Goal: Information Seeking & Learning: Learn about a topic

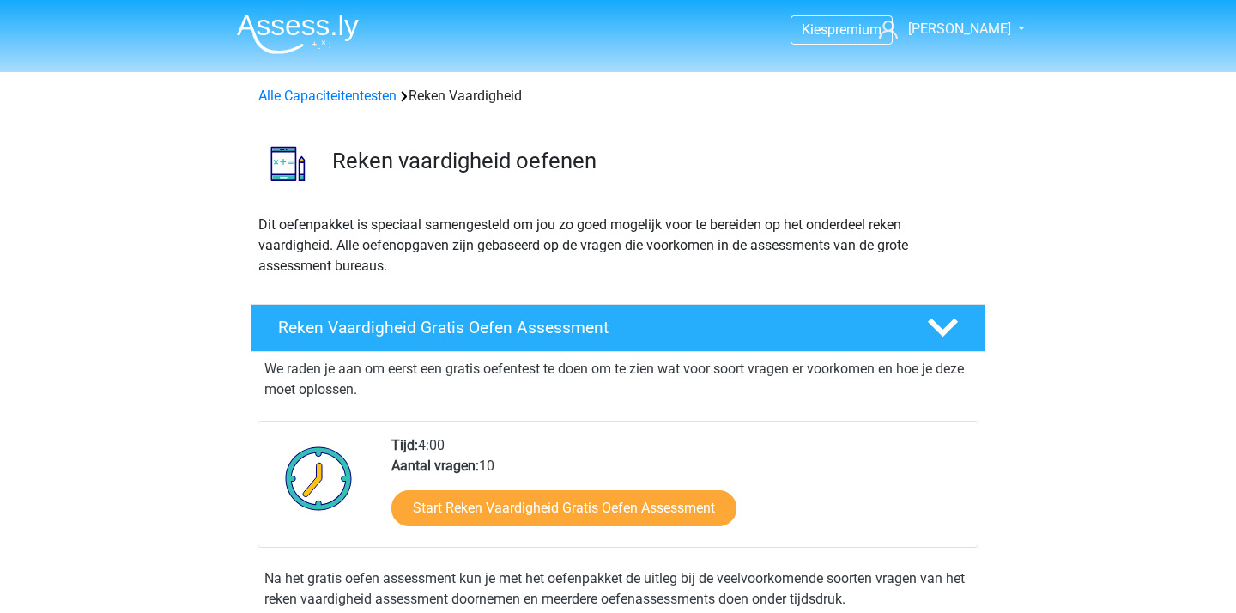
click at [293, 44] on img at bounding box center [298, 34] width 122 height 40
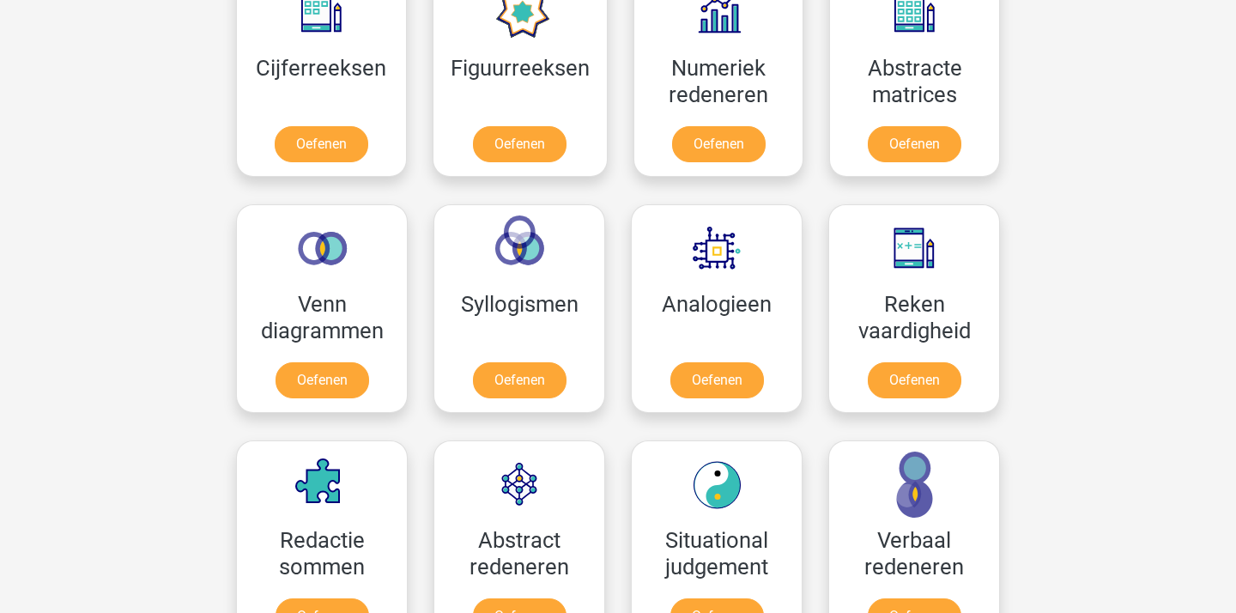
scroll to position [889, 0]
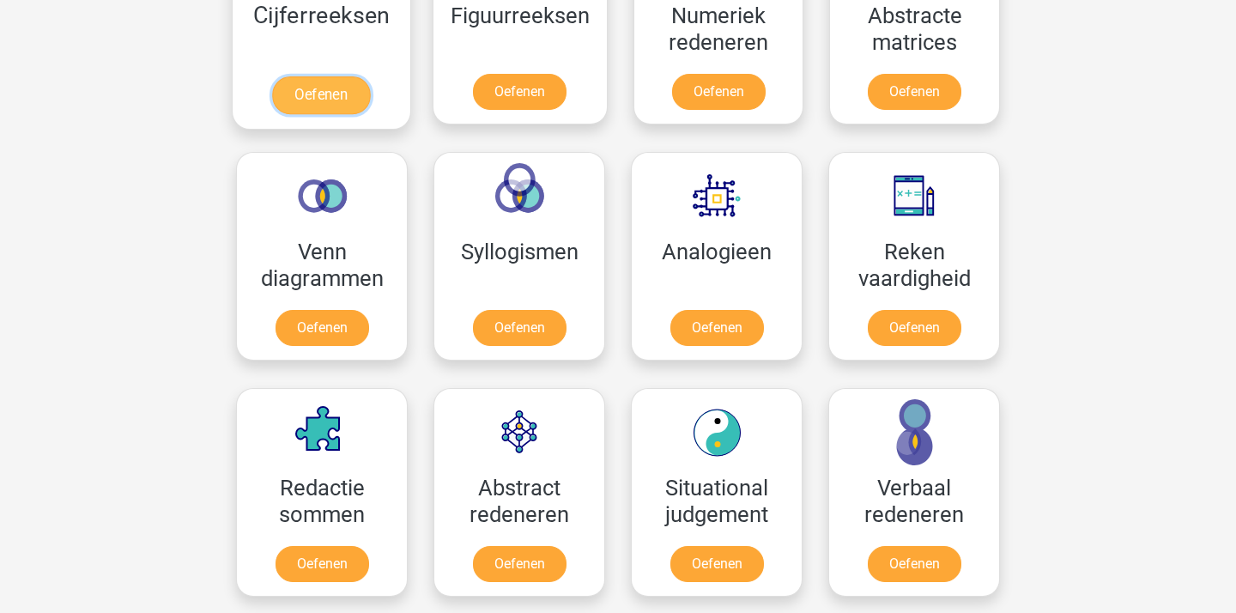
click at [354, 76] on link "Oefenen" at bounding box center [321, 95] width 98 height 38
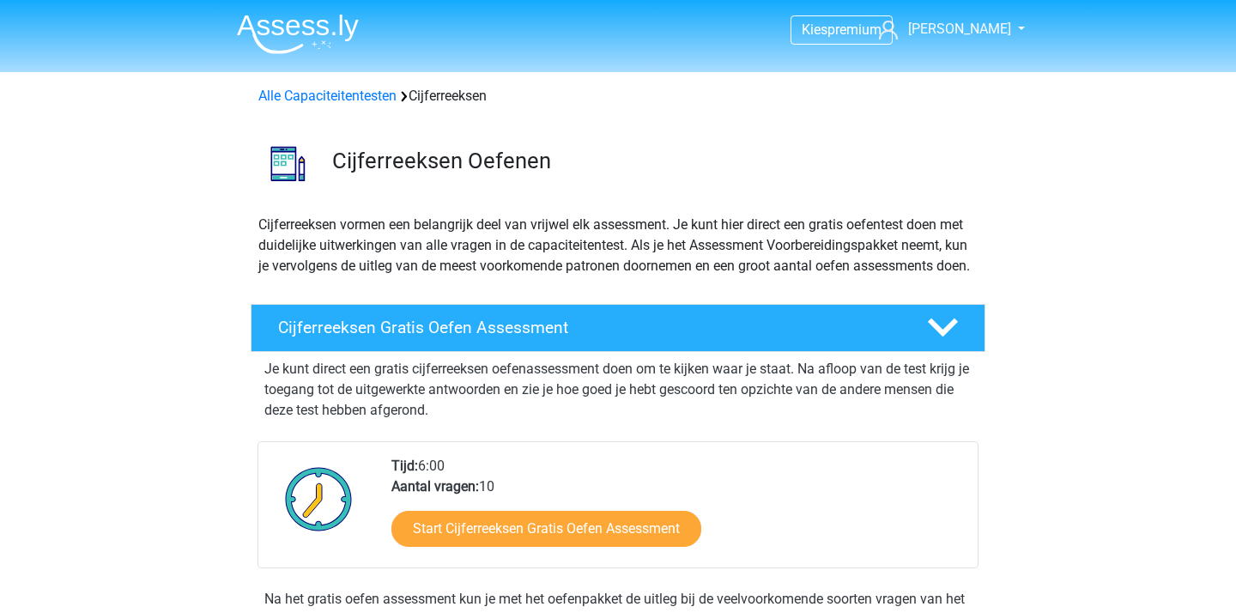
click at [288, 34] on img at bounding box center [298, 34] width 122 height 40
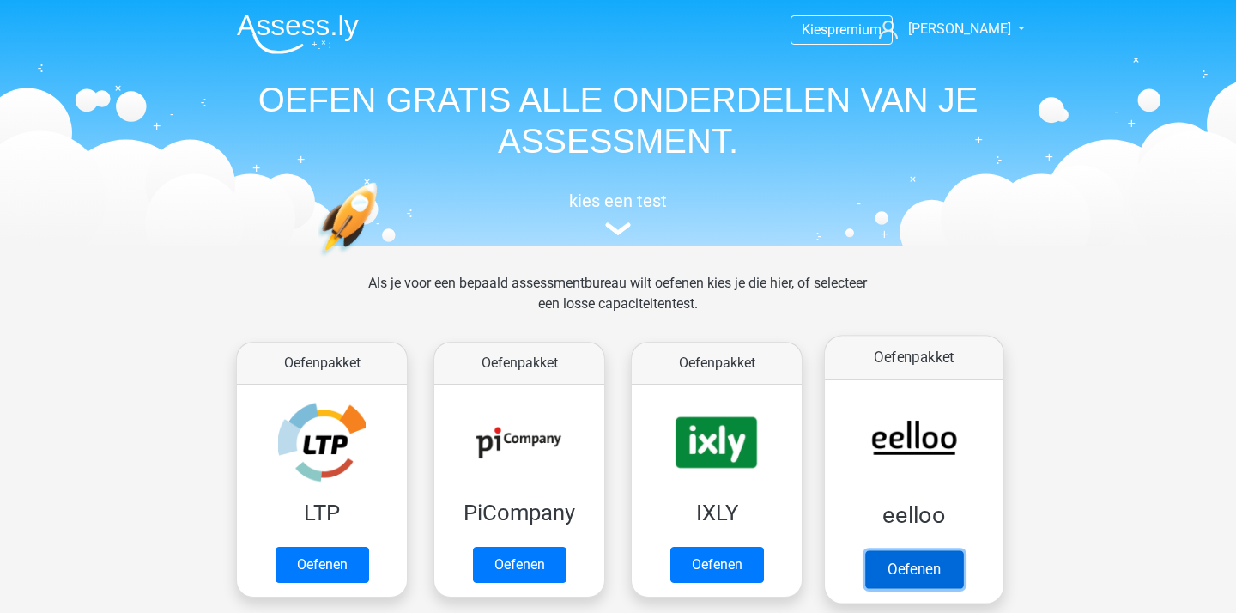
click at [936, 565] on link "Oefenen" at bounding box center [914, 569] width 98 height 38
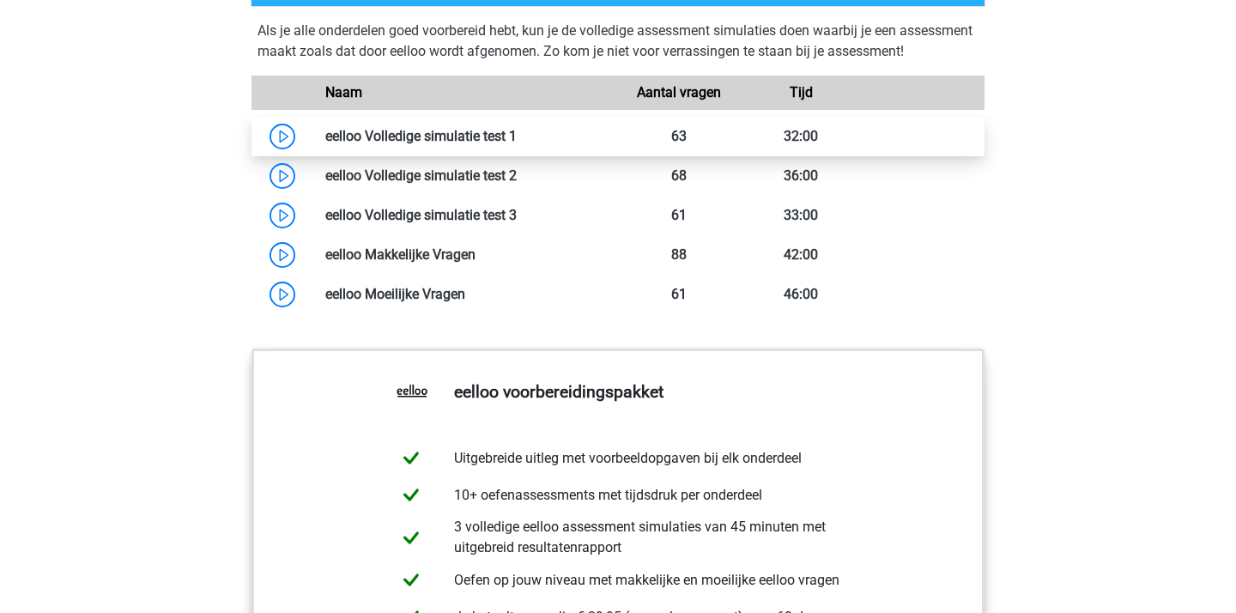
scroll to position [1199, 0]
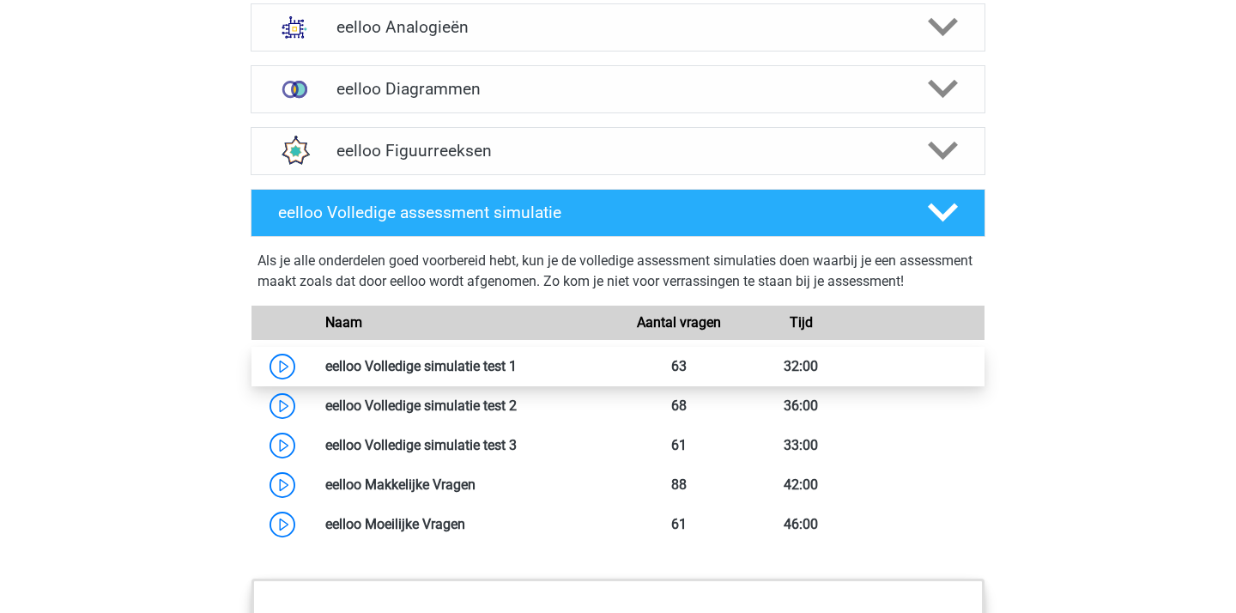
click at [517, 374] on link at bounding box center [517, 366] width 0 height 16
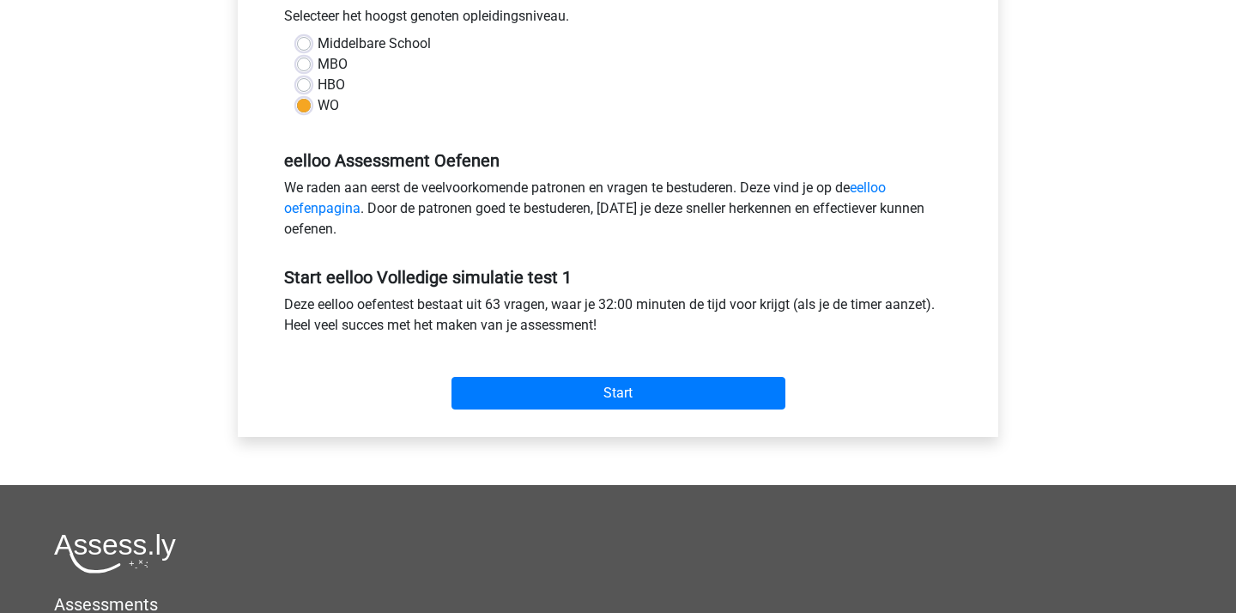
scroll to position [412, 0]
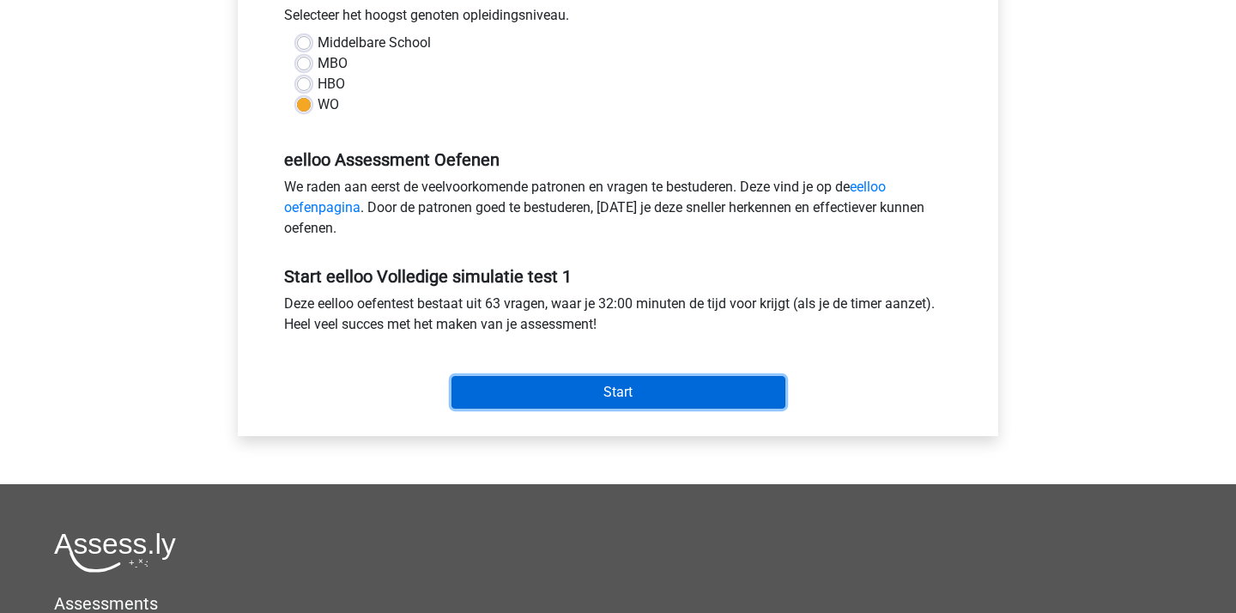
click at [614, 396] on input "Start" at bounding box center [618, 392] width 334 height 33
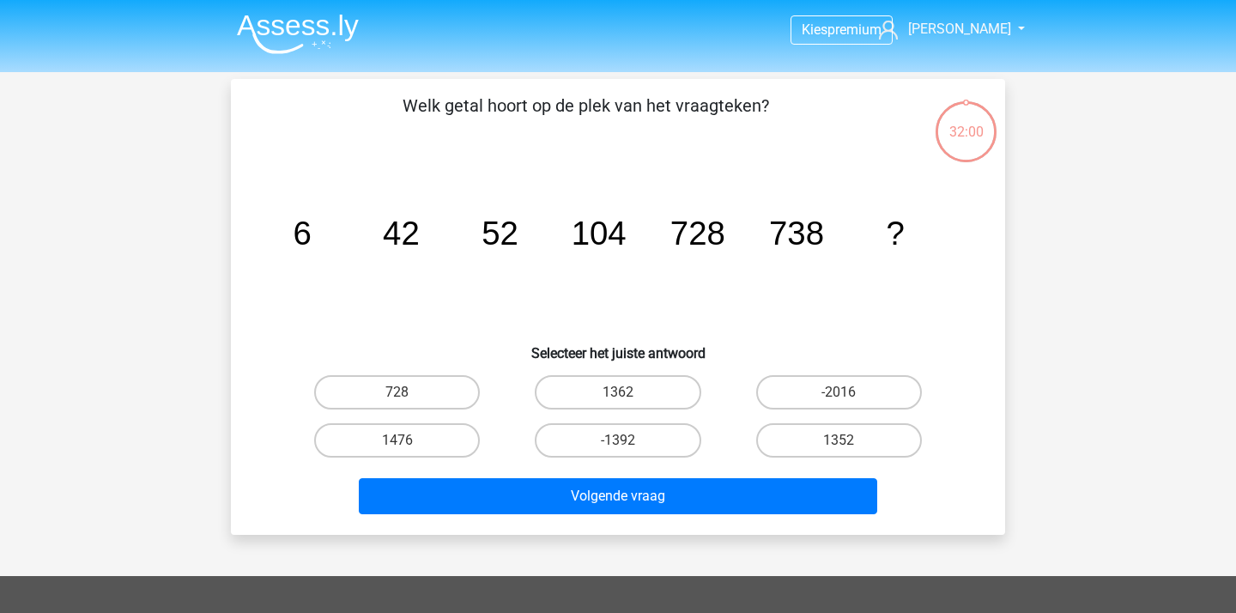
scroll to position [6, 0]
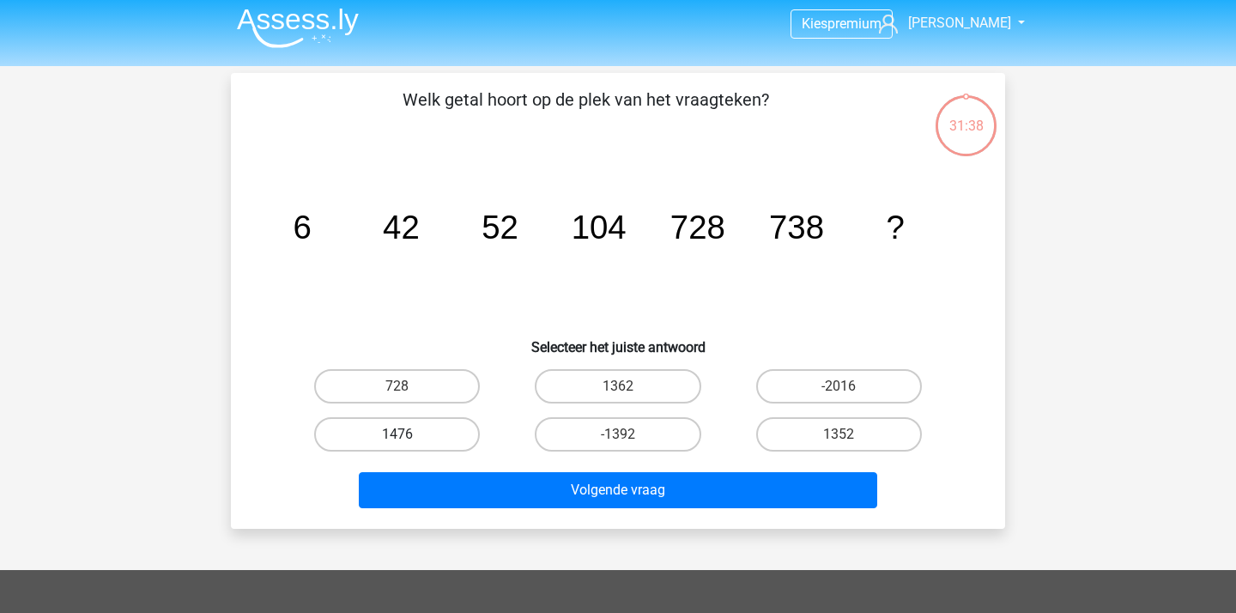
click at [395, 443] on label "1476" at bounding box center [397, 434] width 166 height 34
click at [397, 443] on input "1476" at bounding box center [402, 439] width 11 height 11
radio input "true"
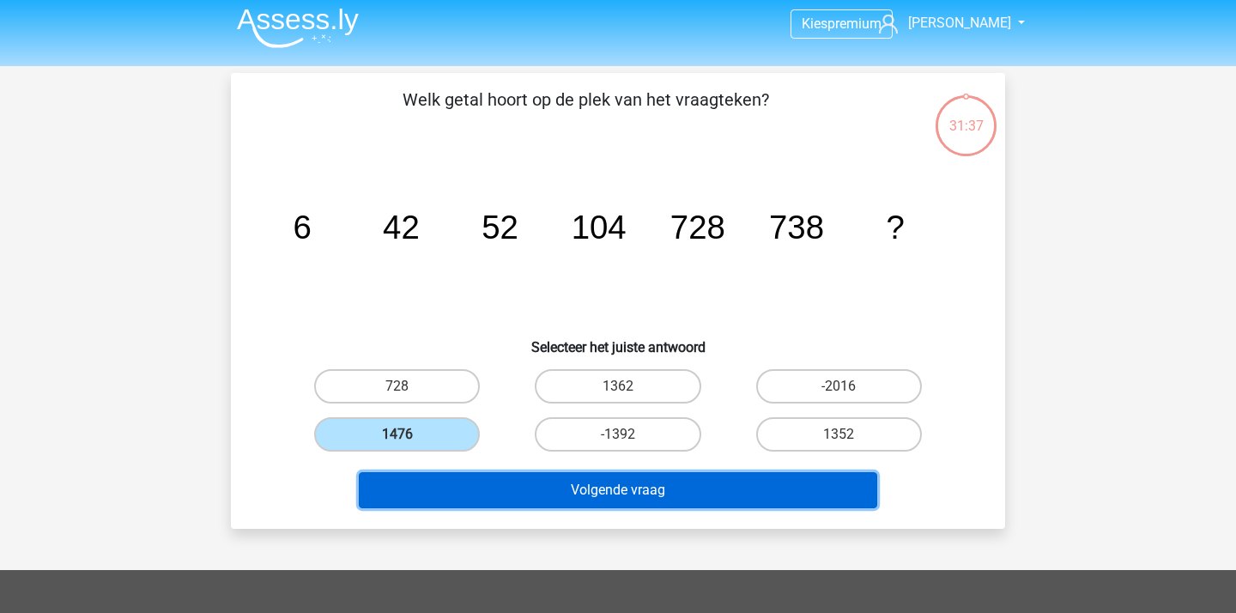
click at [539, 484] on button "Volgende vraag" at bounding box center [618, 490] width 519 height 36
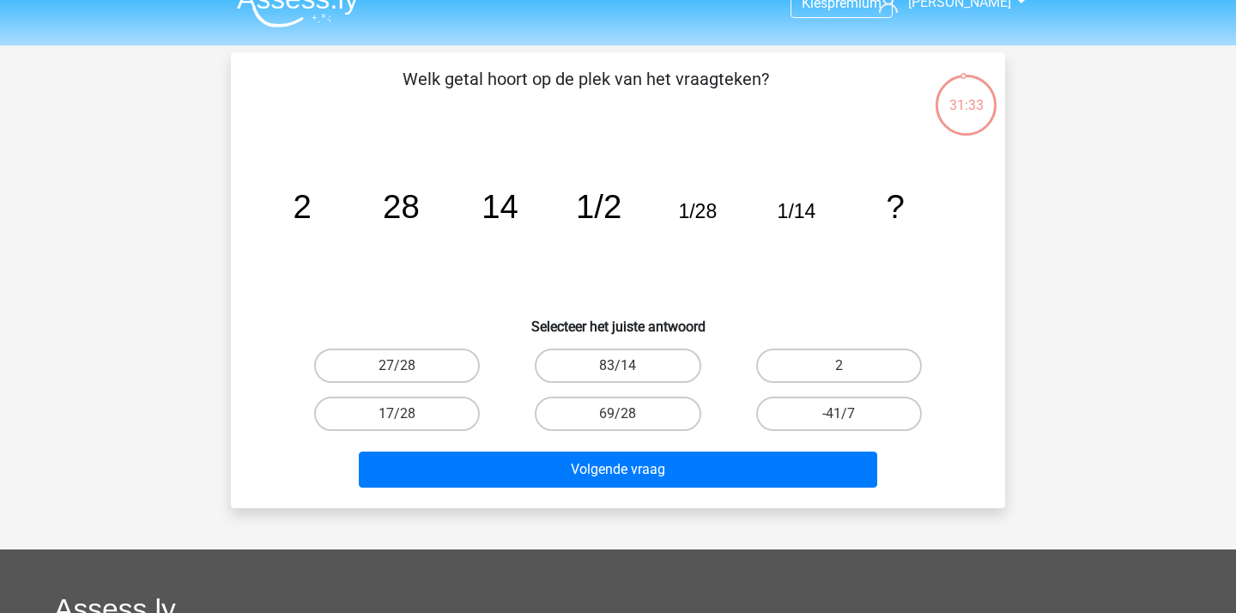
scroll to position [15, 0]
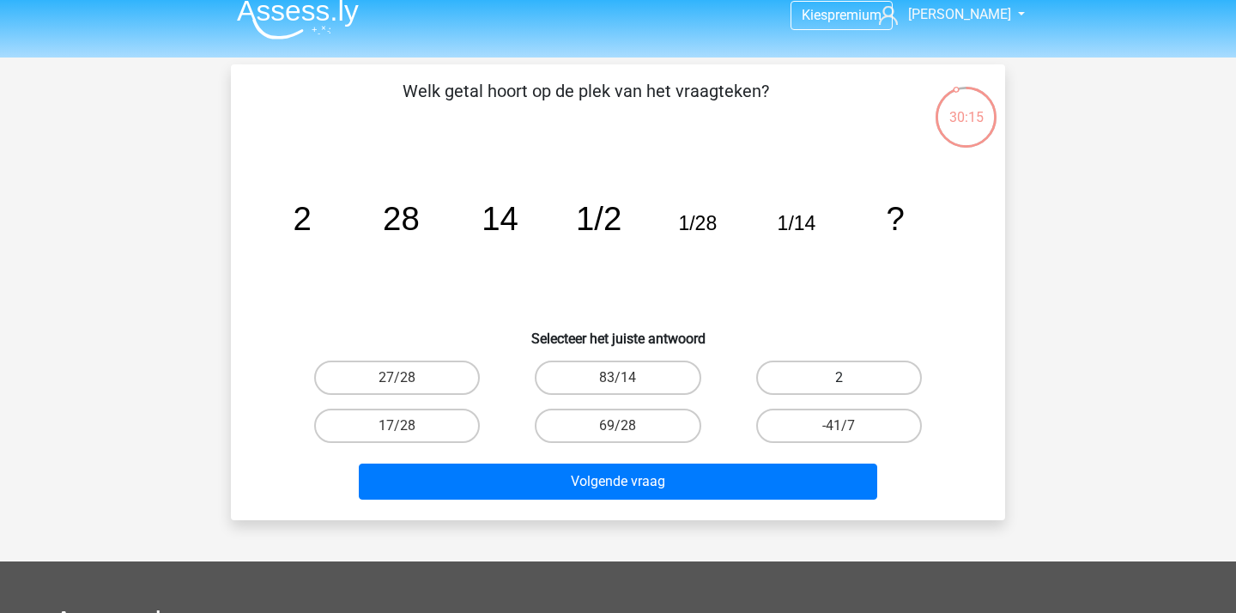
click at [794, 367] on label "2" at bounding box center [839, 377] width 166 height 34
click at [838, 378] on input "2" at bounding box center [843, 383] width 11 height 11
radio input "true"
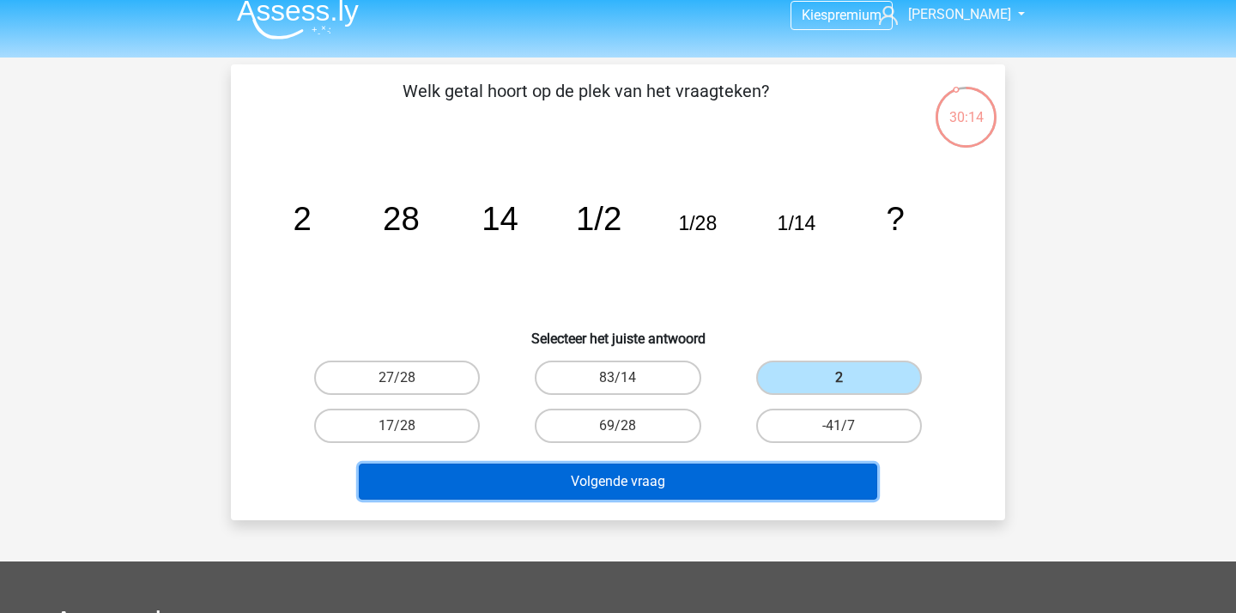
click at [667, 472] on button "Volgende vraag" at bounding box center [618, 481] width 519 height 36
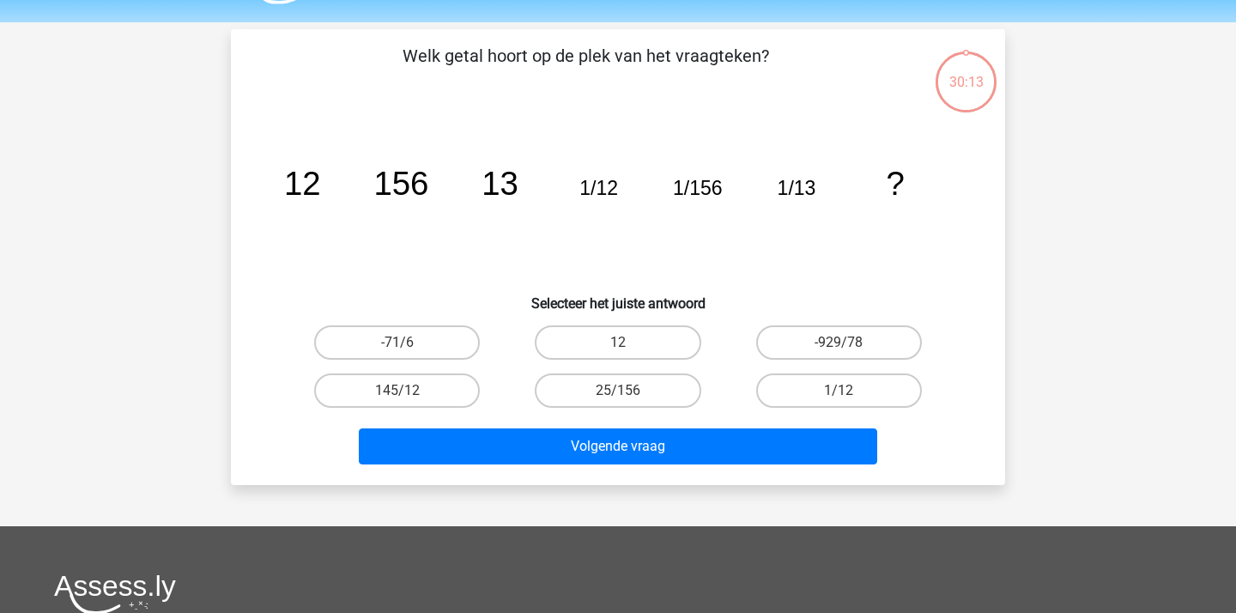
scroll to position [46, 0]
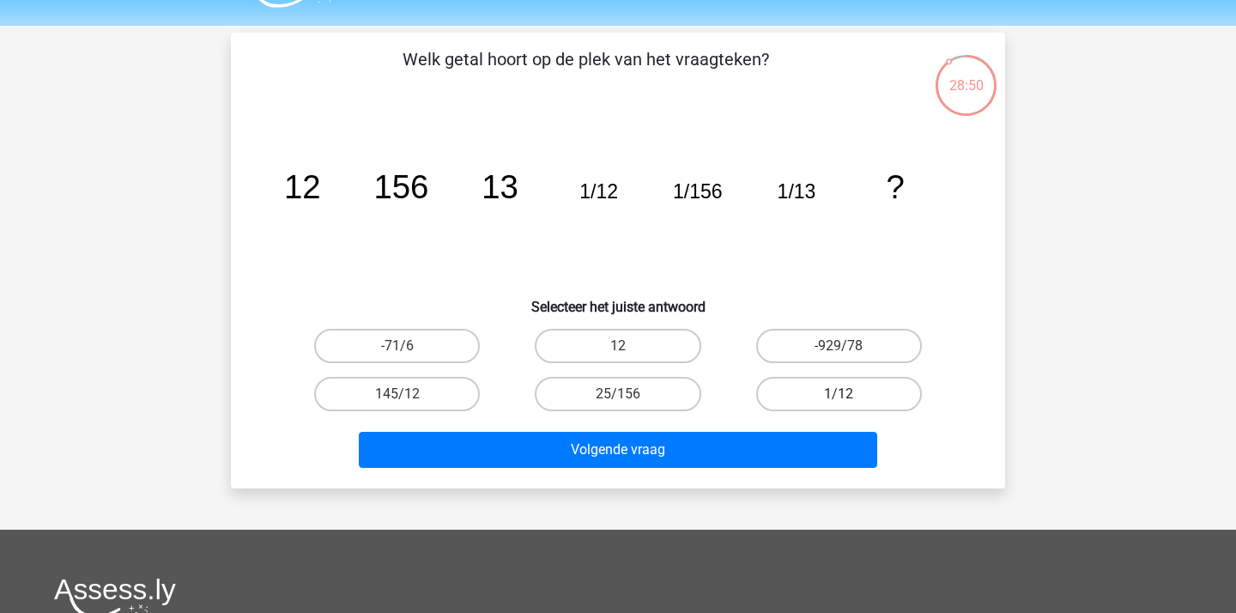
click at [838, 386] on label "1/12" at bounding box center [839, 394] width 166 height 34
click at [838, 394] on input "1/12" at bounding box center [843, 399] width 11 height 11
radio input "true"
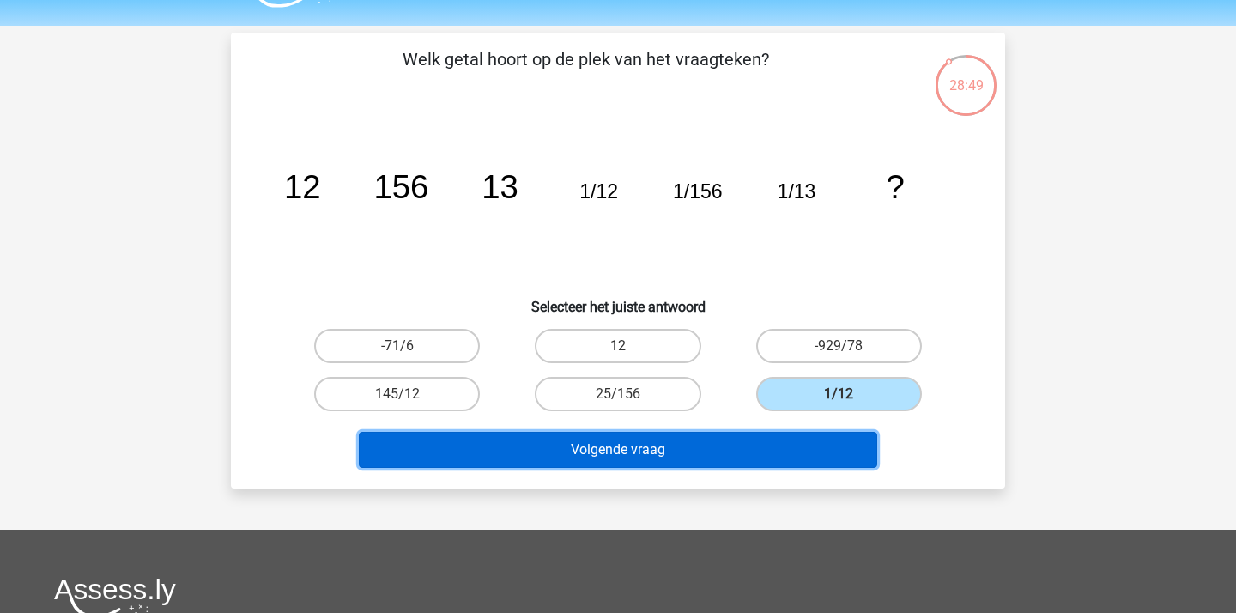
click at [712, 452] on button "Volgende vraag" at bounding box center [618, 450] width 519 height 36
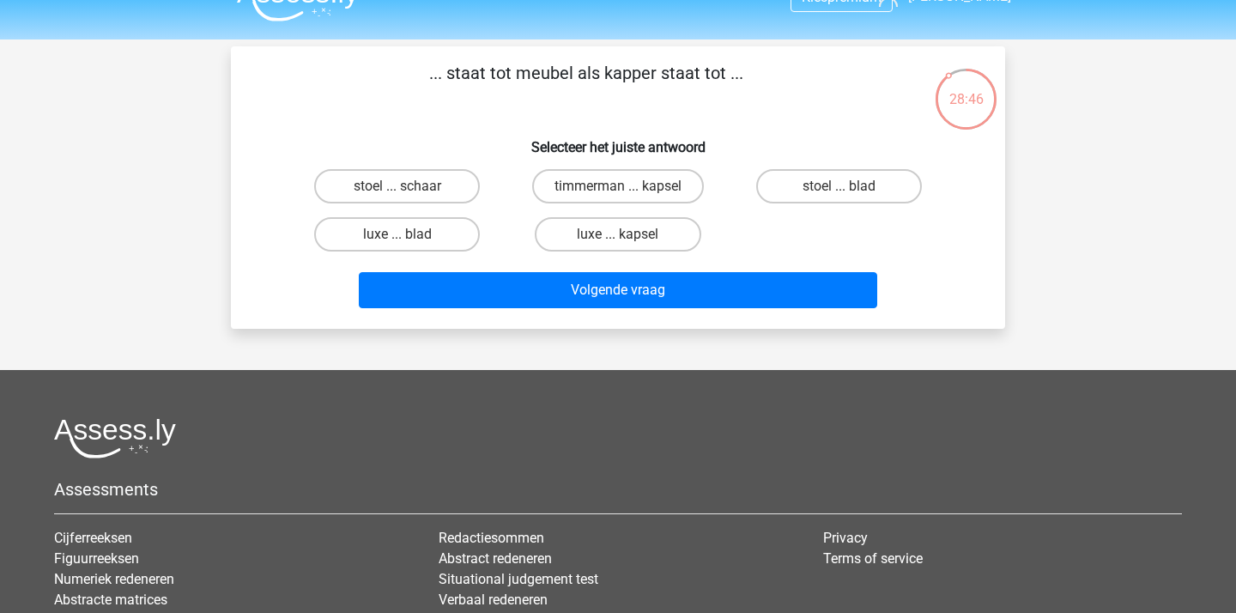
scroll to position [0, 0]
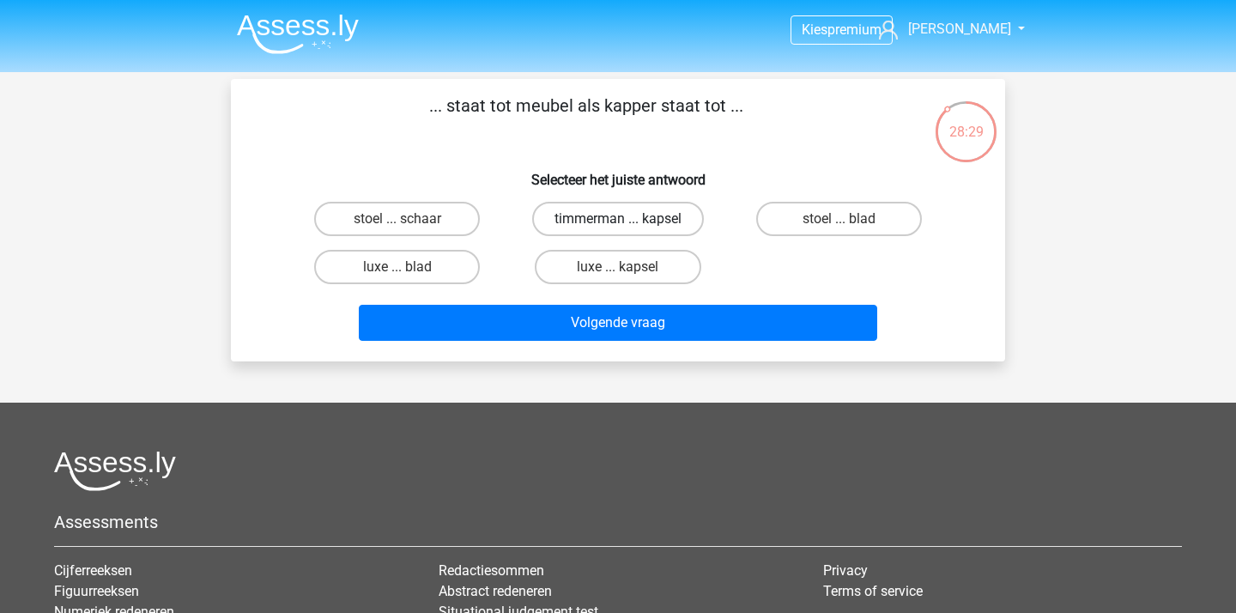
click at [657, 227] on label "timmerman ... kapsel" at bounding box center [618, 219] width 172 height 34
click at [629, 227] on input "timmerman ... kapsel" at bounding box center [623, 224] width 11 height 11
radio input "true"
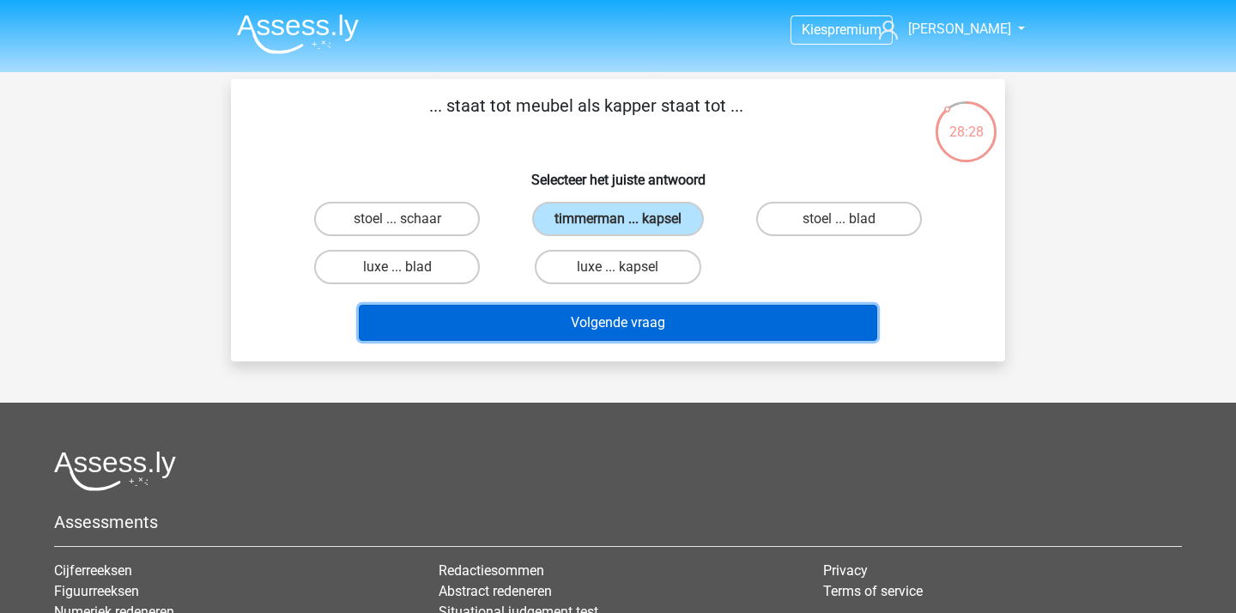
click at [565, 333] on button "Volgende vraag" at bounding box center [618, 323] width 519 height 36
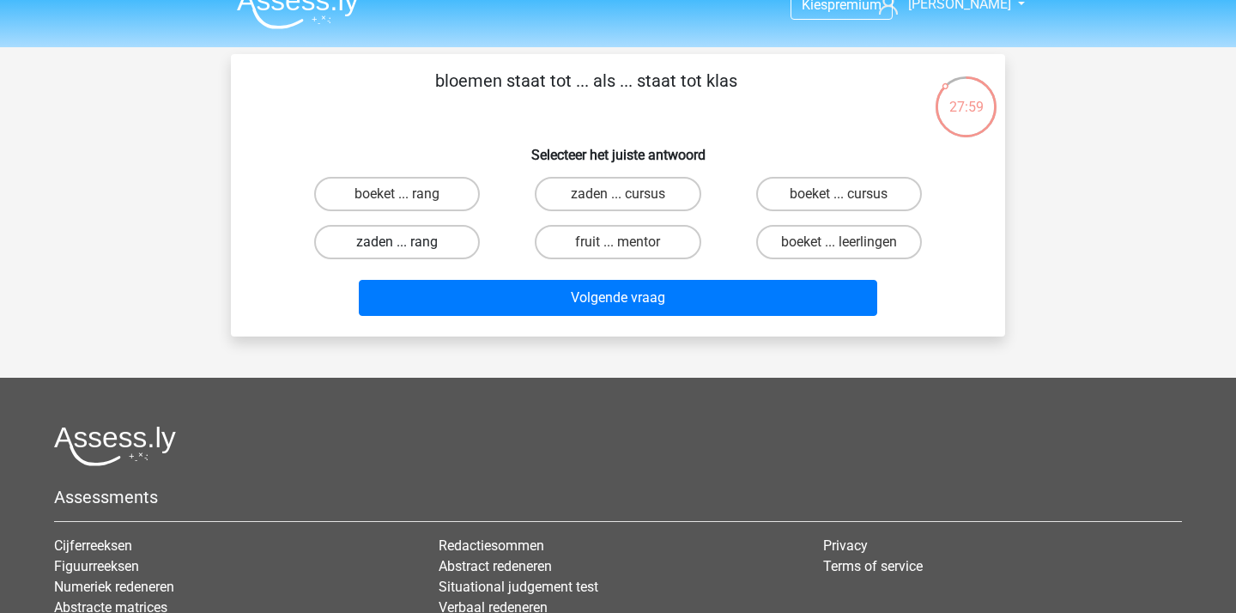
scroll to position [20, 0]
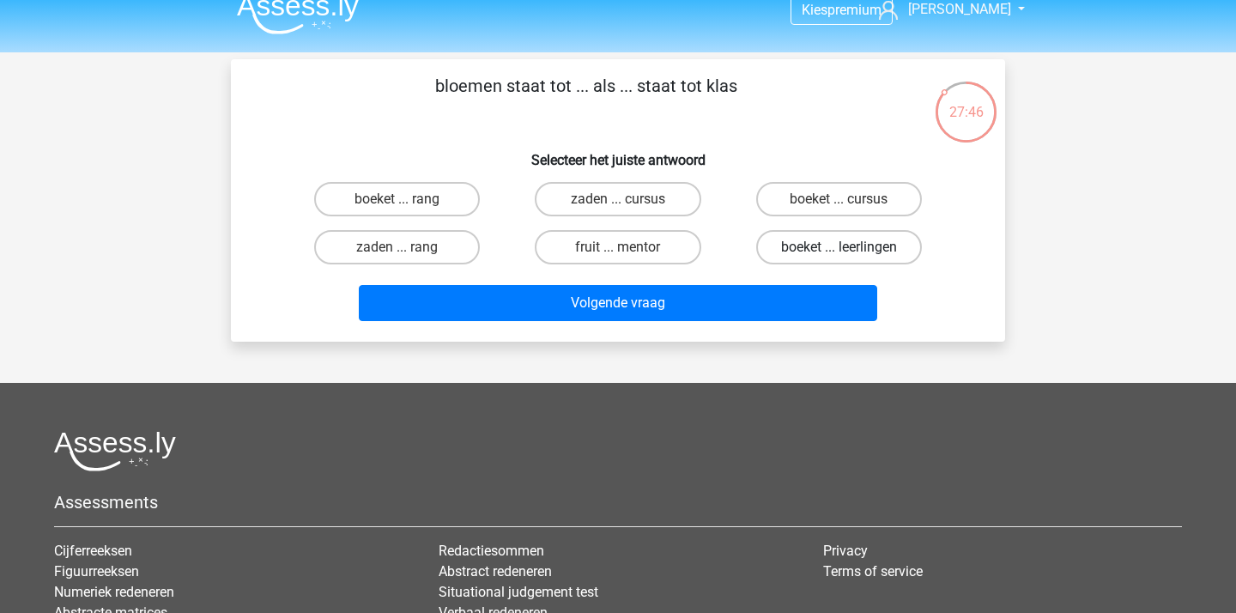
click at [846, 241] on label "boeket ... leerlingen" at bounding box center [839, 247] width 166 height 34
click at [846, 247] on input "boeket ... leerlingen" at bounding box center [843, 252] width 11 height 11
radio input "true"
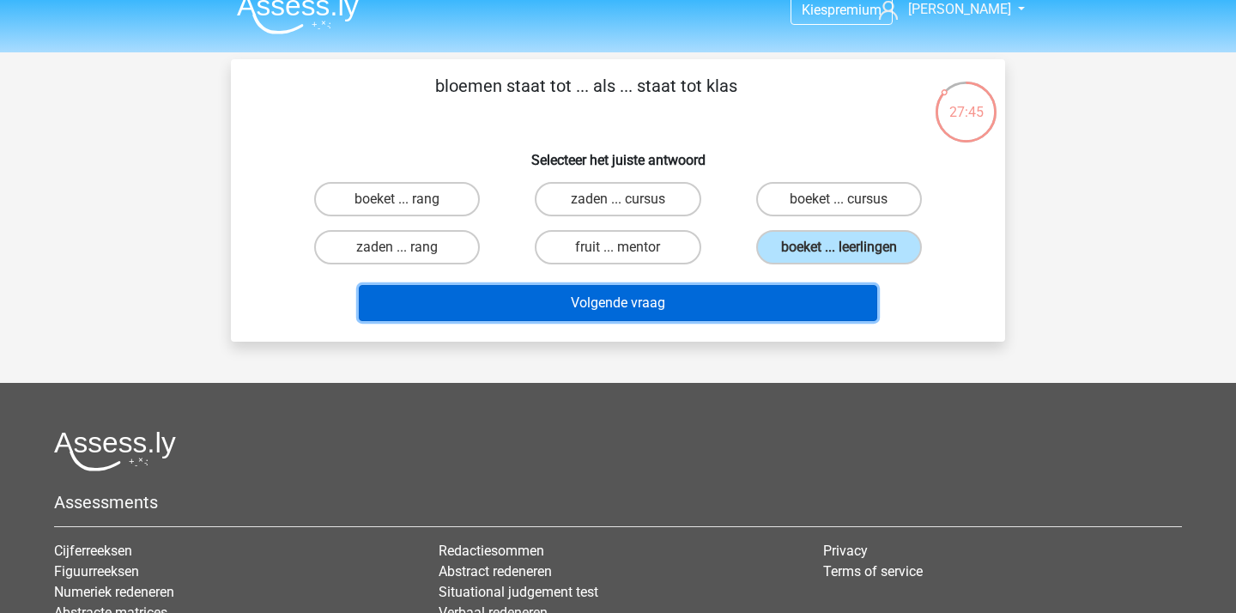
click at [721, 300] on button "Volgende vraag" at bounding box center [618, 303] width 519 height 36
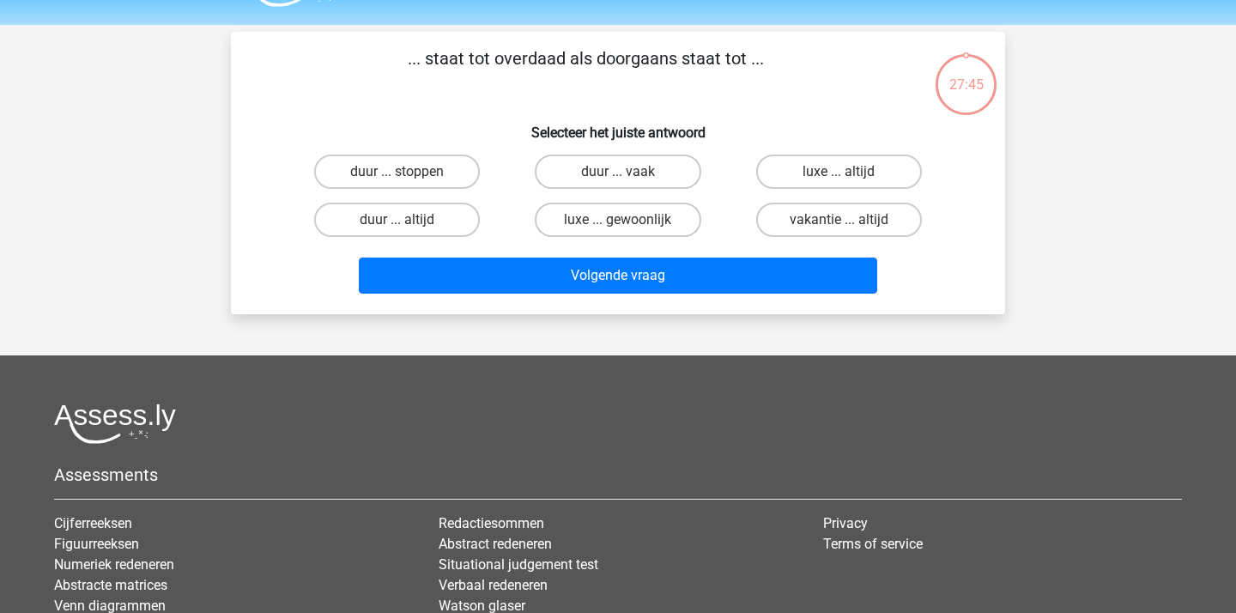
scroll to position [43, 0]
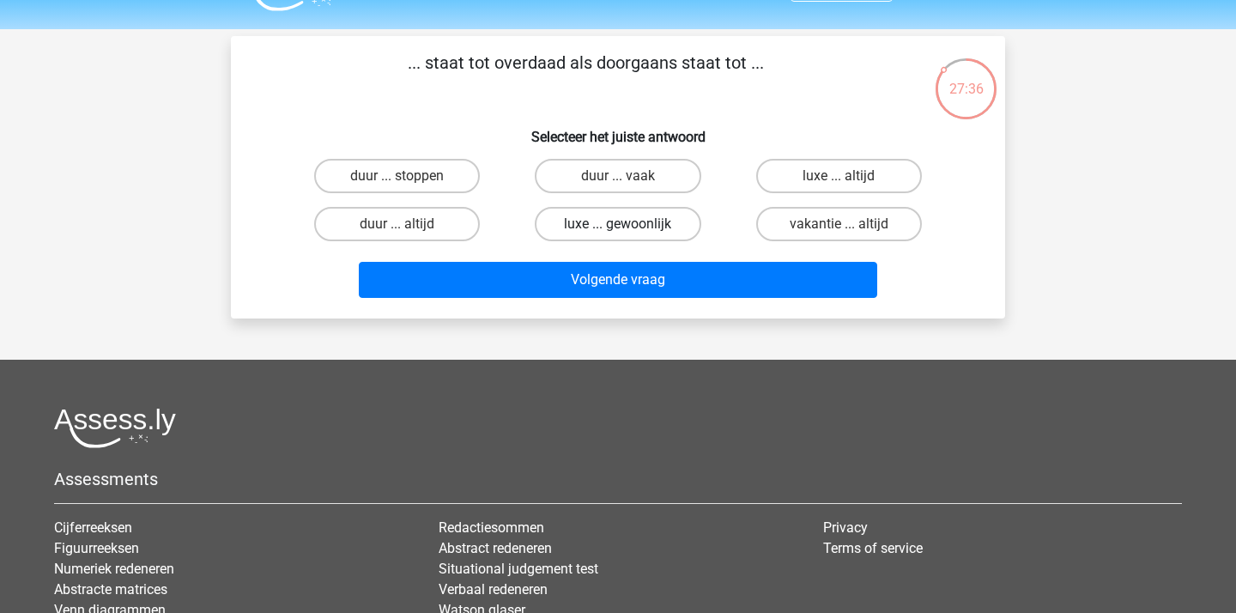
click at [653, 227] on label "luxe ... gewoonlijk" at bounding box center [618, 224] width 166 height 34
click at [629, 227] on input "luxe ... gewoonlijk" at bounding box center [623, 229] width 11 height 11
radio input "true"
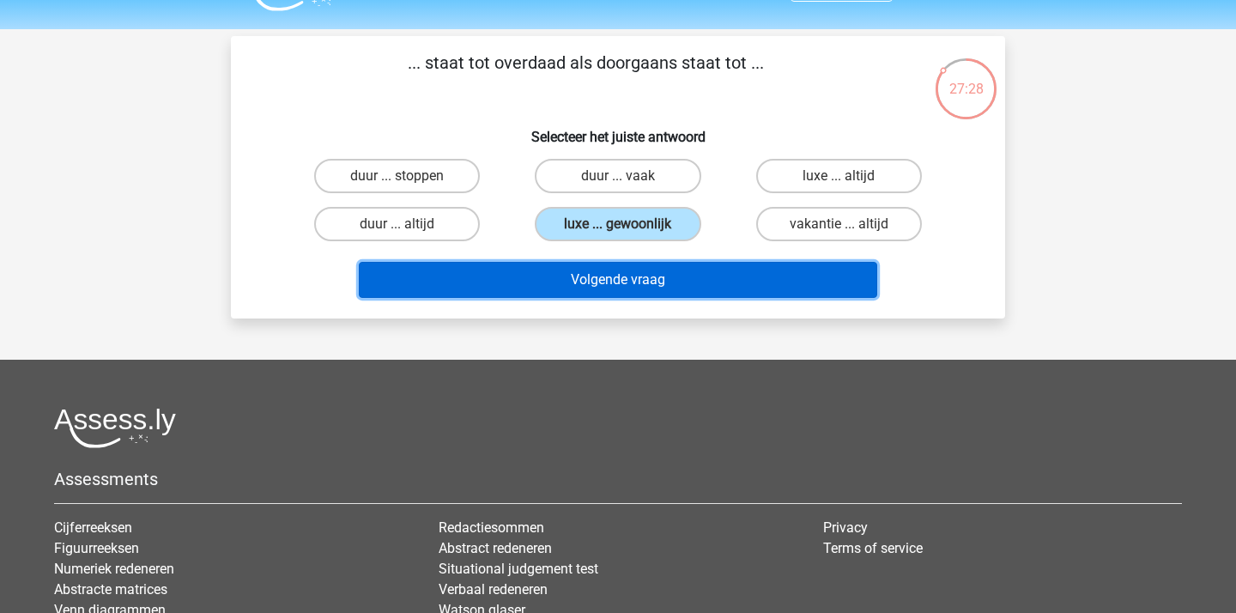
click at [682, 269] on button "Volgende vraag" at bounding box center [618, 280] width 519 height 36
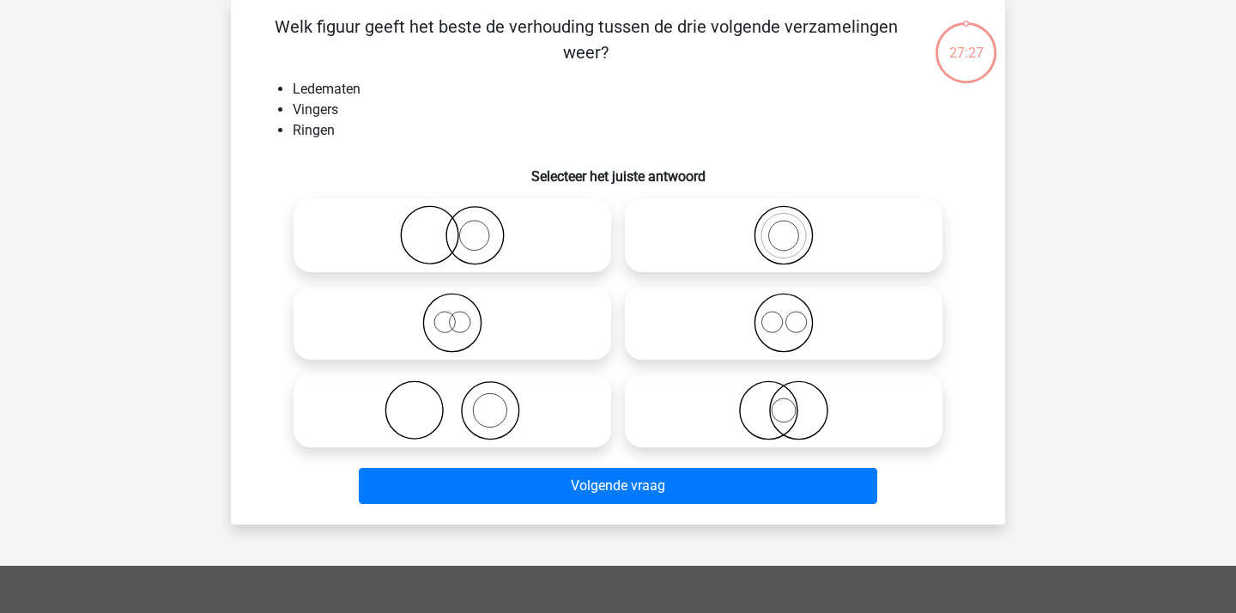
scroll to position [57, 0]
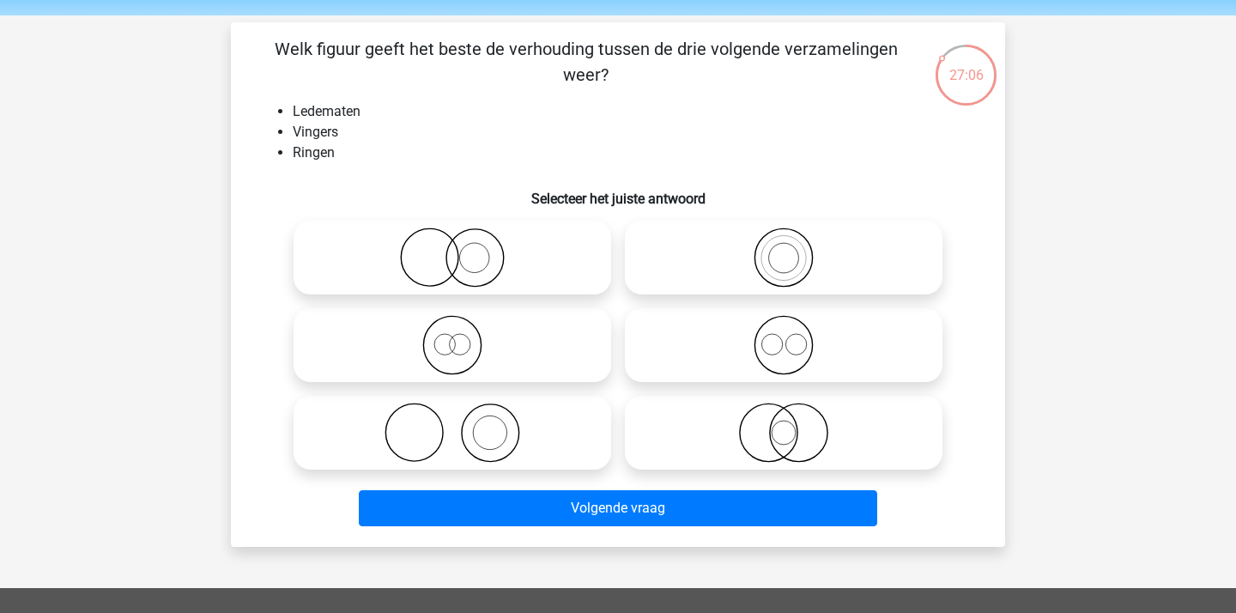
click at [535, 442] on icon at bounding box center [452, 432] width 304 height 60
click at [463, 424] on input "radio" at bounding box center [457, 418] width 11 height 11
radio input "true"
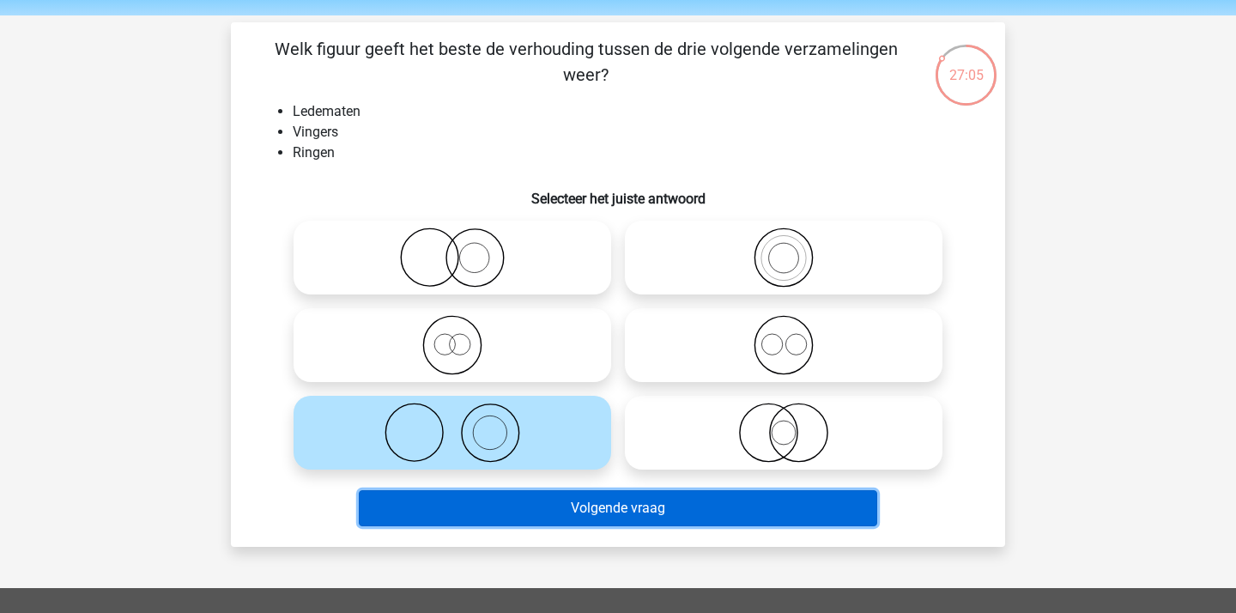
click at [571, 499] on button "Volgende vraag" at bounding box center [618, 508] width 519 height 36
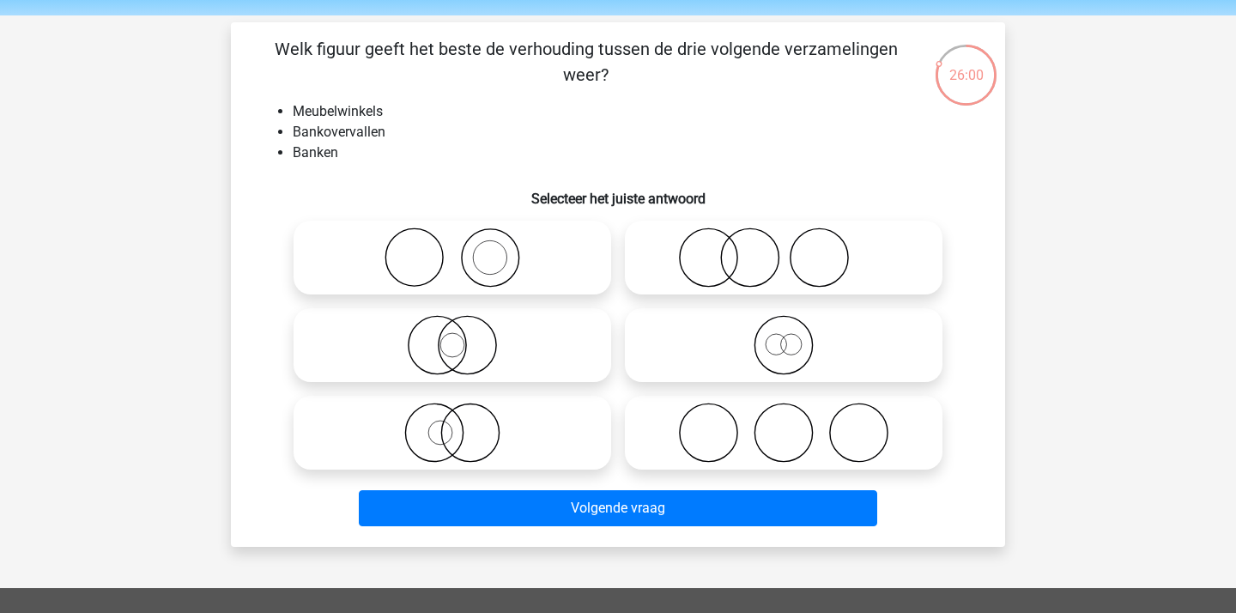
click at [793, 439] on icon at bounding box center [784, 432] width 304 height 60
click at [793, 424] on input "radio" at bounding box center [788, 418] width 11 height 11
radio input "true"
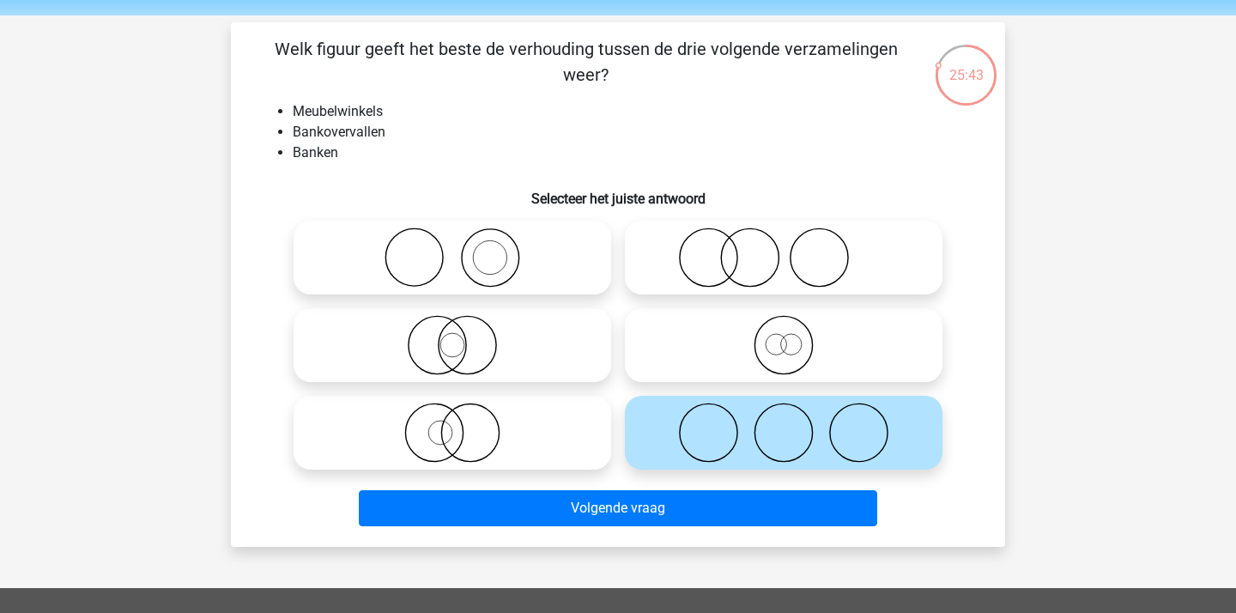
click at [523, 444] on icon at bounding box center [452, 432] width 304 height 60
click at [463, 424] on input "radio" at bounding box center [457, 418] width 11 height 11
radio input "true"
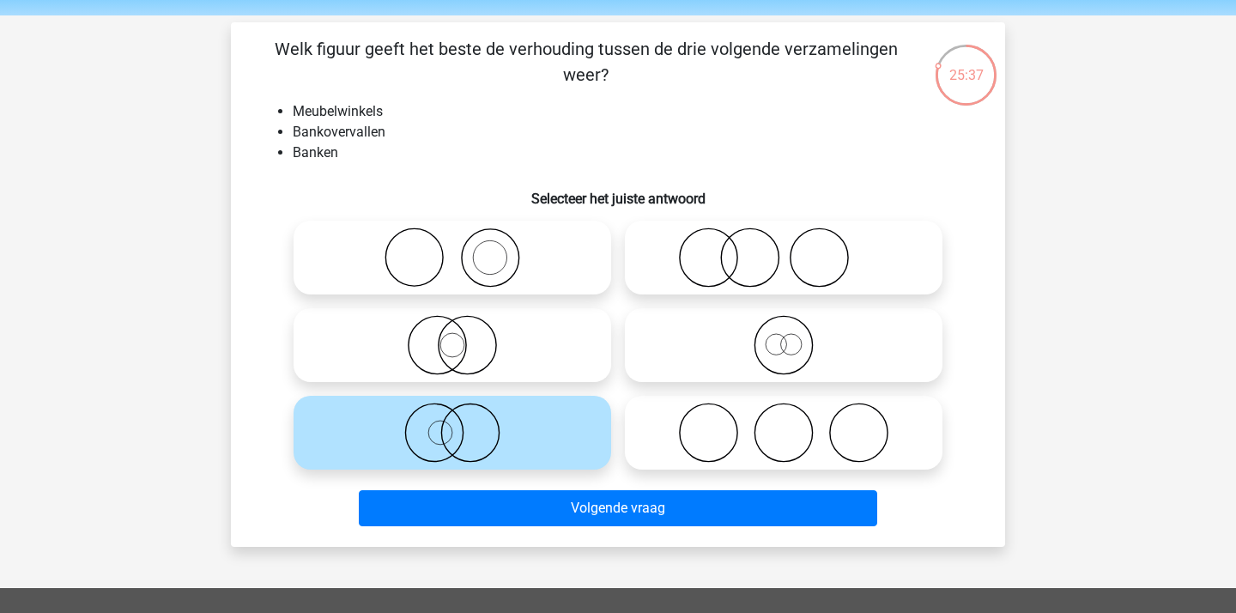
click at [528, 257] on icon at bounding box center [452, 257] width 304 height 60
click at [463, 249] on input "radio" at bounding box center [457, 243] width 11 height 11
radio input "true"
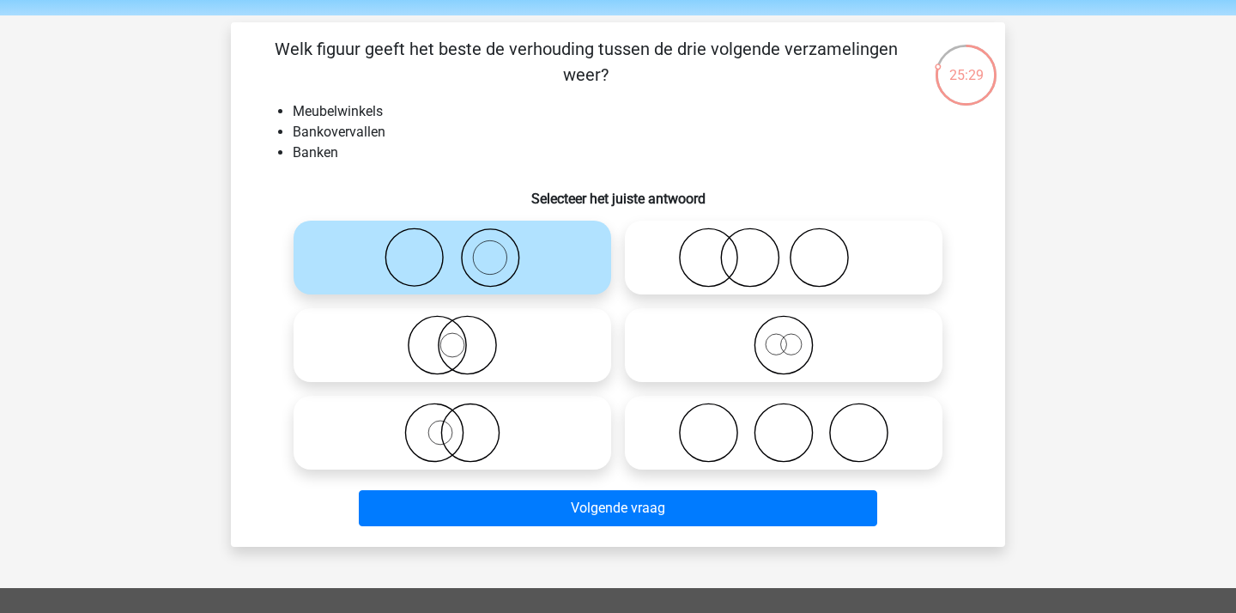
click at [769, 414] on icon at bounding box center [784, 432] width 304 height 60
click at [783, 414] on input "radio" at bounding box center [788, 418] width 11 height 11
radio input "true"
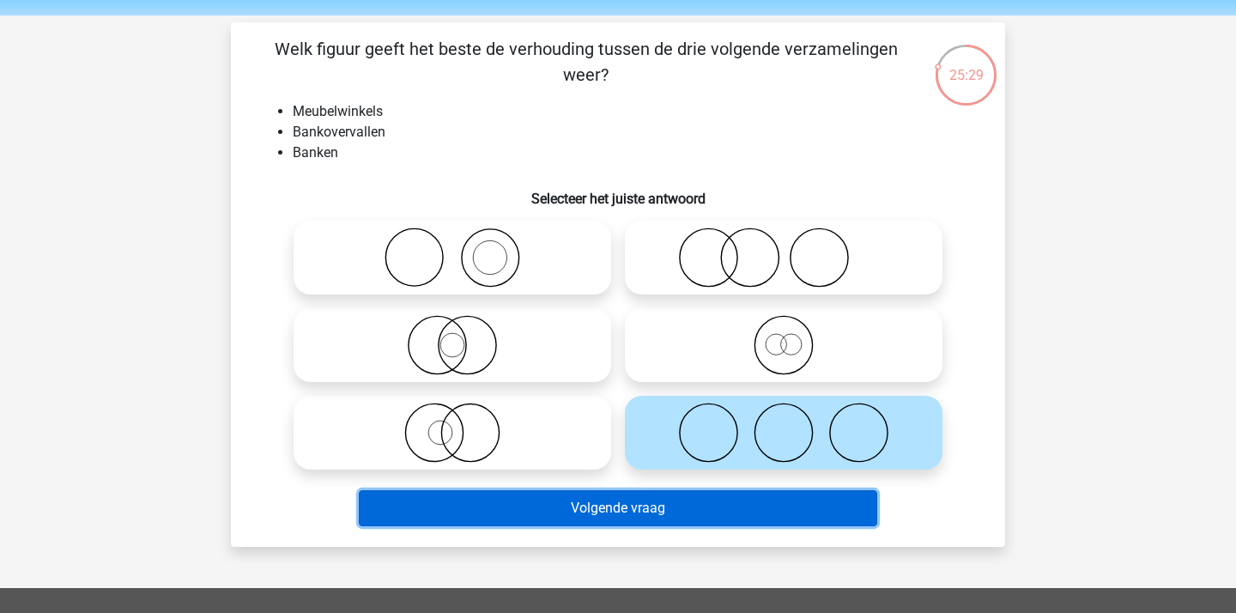
click at [680, 494] on button "Volgende vraag" at bounding box center [618, 508] width 519 height 36
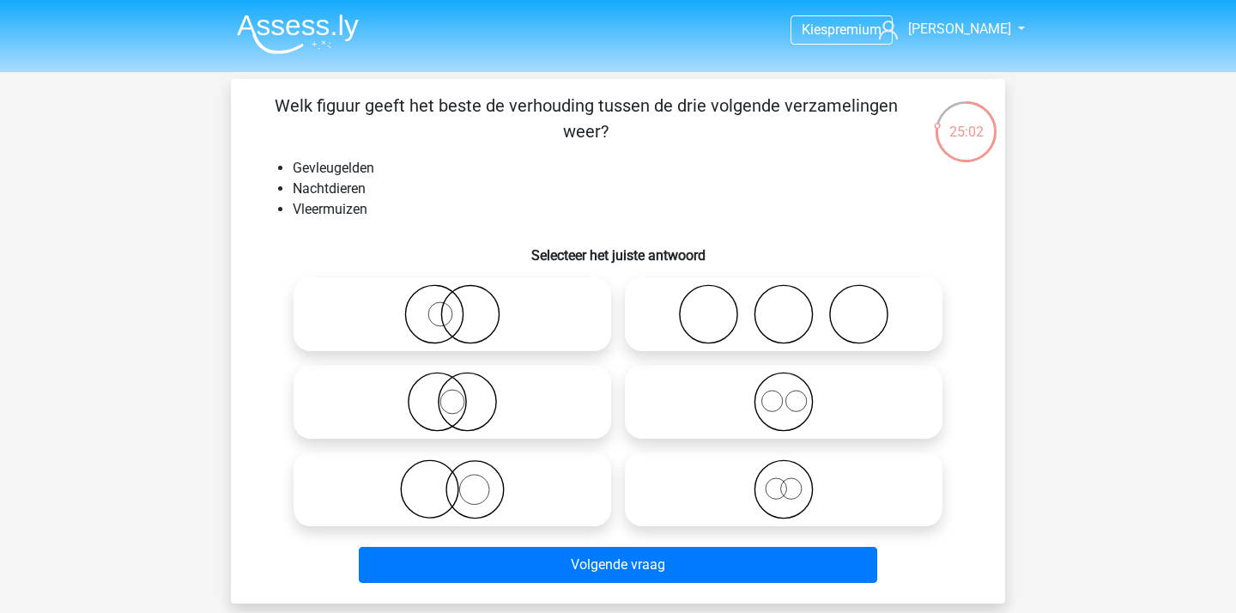
scroll to position [15, 0]
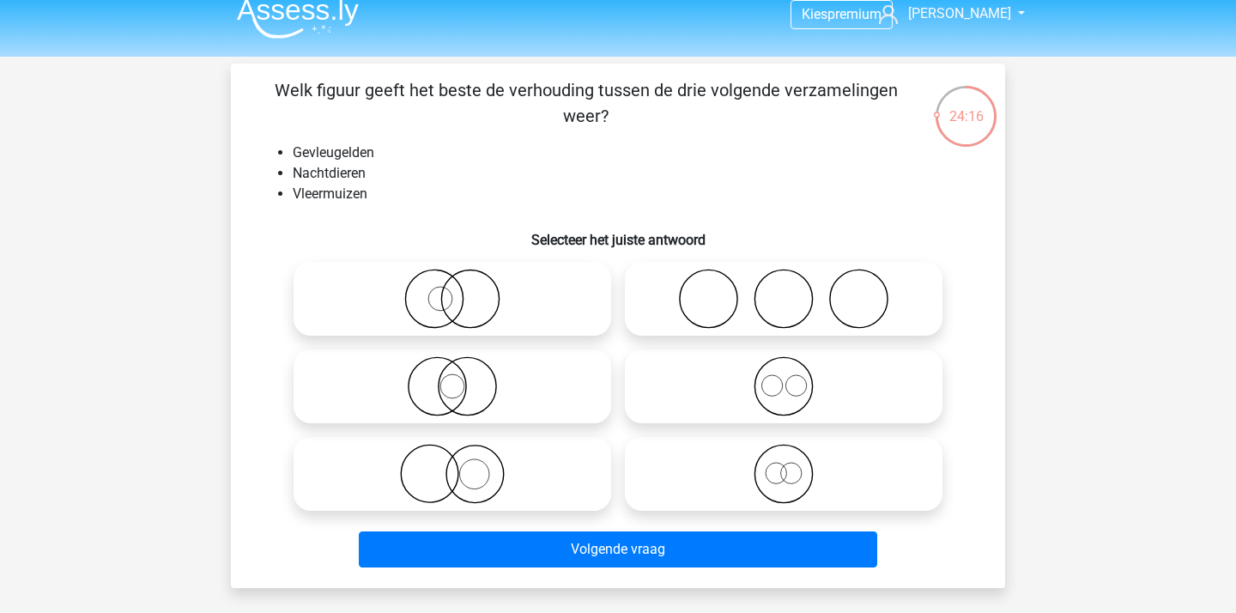
click at [482, 389] on icon at bounding box center [452, 386] width 304 height 60
click at [463, 378] on input "radio" at bounding box center [457, 371] width 11 height 11
radio input "true"
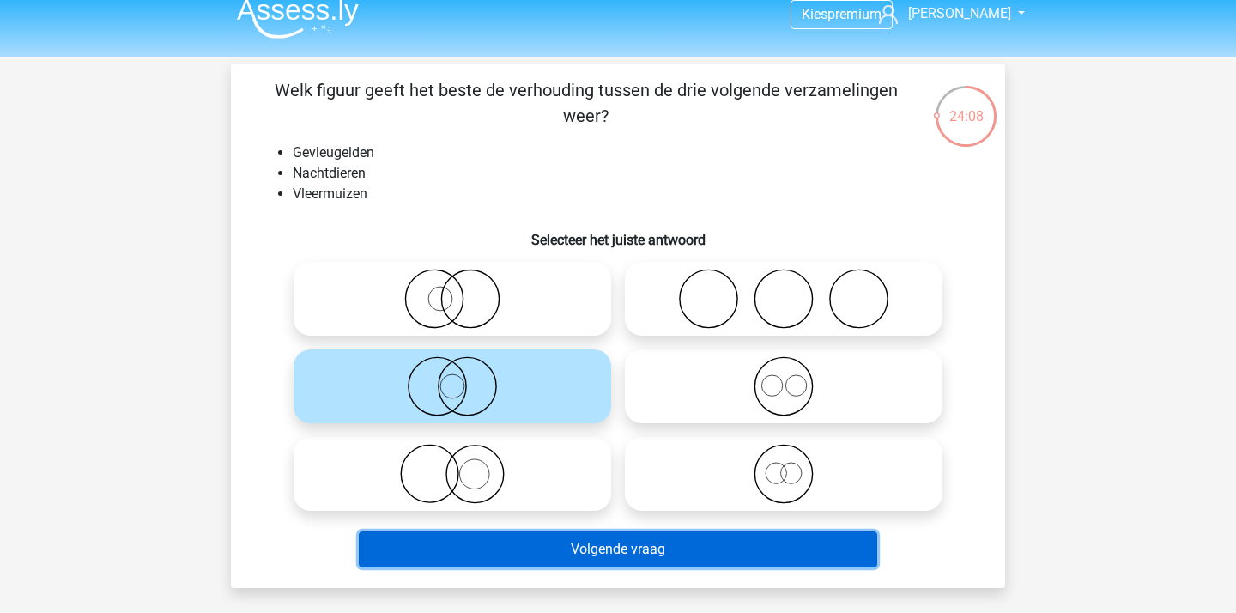
click at [668, 542] on button "Volgende vraag" at bounding box center [618, 549] width 519 height 36
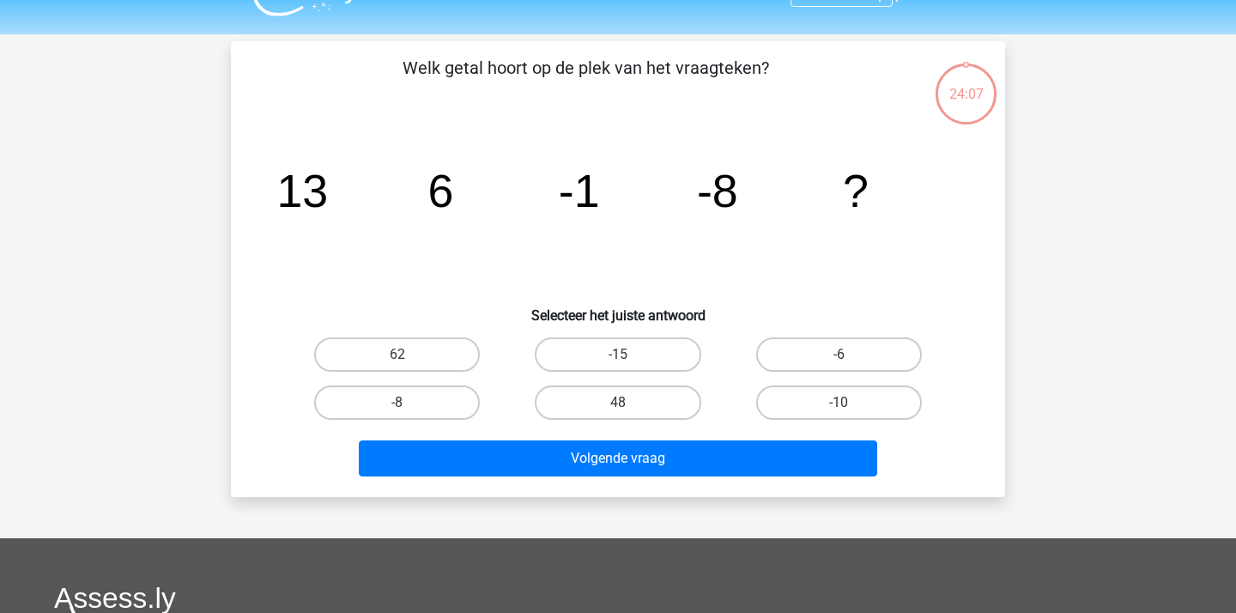
scroll to position [28, 0]
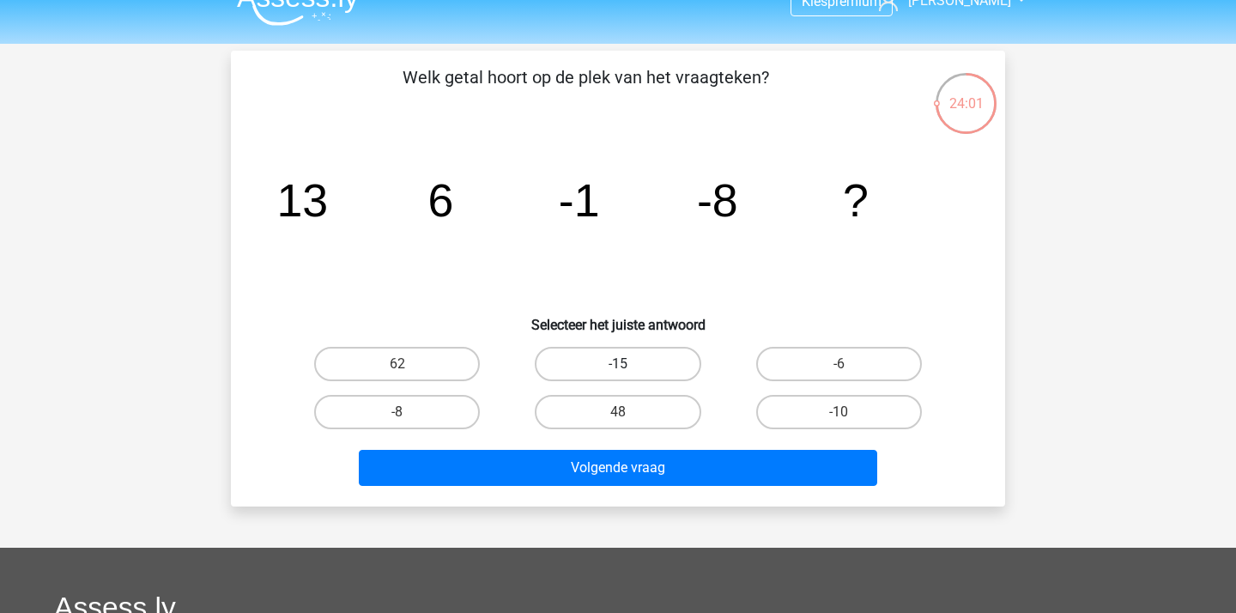
click at [663, 361] on label "-15" at bounding box center [618, 364] width 166 height 34
click at [629, 364] on input "-15" at bounding box center [623, 369] width 11 height 11
radio input "true"
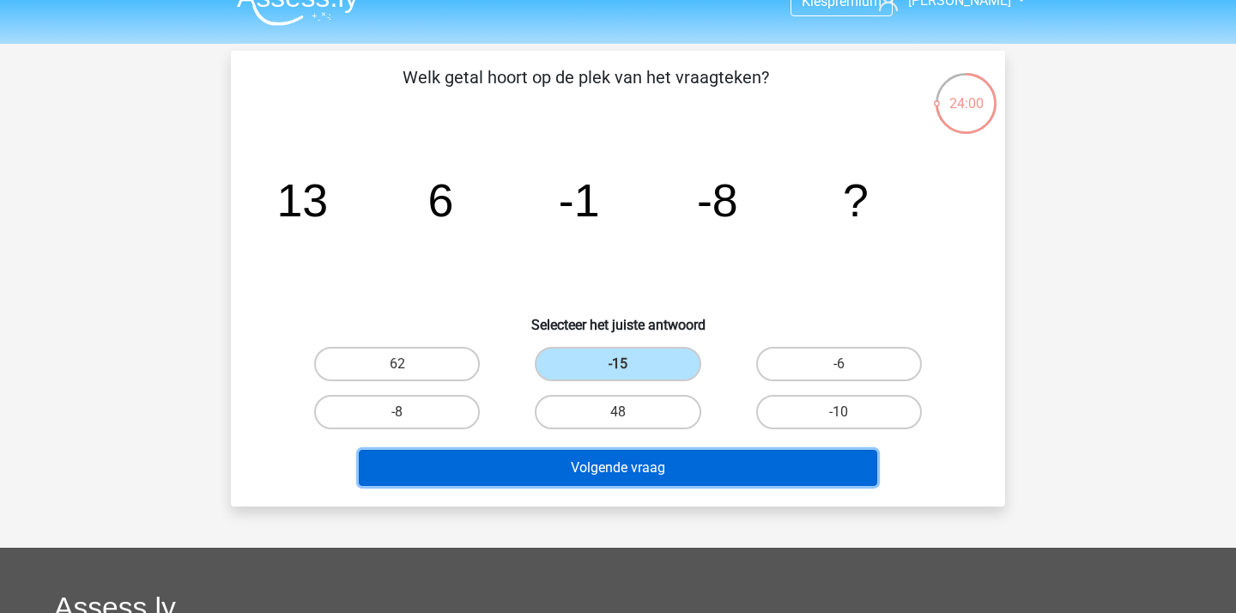
click at [624, 476] on button "Volgende vraag" at bounding box center [618, 468] width 519 height 36
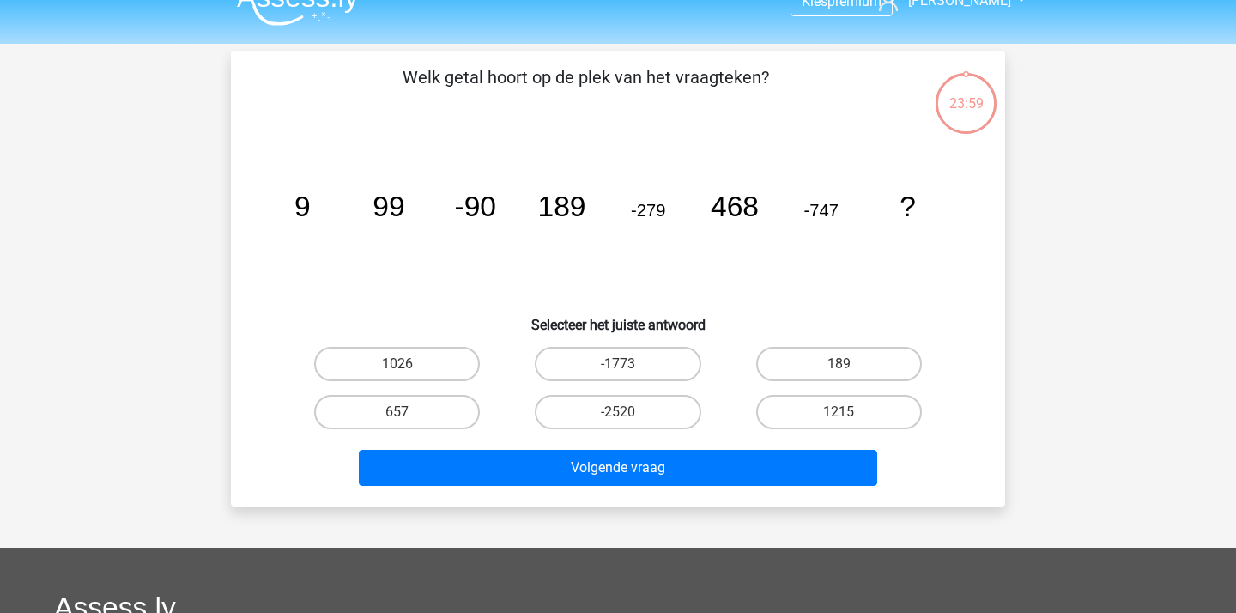
scroll to position [79, 0]
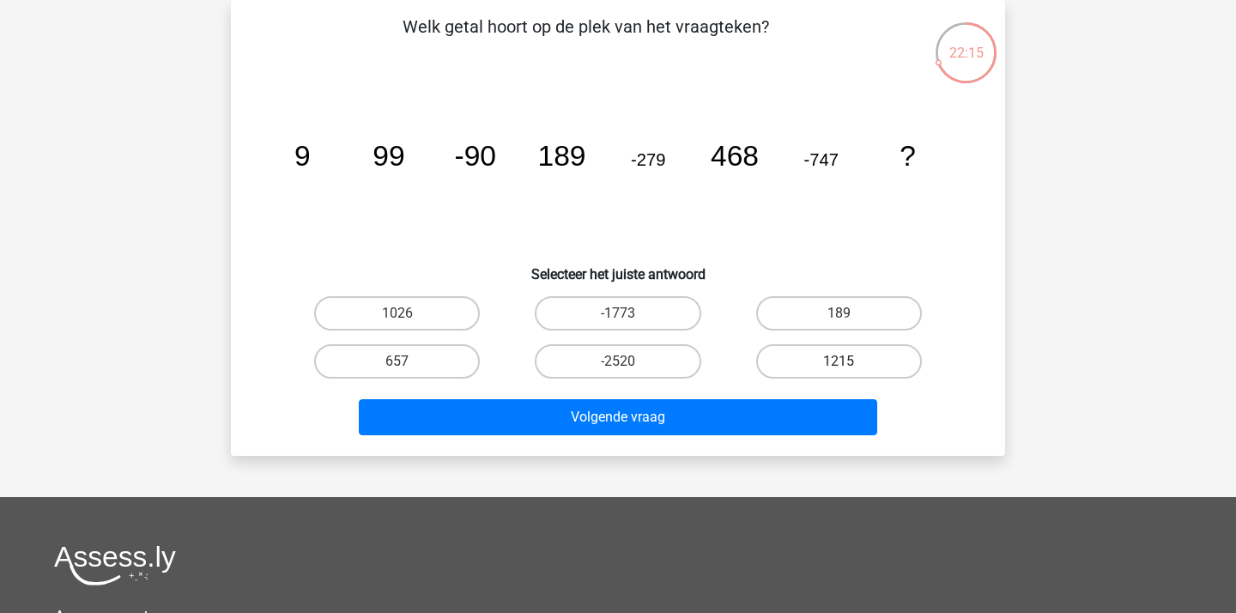
click at [891, 353] on label "1215" at bounding box center [839, 361] width 166 height 34
click at [849, 361] on input "1215" at bounding box center [843, 366] width 11 height 11
radio input "true"
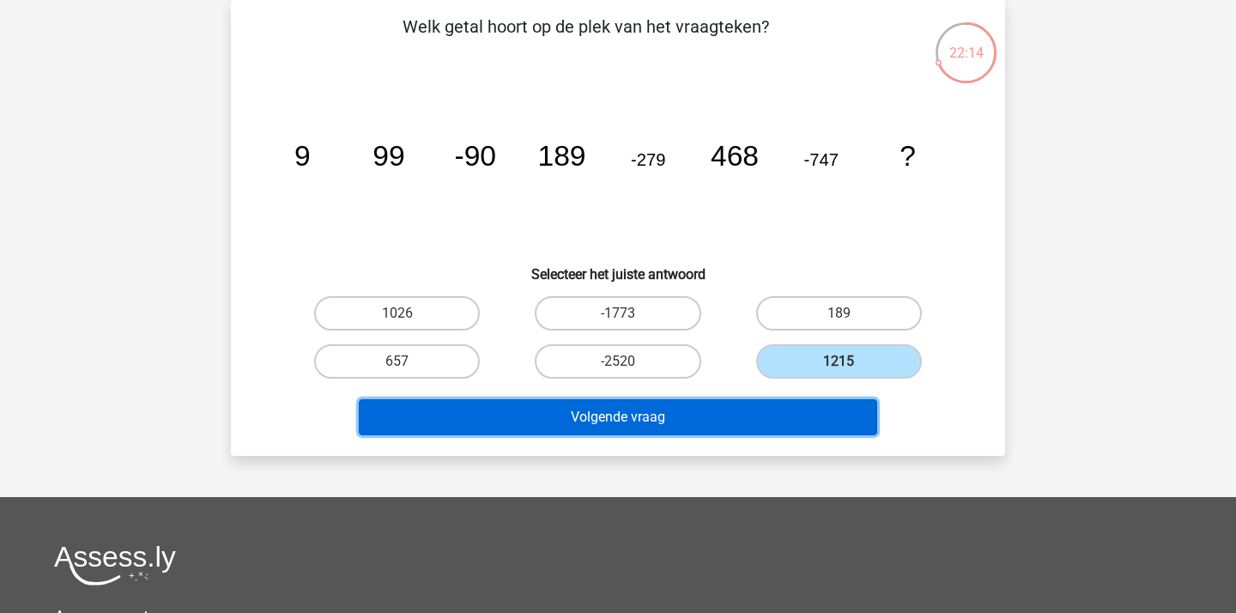
click at [782, 400] on button "Volgende vraag" at bounding box center [618, 417] width 519 height 36
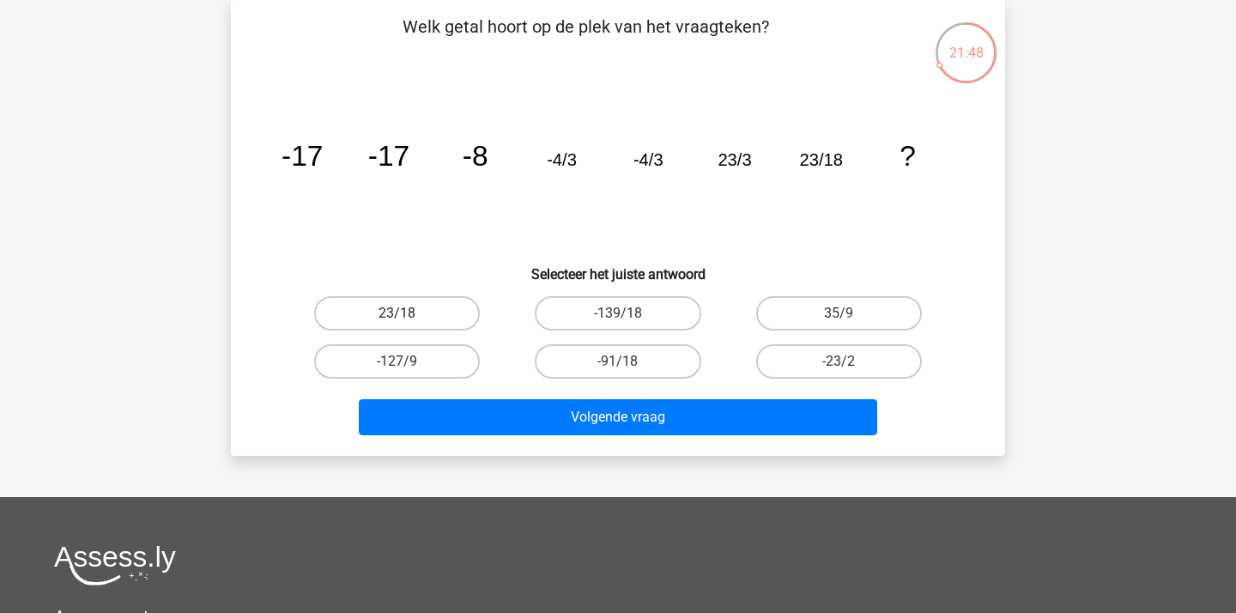
click at [426, 321] on label "23/18" at bounding box center [397, 313] width 166 height 34
click at [408, 321] on input "23/18" at bounding box center [402, 318] width 11 height 11
radio input "true"
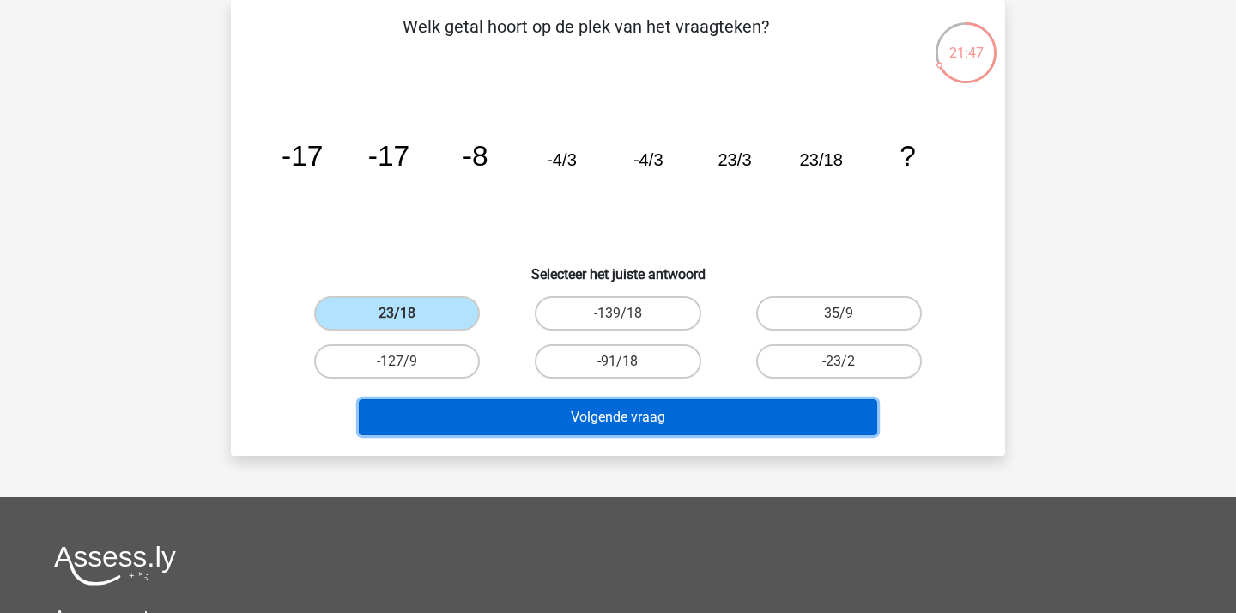
click at [600, 428] on button "Volgende vraag" at bounding box center [618, 417] width 519 height 36
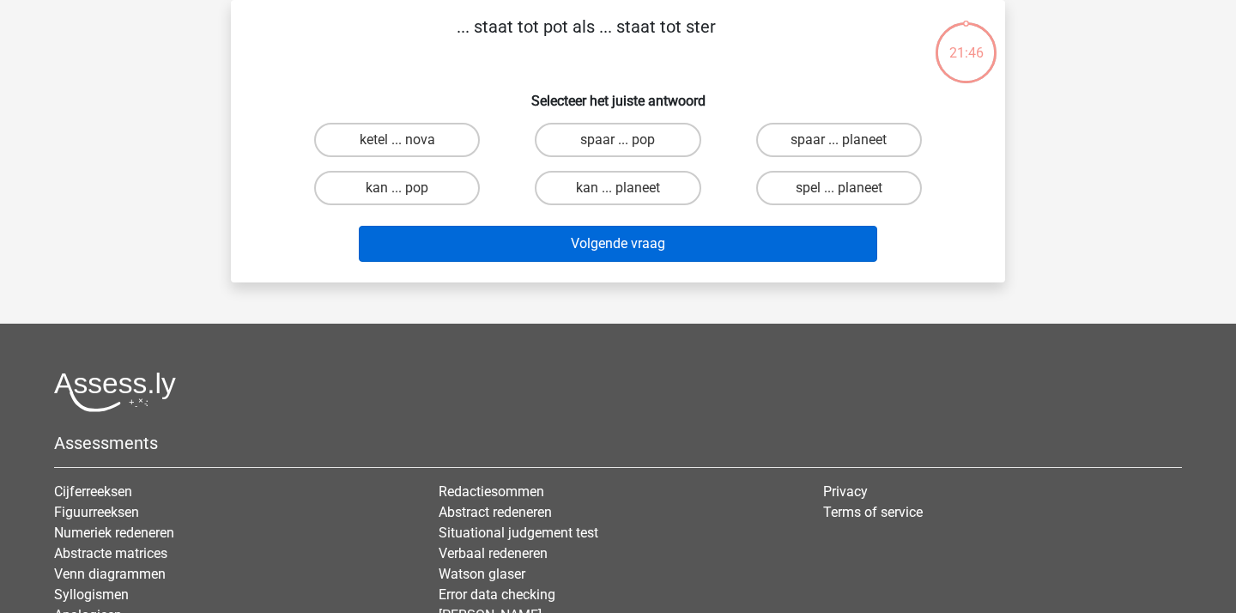
scroll to position [0, 0]
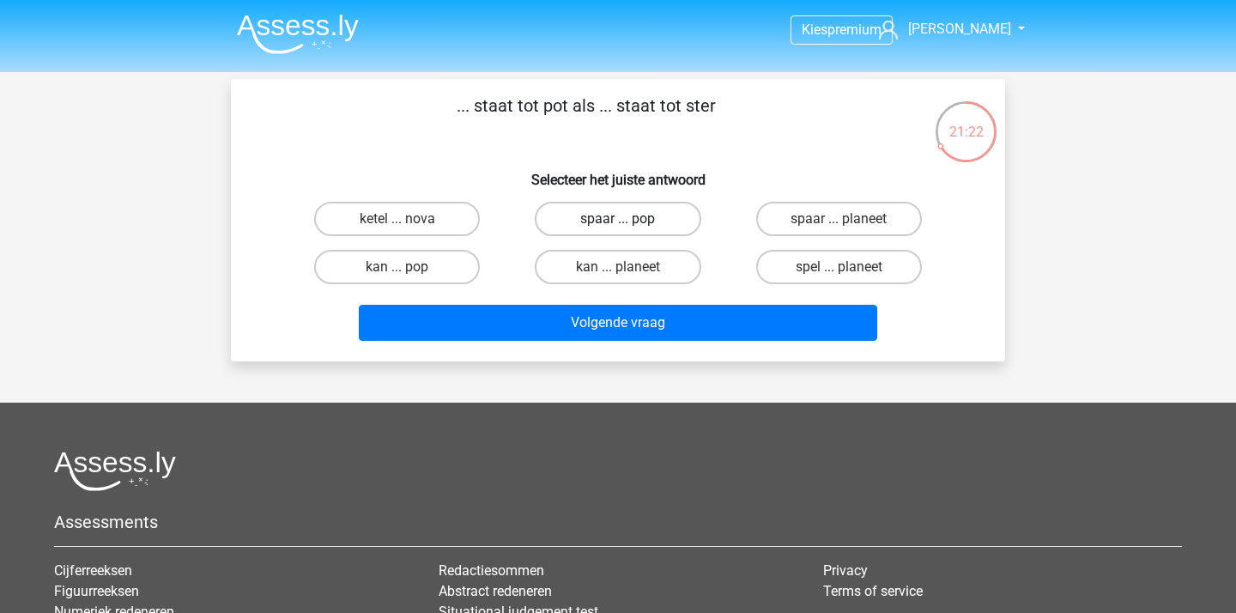
click at [662, 224] on label "spaar ... pop" at bounding box center [618, 219] width 166 height 34
click at [629, 224] on input "spaar ... pop" at bounding box center [623, 224] width 11 height 11
radio input "true"
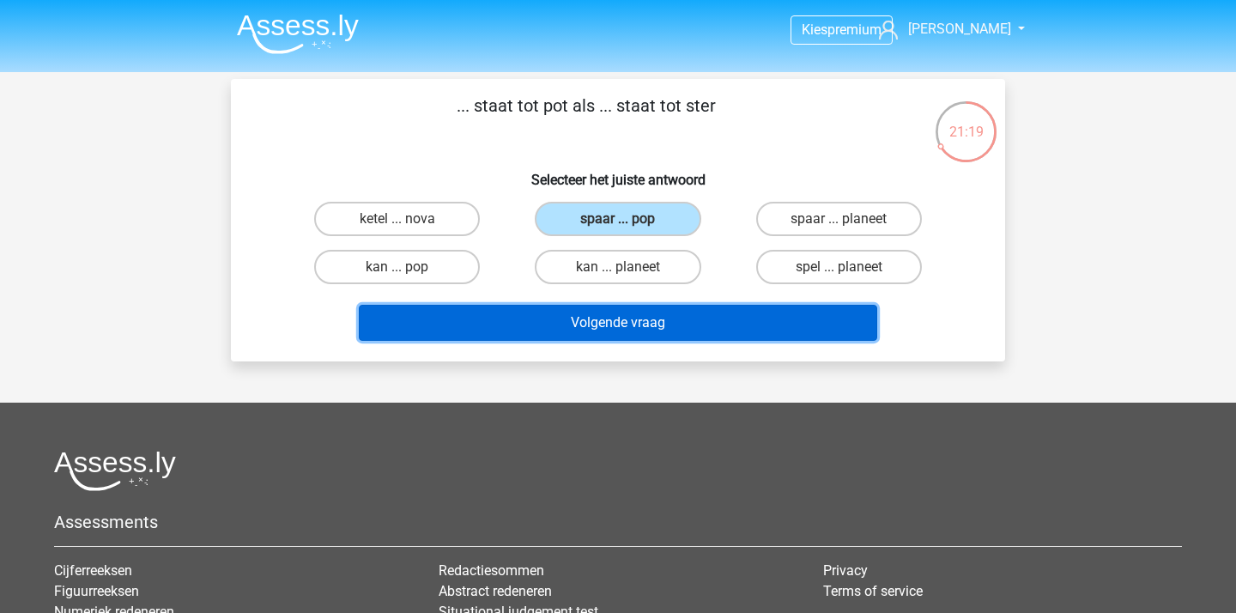
click at [677, 313] on button "Volgende vraag" at bounding box center [618, 323] width 519 height 36
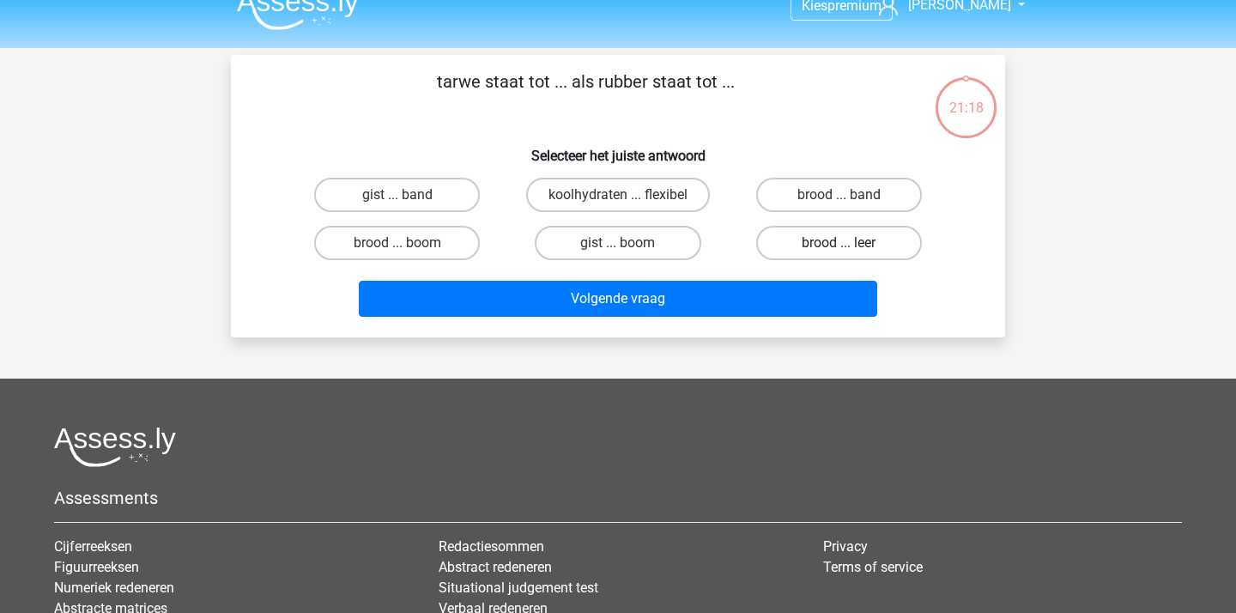
scroll to position [15, 0]
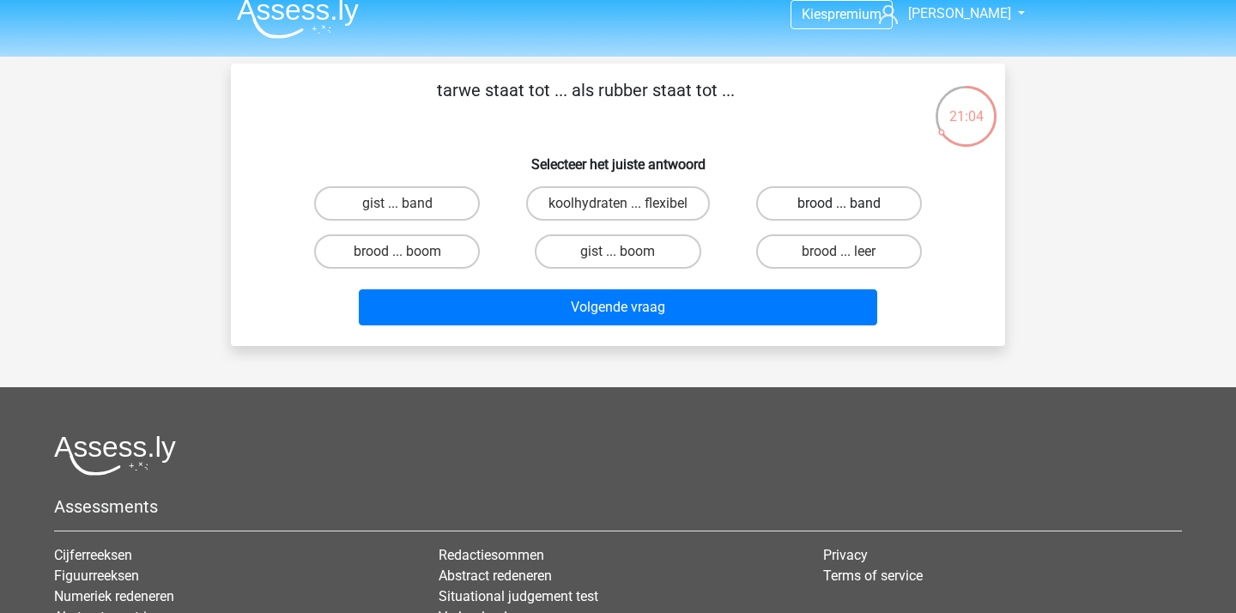
click at [850, 209] on label "brood ... band" at bounding box center [839, 203] width 166 height 34
click at [849, 209] on input "brood ... band" at bounding box center [843, 208] width 11 height 11
radio input "true"
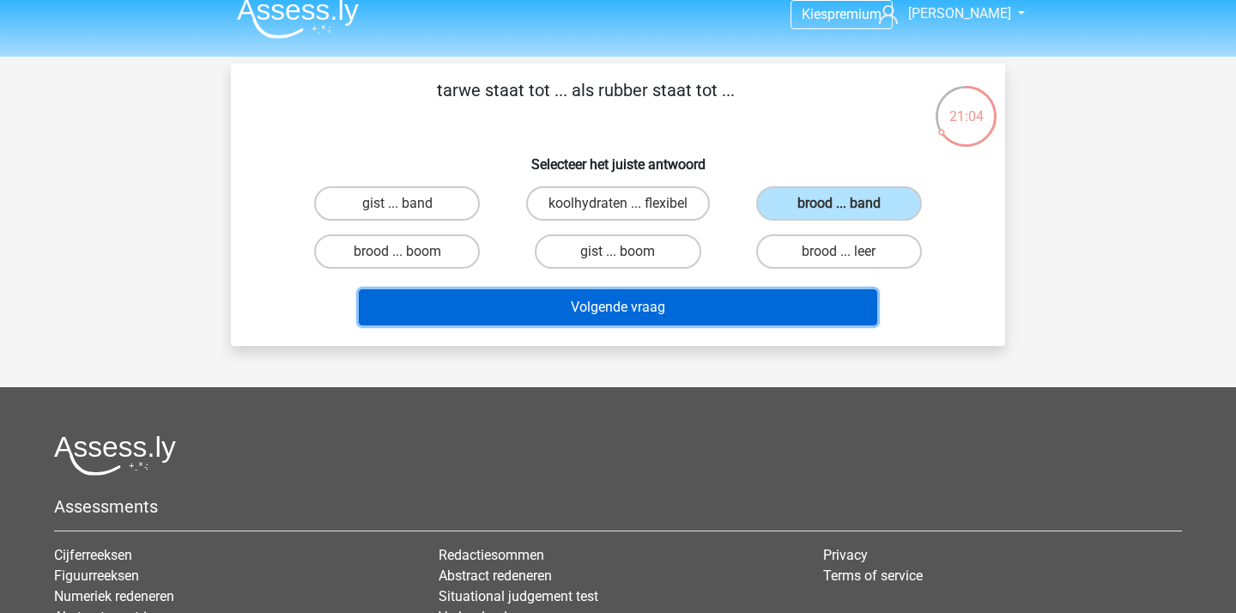
click at [784, 295] on button "Volgende vraag" at bounding box center [618, 307] width 519 height 36
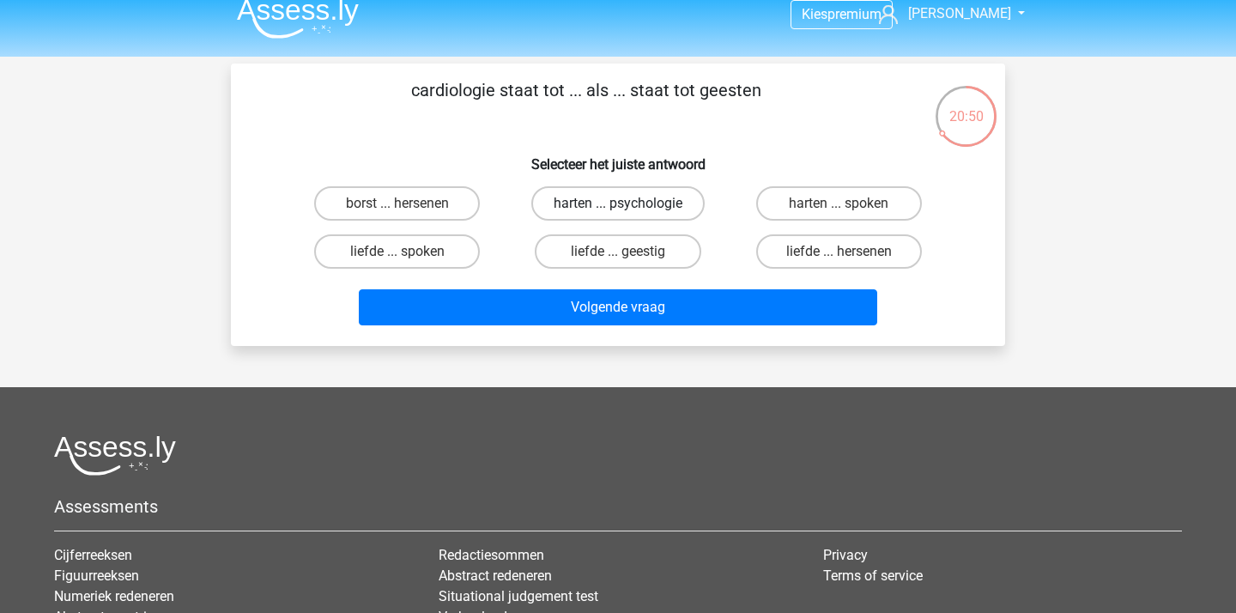
click at [675, 200] on label "harten ... psychologie" at bounding box center [617, 203] width 173 height 34
click at [629, 203] on input "harten ... psychologie" at bounding box center [623, 208] width 11 height 11
radio input "true"
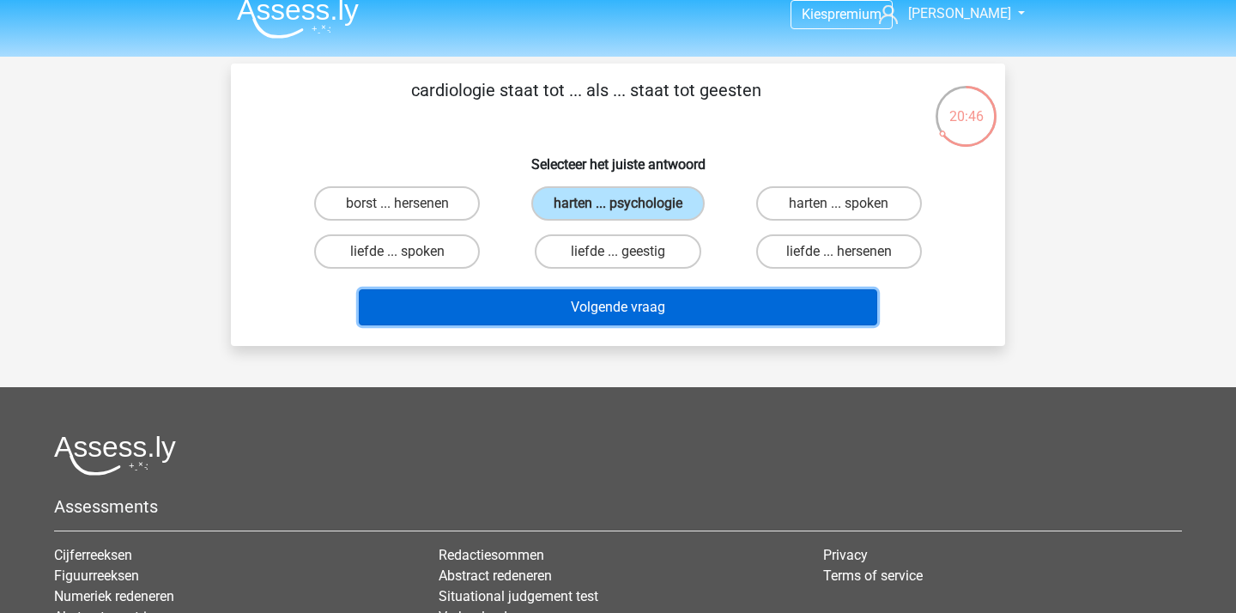
click at [630, 298] on button "Volgende vraag" at bounding box center [618, 307] width 519 height 36
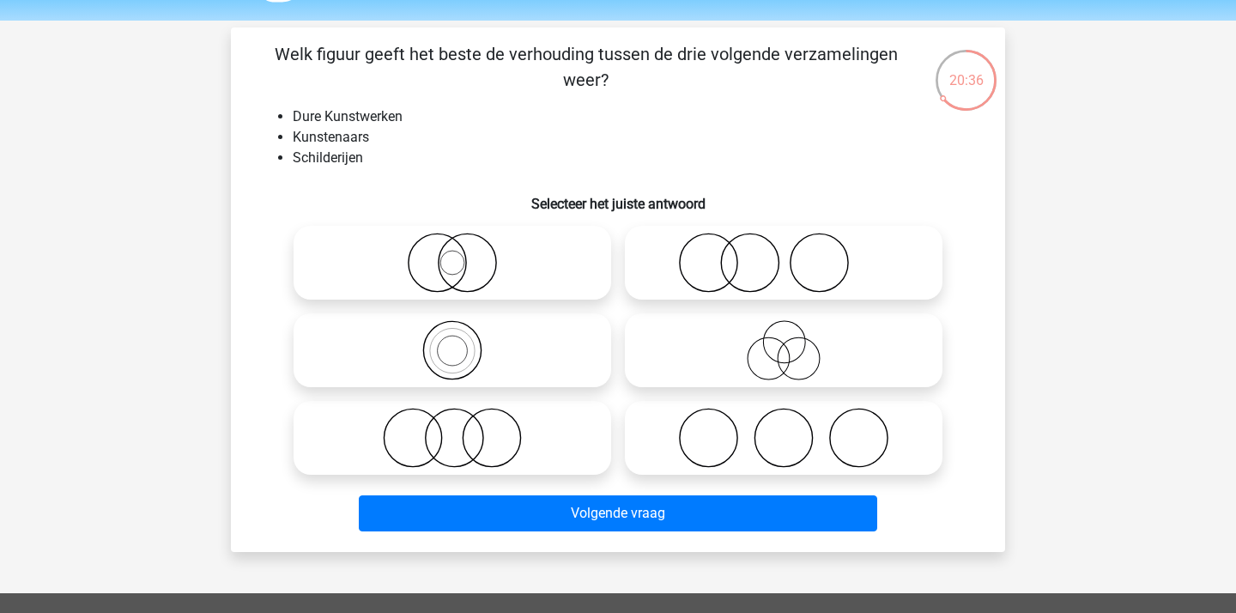
scroll to position [68, 0]
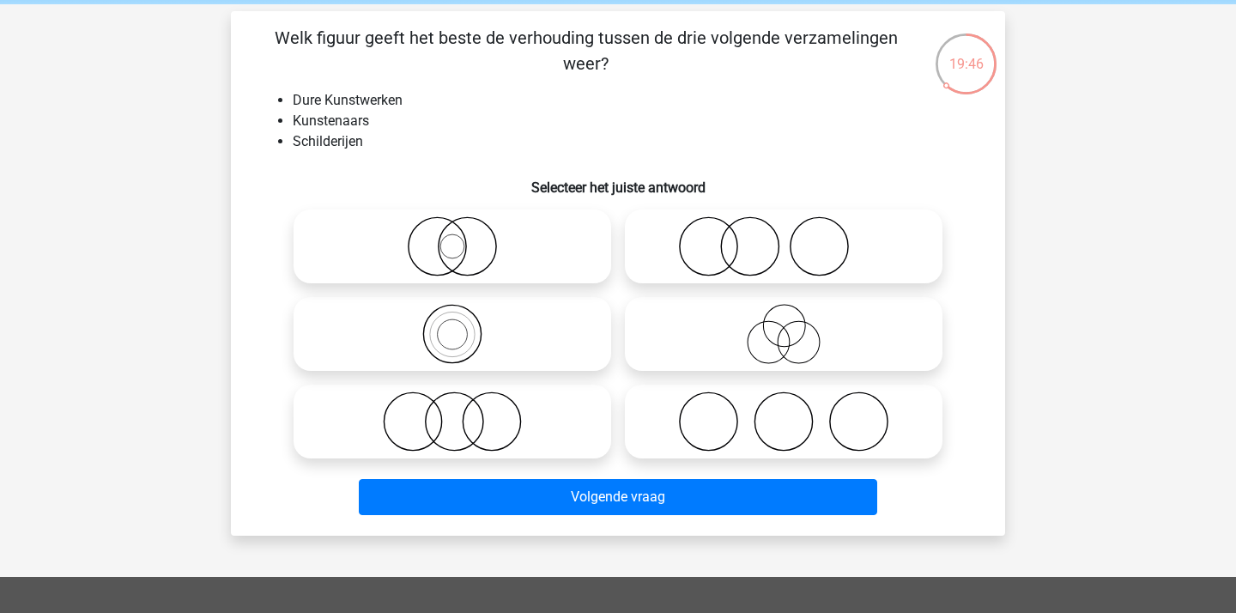
click at [751, 264] on icon at bounding box center [784, 246] width 304 height 60
click at [783, 238] on input "radio" at bounding box center [788, 232] width 11 height 11
radio input "true"
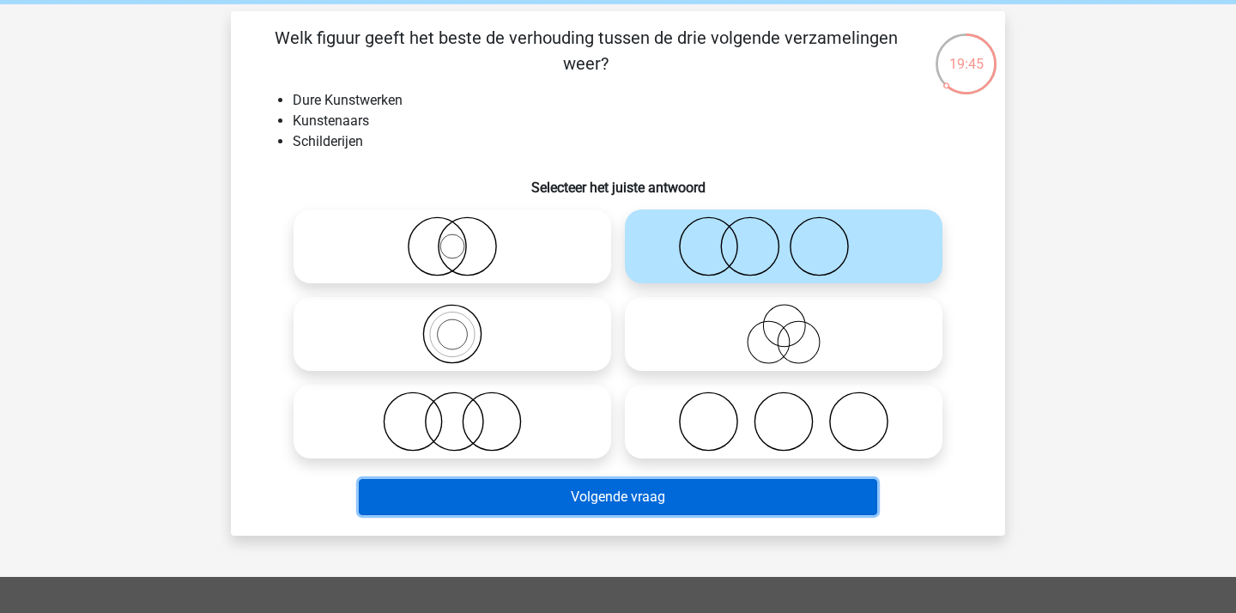
click at [647, 488] on button "Volgende vraag" at bounding box center [618, 497] width 519 height 36
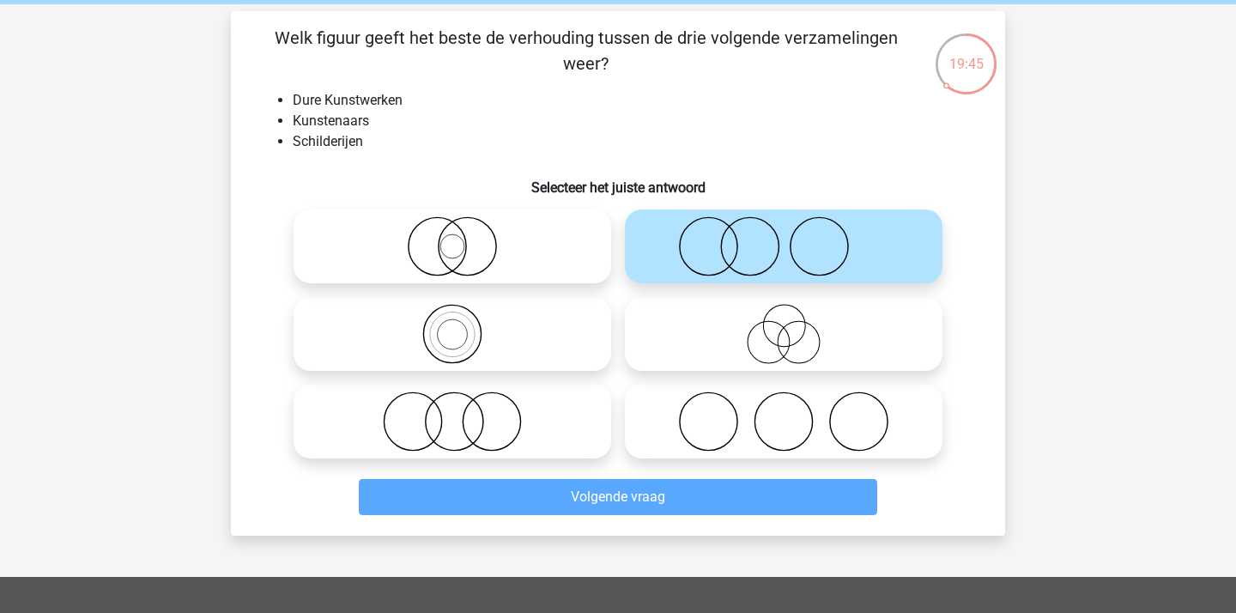
scroll to position [79, 0]
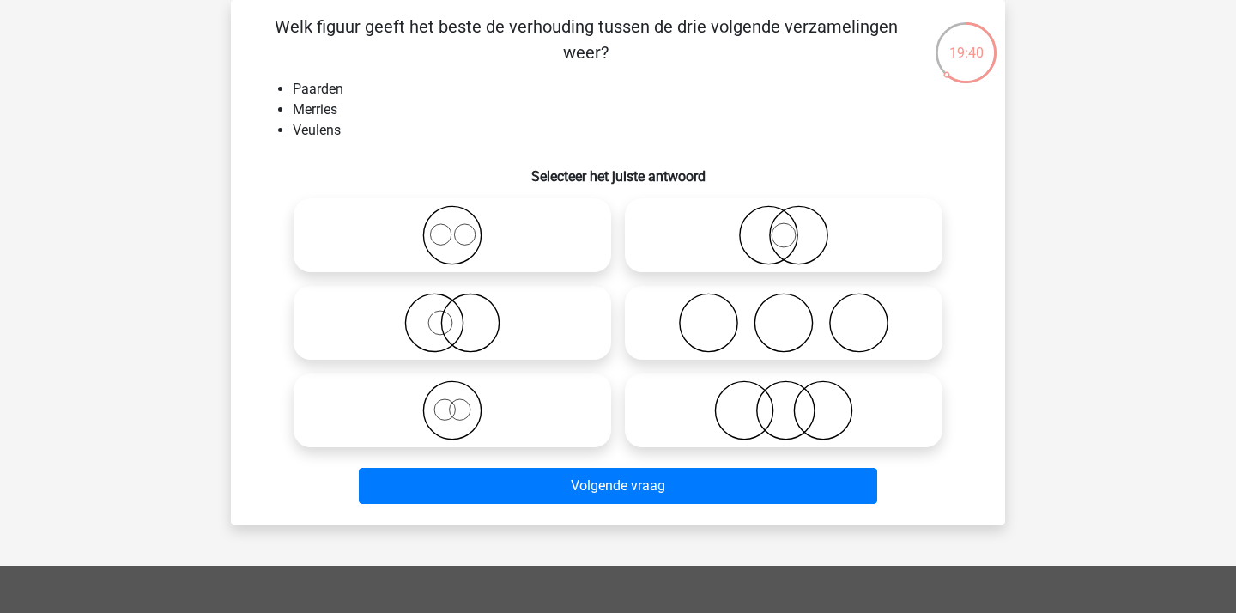
click at [456, 245] on icon at bounding box center [452, 235] width 304 height 60
click at [456, 227] on input "radio" at bounding box center [457, 220] width 11 height 11
radio input "true"
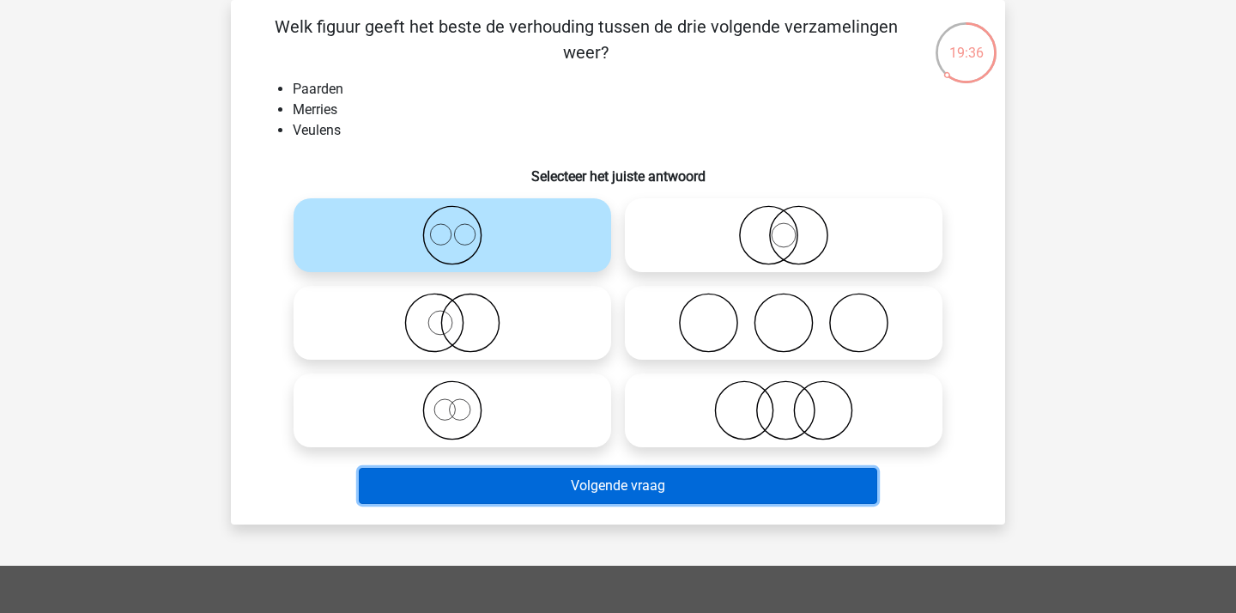
click at [579, 481] on button "Volgende vraag" at bounding box center [618, 486] width 519 height 36
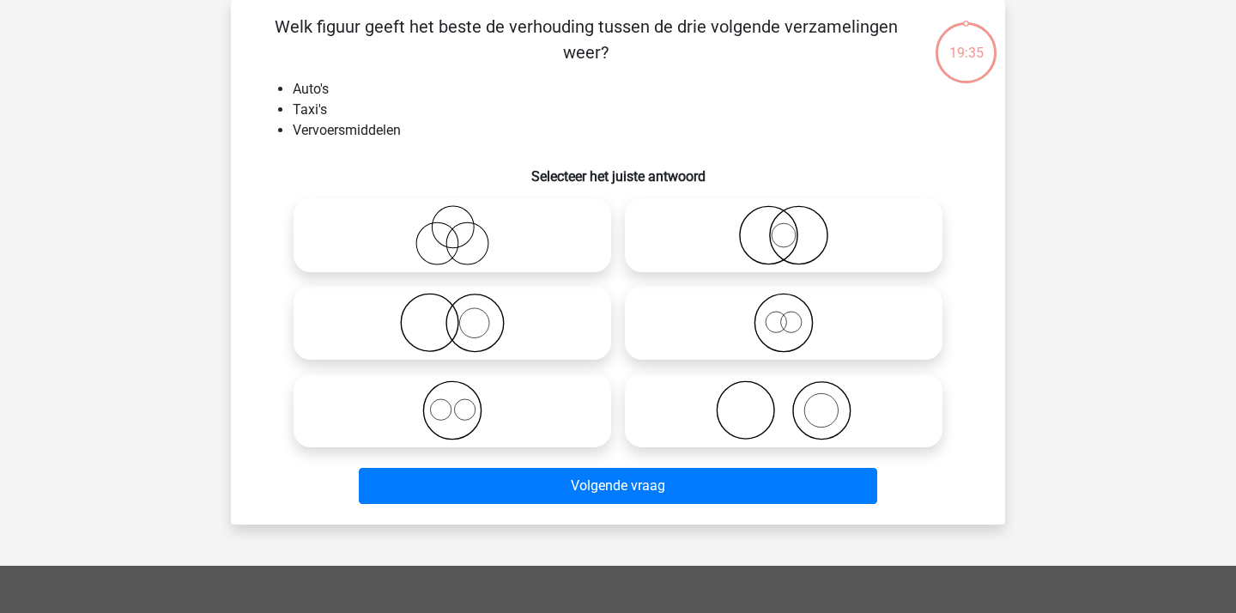
scroll to position [57, 0]
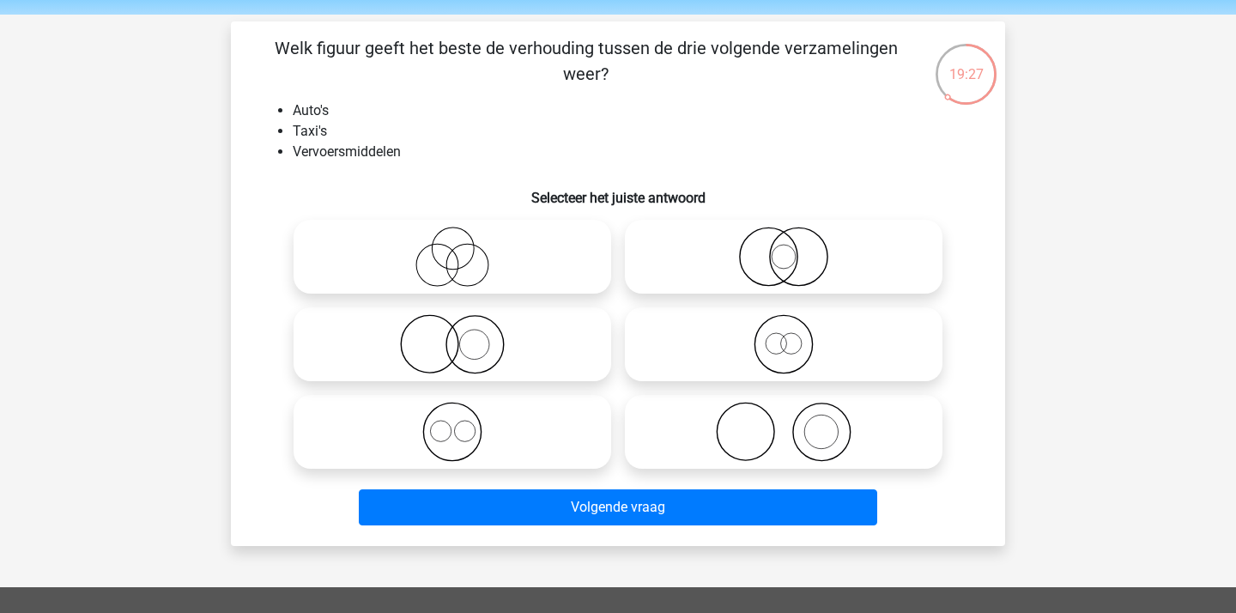
click at [474, 420] on icon at bounding box center [452, 432] width 304 height 60
click at [463, 420] on input "radio" at bounding box center [457, 417] width 11 height 11
radio input "true"
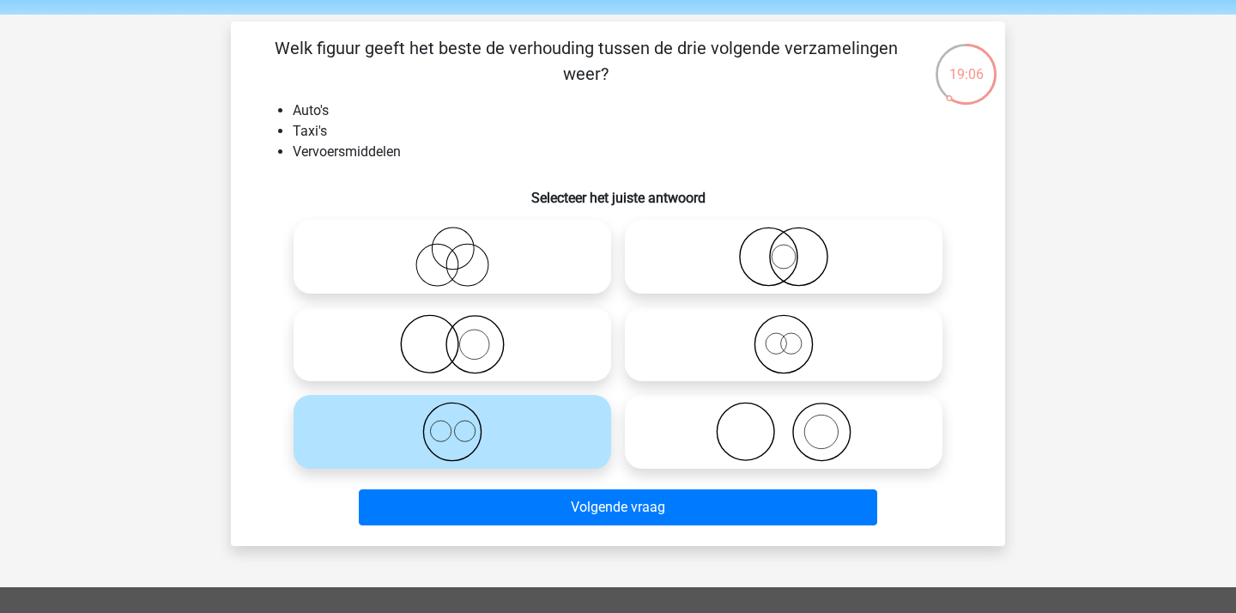
click at [789, 341] on icon at bounding box center [784, 344] width 304 height 60
click at [789, 335] on input "radio" at bounding box center [788, 329] width 11 height 11
radio input "true"
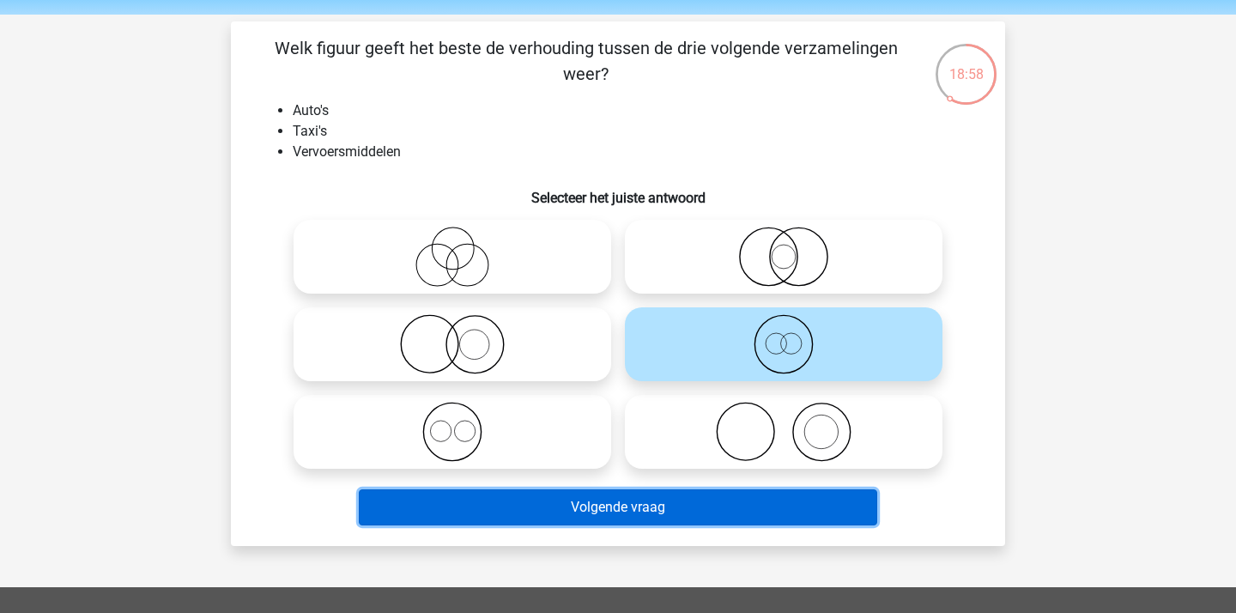
click at [641, 500] on button "Volgende vraag" at bounding box center [618, 507] width 519 height 36
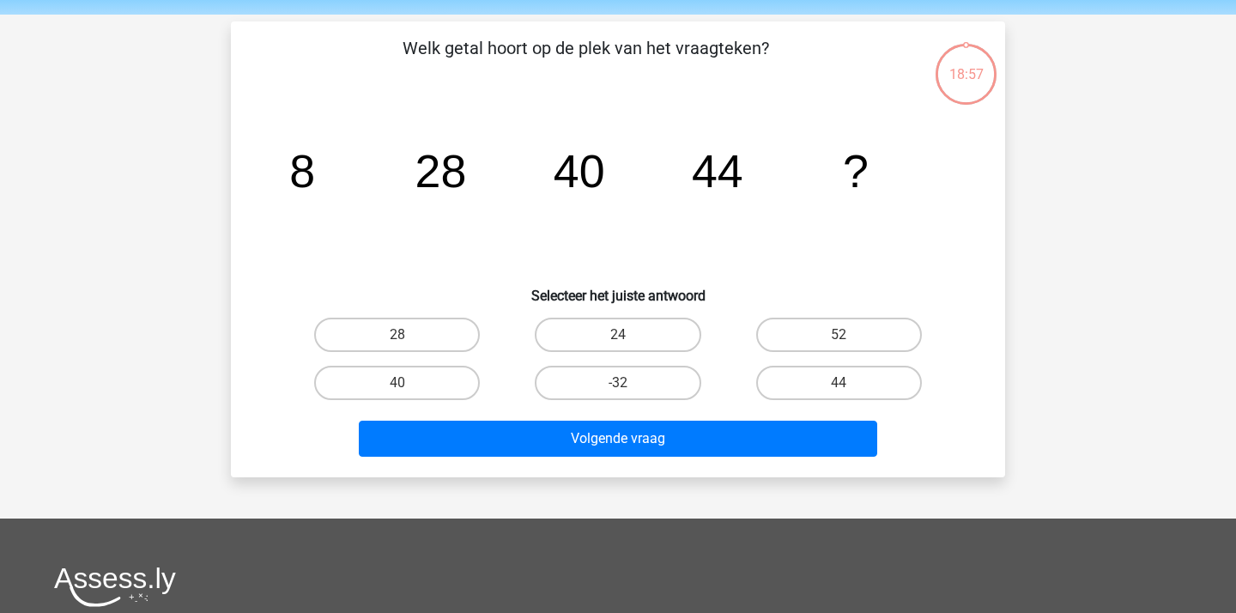
scroll to position [79, 0]
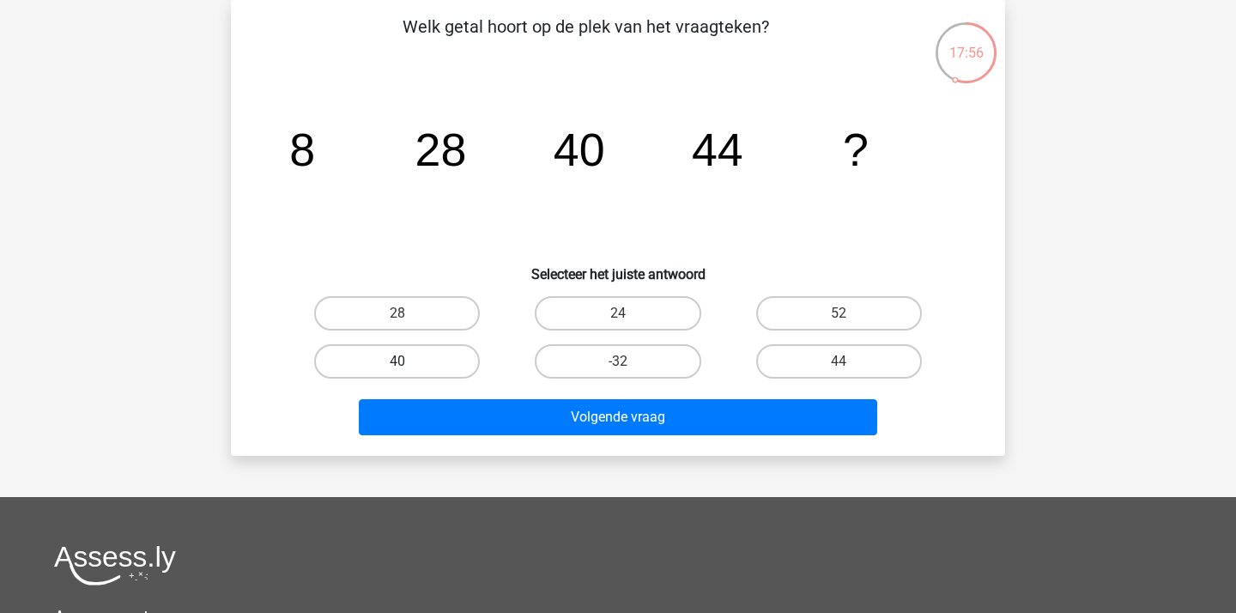
click at [457, 370] on label "40" at bounding box center [397, 361] width 166 height 34
click at [408, 370] on input "40" at bounding box center [402, 366] width 11 height 11
radio input "true"
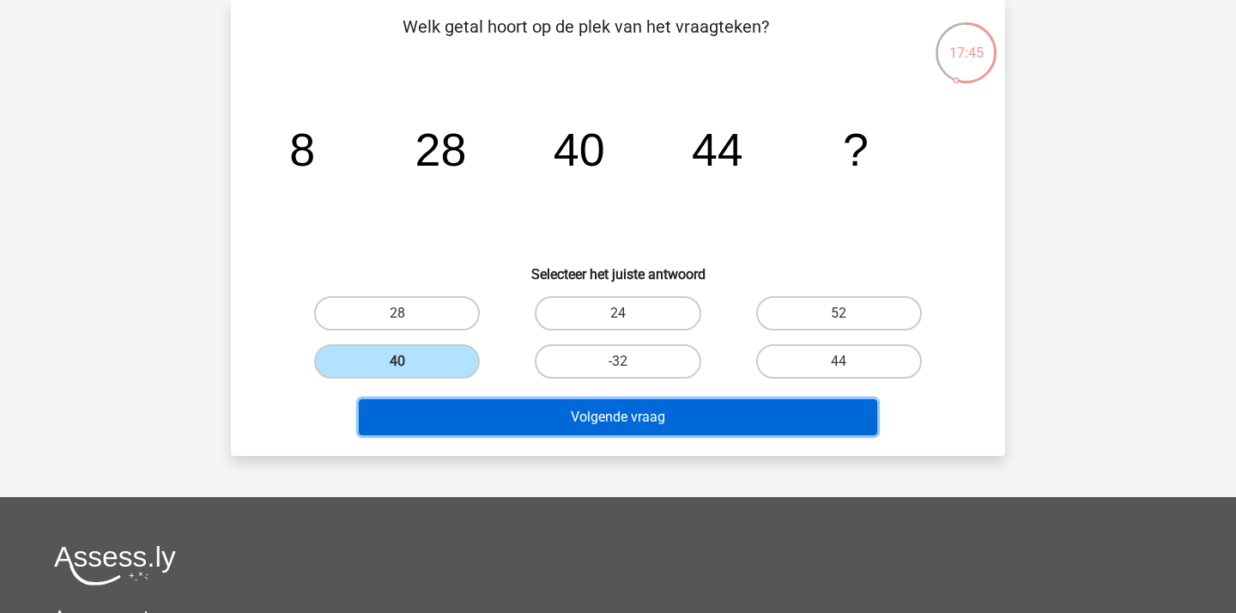
click at [583, 413] on button "Volgende vraag" at bounding box center [618, 417] width 519 height 36
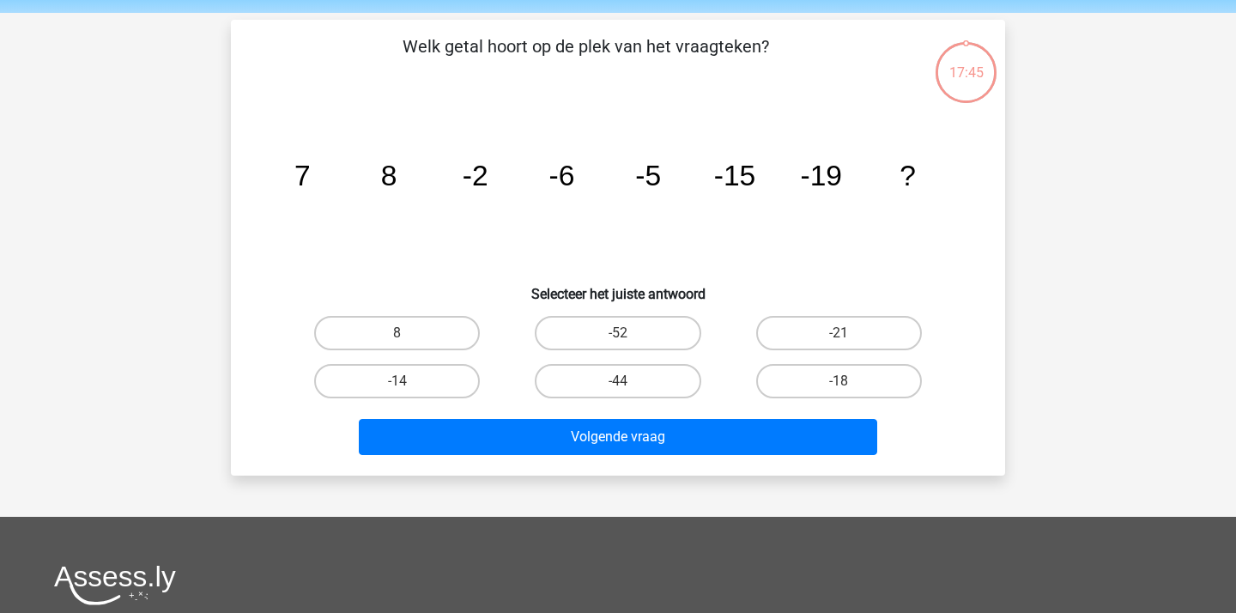
scroll to position [61, 0]
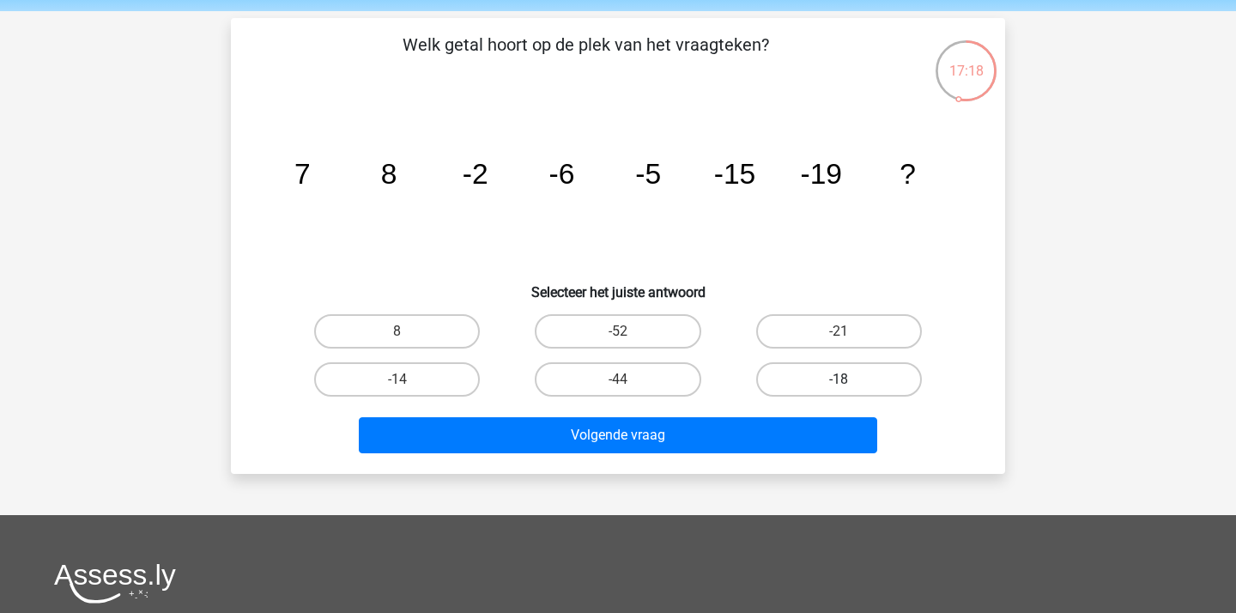
click at [845, 391] on label "-18" at bounding box center [839, 379] width 166 height 34
click at [845, 390] on input "-18" at bounding box center [843, 384] width 11 height 11
radio input "true"
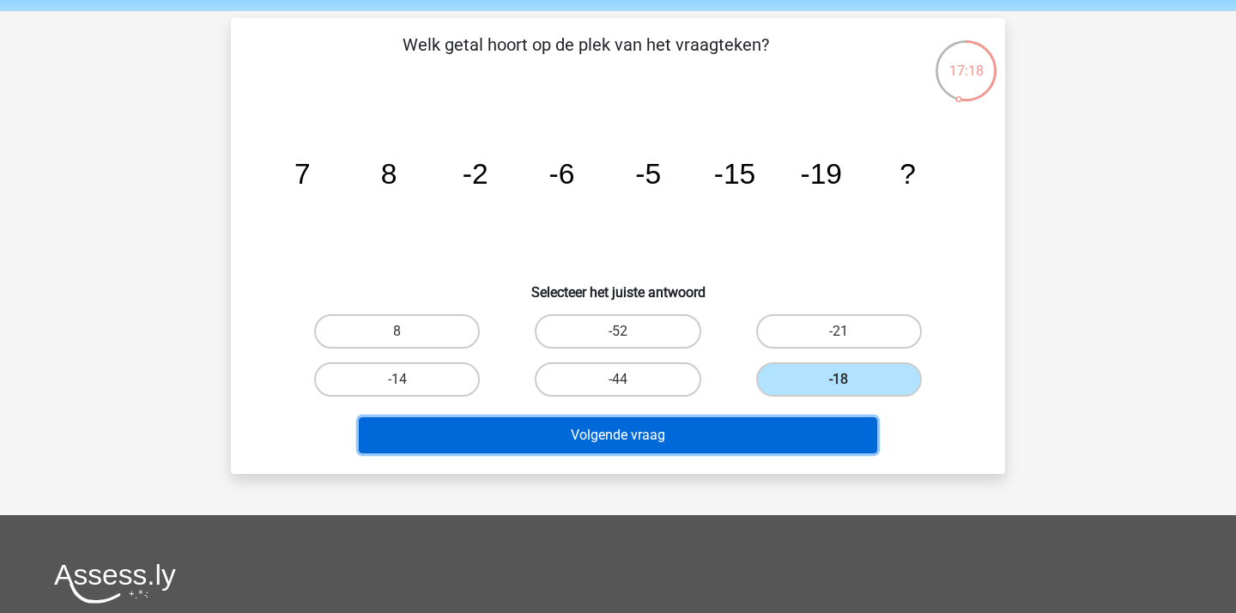
click at [760, 449] on button "Volgende vraag" at bounding box center [618, 435] width 519 height 36
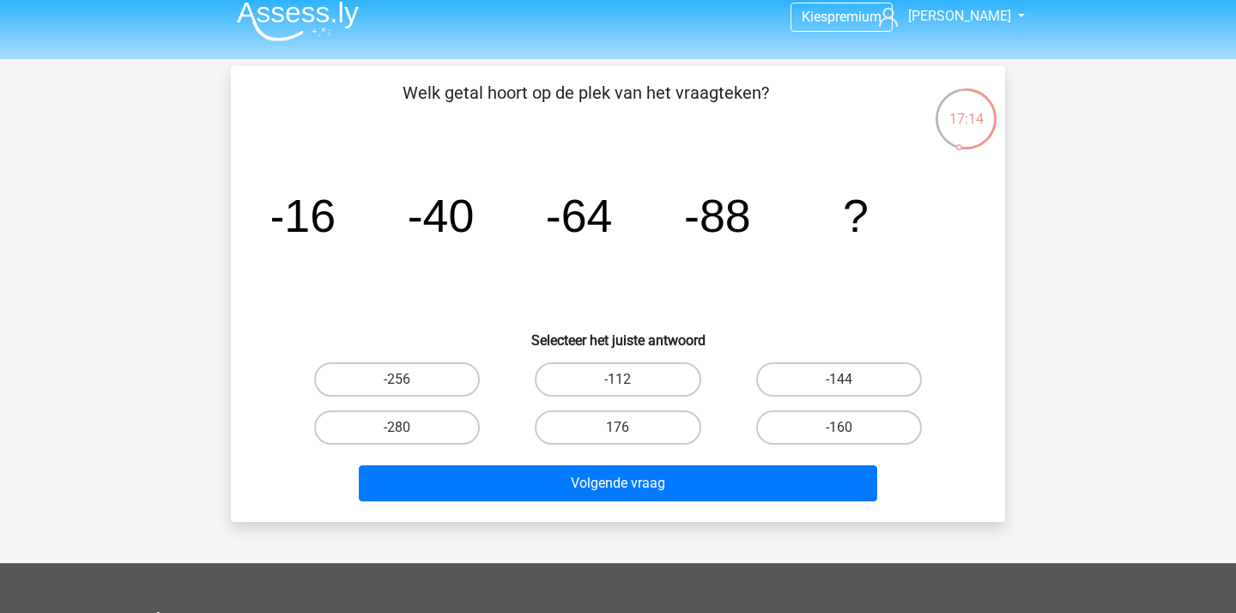
scroll to position [10, 0]
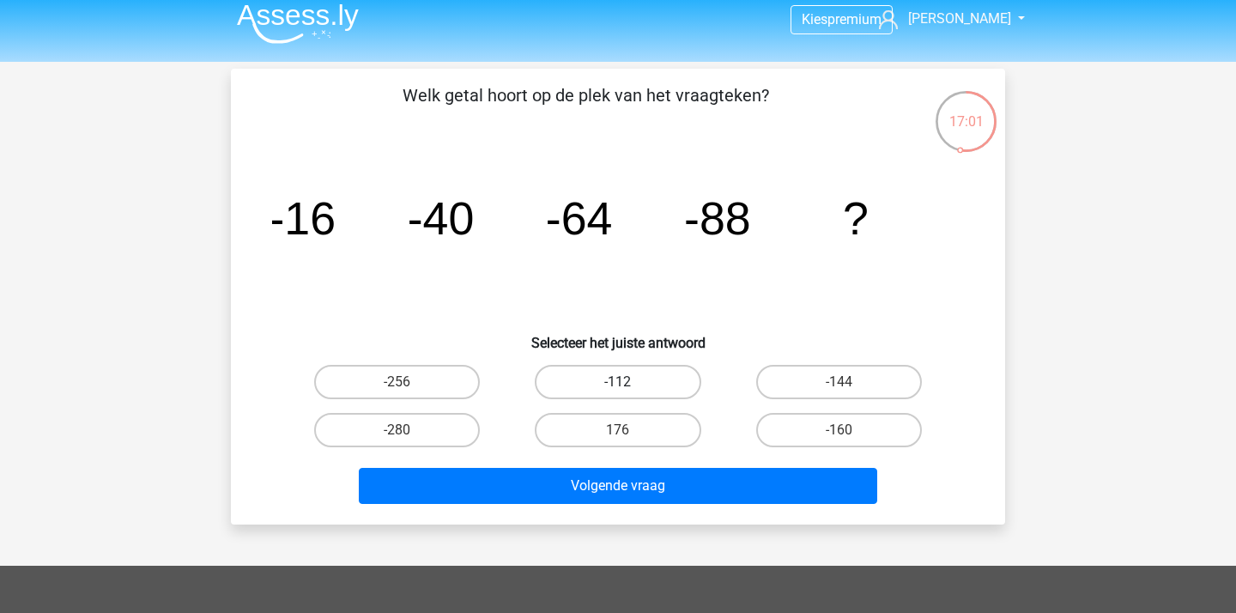
click at [603, 369] on label "-112" at bounding box center [618, 382] width 166 height 34
click at [618, 382] on input "-112" at bounding box center [623, 387] width 11 height 11
radio input "true"
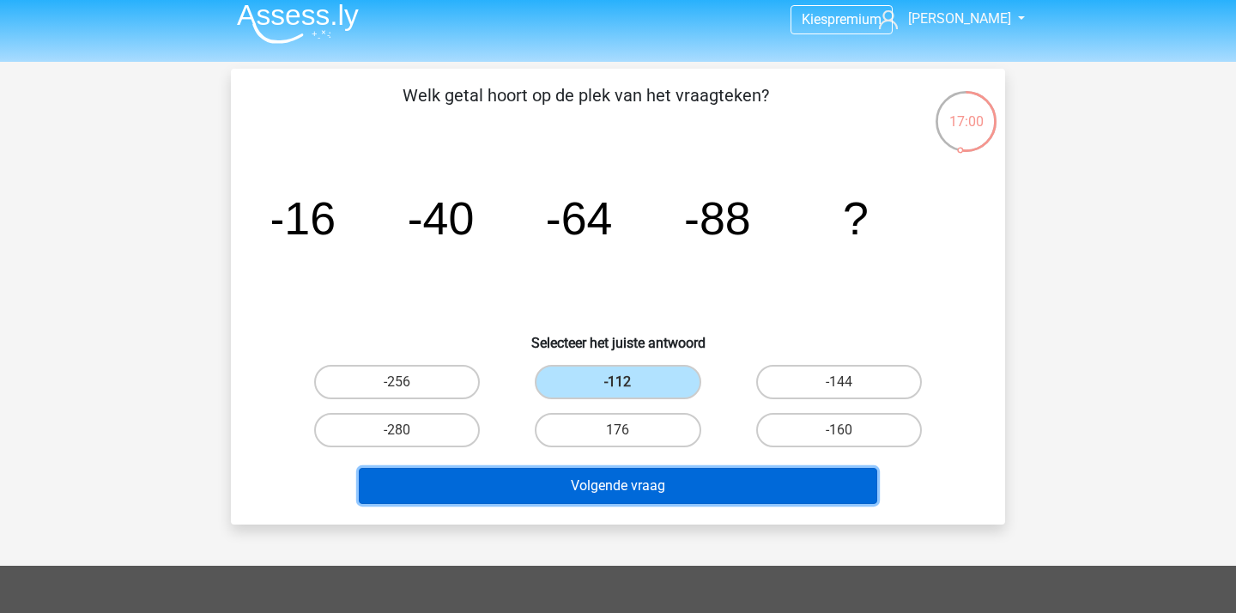
click at [601, 478] on button "Volgende vraag" at bounding box center [618, 486] width 519 height 36
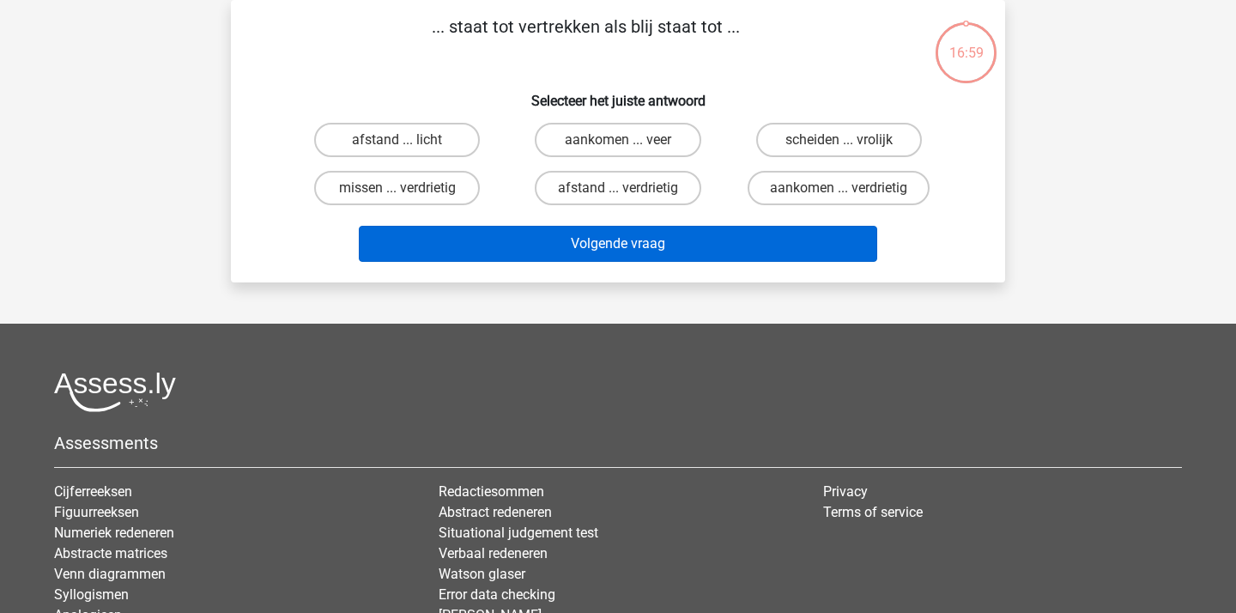
scroll to position [0, 0]
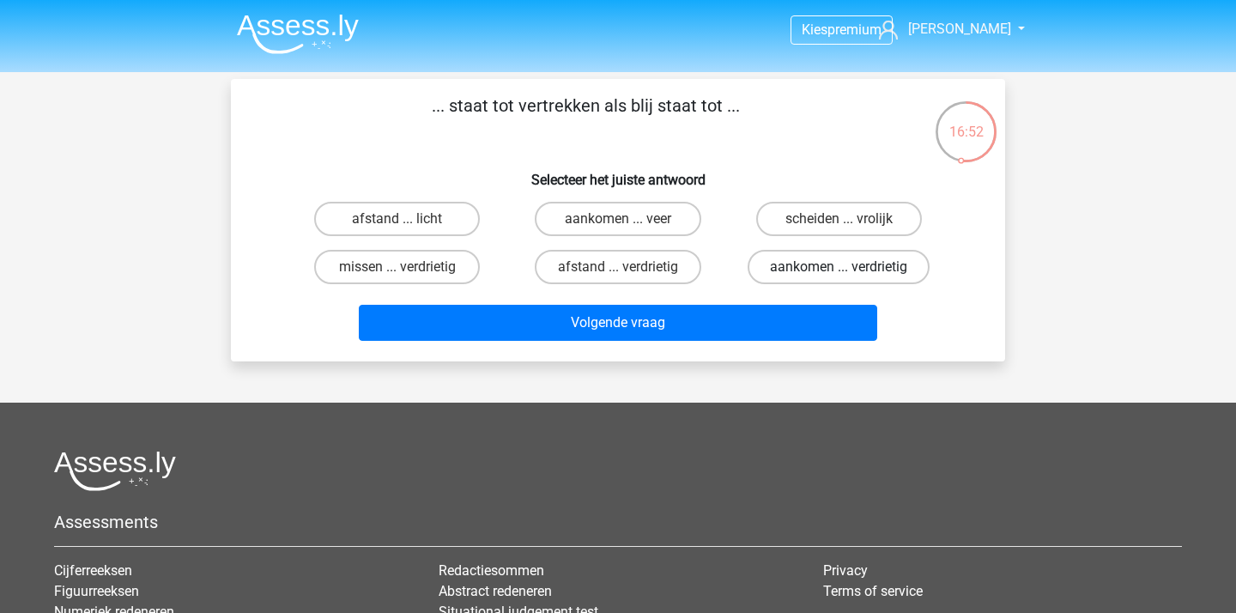
click at [796, 277] on label "aankomen ... verdrietig" at bounding box center [838, 267] width 182 height 34
click at [838, 277] on input "aankomen ... verdrietig" at bounding box center [843, 272] width 11 height 11
radio input "true"
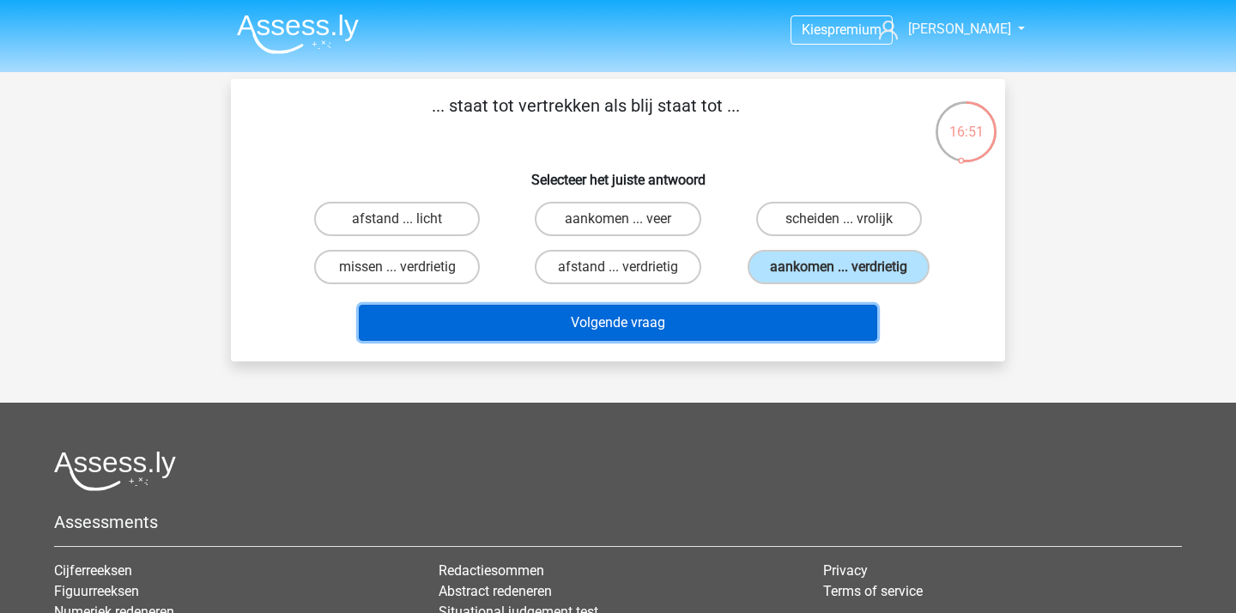
click at [739, 323] on button "Volgende vraag" at bounding box center [618, 323] width 519 height 36
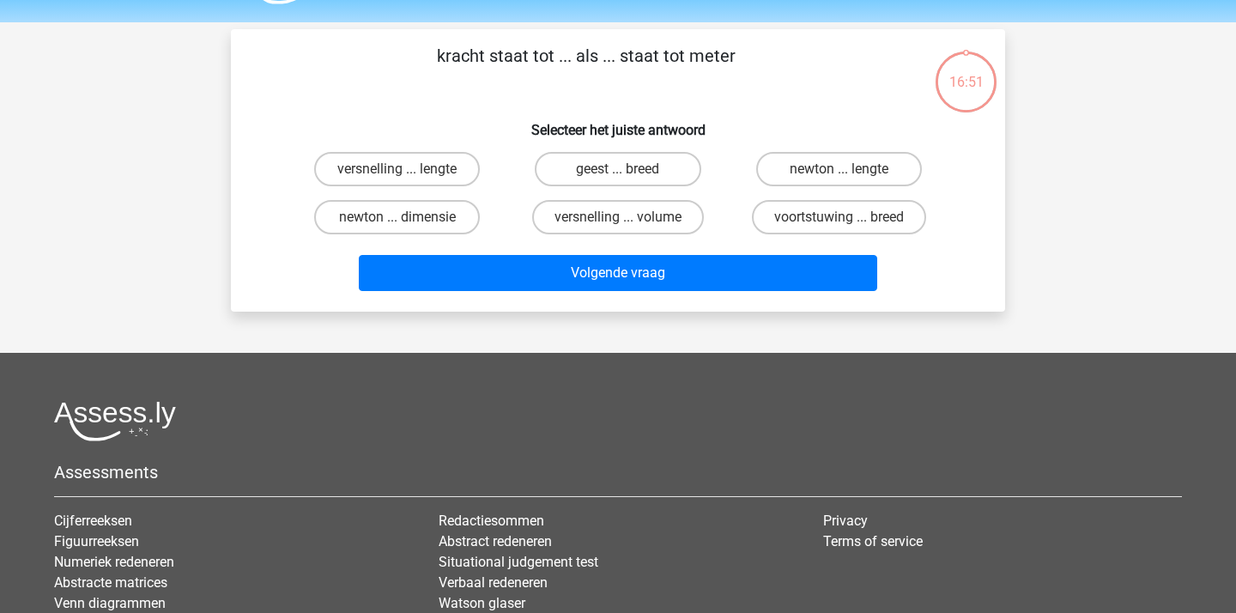
scroll to position [35, 0]
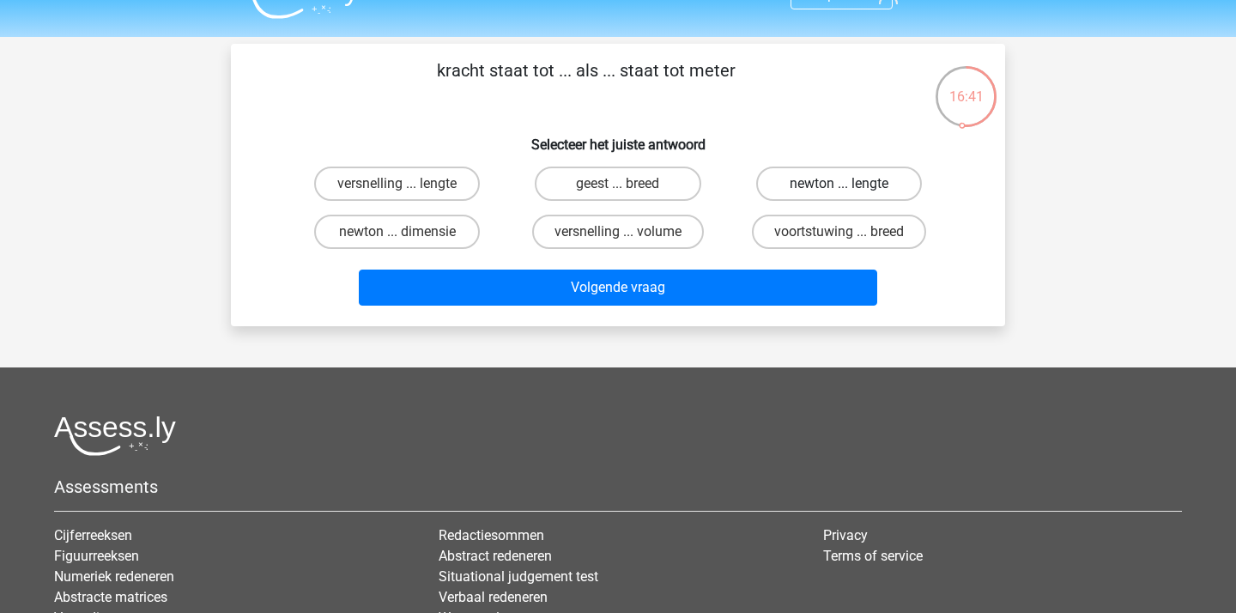
click at [861, 182] on label "newton ... lengte" at bounding box center [839, 183] width 166 height 34
click at [849, 184] on input "newton ... lengte" at bounding box center [843, 189] width 11 height 11
radio input "true"
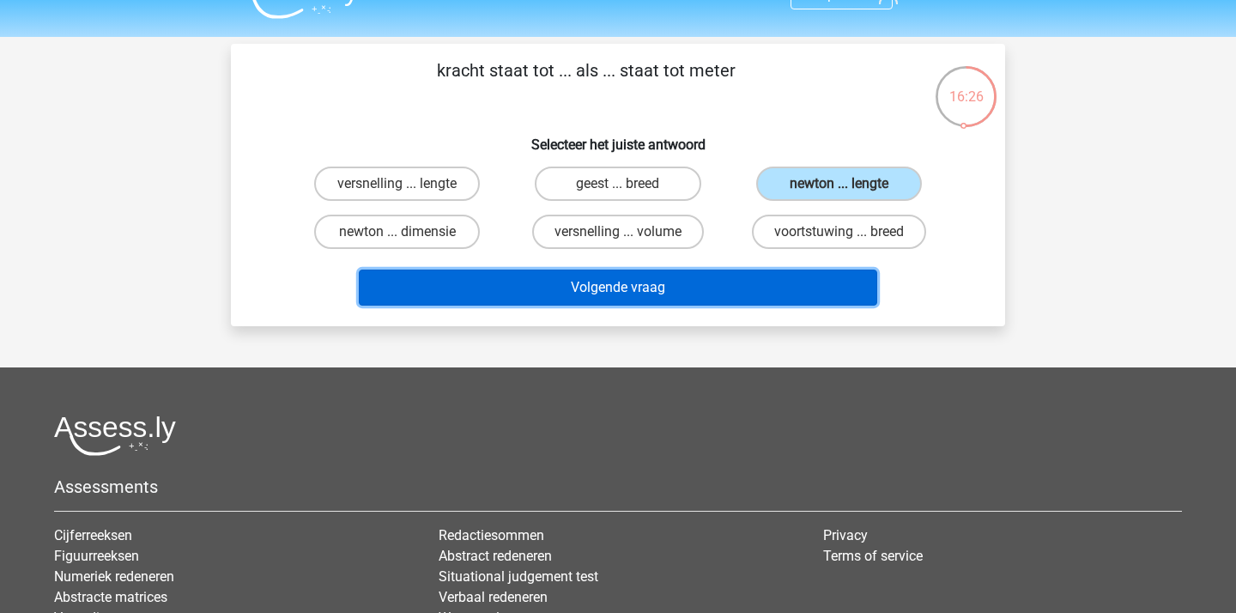
click at [729, 283] on button "Volgende vraag" at bounding box center [618, 287] width 519 height 36
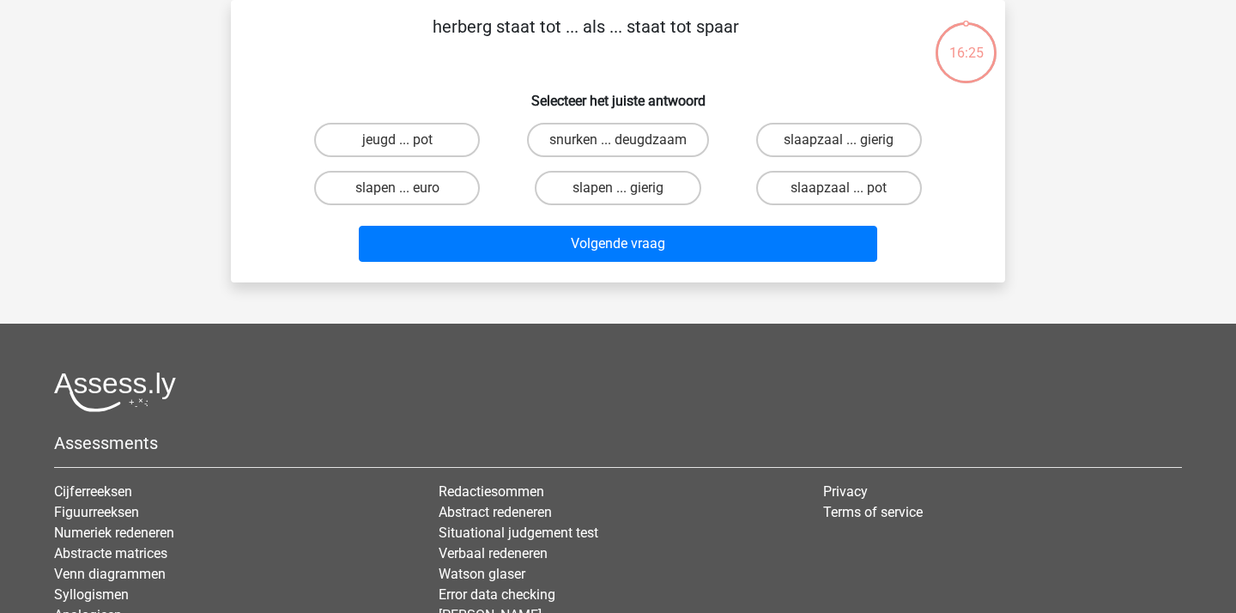
scroll to position [12, 0]
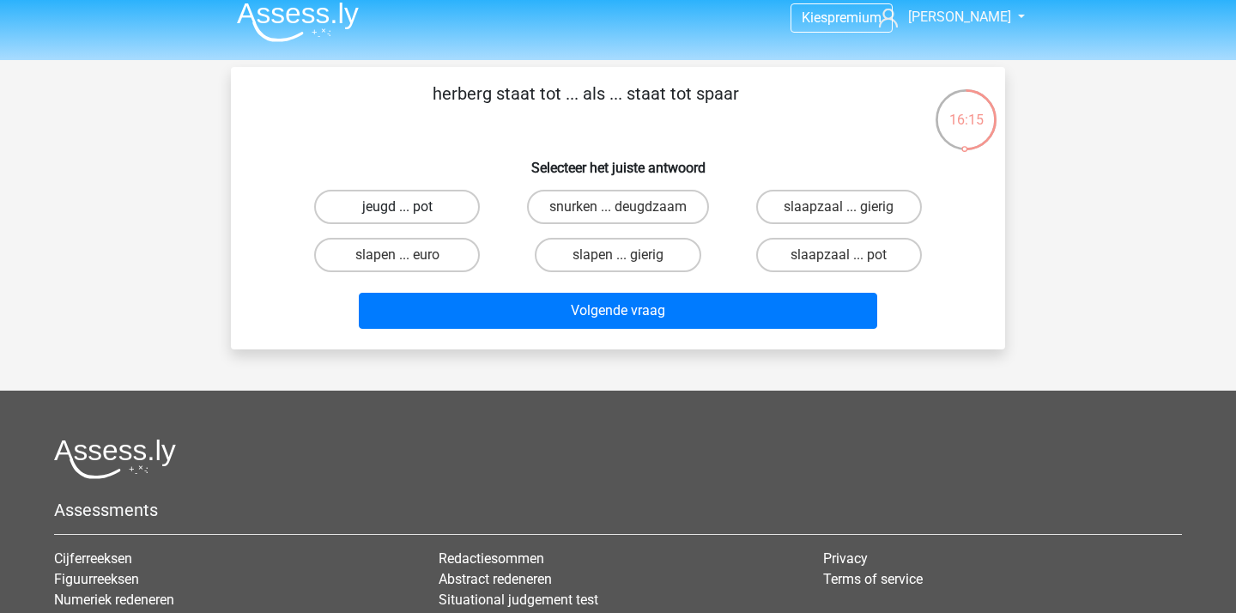
click at [392, 203] on label "jeugd ... pot" at bounding box center [397, 207] width 166 height 34
click at [397, 207] on input "jeugd ... pot" at bounding box center [402, 212] width 11 height 11
radio input "true"
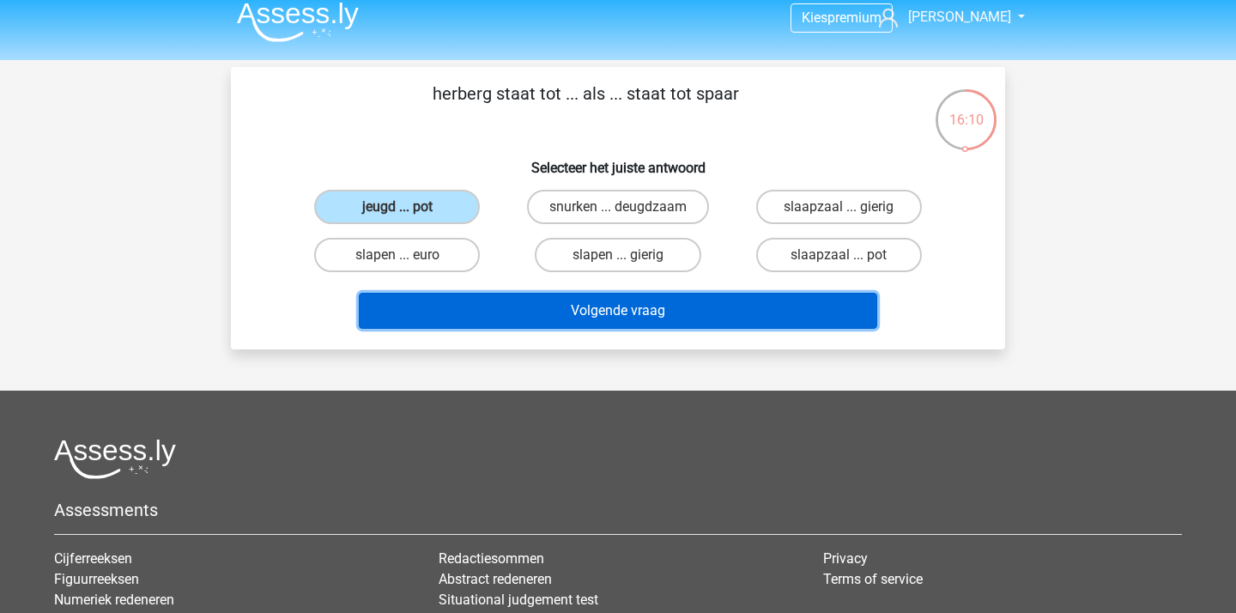
click at [543, 314] on button "Volgende vraag" at bounding box center [618, 311] width 519 height 36
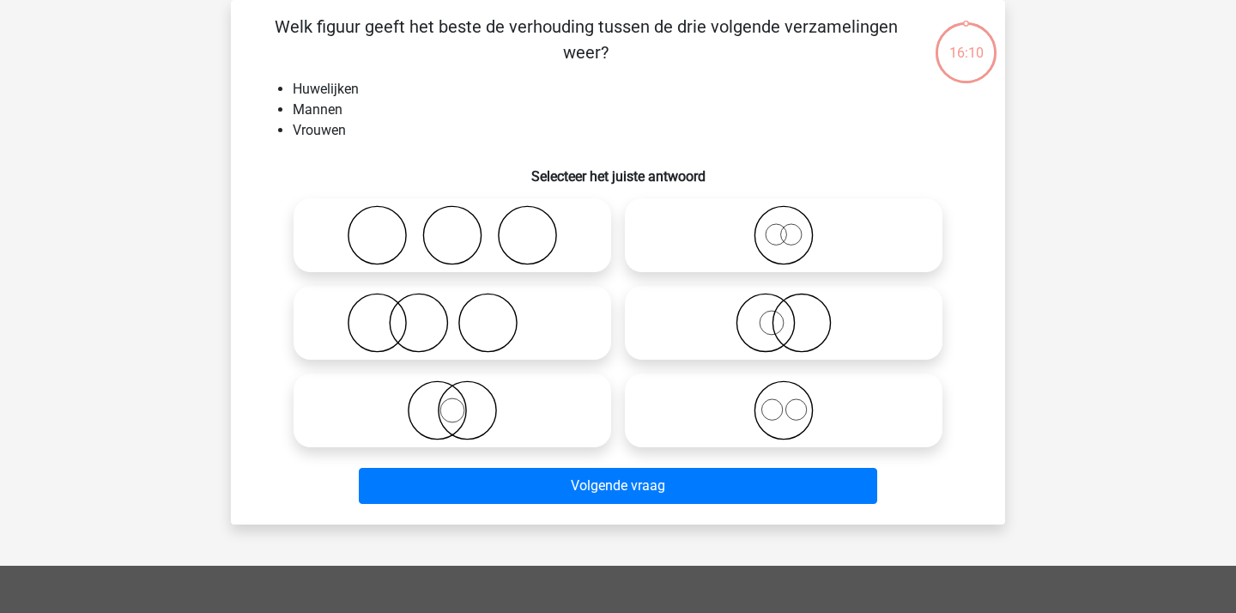
scroll to position [43, 0]
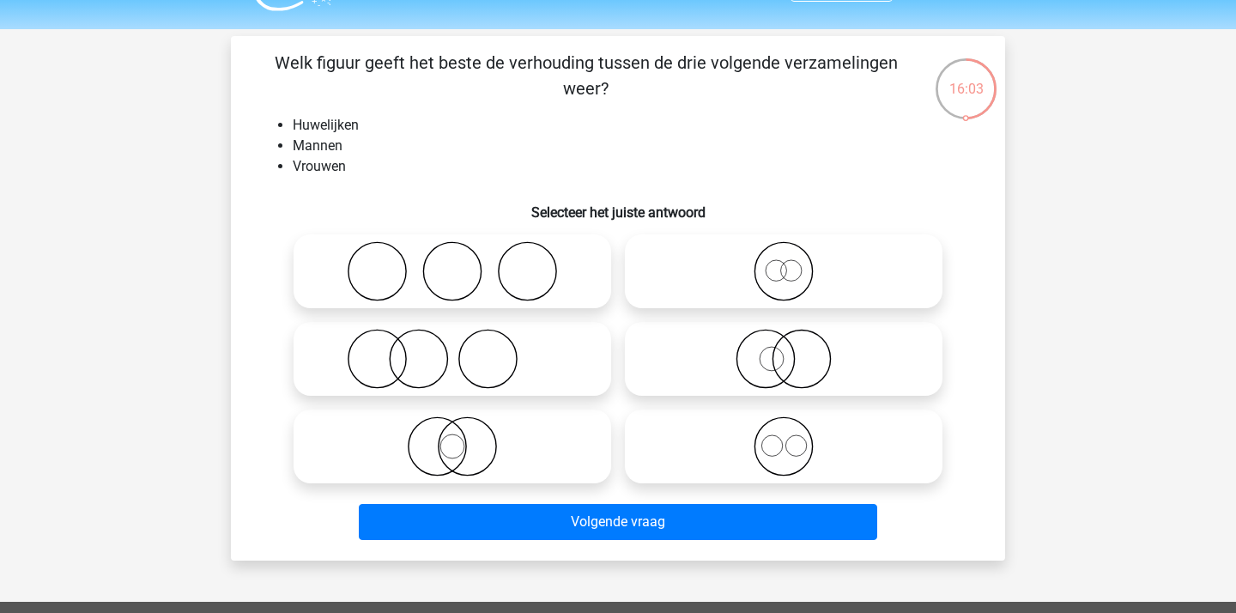
click at [529, 269] on icon at bounding box center [452, 271] width 304 height 60
click at [463, 263] on input "radio" at bounding box center [457, 256] width 11 height 11
radio input "true"
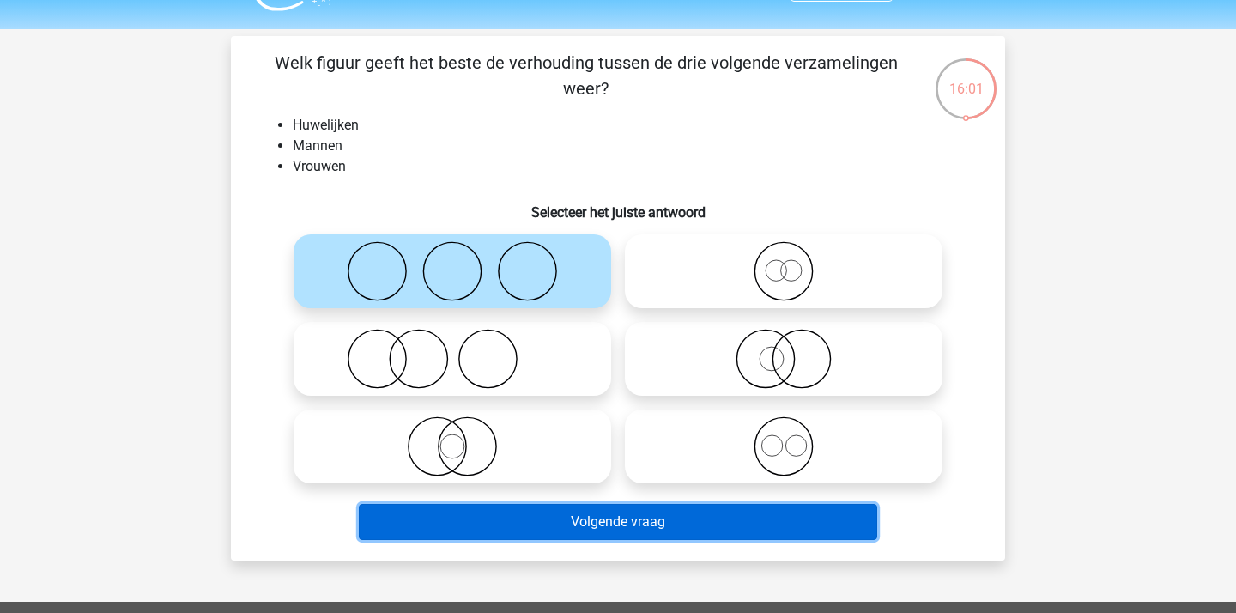
click at [562, 513] on button "Volgende vraag" at bounding box center [618, 522] width 519 height 36
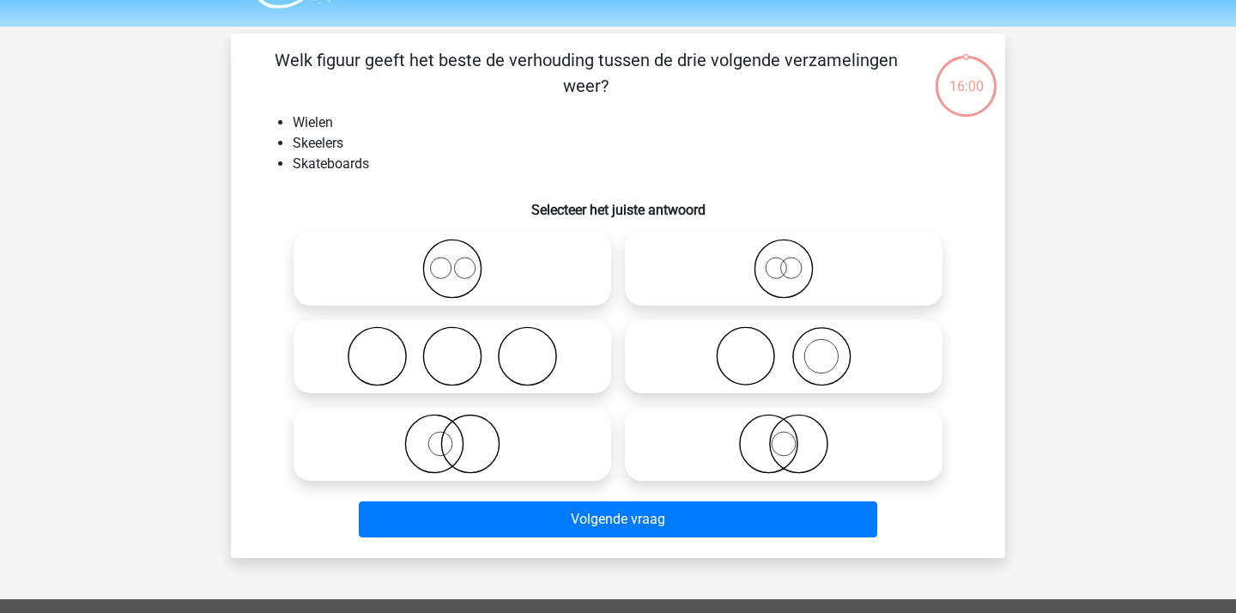
scroll to position [41, 0]
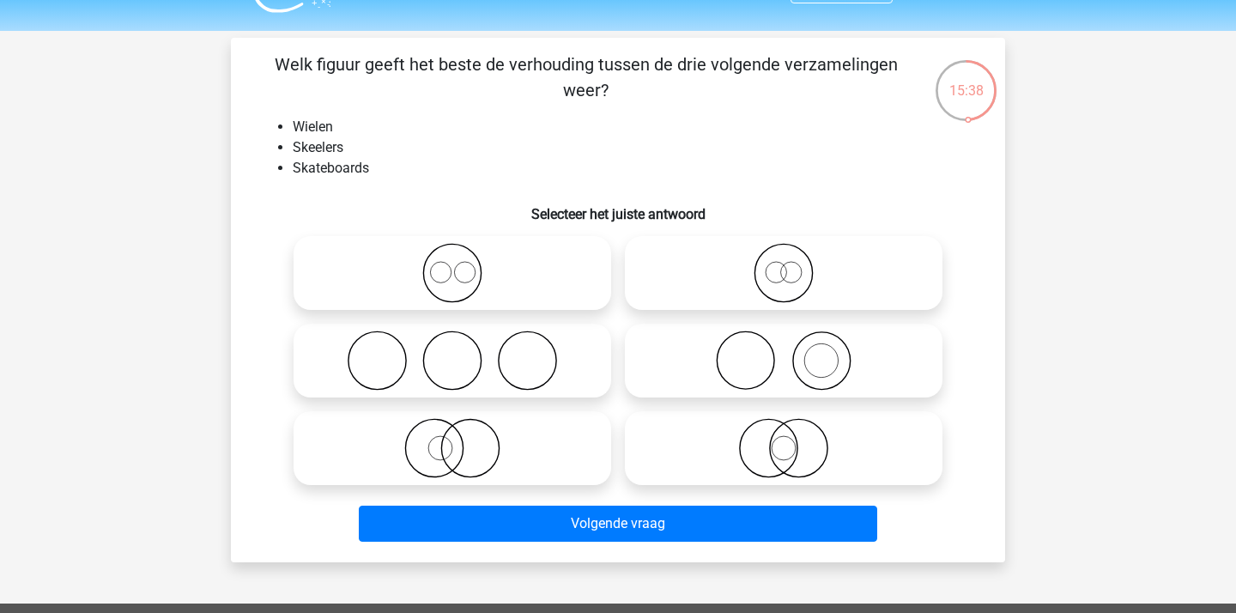
click at [517, 251] on icon at bounding box center [452, 273] width 304 height 60
click at [463, 253] on input "radio" at bounding box center [457, 258] width 11 height 11
radio input "true"
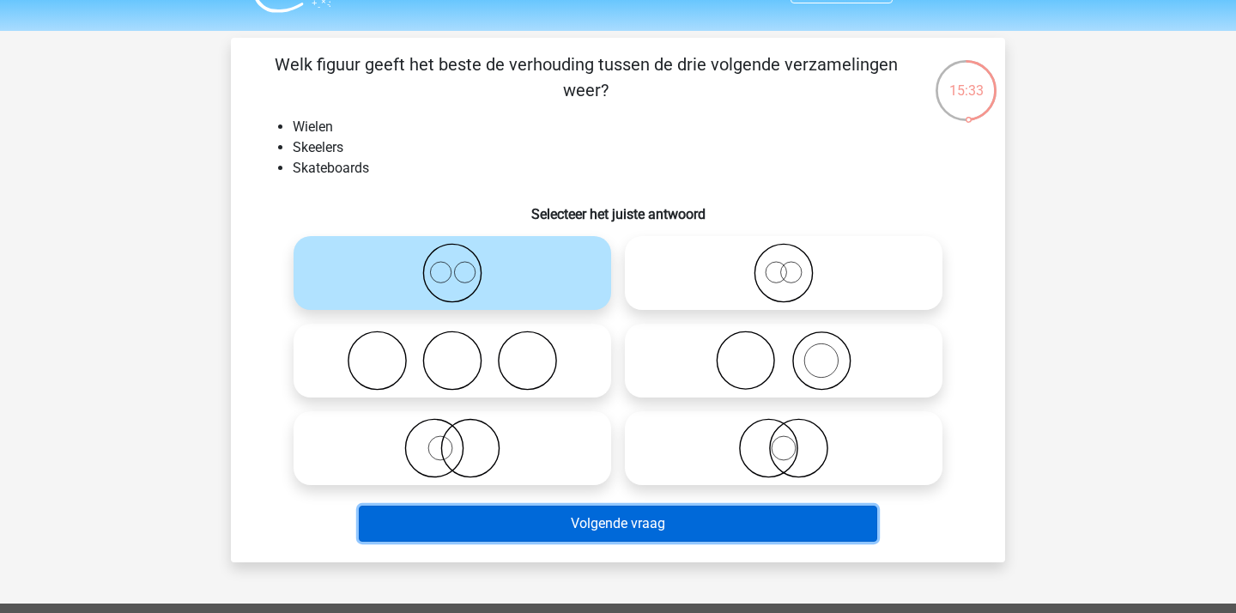
click at [532, 510] on button "Volgende vraag" at bounding box center [618, 523] width 519 height 36
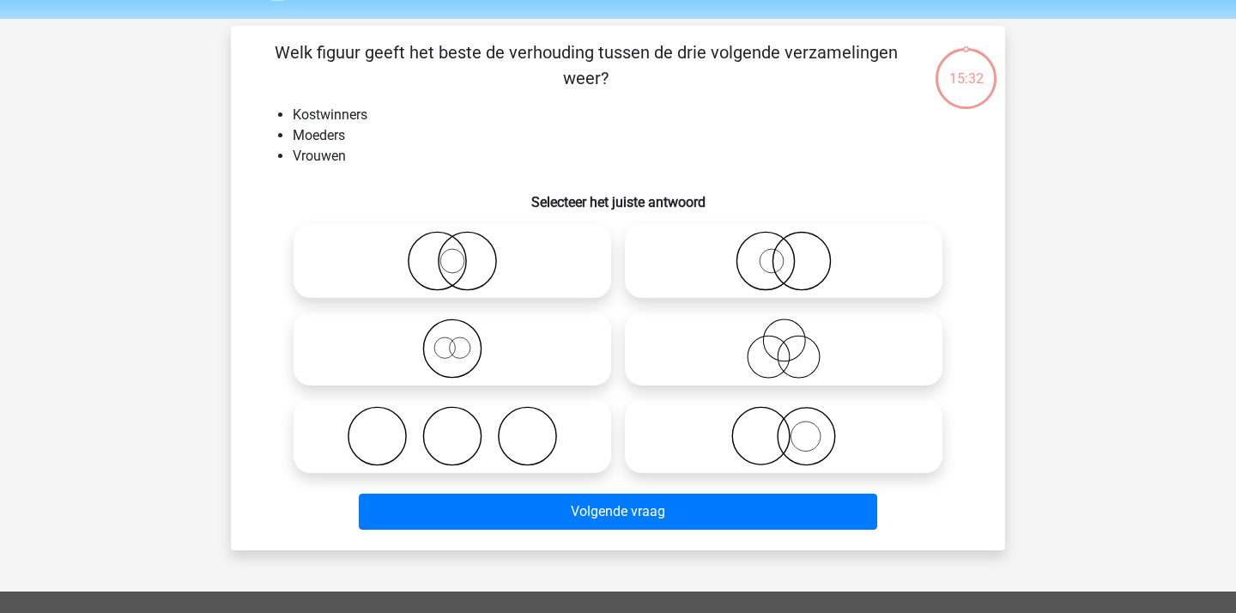
scroll to position [52, 0]
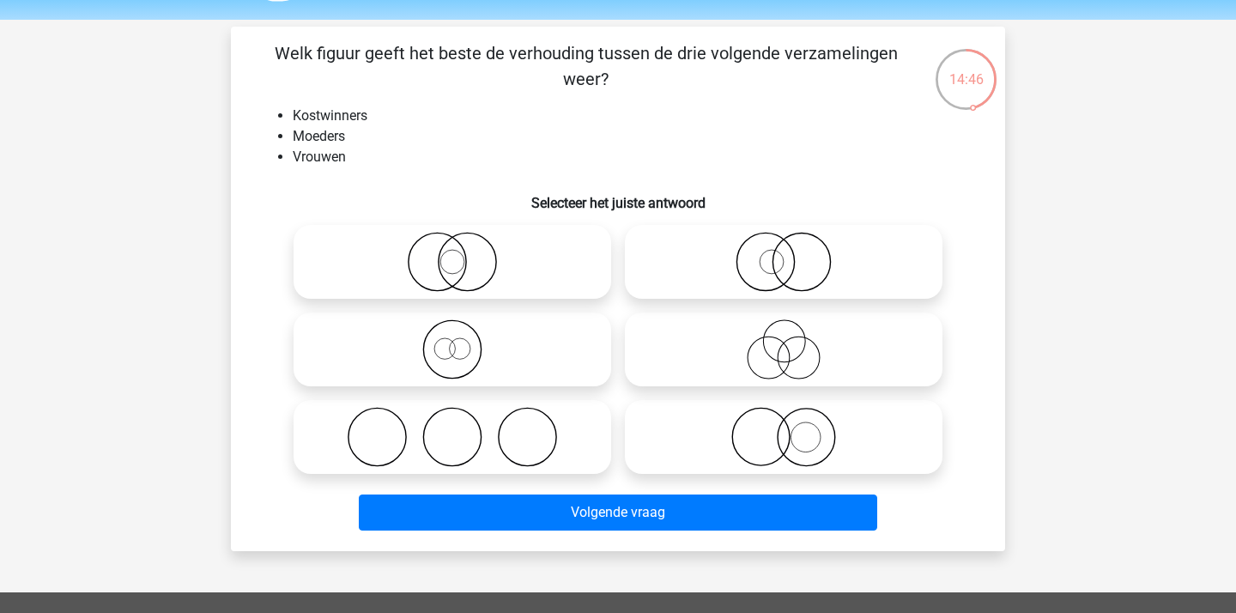
click at [478, 270] on icon at bounding box center [452, 262] width 304 height 60
click at [463, 253] on input "radio" at bounding box center [457, 247] width 11 height 11
radio input "true"
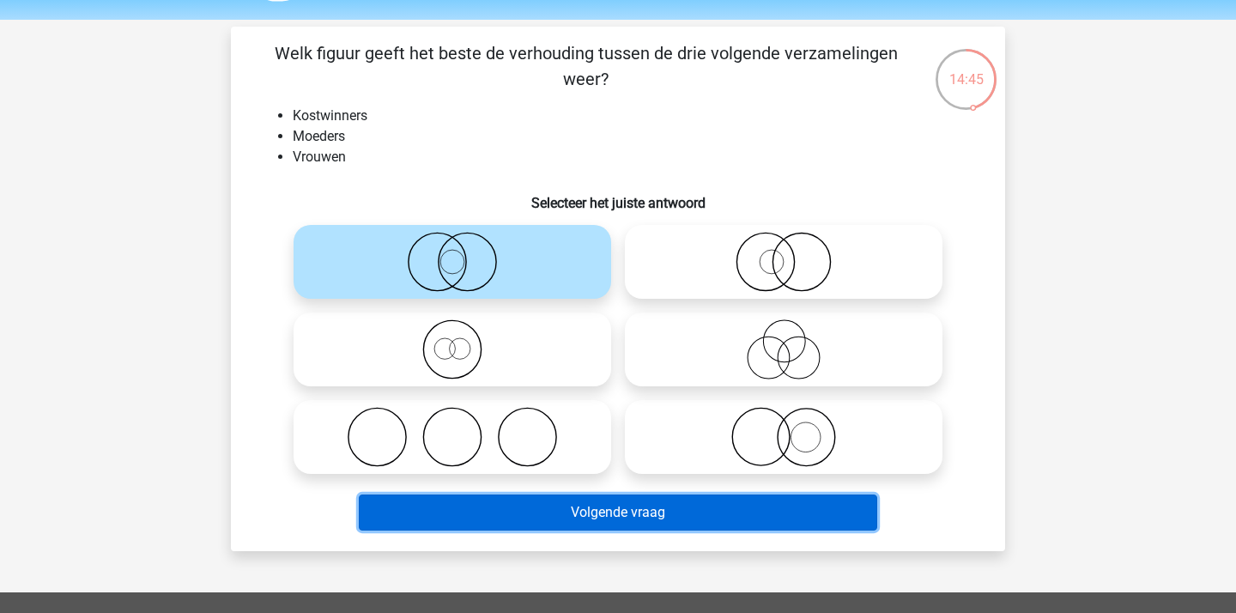
click at [559, 526] on button "Volgende vraag" at bounding box center [618, 512] width 519 height 36
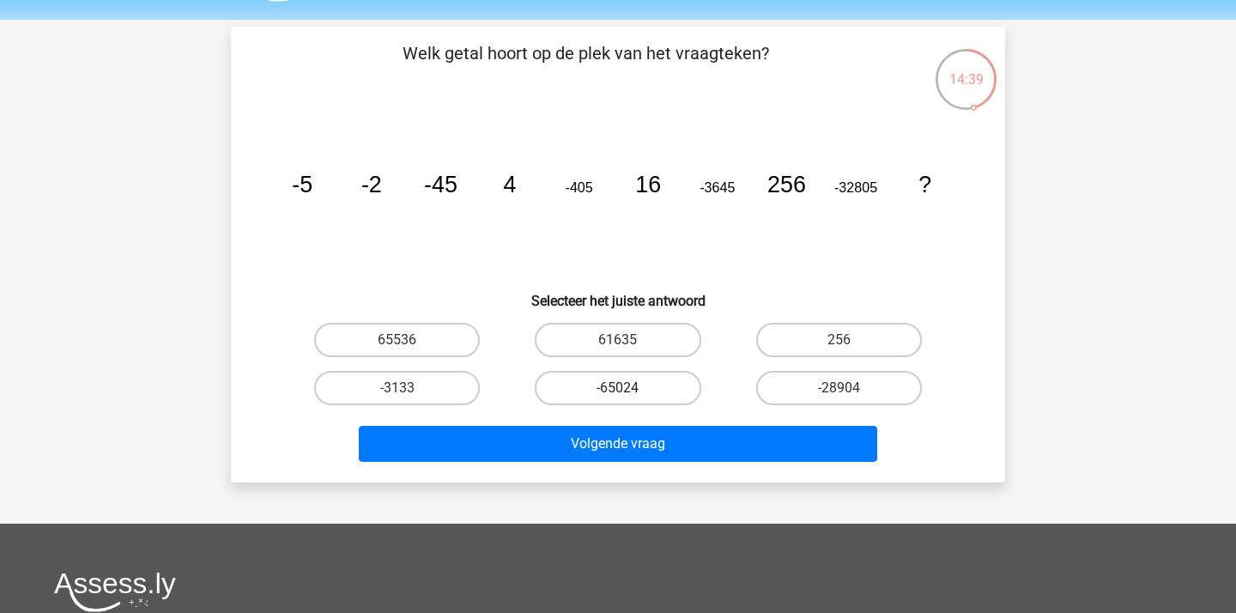
scroll to position [42, 0]
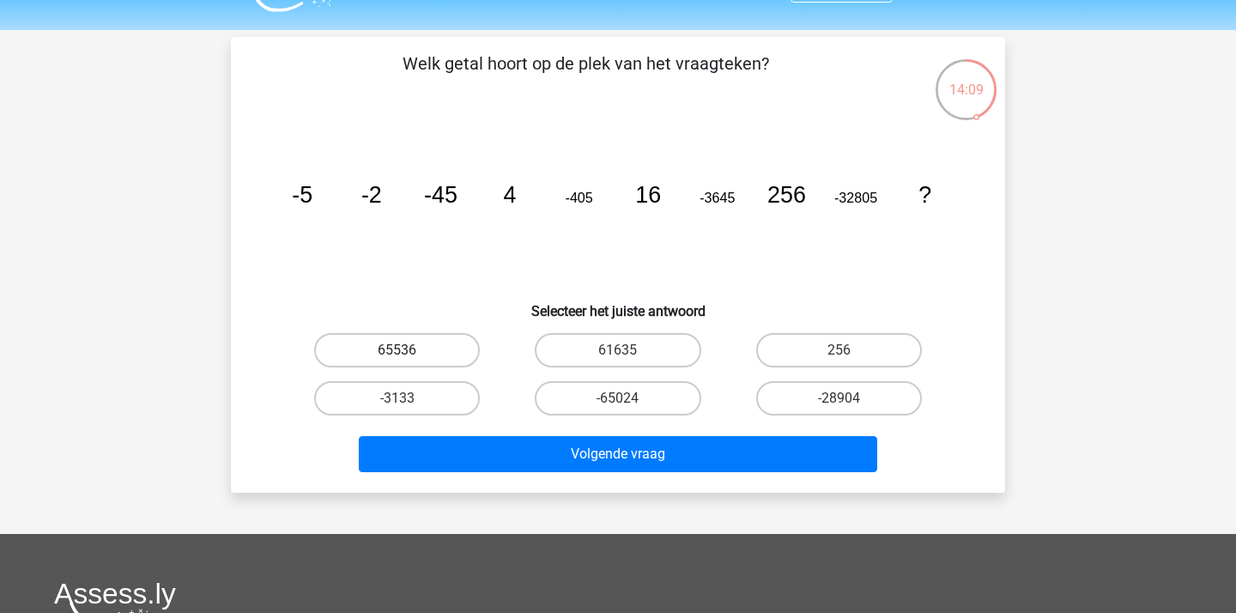
click at [445, 354] on label "65536" at bounding box center [397, 350] width 166 height 34
click at [408, 354] on input "65536" at bounding box center [402, 355] width 11 height 11
radio input "true"
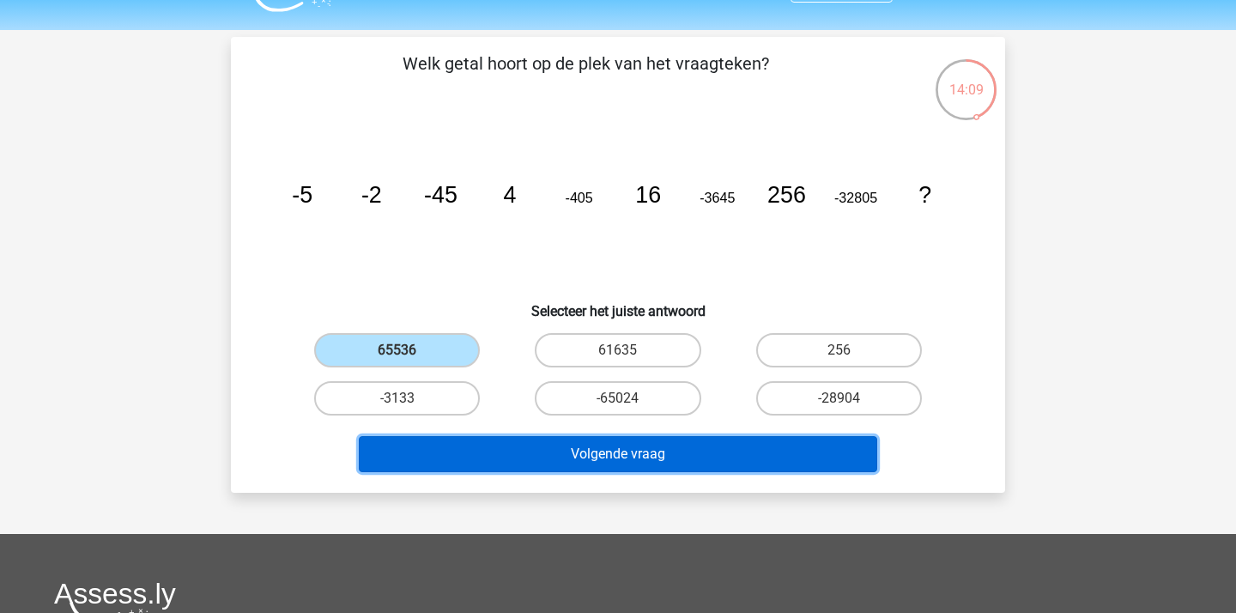
click at [605, 456] on button "Volgende vraag" at bounding box center [618, 454] width 519 height 36
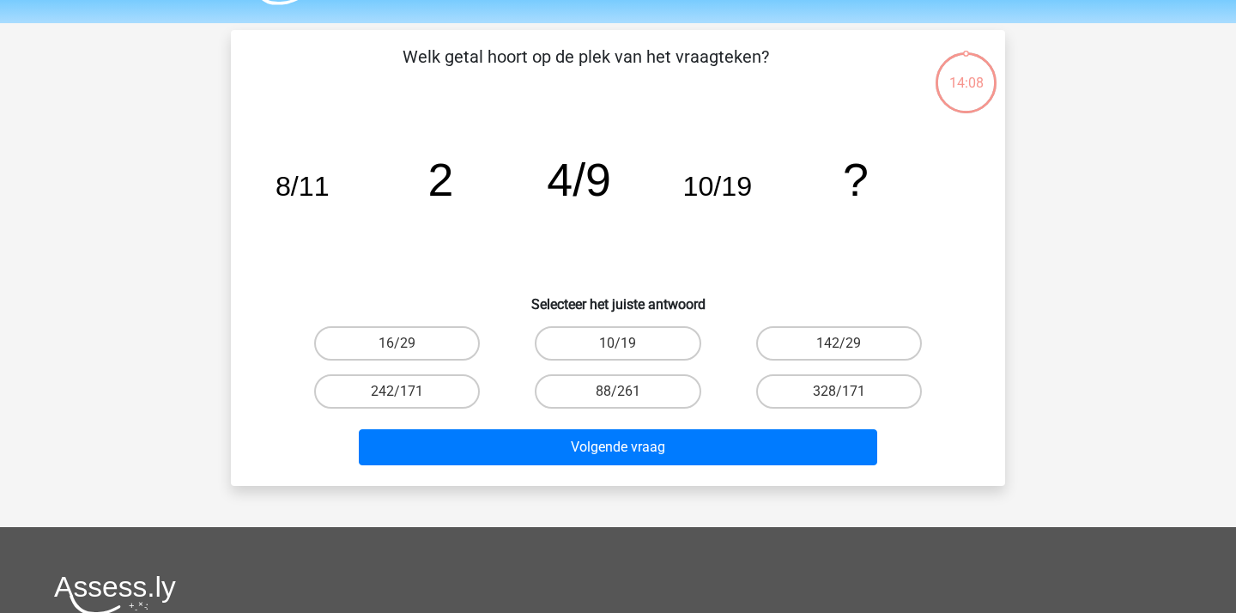
scroll to position [46, 0]
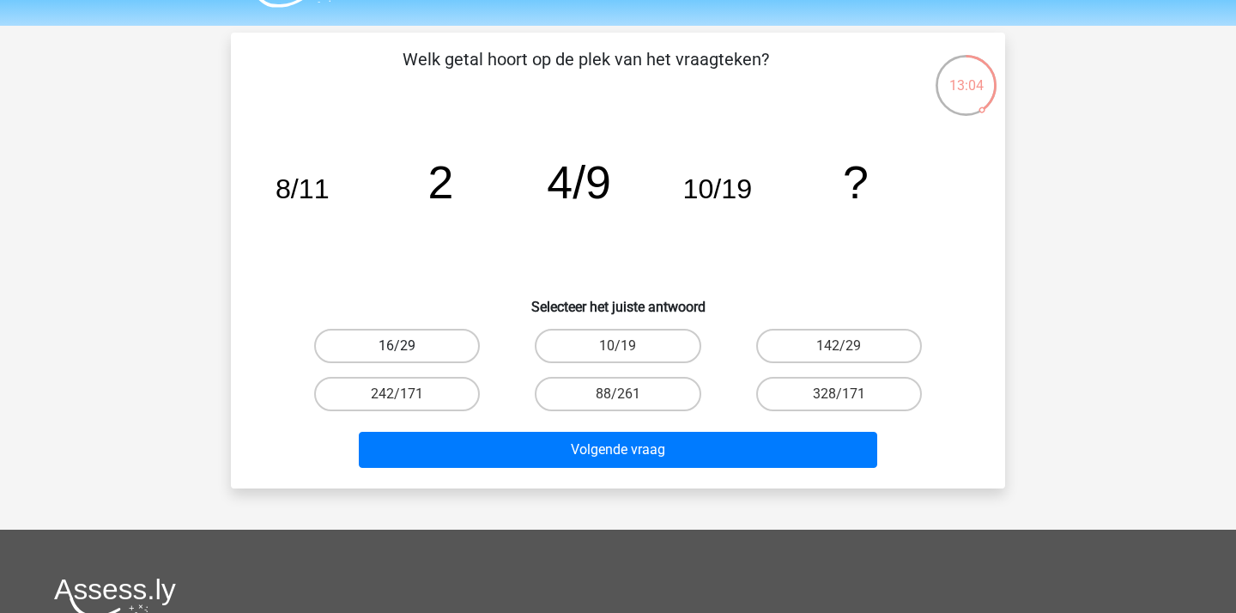
click at [457, 342] on label "16/29" at bounding box center [397, 346] width 166 height 34
click at [408, 346] on input "16/29" at bounding box center [402, 351] width 11 height 11
radio input "true"
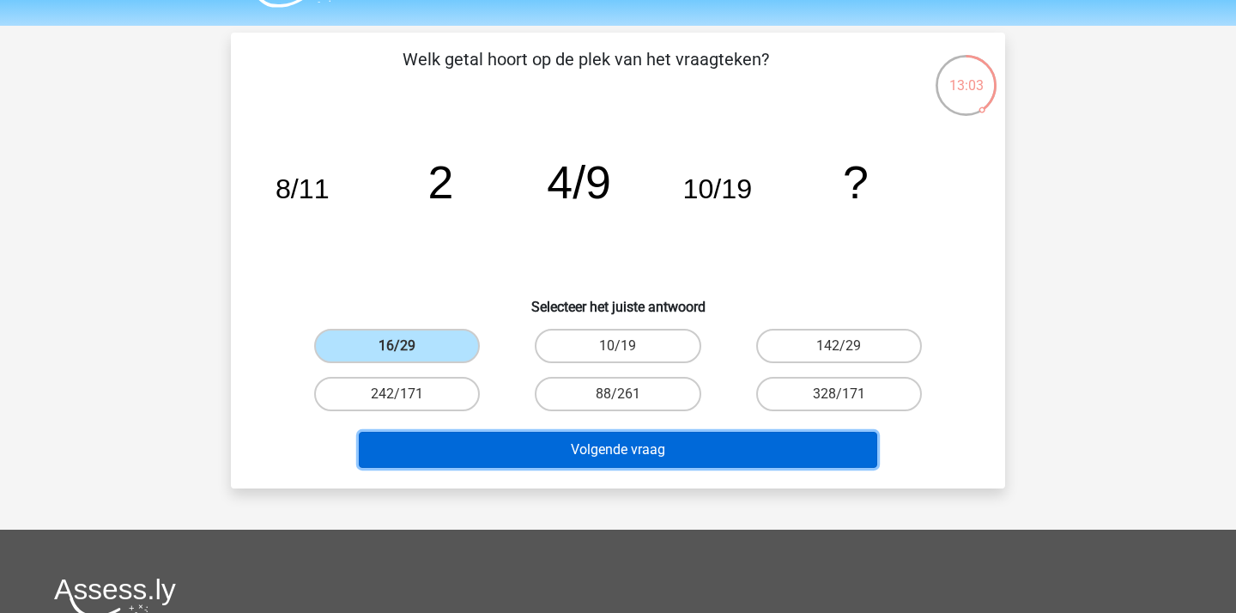
click at [548, 456] on button "Volgende vraag" at bounding box center [618, 450] width 519 height 36
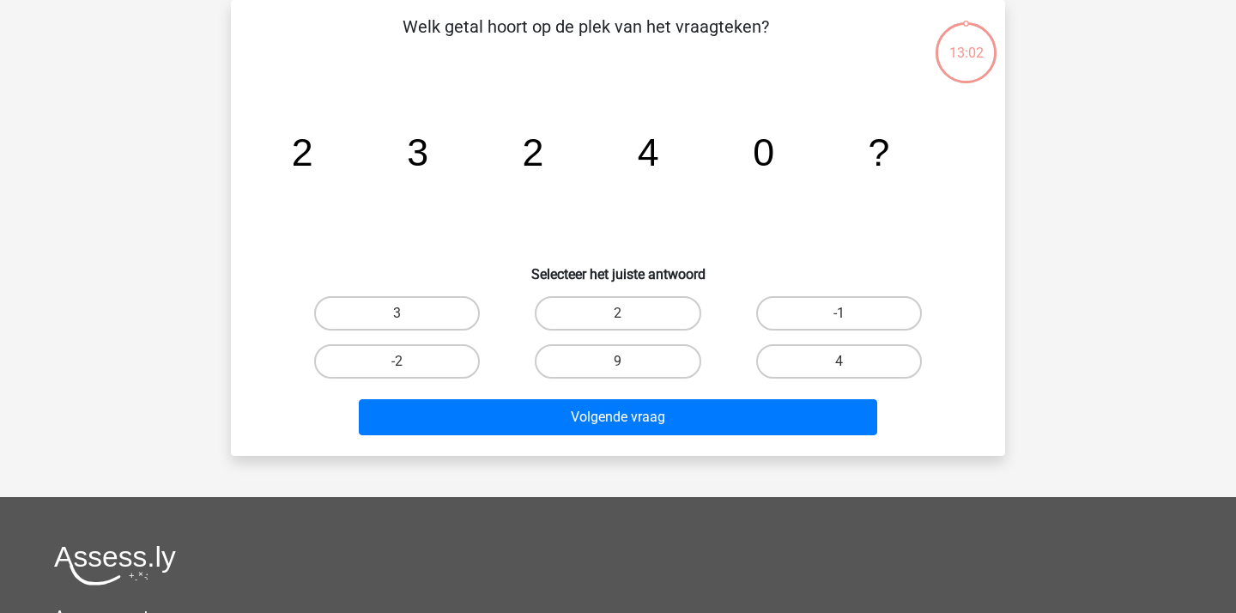
scroll to position [70, 0]
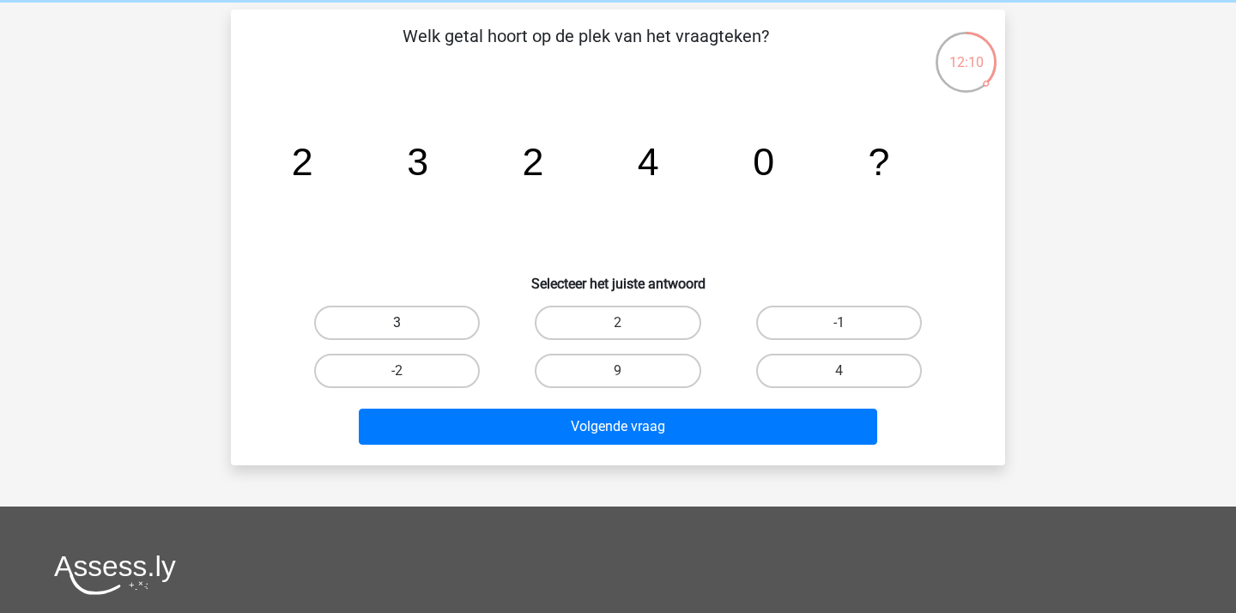
click at [451, 312] on label "3" at bounding box center [397, 322] width 166 height 34
click at [408, 323] on input "3" at bounding box center [402, 328] width 11 height 11
radio input "true"
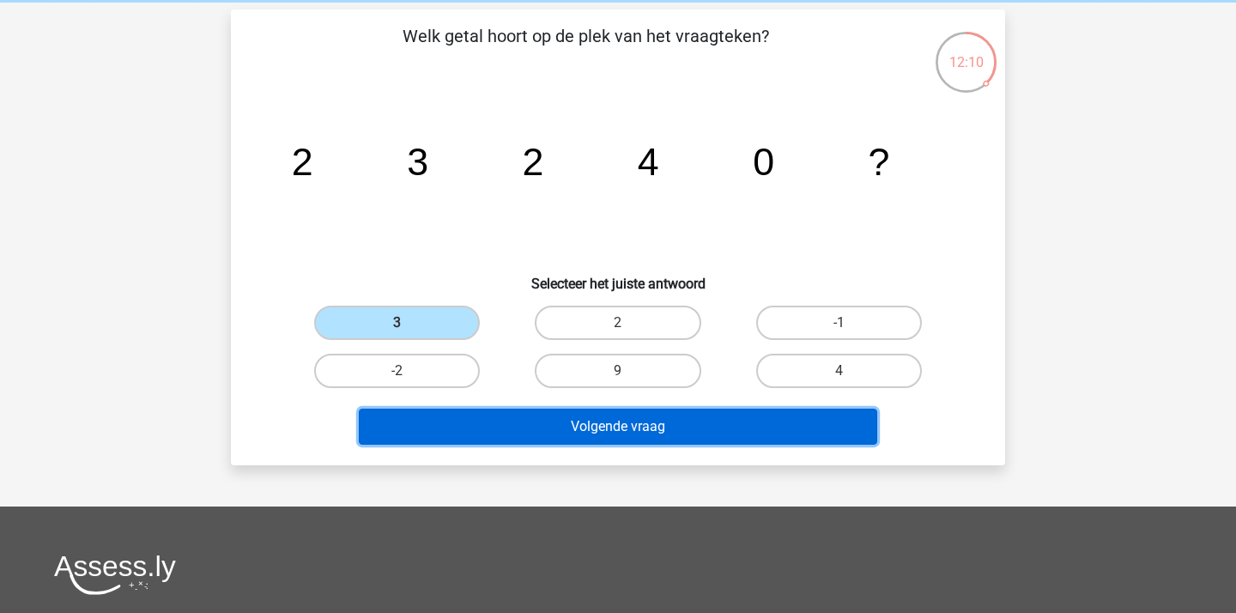
click at [641, 425] on button "Volgende vraag" at bounding box center [618, 426] width 519 height 36
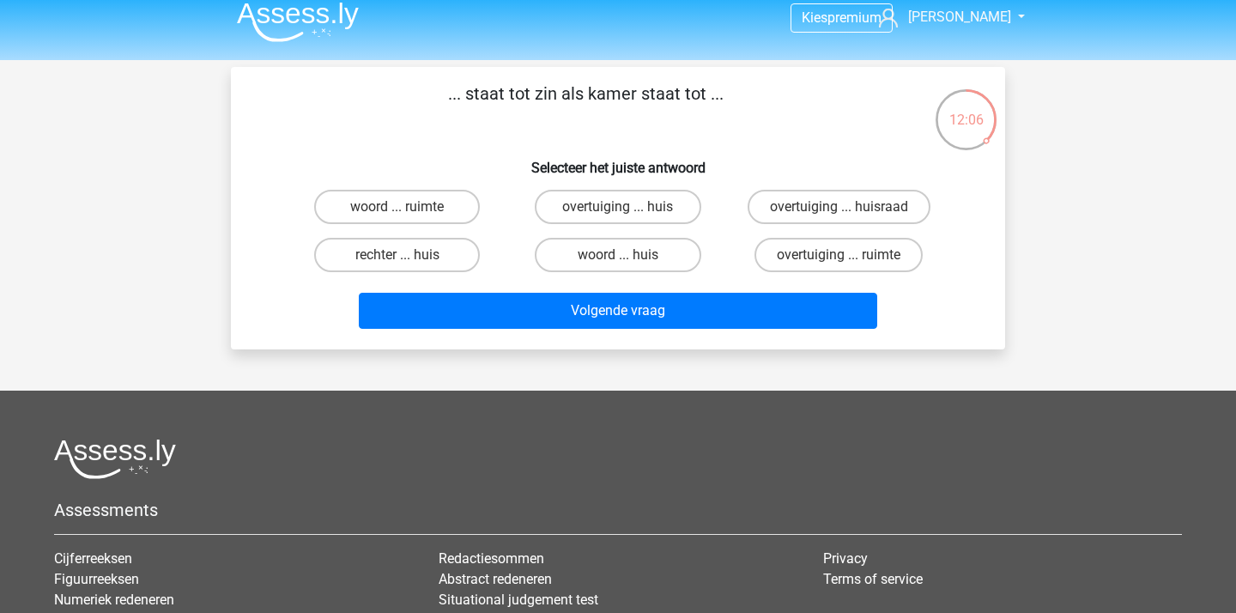
scroll to position [0, 0]
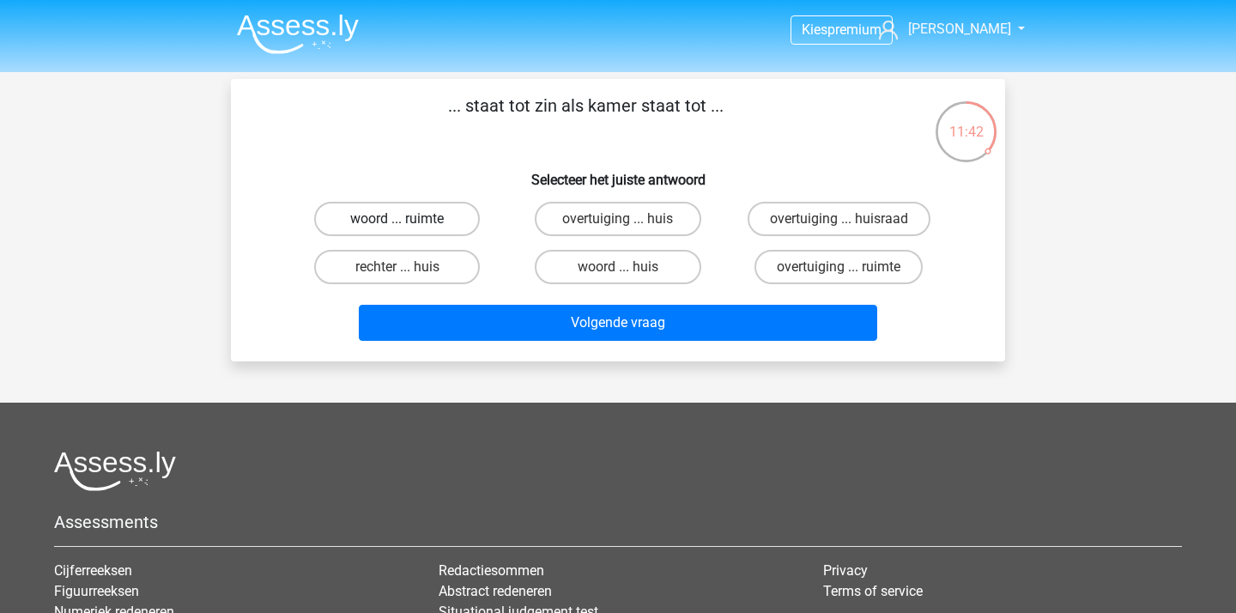
click at [414, 214] on label "woord ... ruimte" at bounding box center [397, 219] width 166 height 34
click at [408, 219] on input "woord ... ruimte" at bounding box center [402, 224] width 11 height 11
radio input "true"
click at [584, 263] on label "woord ... huis" at bounding box center [618, 267] width 166 height 34
click at [618, 267] on input "woord ... huis" at bounding box center [623, 272] width 11 height 11
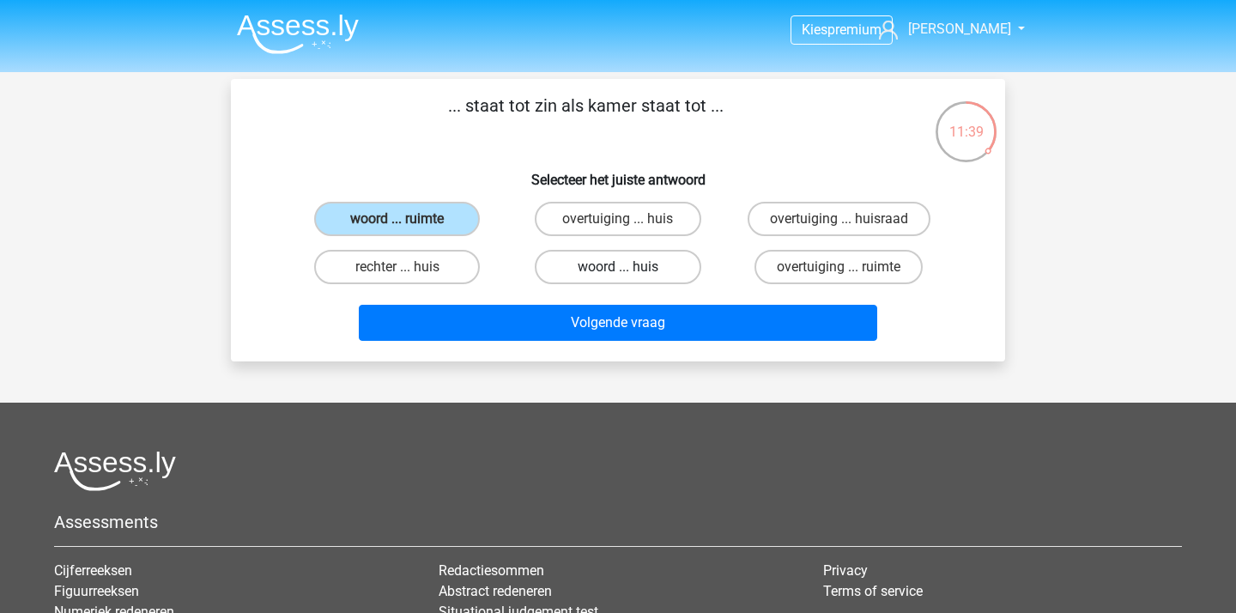
radio input "true"
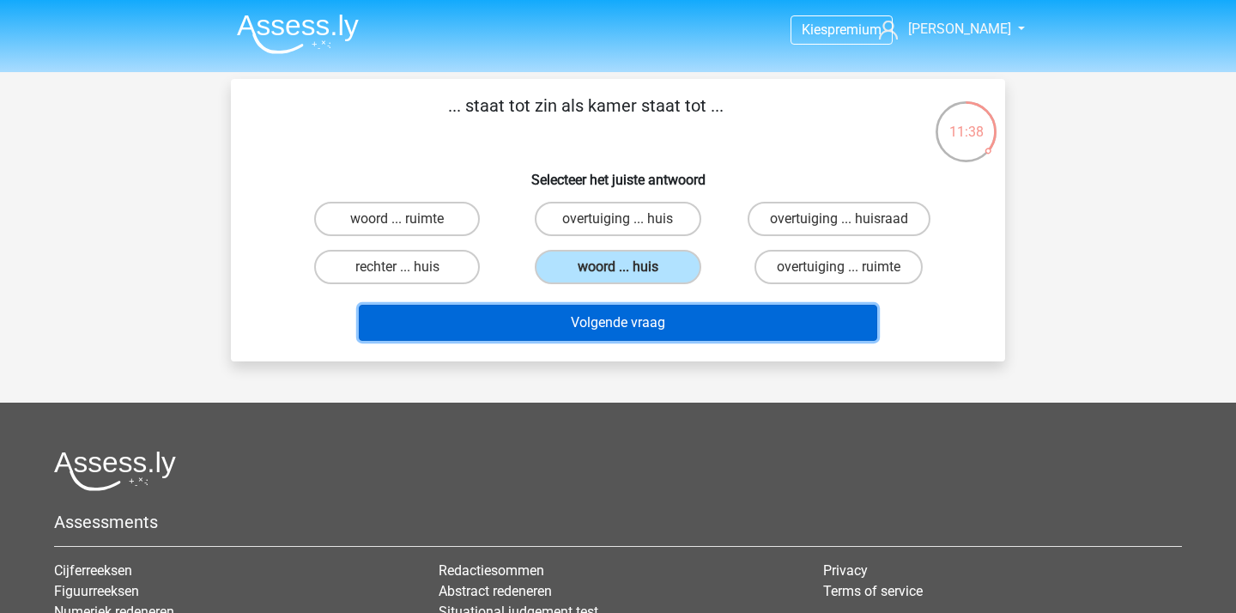
click at [623, 325] on button "Volgende vraag" at bounding box center [618, 323] width 519 height 36
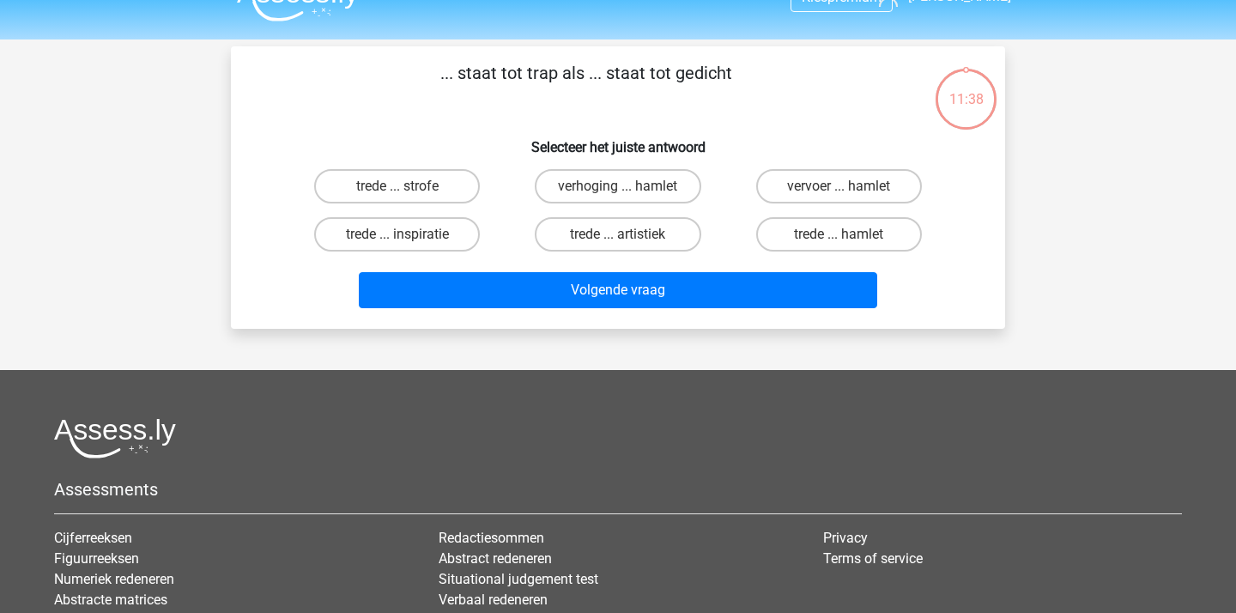
scroll to position [27, 0]
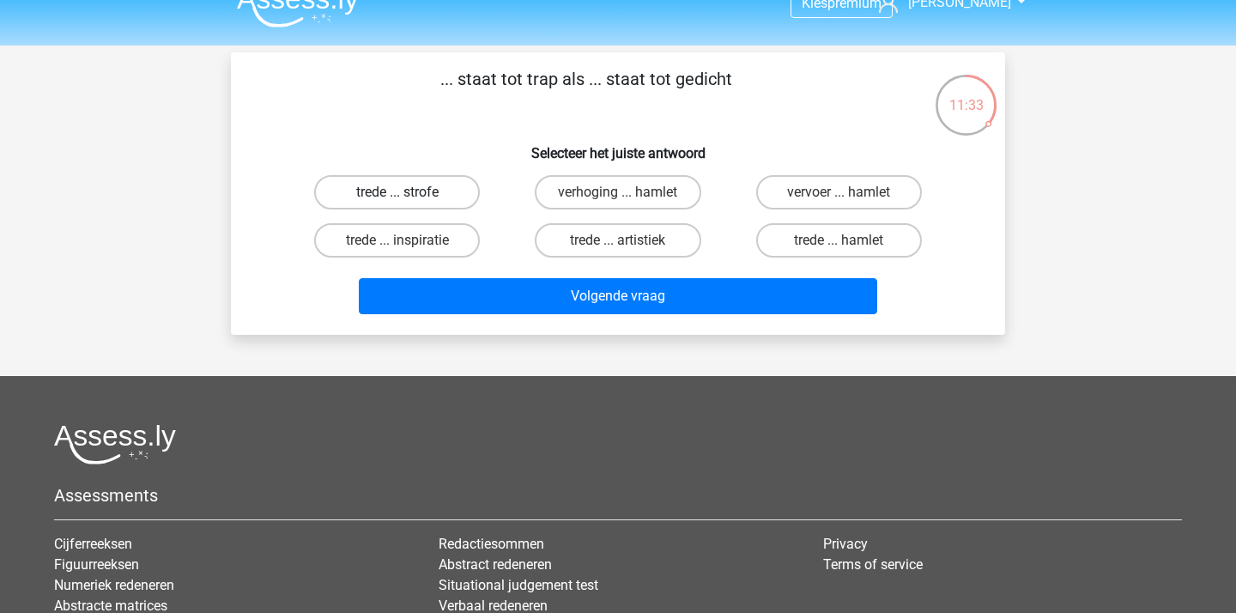
click at [434, 187] on label "trede ... strofe" at bounding box center [397, 192] width 166 height 34
click at [408, 192] on input "trede ... strofe" at bounding box center [402, 197] width 11 height 11
radio input "true"
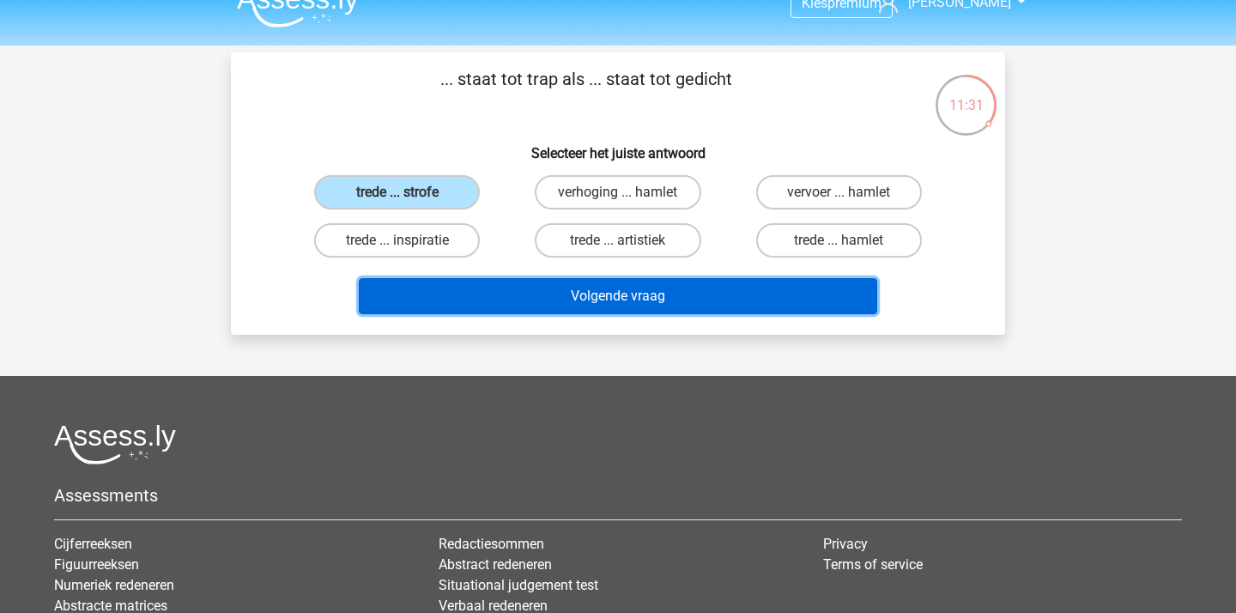
click at [607, 305] on button "Volgende vraag" at bounding box center [618, 296] width 519 height 36
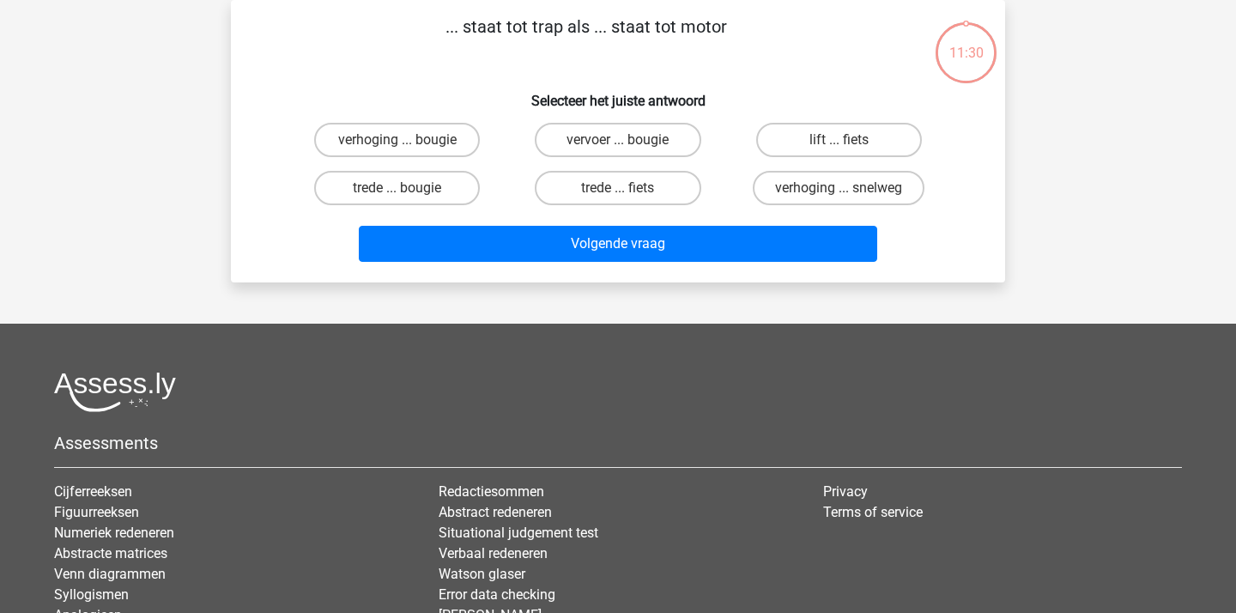
scroll to position [9, 0]
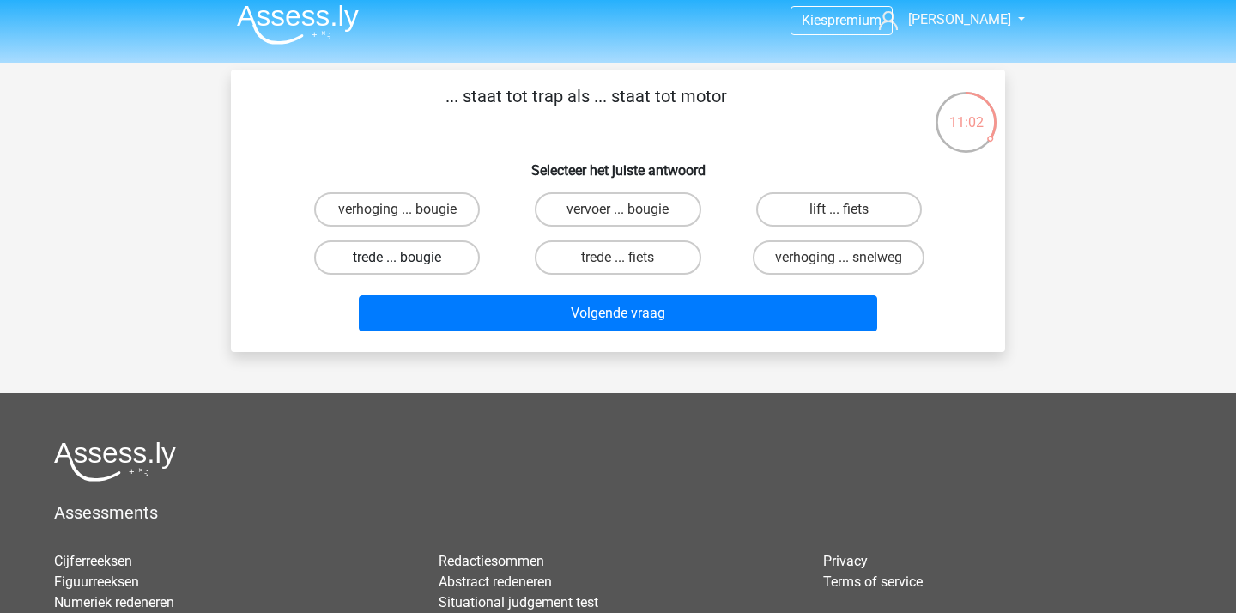
click at [439, 257] on label "trede ... bougie" at bounding box center [397, 257] width 166 height 34
click at [408, 257] on input "trede ... bougie" at bounding box center [402, 262] width 11 height 11
radio input "true"
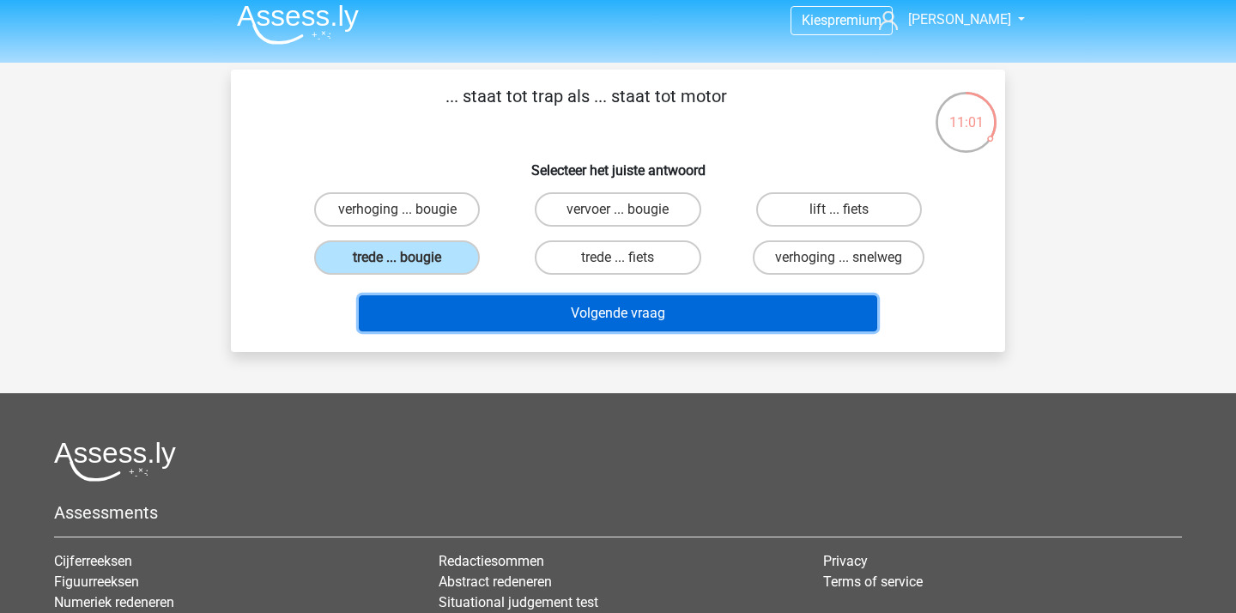
click at [707, 313] on button "Volgende vraag" at bounding box center [618, 313] width 519 height 36
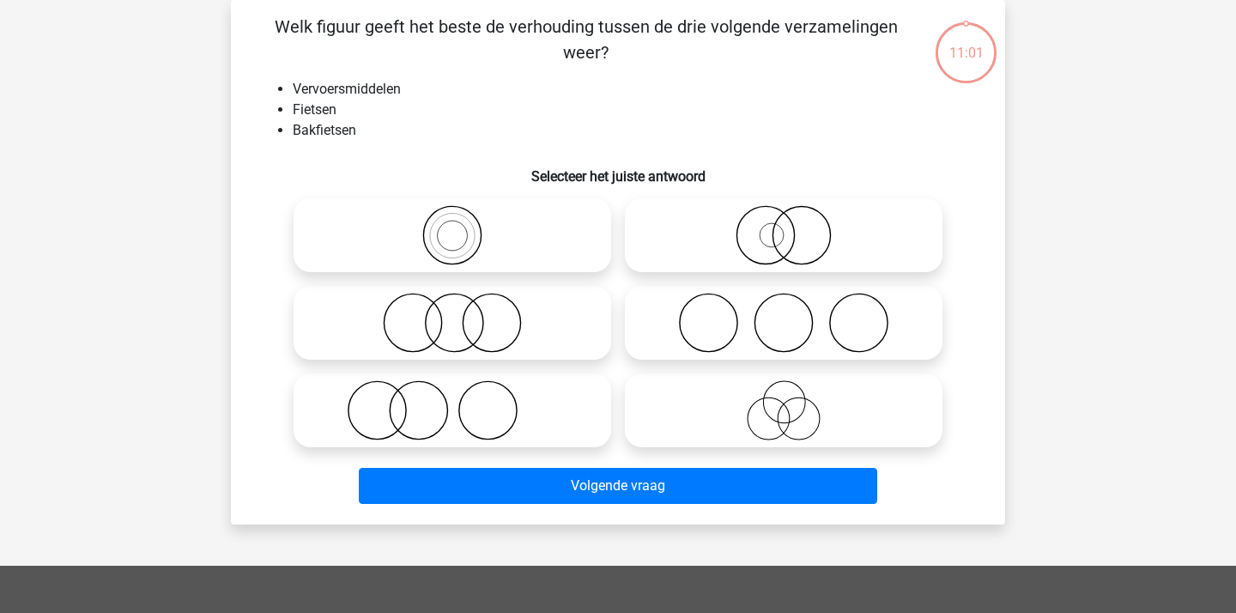
scroll to position [17, 0]
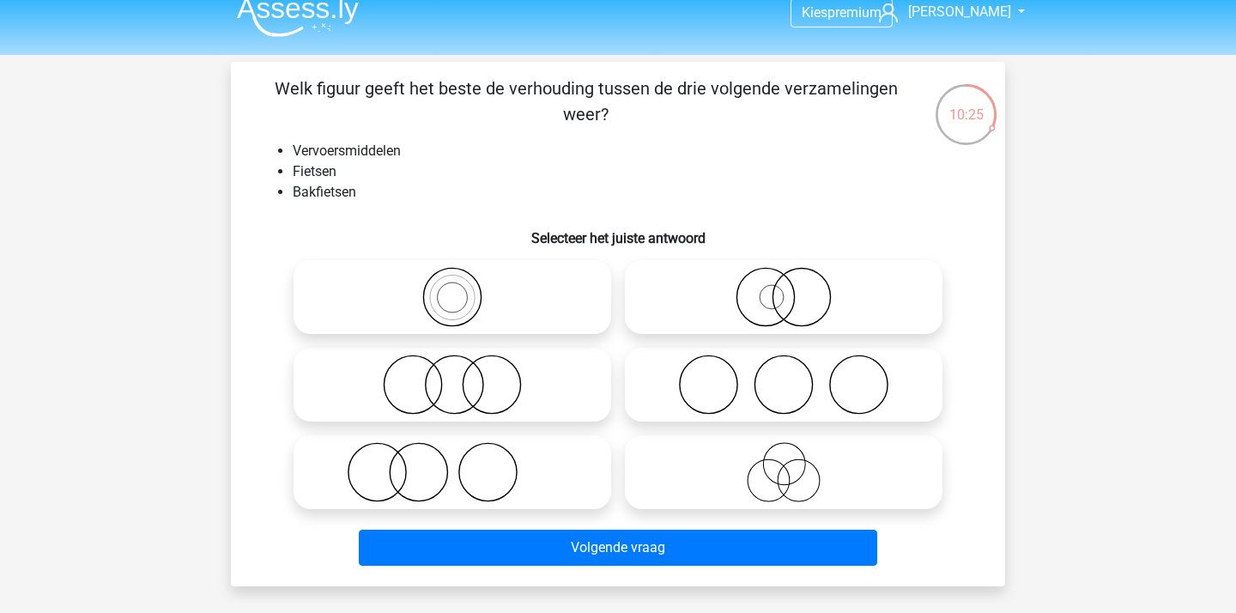
click at [458, 299] on icon at bounding box center [452, 297] width 304 height 60
click at [458, 288] on input "radio" at bounding box center [457, 282] width 11 height 11
radio input "true"
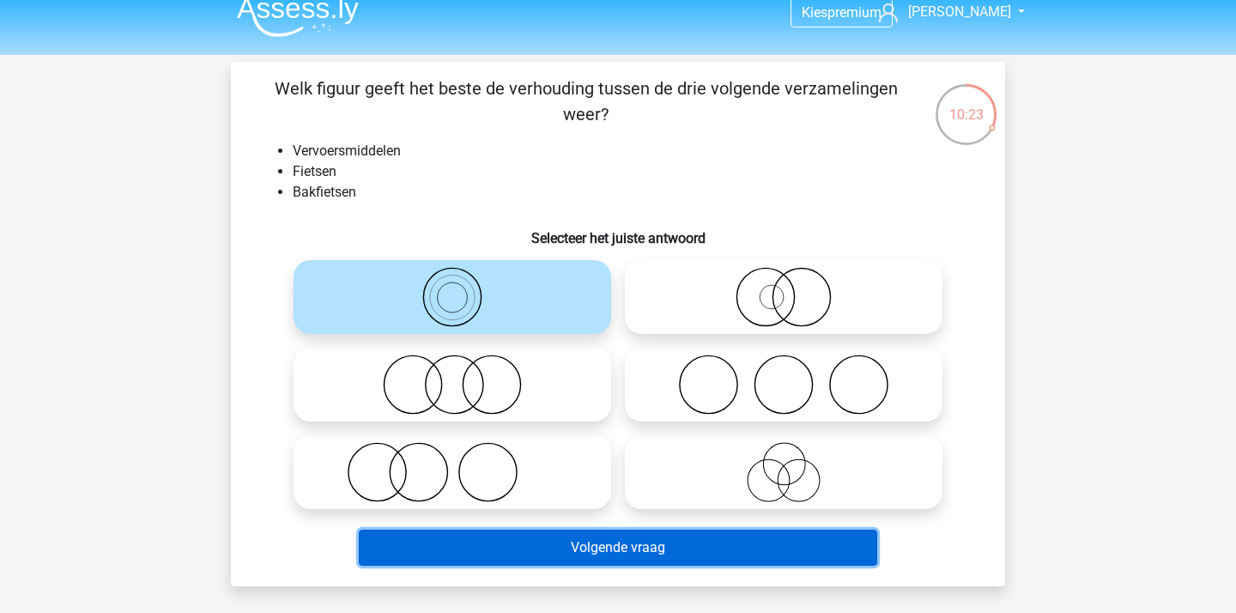
click at [632, 553] on button "Volgende vraag" at bounding box center [618, 547] width 519 height 36
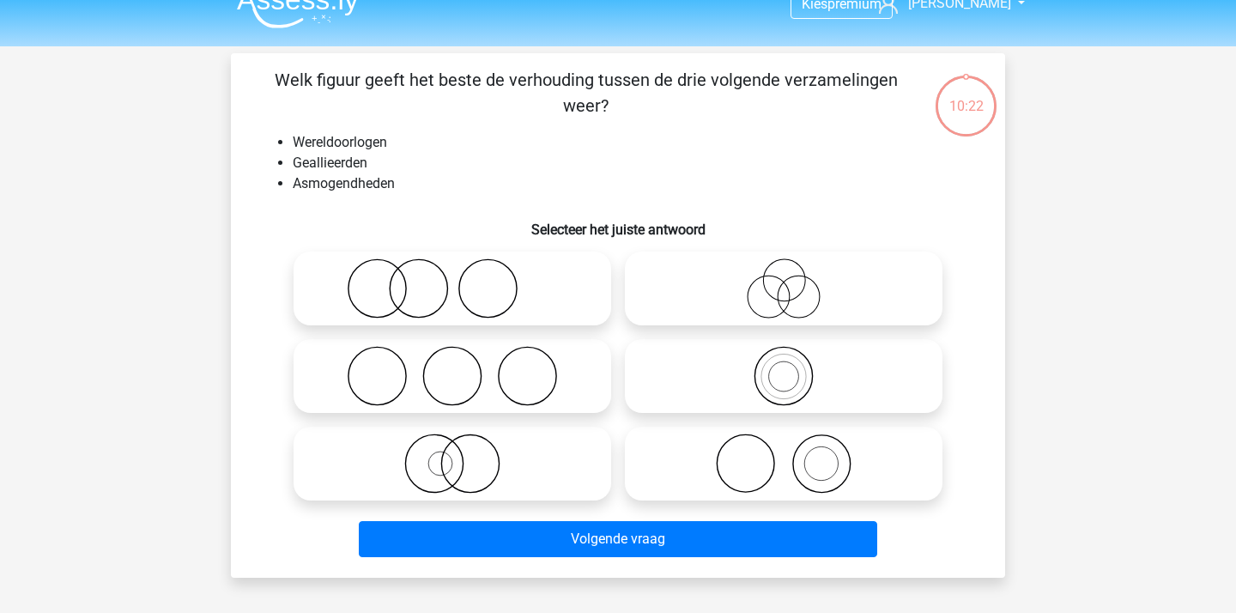
scroll to position [28, 0]
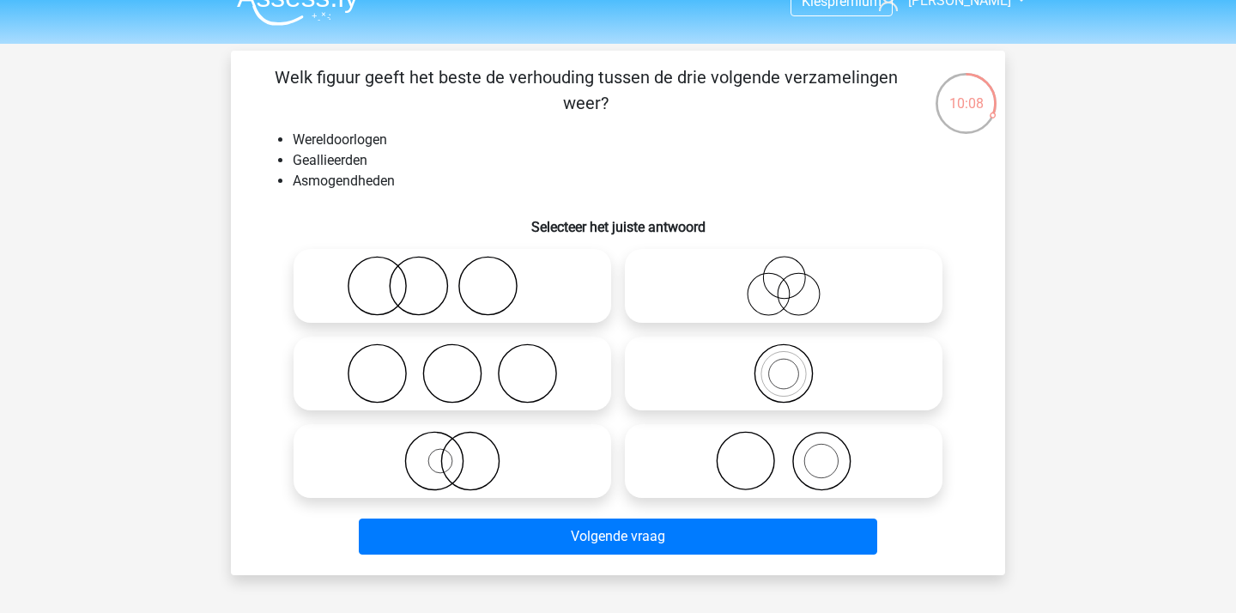
click at [423, 274] on icon at bounding box center [452, 286] width 304 height 60
click at [452, 274] on input "radio" at bounding box center [457, 271] width 11 height 11
radio input "true"
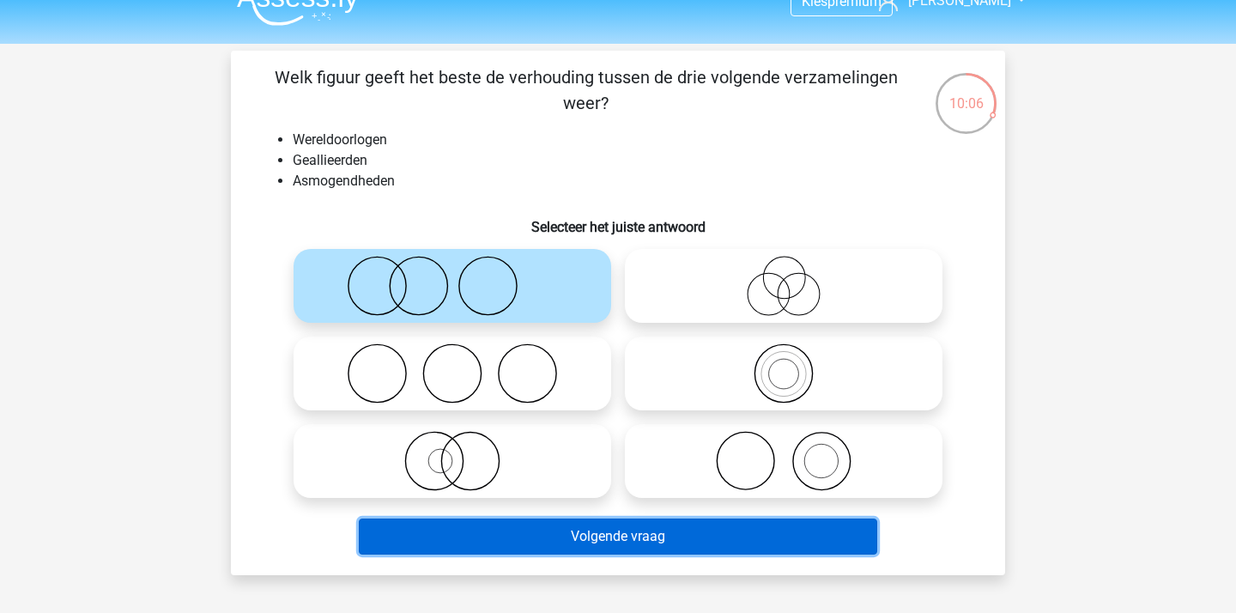
click at [650, 520] on button "Volgende vraag" at bounding box center [618, 536] width 519 height 36
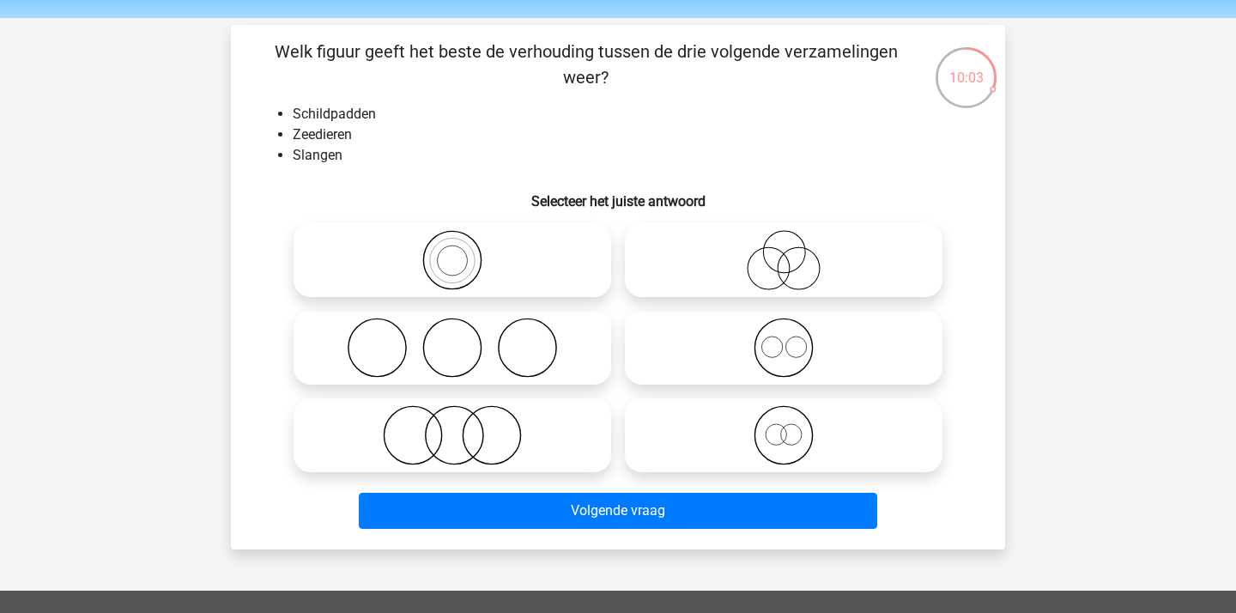
scroll to position [52, 0]
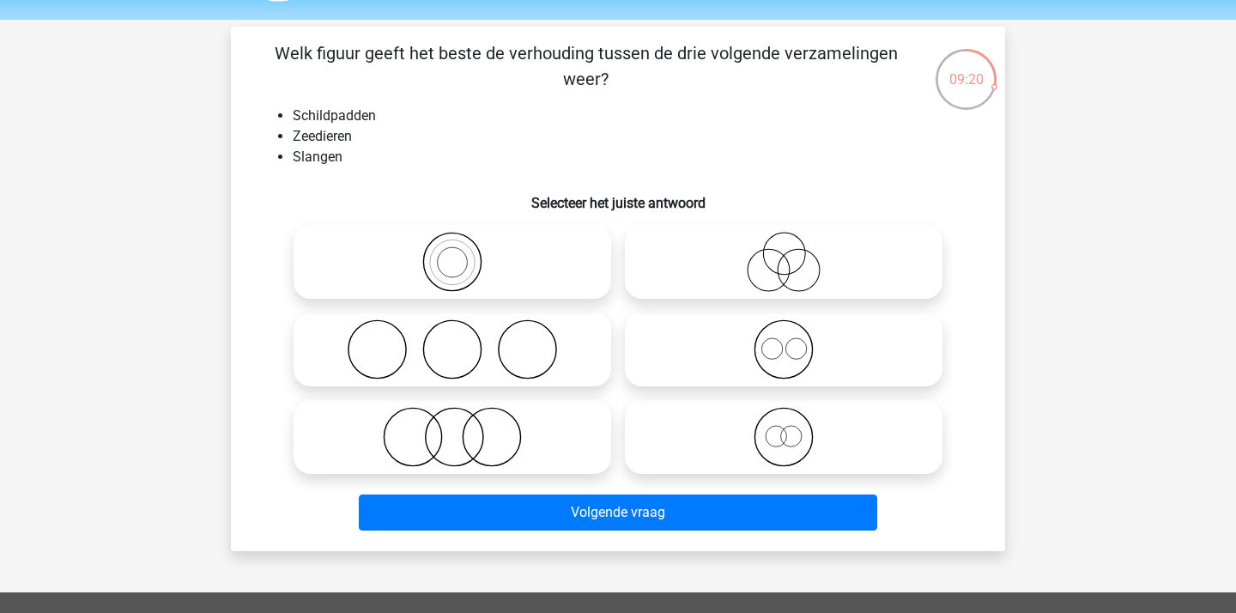
click at [461, 439] on icon at bounding box center [452, 437] width 304 height 60
click at [461, 428] on input "radio" at bounding box center [457, 422] width 11 height 11
radio input "true"
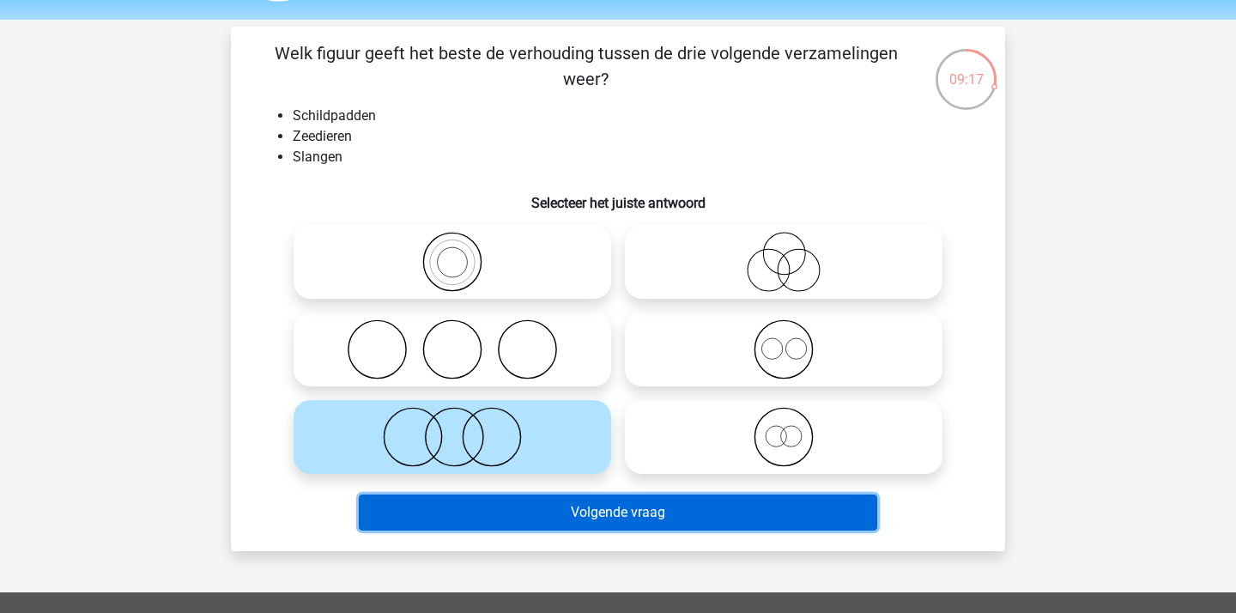
click at [547, 511] on button "Volgende vraag" at bounding box center [618, 512] width 519 height 36
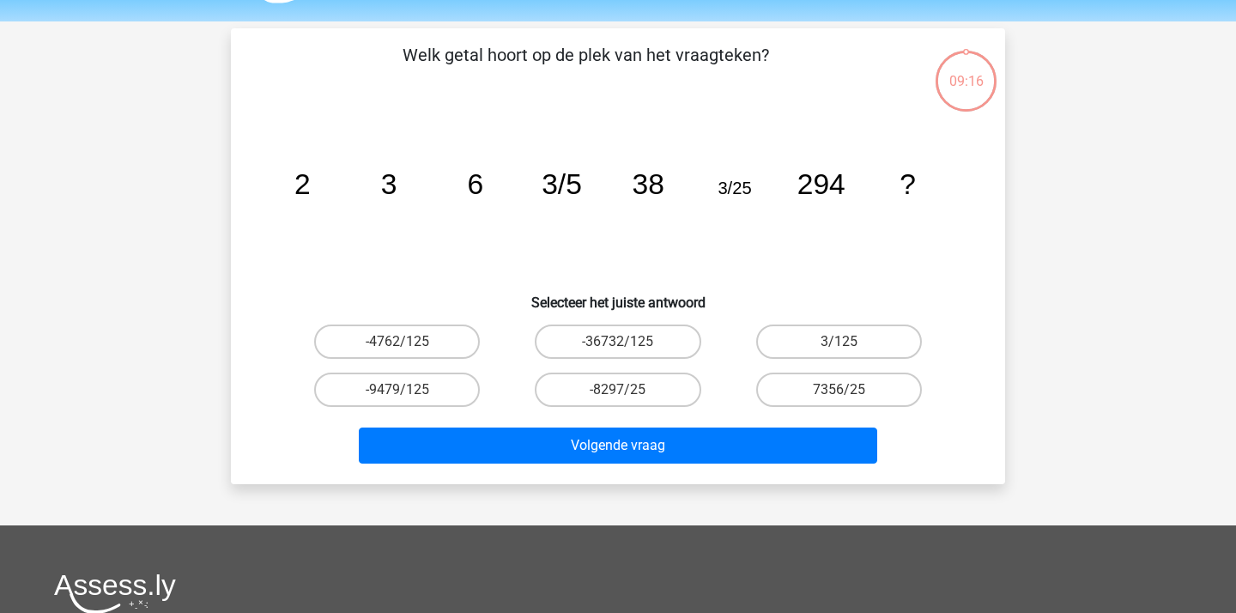
scroll to position [48, 0]
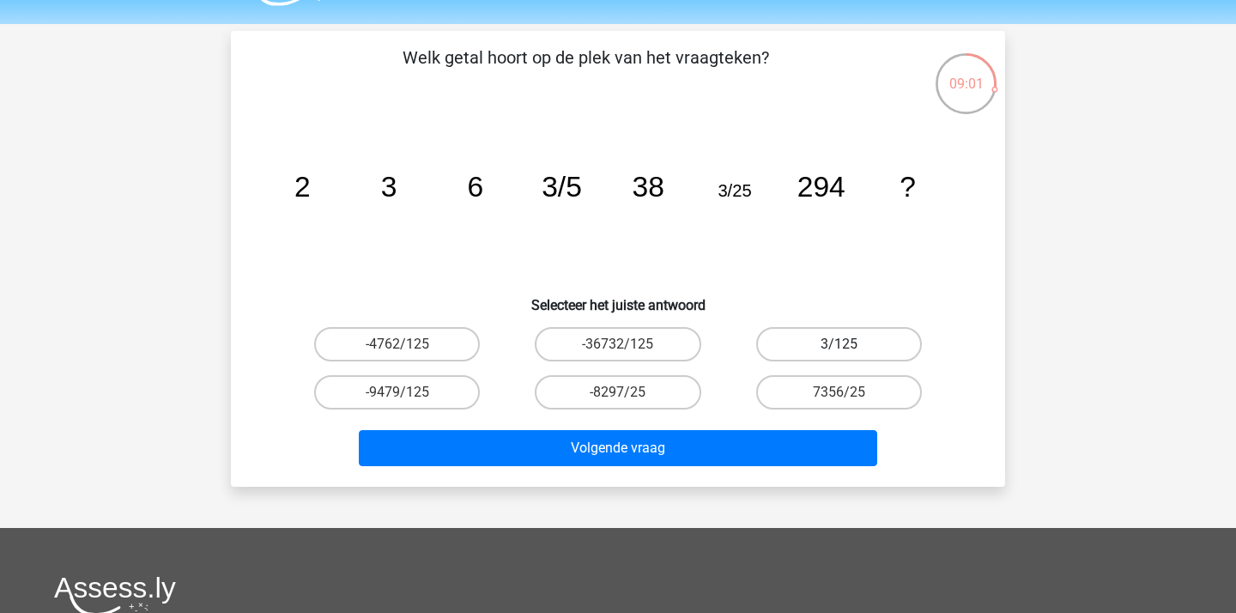
click at [801, 334] on label "3/125" at bounding box center [839, 344] width 166 height 34
click at [838, 344] on input "3/125" at bounding box center [843, 349] width 11 height 11
radio input "true"
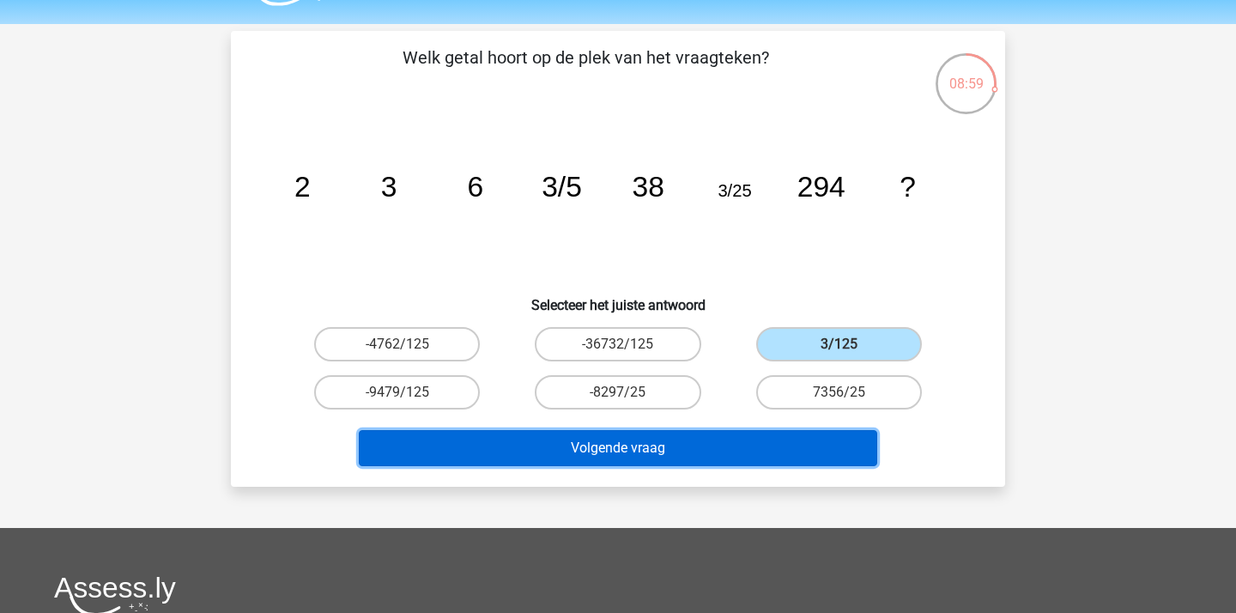
click at [640, 444] on button "Volgende vraag" at bounding box center [618, 448] width 519 height 36
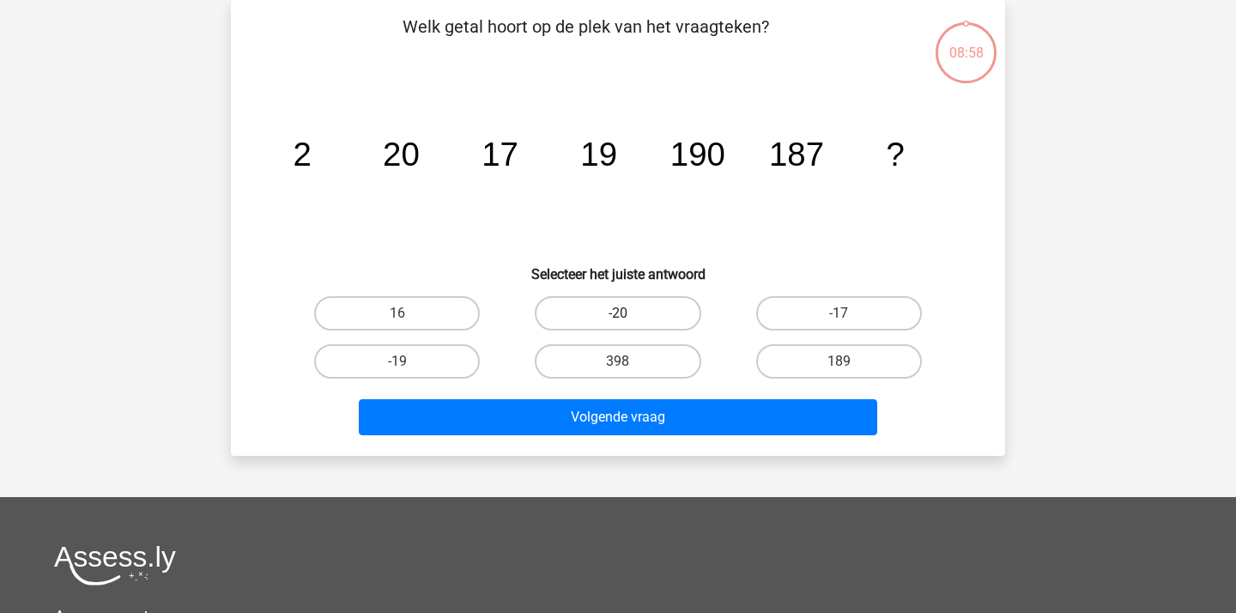
scroll to position [45, 0]
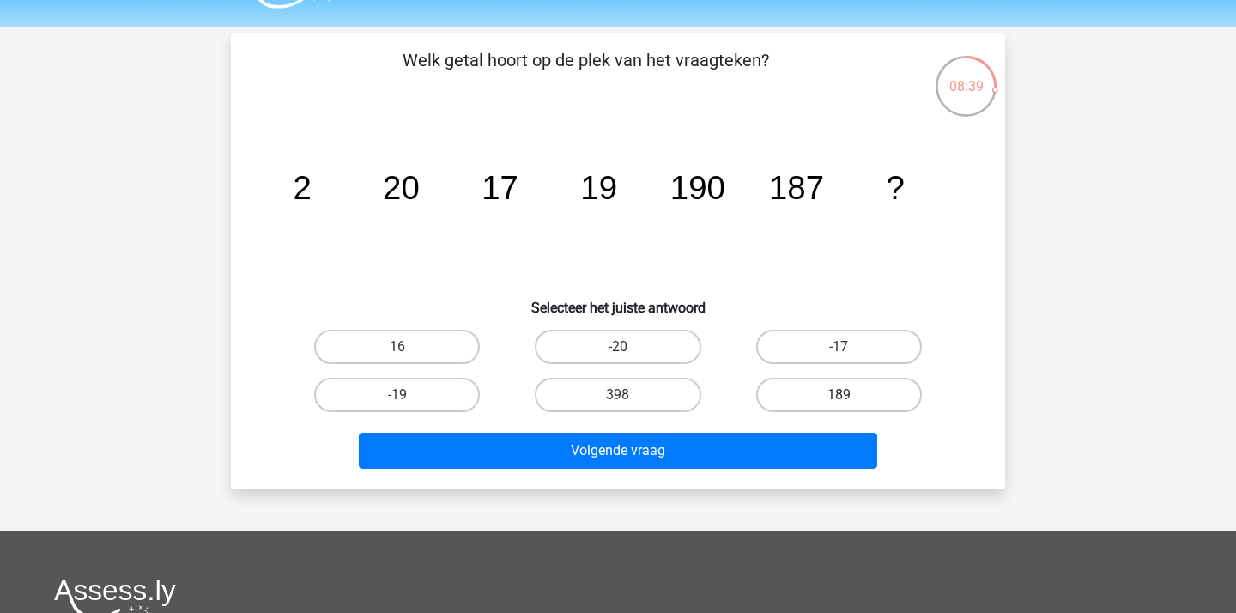
click at [798, 396] on label "189" at bounding box center [839, 395] width 166 height 34
click at [838, 396] on input "189" at bounding box center [843, 400] width 11 height 11
radio input "true"
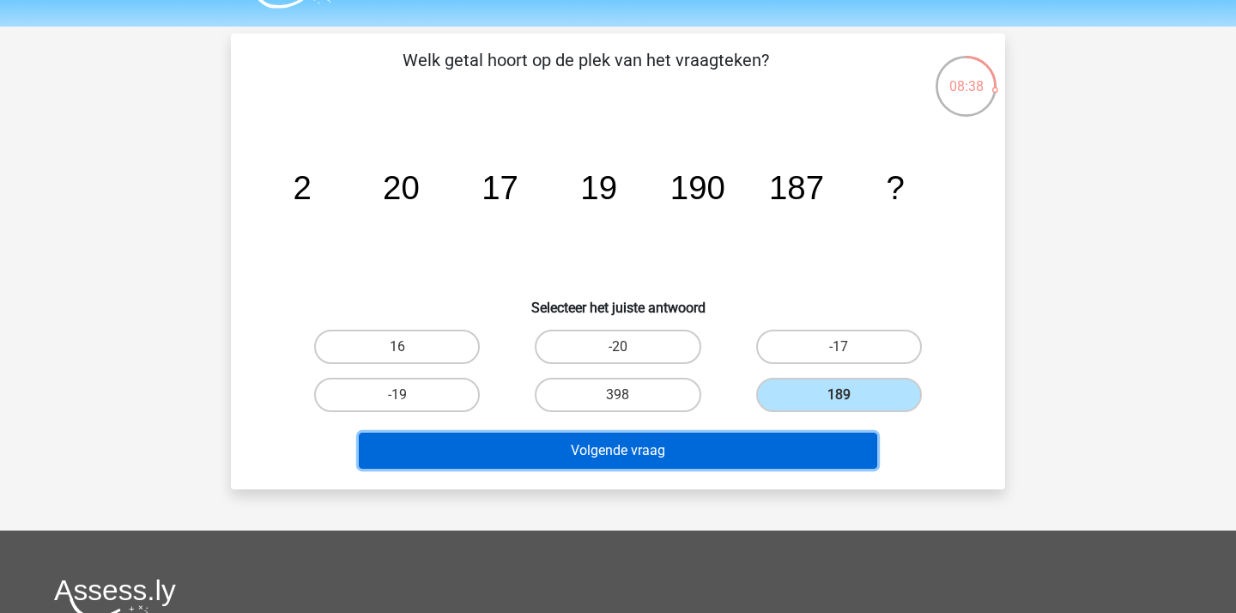
click at [760, 448] on button "Volgende vraag" at bounding box center [618, 450] width 519 height 36
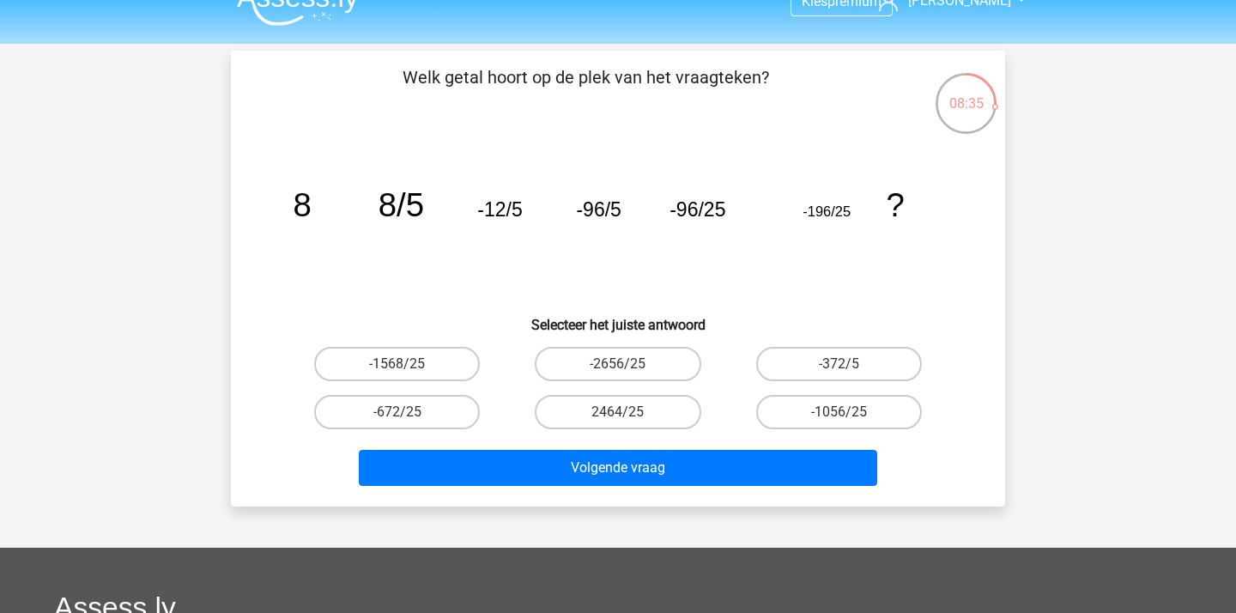
scroll to position [19, 0]
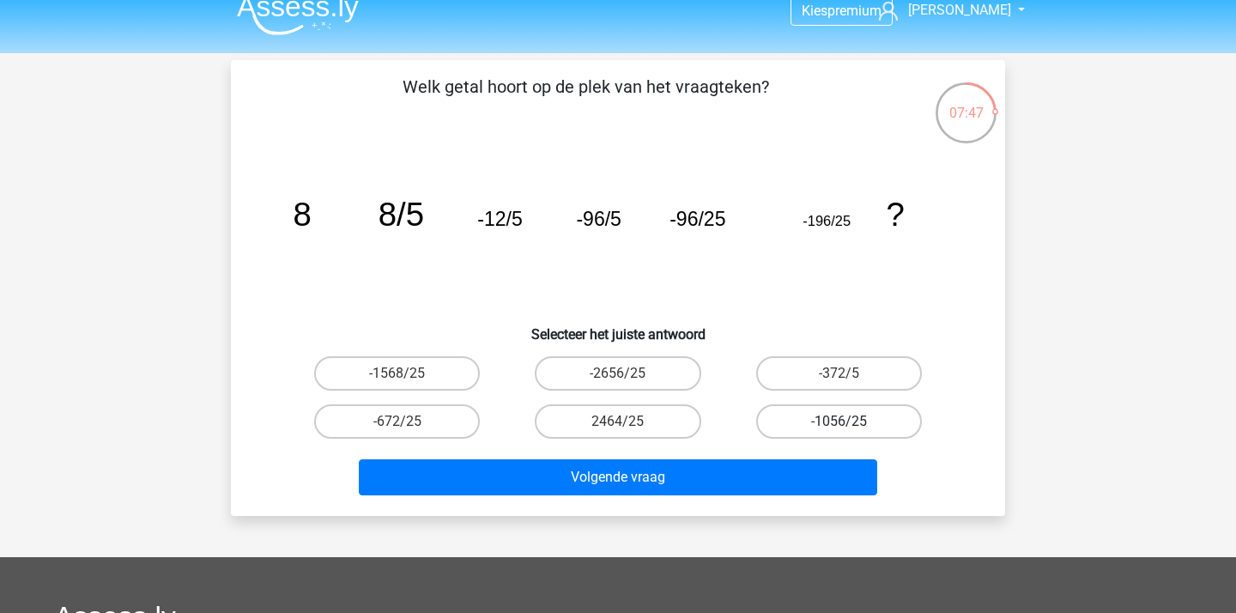
click at [812, 420] on label "-1056/25" at bounding box center [839, 421] width 166 height 34
click at [838, 421] on input "-1056/25" at bounding box center [843, 426] width 11 height 11
radio input "true"
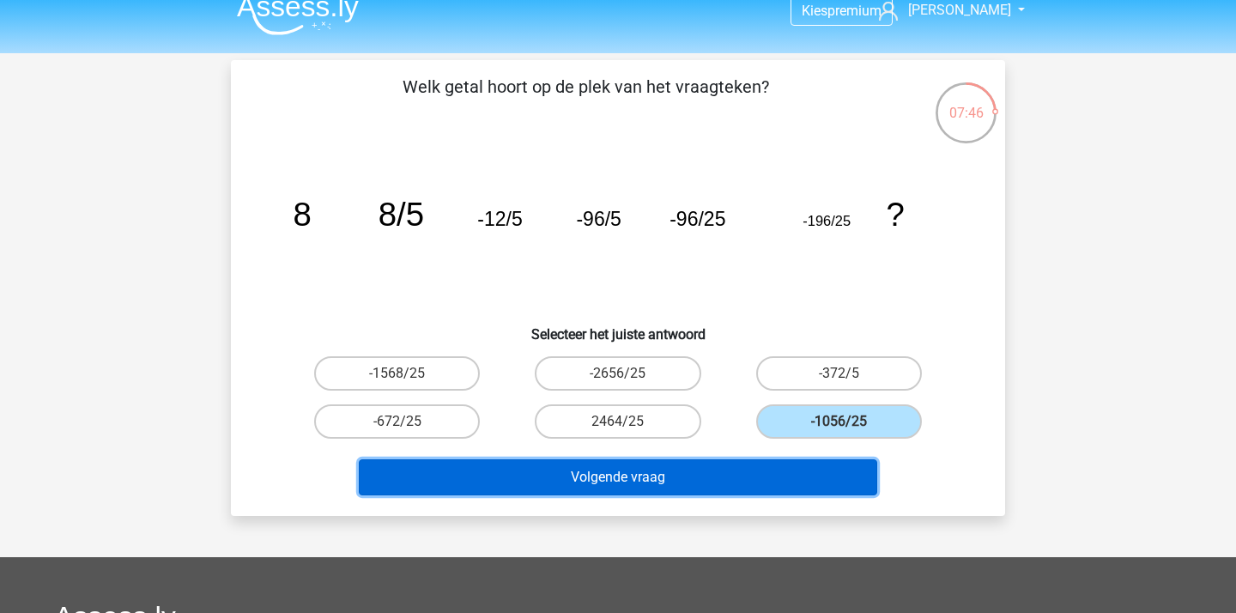
click at [691, 462] on button "Volgende vraag" at bounding box center [618, 477] width 519 height 36
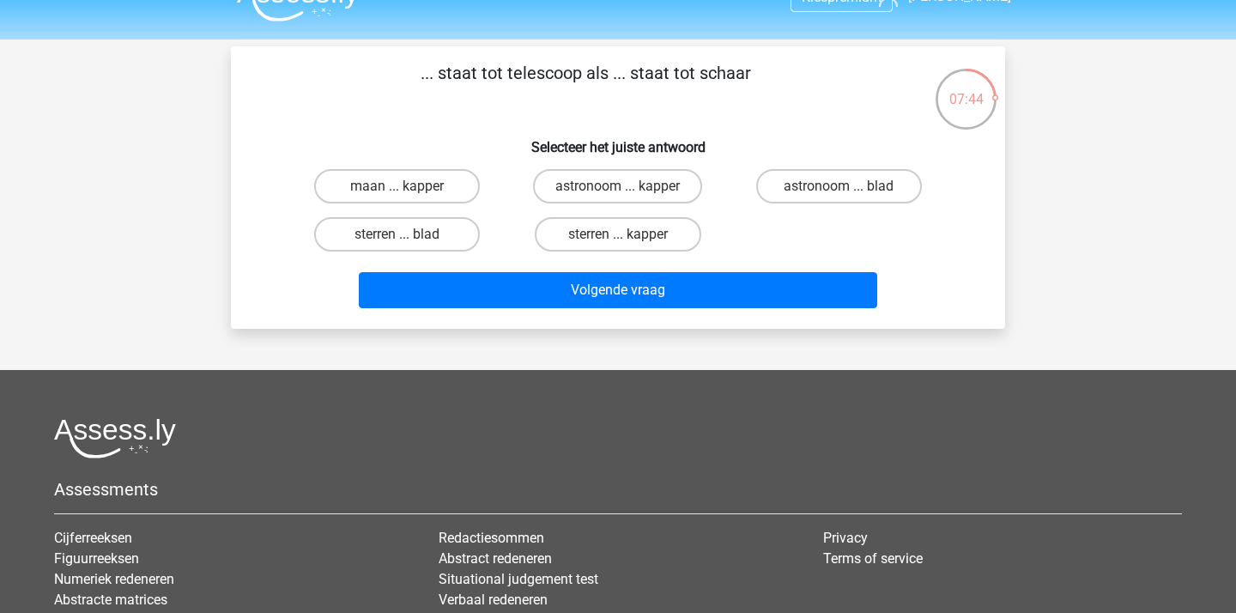
scroll to position [0, 0]
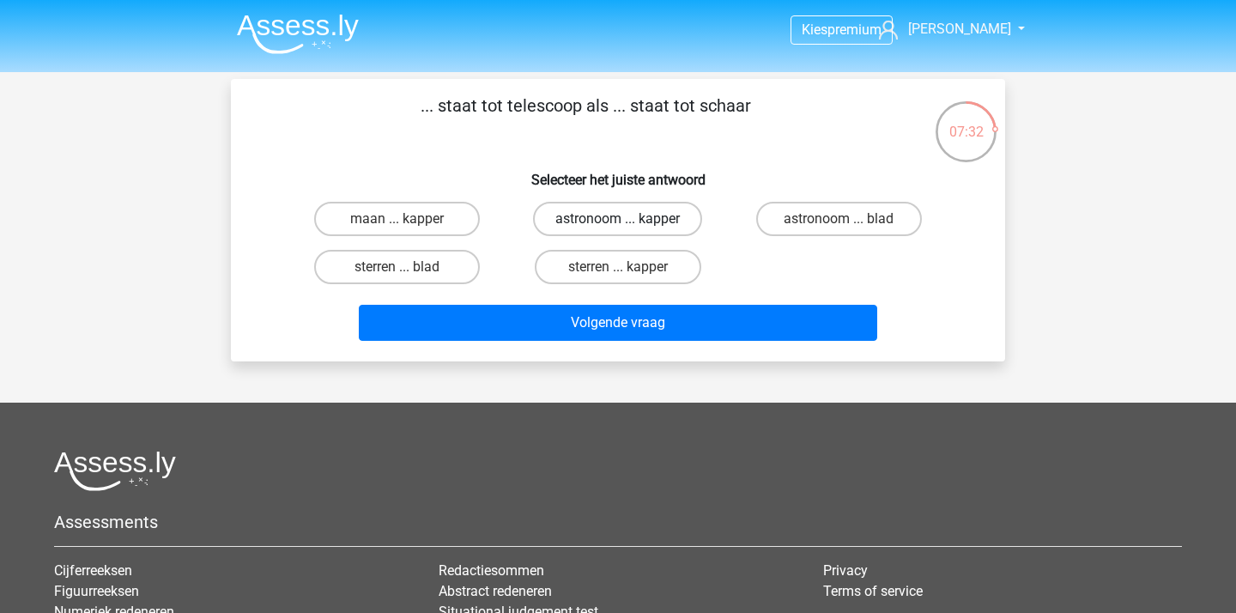
click at [658, 215] on label "astronoom ... kapper" at bounding box center [617, 219] width 169 height 34
click at [629, 219] on input "astronoom ... kapper" at bounding box center [623, 224] width 11 height 11
radio input "true"
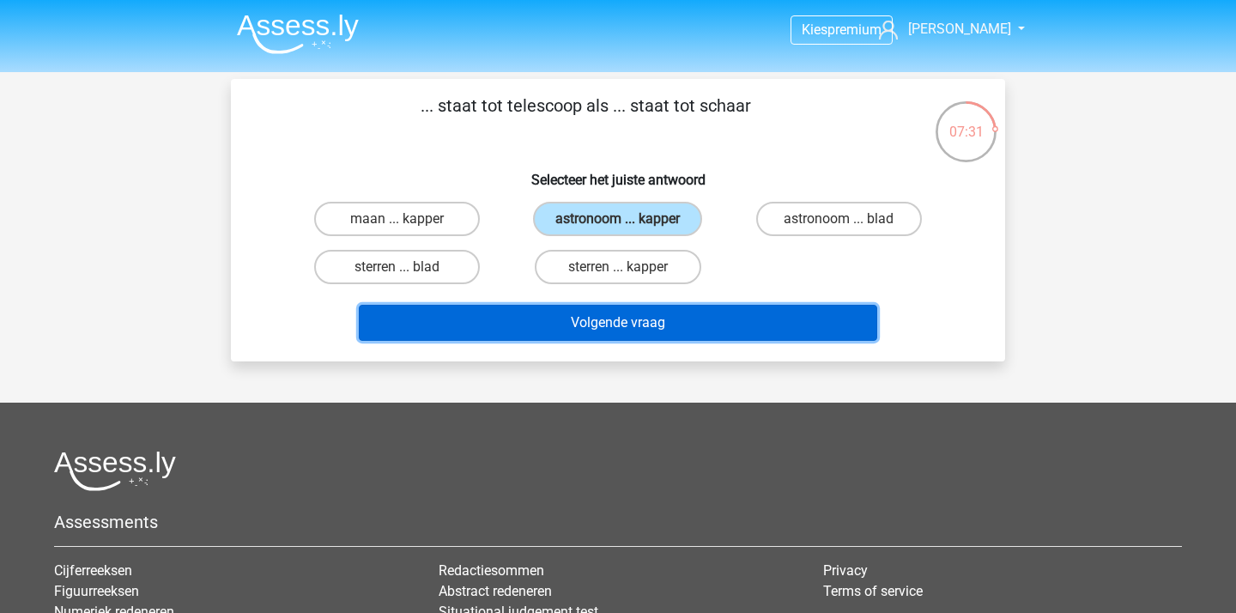
click at [634, 330] on button "Volgende vraag" at bounding box center [618, 323] width 519 height 36
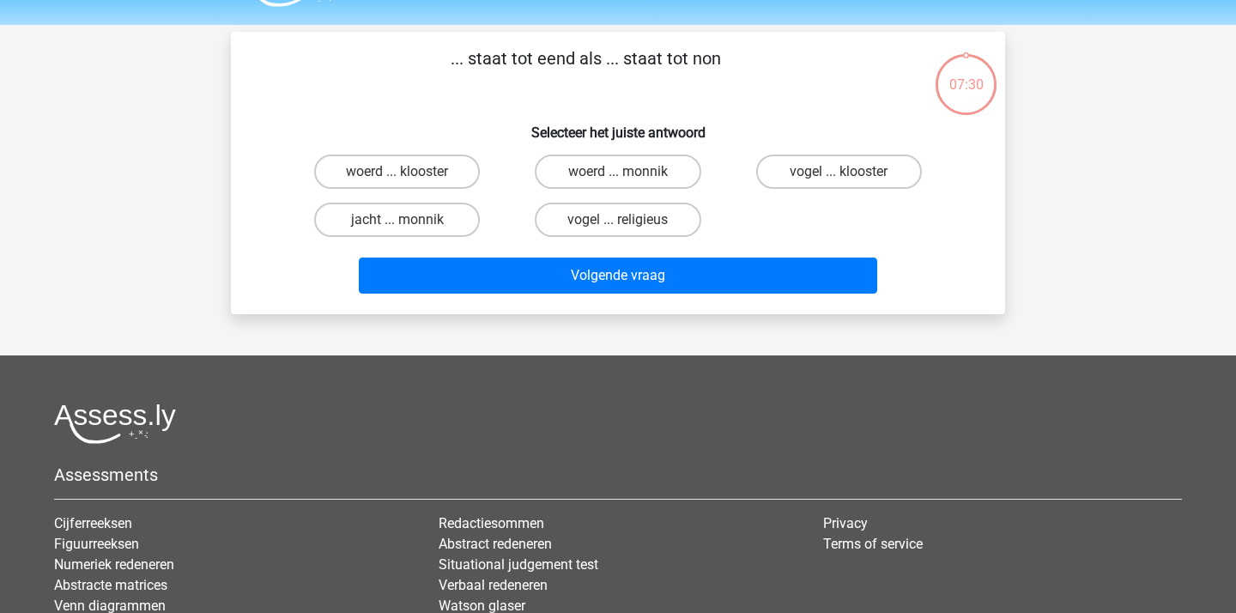
scroll to position [27, 0]
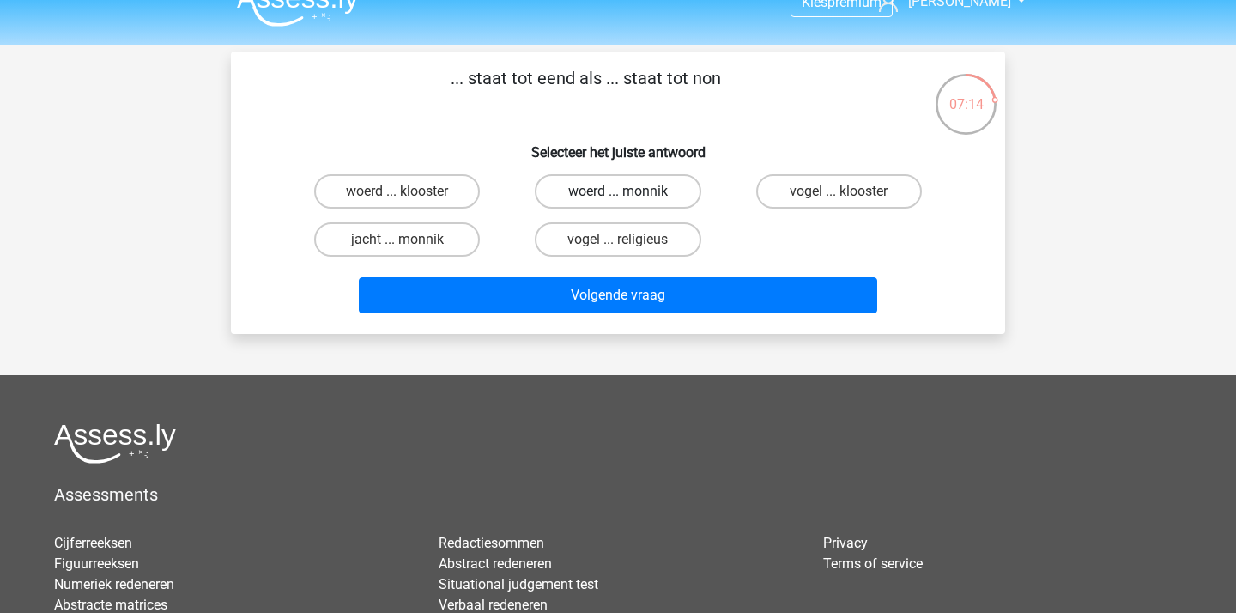
click at [620, 188] on label "woerd ... monnik" at bounding box center [618, 191] width 166 height 34
click at [620, 191] on input "woerd ... monnik" at bounding box center [623, 196] width 11 height 11
radio input "true"
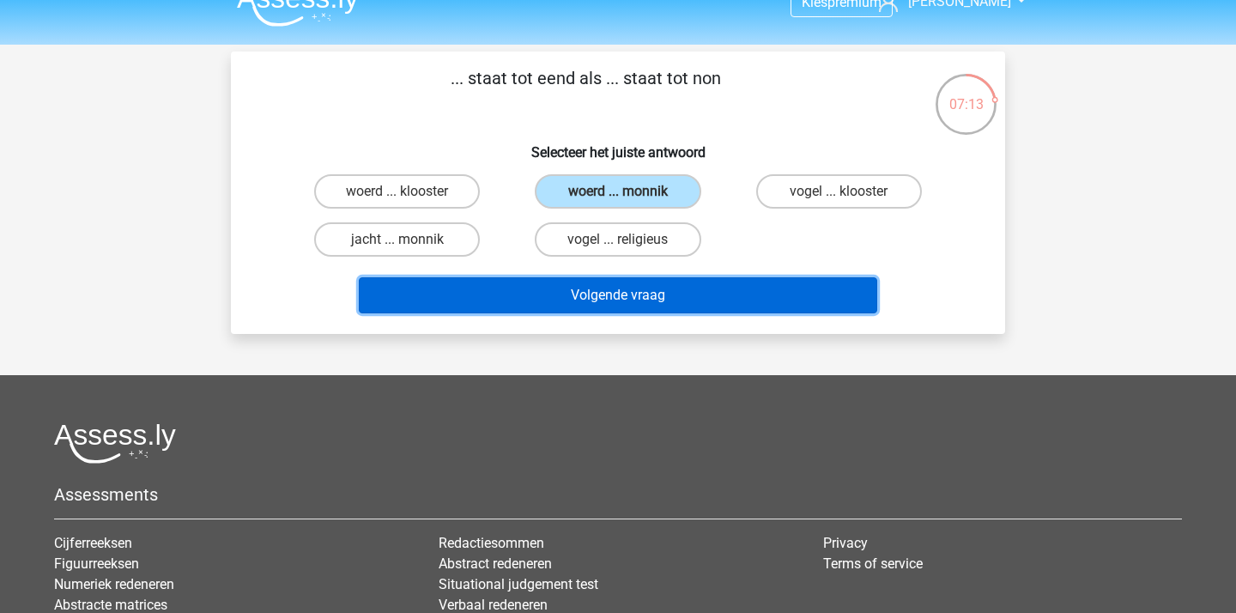
click at [634, 284] on button "Volgende vraag" at bounding box center [618, 295] width 519 height 36
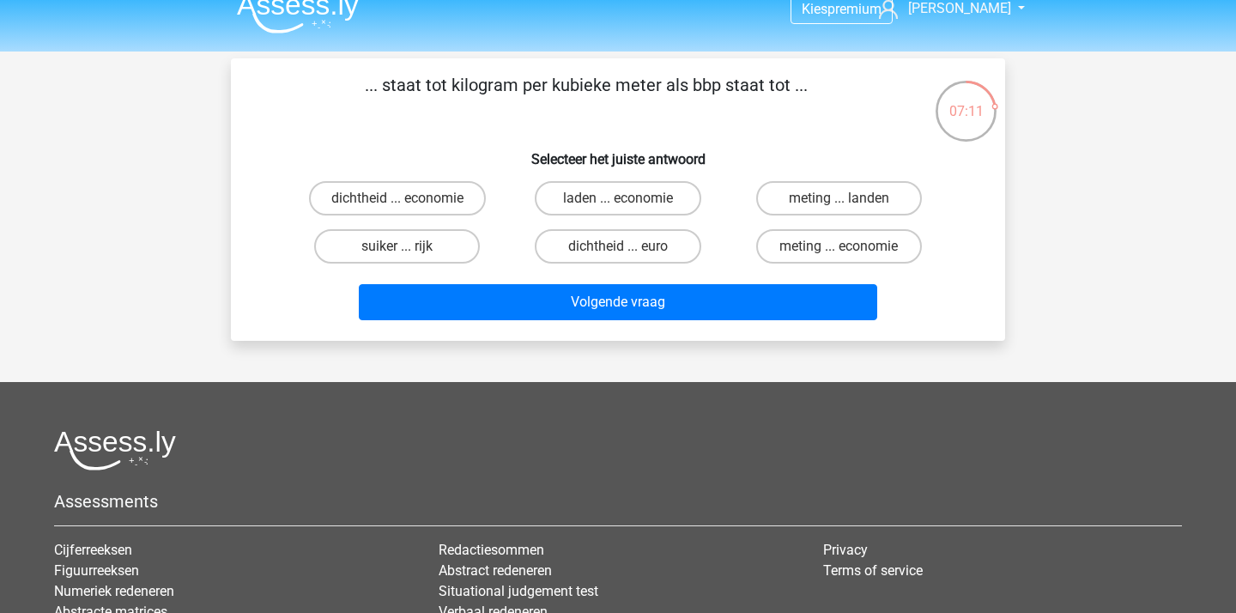
scroll to position [9, 0]
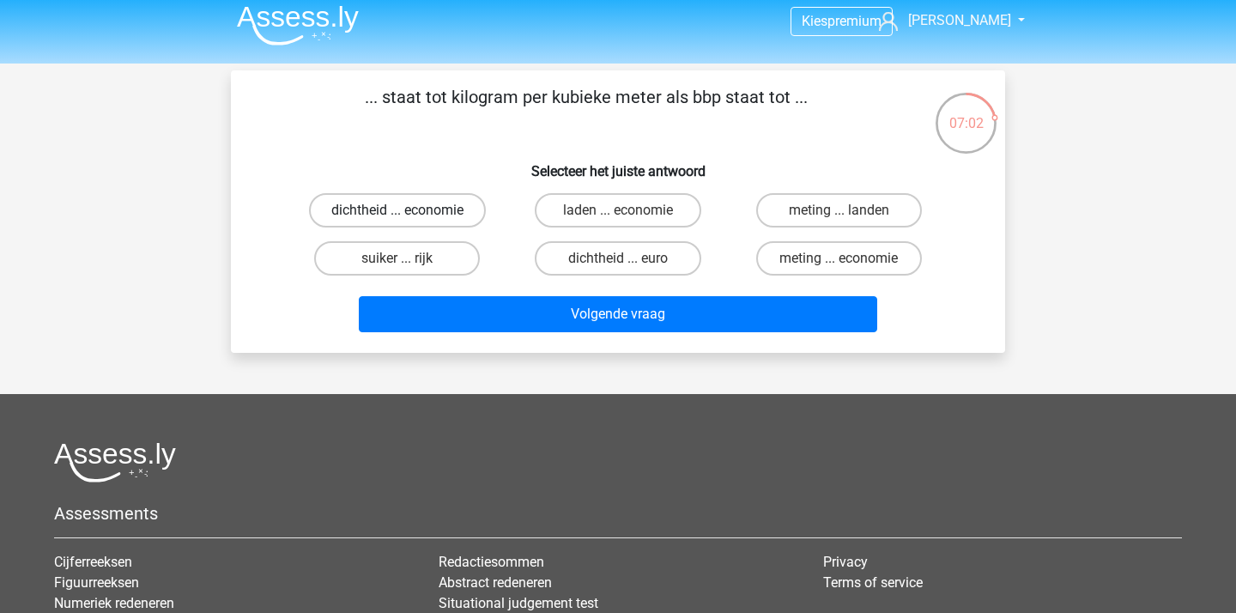
click at [432, 212] on label "dichtheid ... economie" at bounding box center [397, 210] width 177 height 34
click at [408, 212] on input "dichtheid ... economie" at bounding box center [402, 215] width 11 height 11
radio input "true"
click at [618, 261] on input "dichtheid ... euro" at bounding box center [623, 263] width 11 height 11
radio input "true"
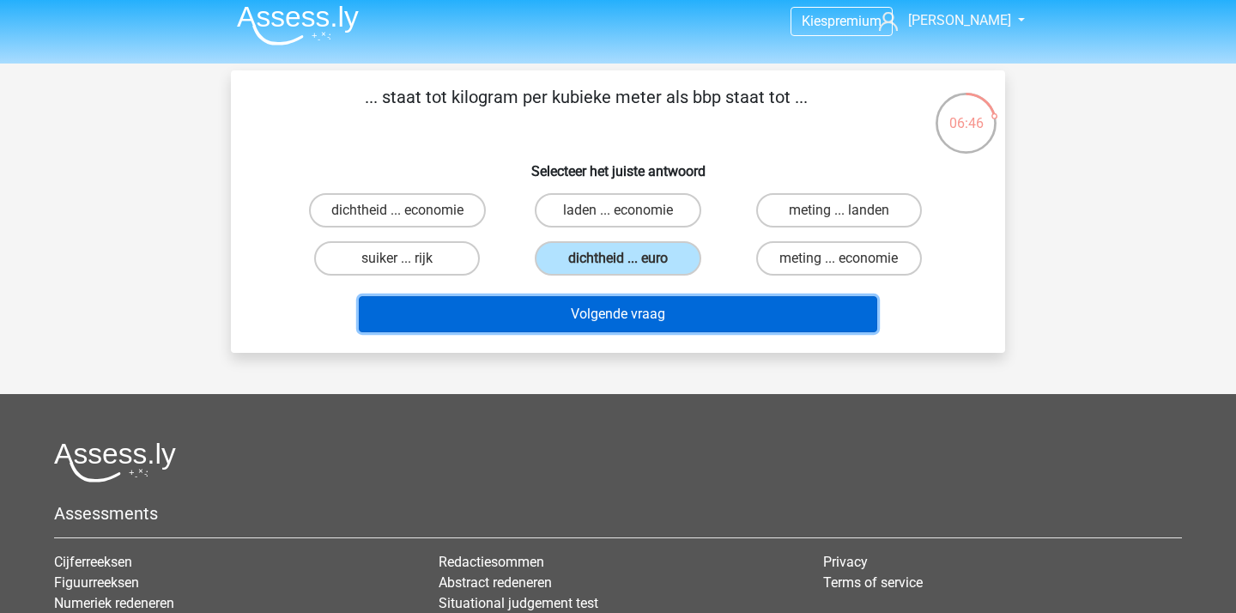
click at [610, 303] on button "Volgende vraag" at bounding box center [618, 314] width 519 height 36
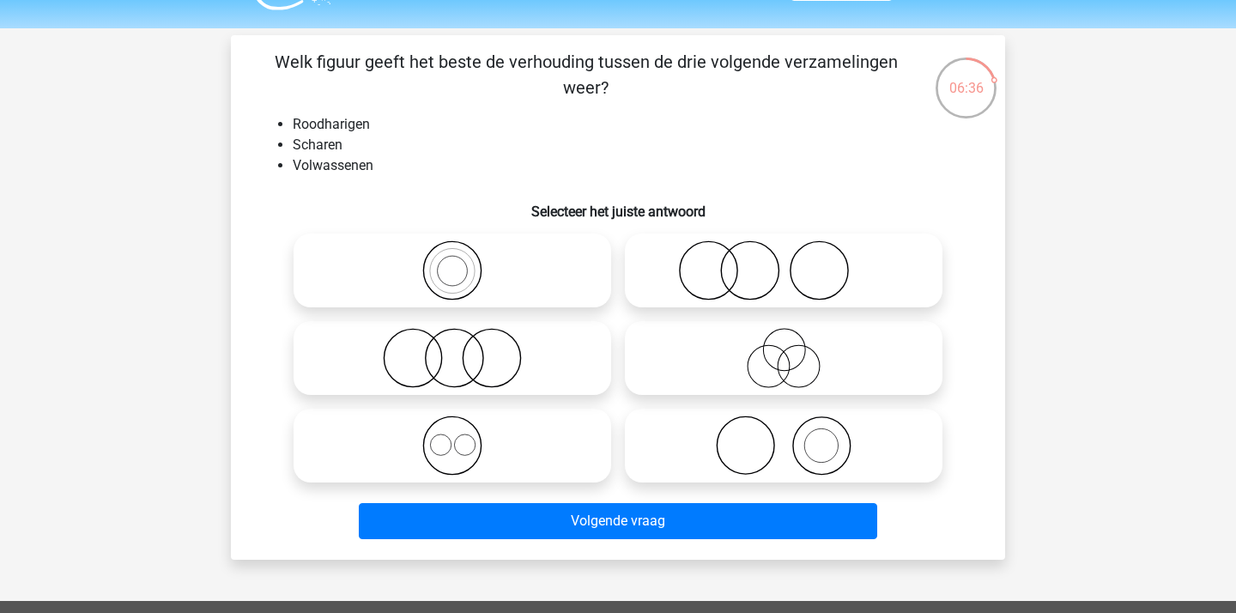
scroll to position [46, 0]
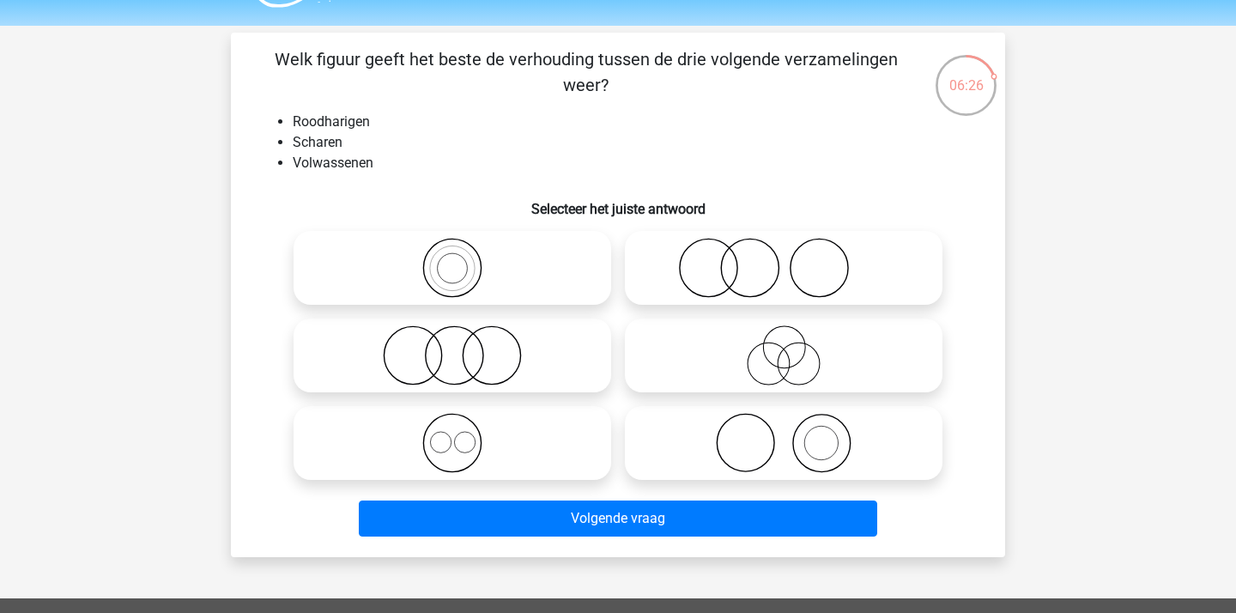
click at [809, 273] on icon at bounding box center [784, 268] width 304 height 60
click at [795, 259] on input "radio" at bounding box center [788, 253] width 11 height 11
radio input "true"
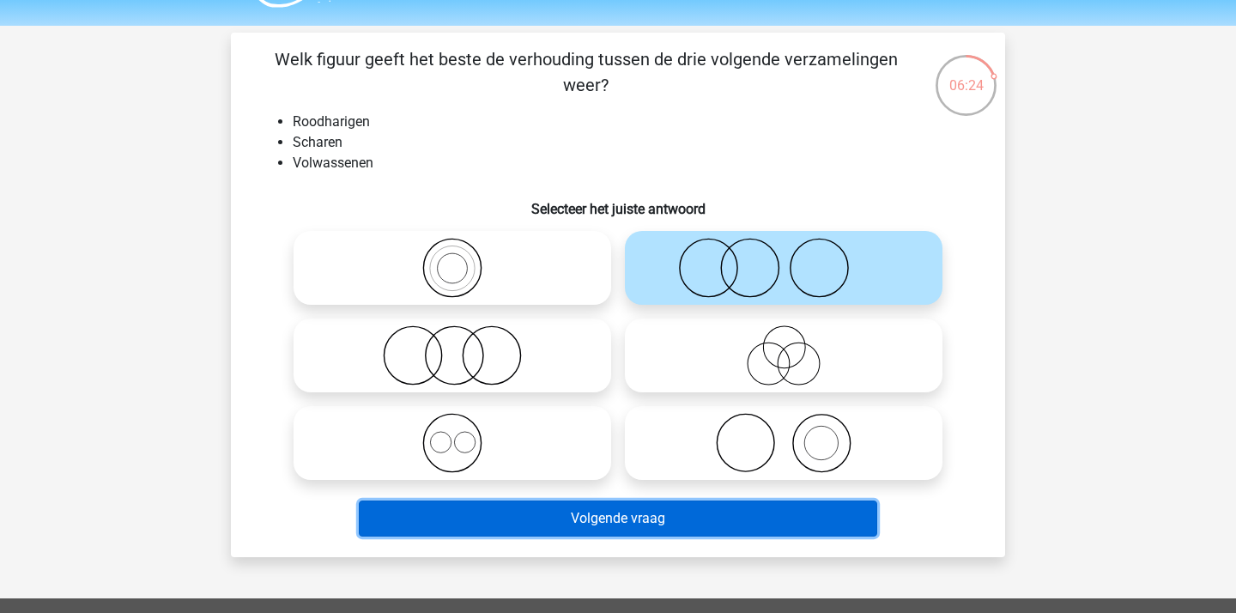
click at [598, 513] on button "Volgende vraag" at bounding box center [618, 518] width 519 height 36
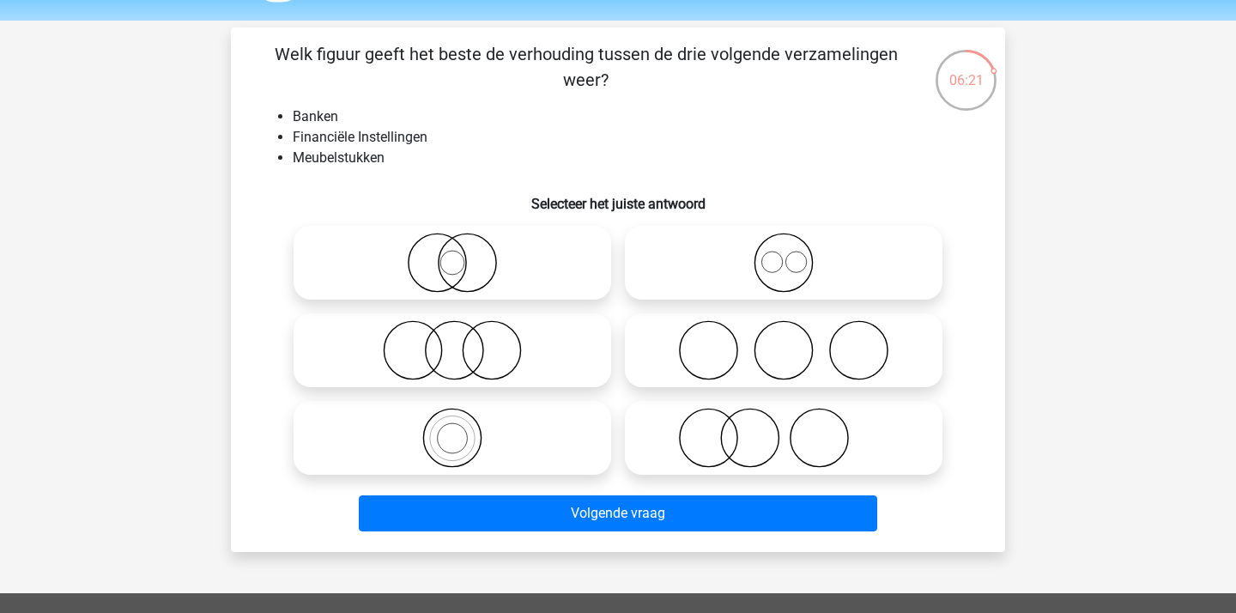
scroll to position [49, 0]
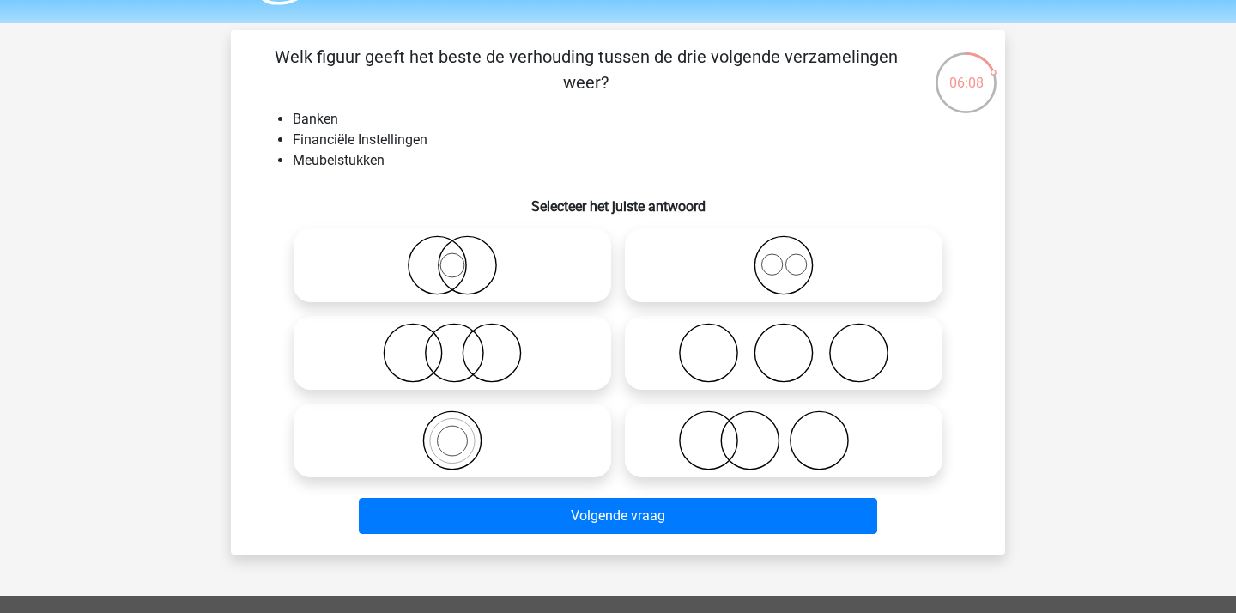
click at [484, 352] on icon at bounding box center [452, 353] width 304 height 60
click at [463, 344] on input "radio" at bounding box center [457, 338] width 11 height 11
radio input "true"
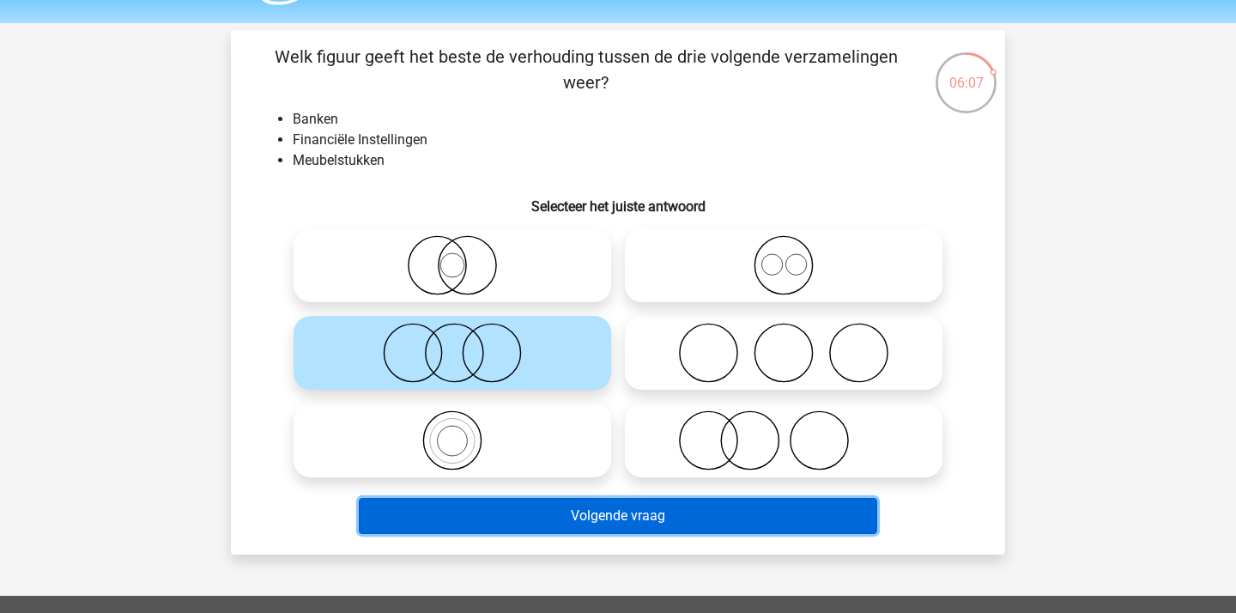
click at [578, 530] on button "Volgende vraag" at bounding box center [618, 516] width 519 height 36
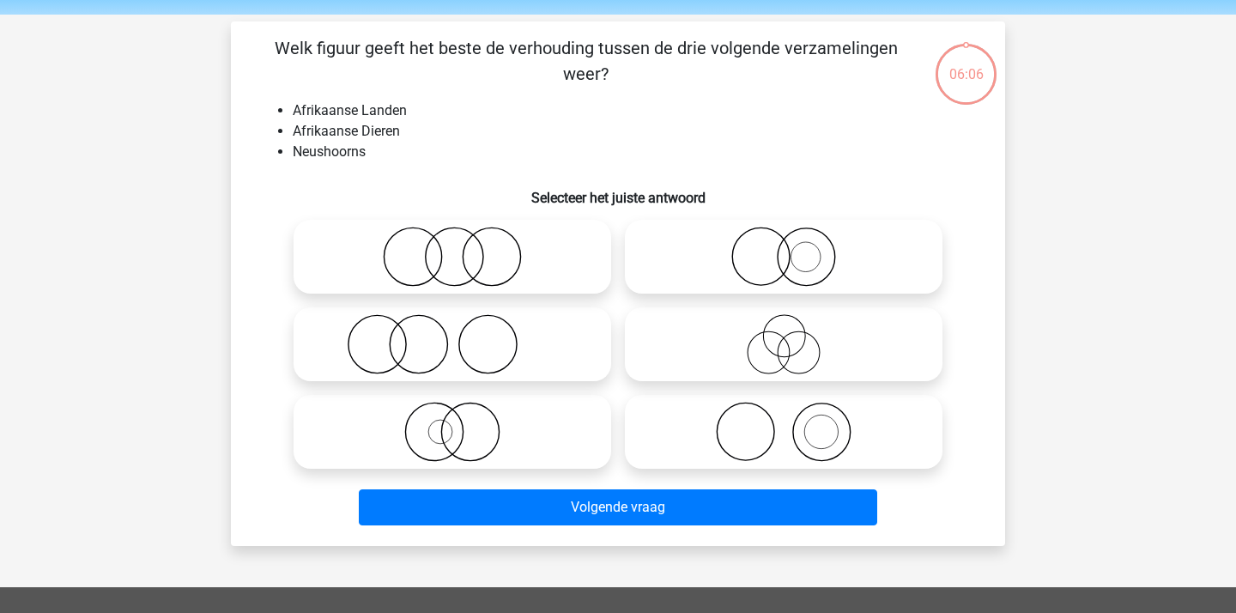
scroll to position [50, 0]
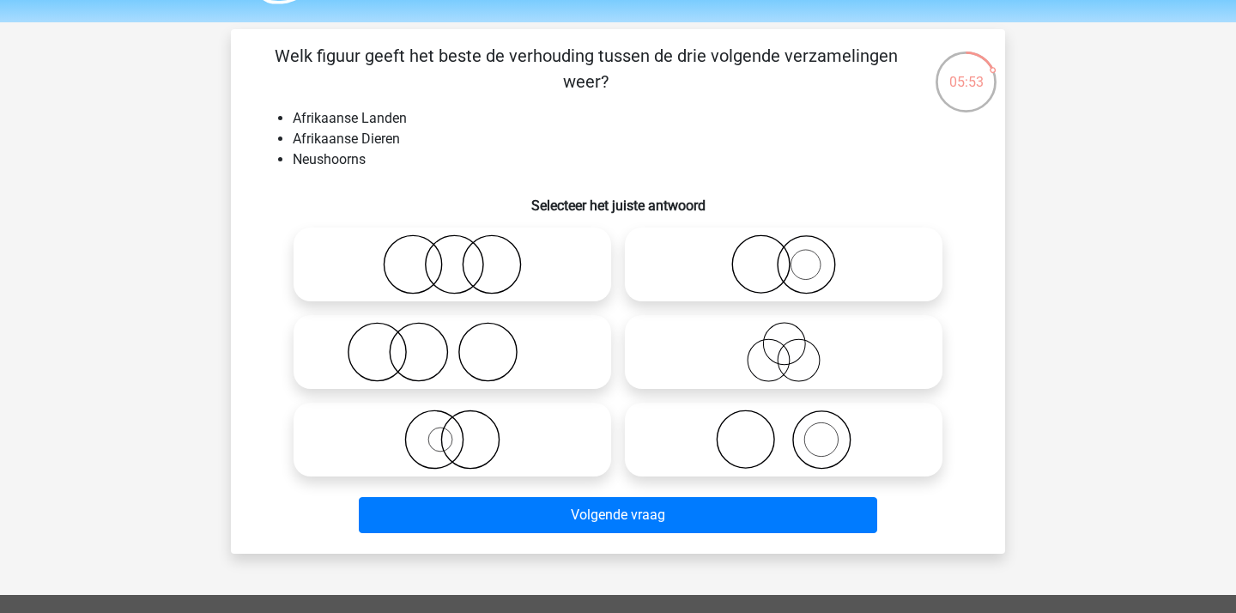
click at [479, 429] on icon at bounding box center [452, 439] width 304 height 60
click at [463, 429] on input "radio" at bounding box center [457, 425] width 11 height 11
radio input "true"
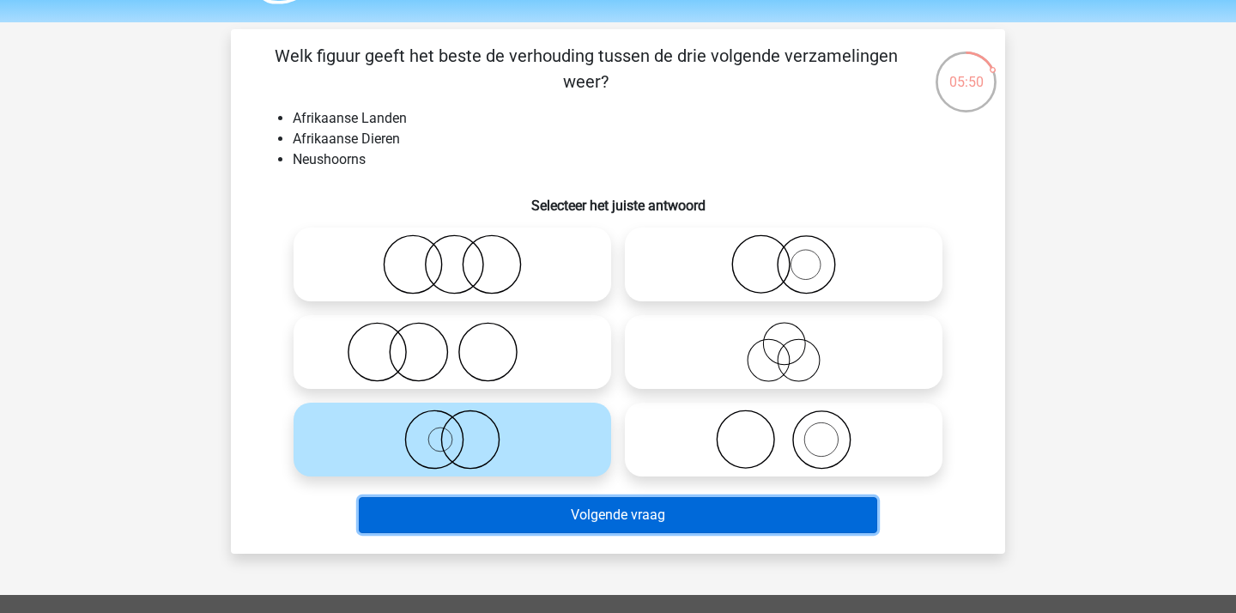
click at [501, 501] on button "Volgende vraag" at bounding box center [618, 515] width 519 height 36
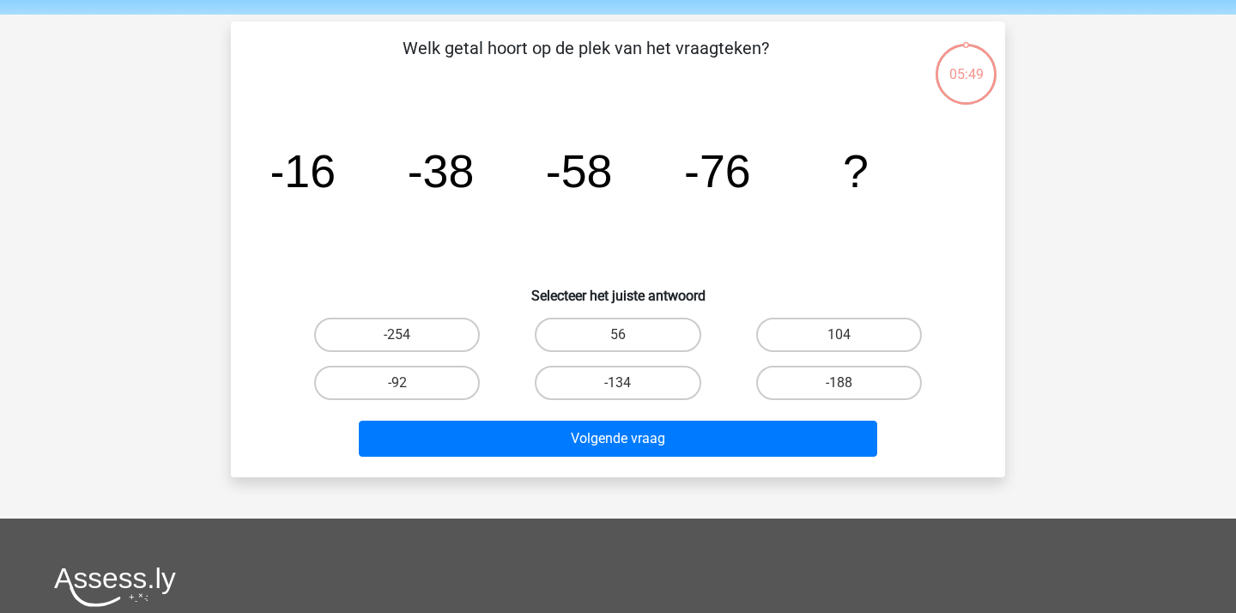
scroll to position [53, 0]
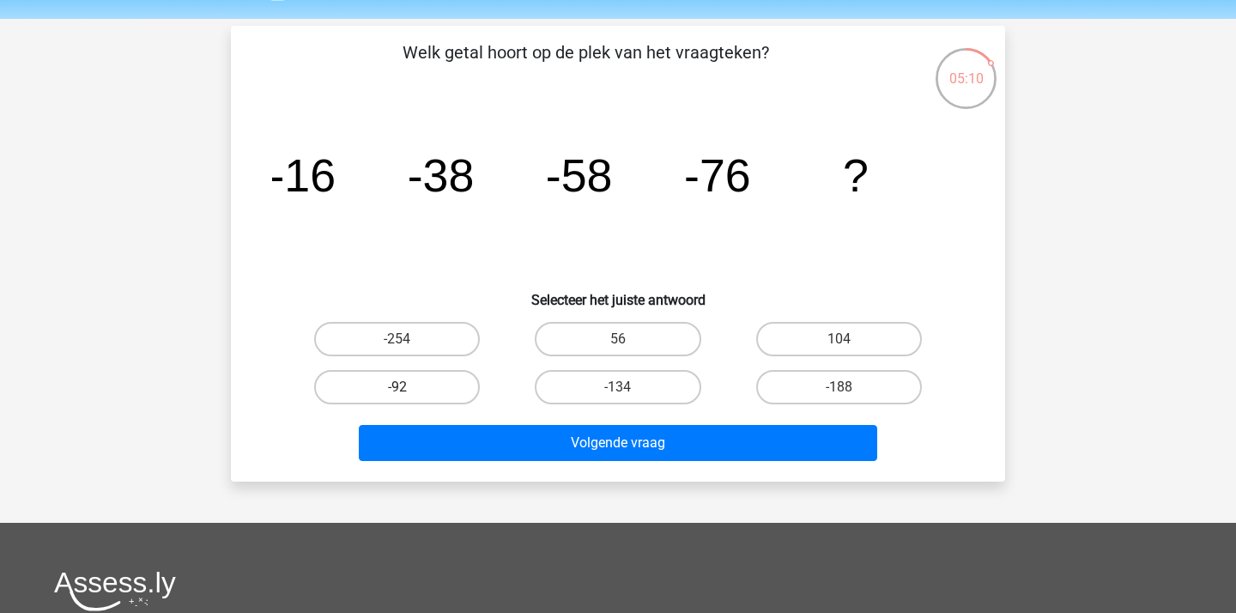
click at [423, 381] on label "-92" at bounding box center [397, 387] width 166 height 34
click at [408, 387] on input "-92" at bounding box center [402, 392] width 11 height 11
radio input "true"
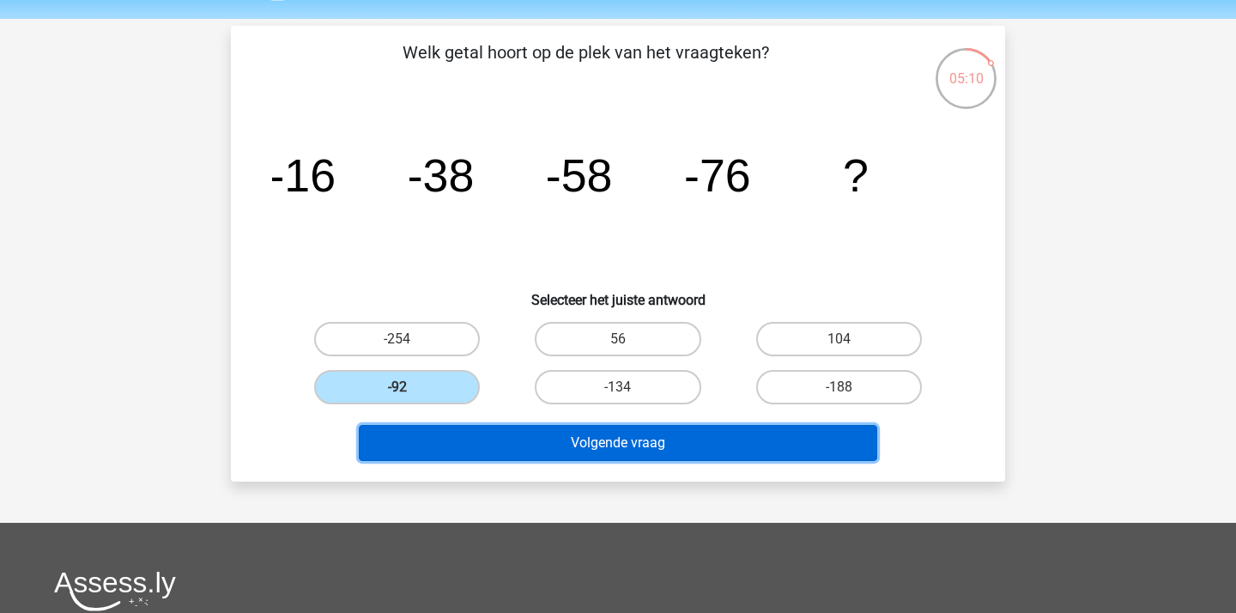
click at [481, 434] on button "Volgende vraag" at bounding box center [618, 443] width 519 height 36
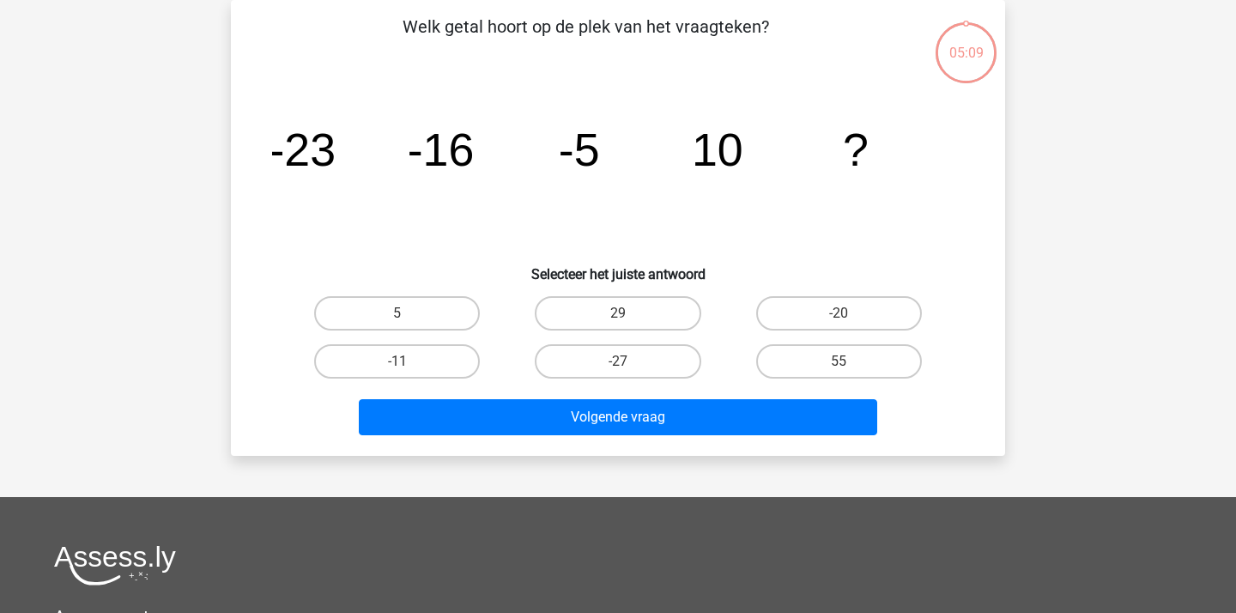
scroll to position [59, 0]
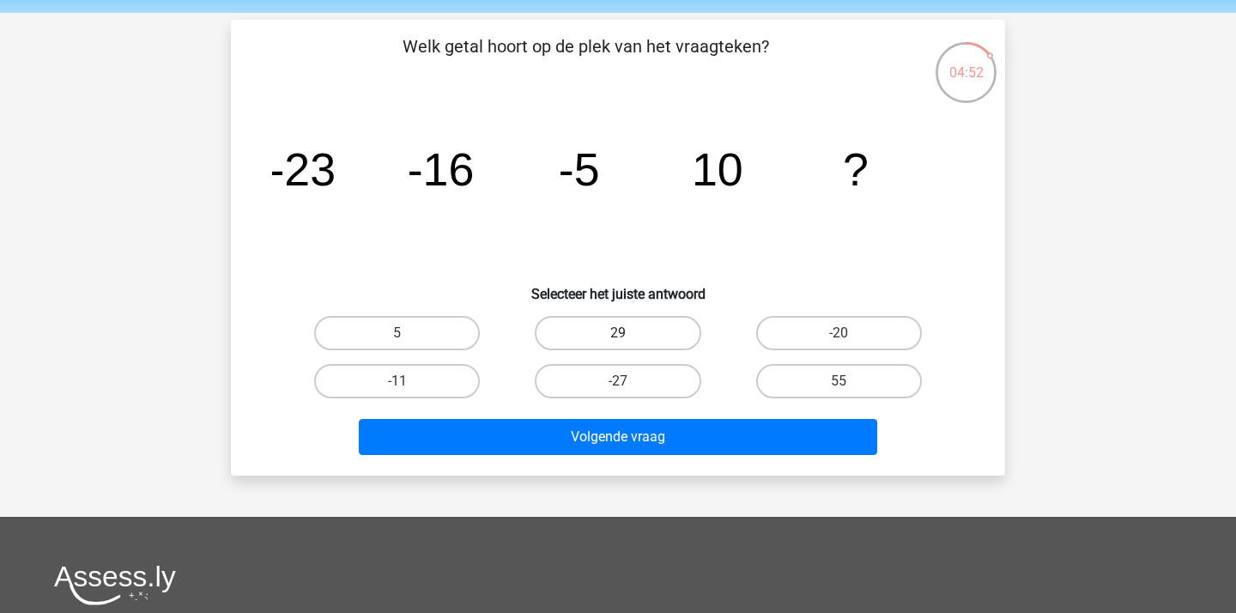
click at [621, 329] on label "29" at bounding box center [618, 333] width 166 height 34
click at [621, 333] on input "29" at bounding box center [623, 338] width 11 height 11
radio input "true"
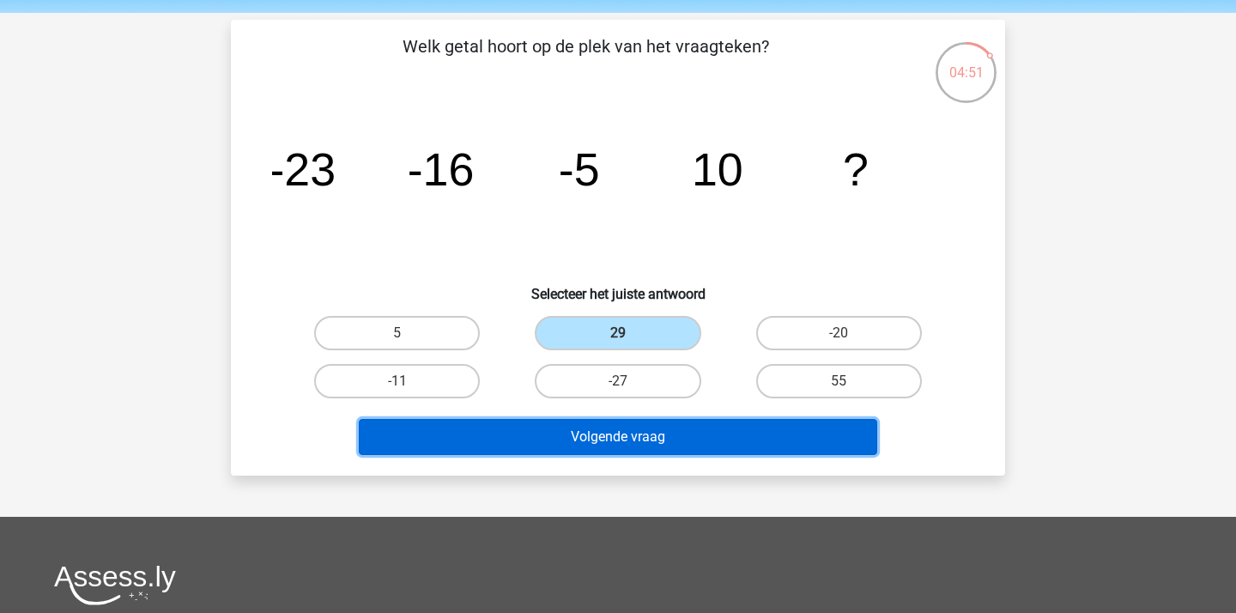
click at [623, 428] on button "Volgende vraag" at bounding box center [618, 437] width 519 height 36
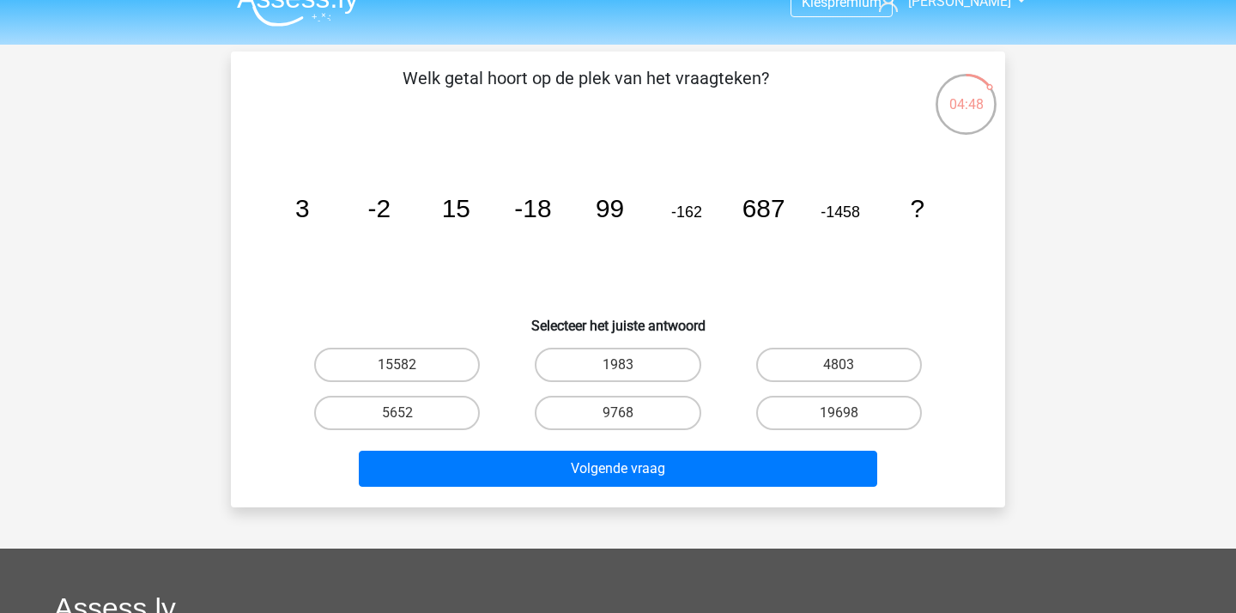
scroll to position [56, 0]
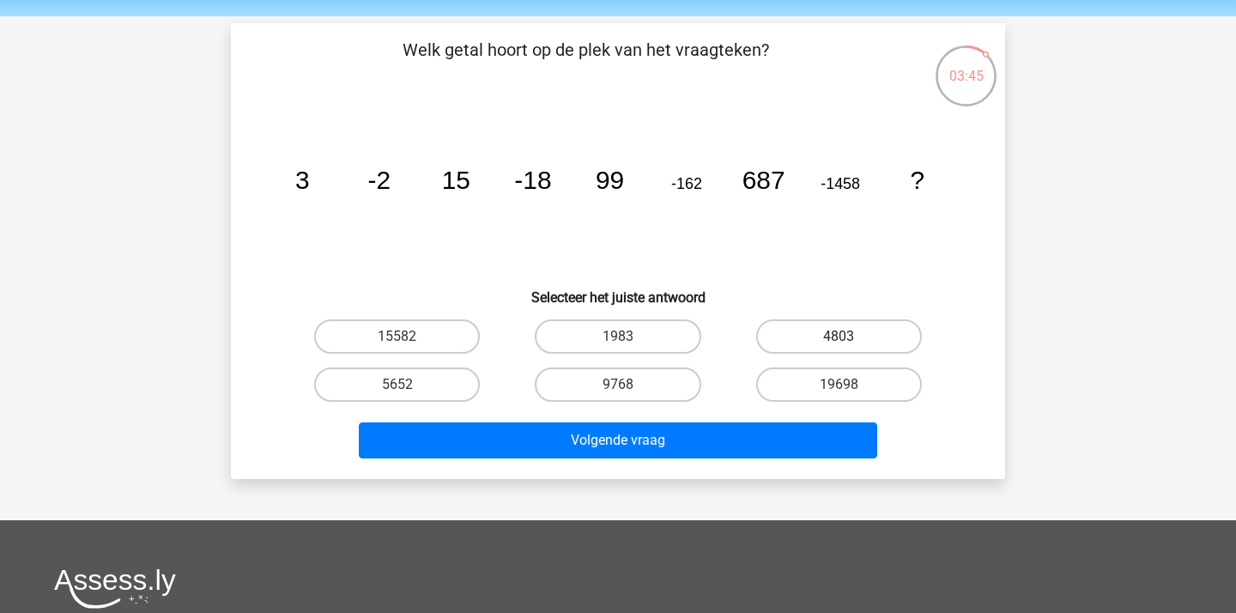
click at [801, 341] on label "4803" at bounding box center [839, 336] width 166 height 34
click at [838, 341] on input "4803" at bounding box center [843, 341] width 11 height 11
radio input "true"
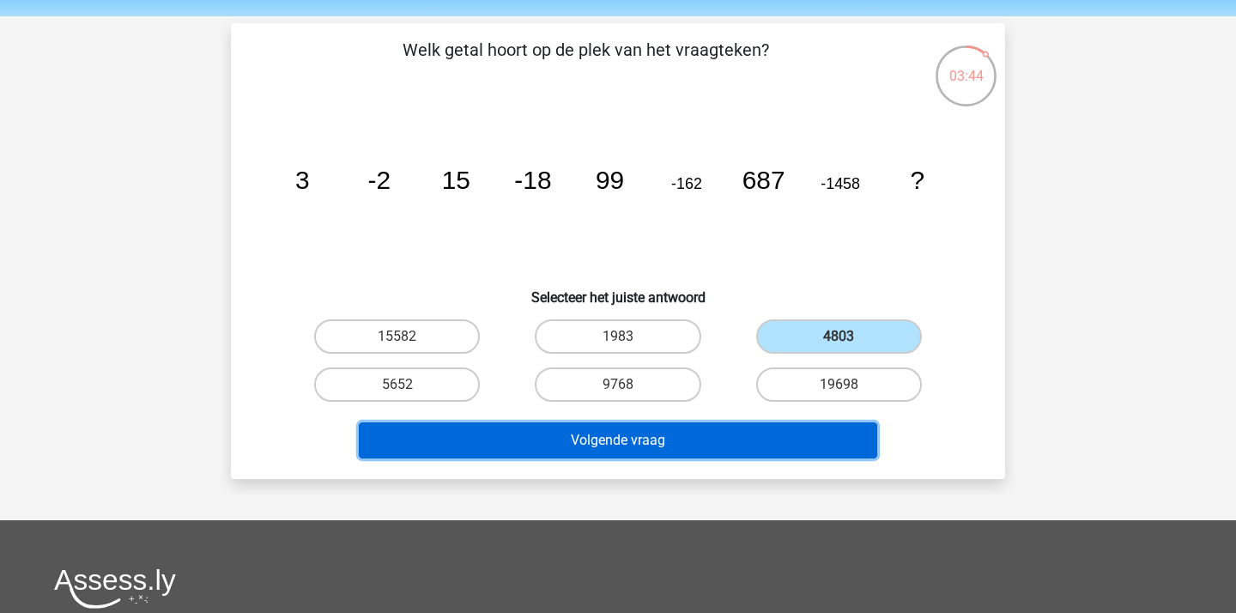
click at [644, 432] on button "Volgende vraag" at bounding box center [618, 440] width 519 height 36
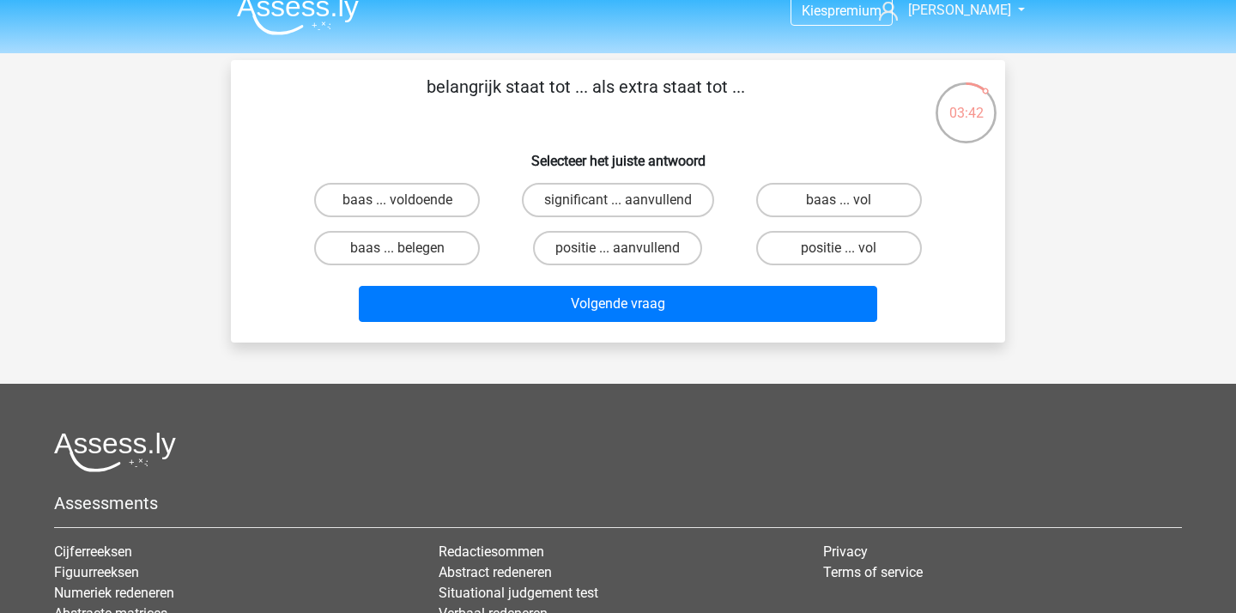
scroll to position [0, 0]
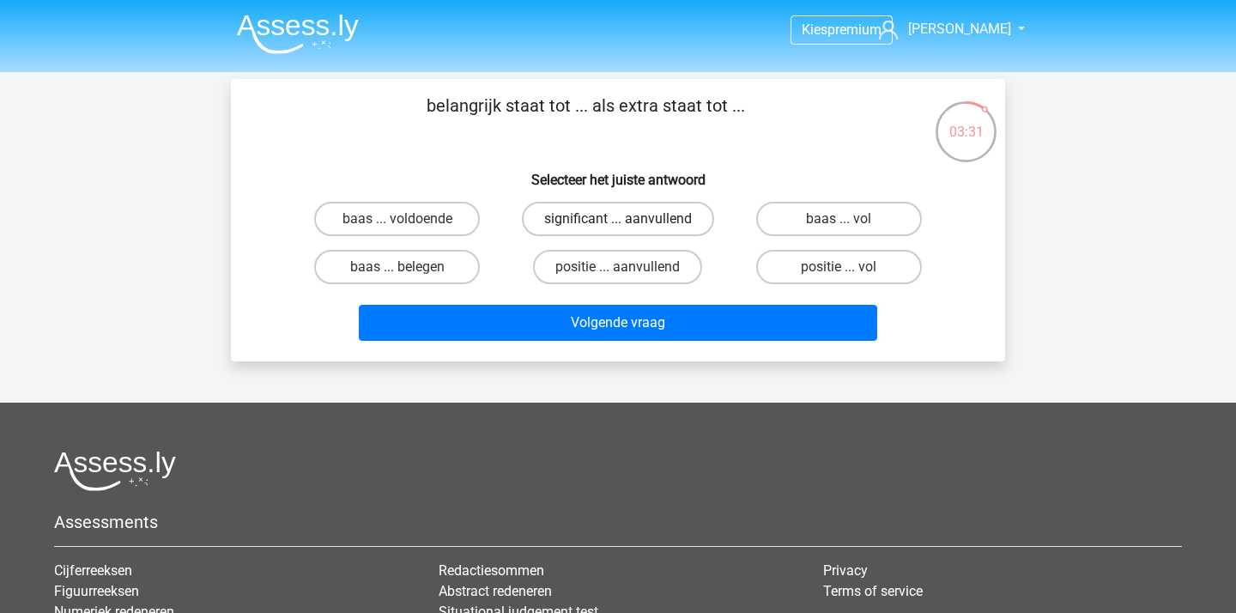
click at [646, 226] on label "significant ... aanvullend" at bounding box center [618, 219] width 192 height 34
click at [629, 226] on input "significant ... aanvullend" at bounding box center [623, 224] width 11 height 11
radio input "true"
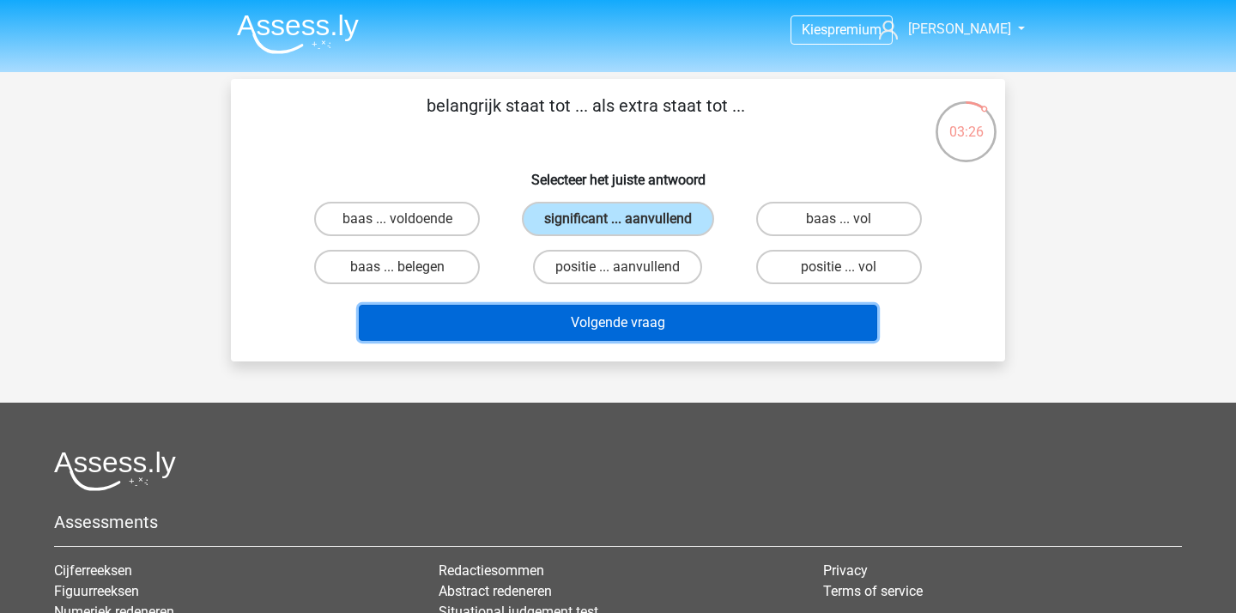
click at [626, 327] on button "Volgende vraag" at bounding box center [618, 323] width 519 height 36
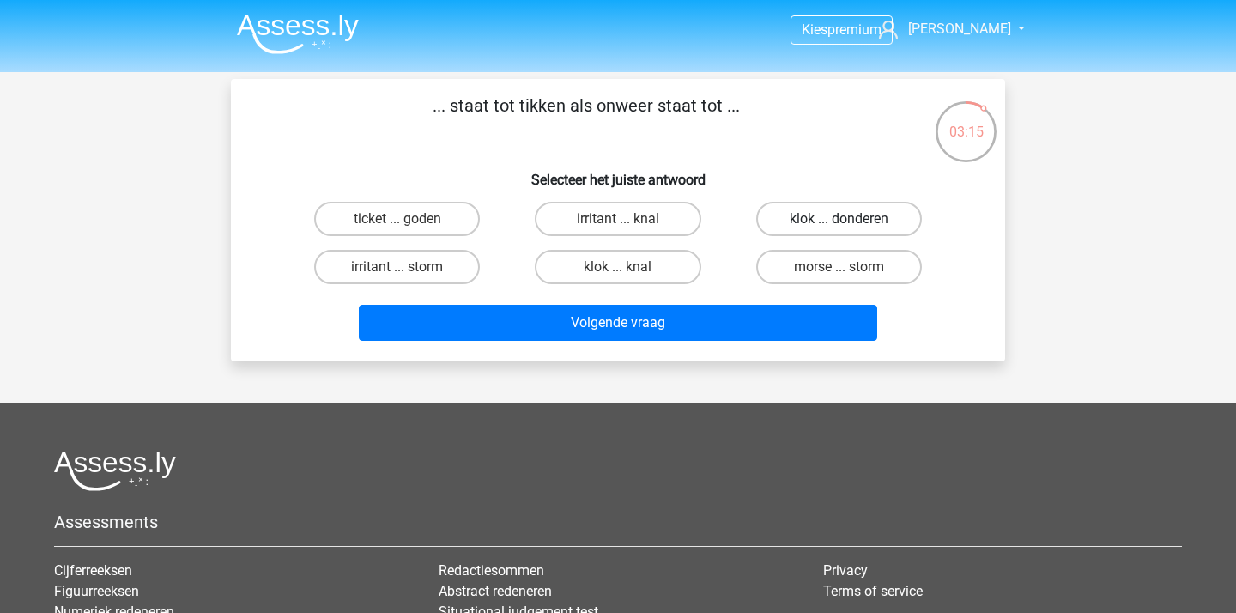
click at [836, 221] on label "klok ... donderen" at bounding box center [839, 219] width 166 height 34
click at [838, 221] on input "klok ... donderen" at bounding box center [843, 224] width 11 height 11
radio input "true"
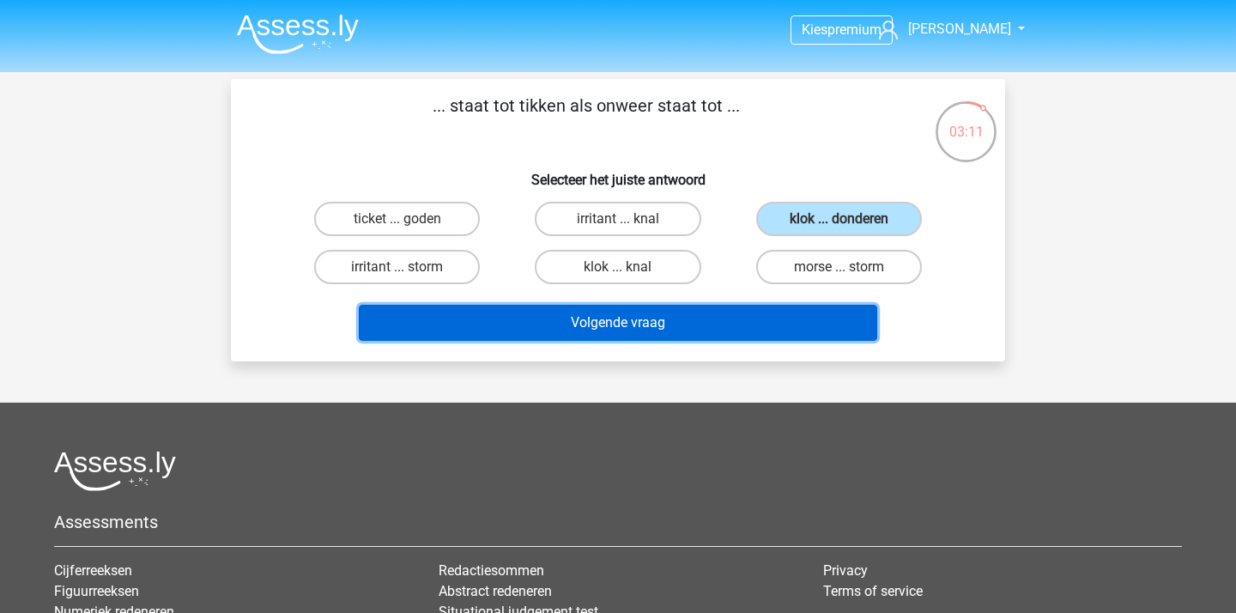
click at [726, 321] on button "Volgende vraag" at bounding box center [618, 323] width 519 height 36
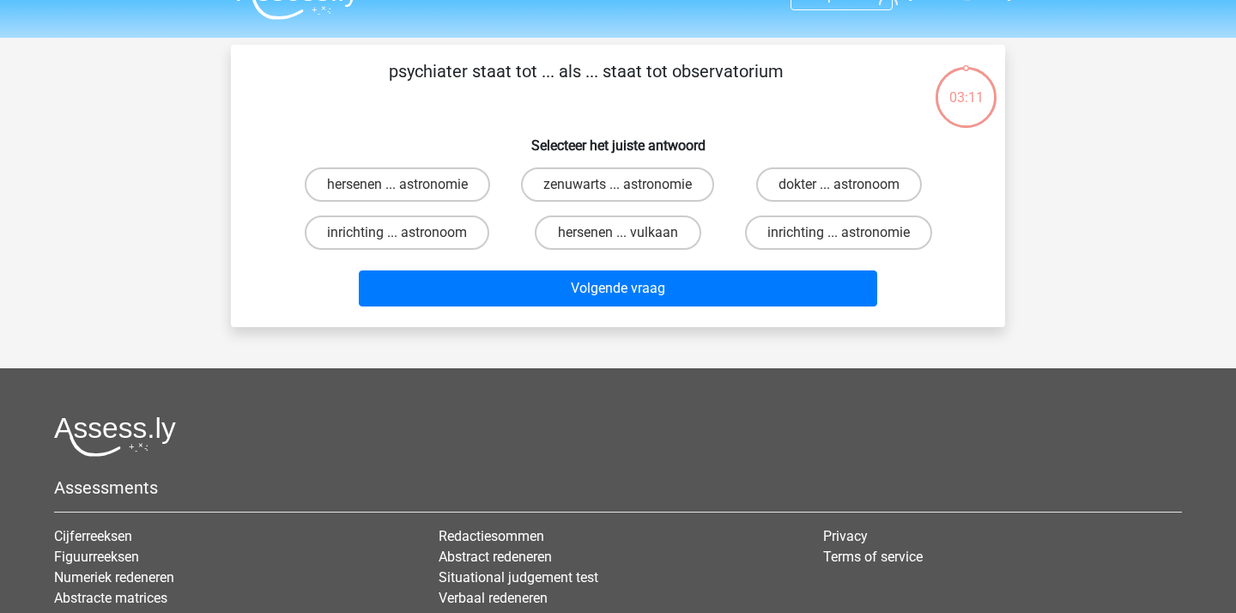
scroll to position [15, 0]
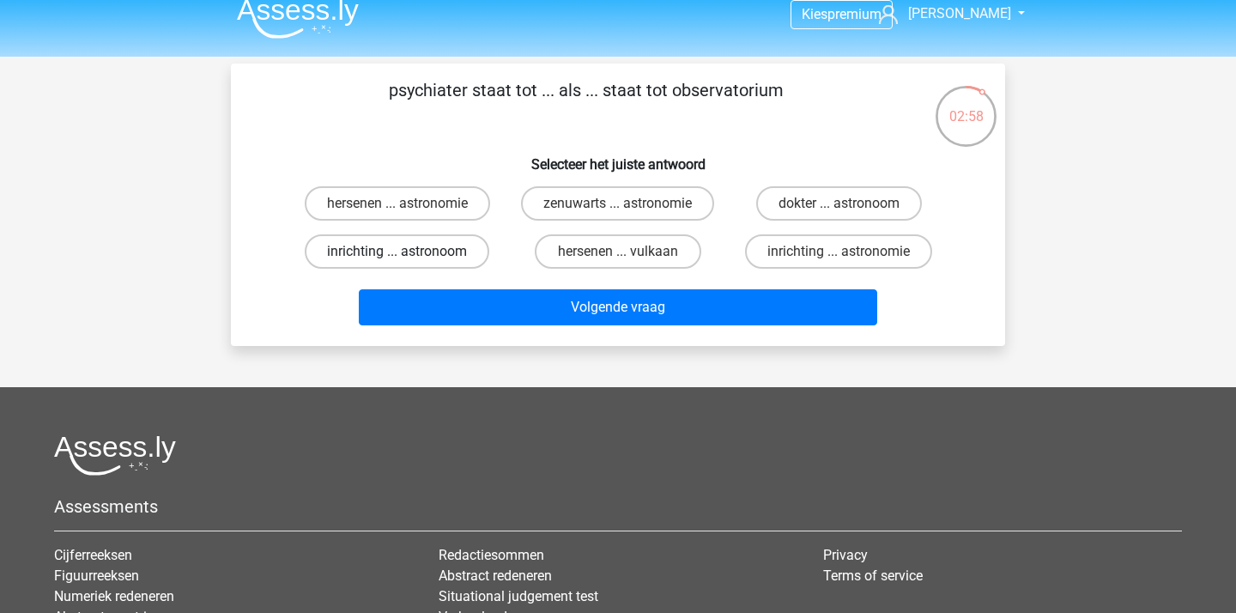
click at [426, 251] on label "inrichting ... astronoom" at bounding box center [397, 251] width 184 height 34
click at [408, 251] on input "inrichting ... astronoom" at bounding box center [402, 256] width 11 height 11
radio input "true"
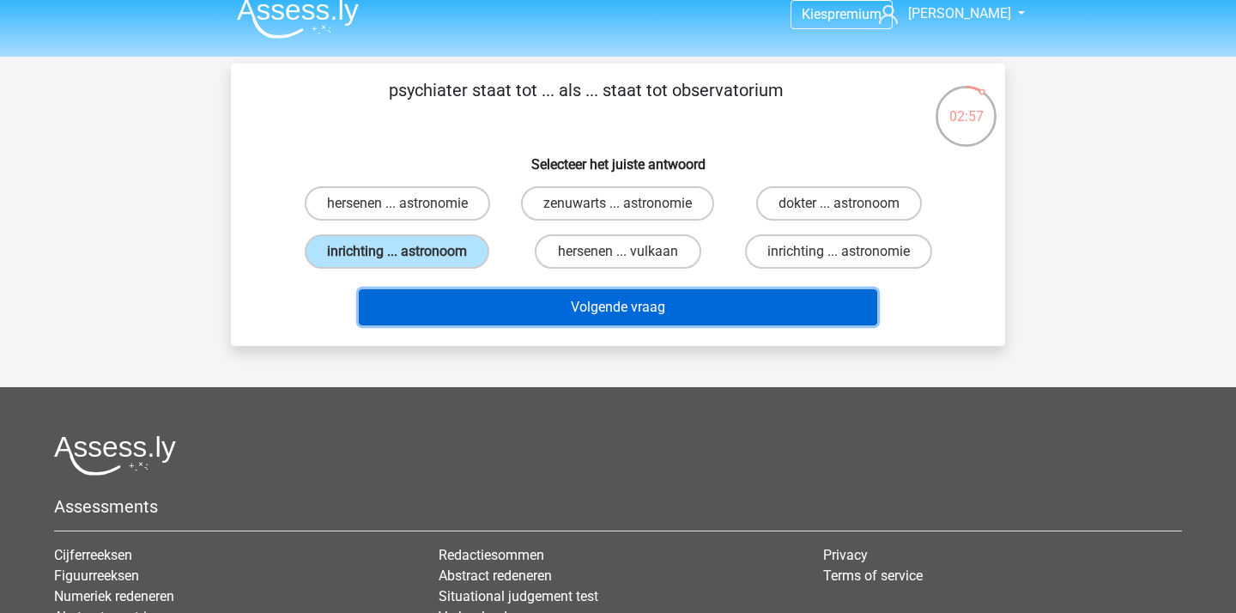
click at [559, 301] on button "Volgende vraag" at bounding box center [618, 307] width 519 height 36
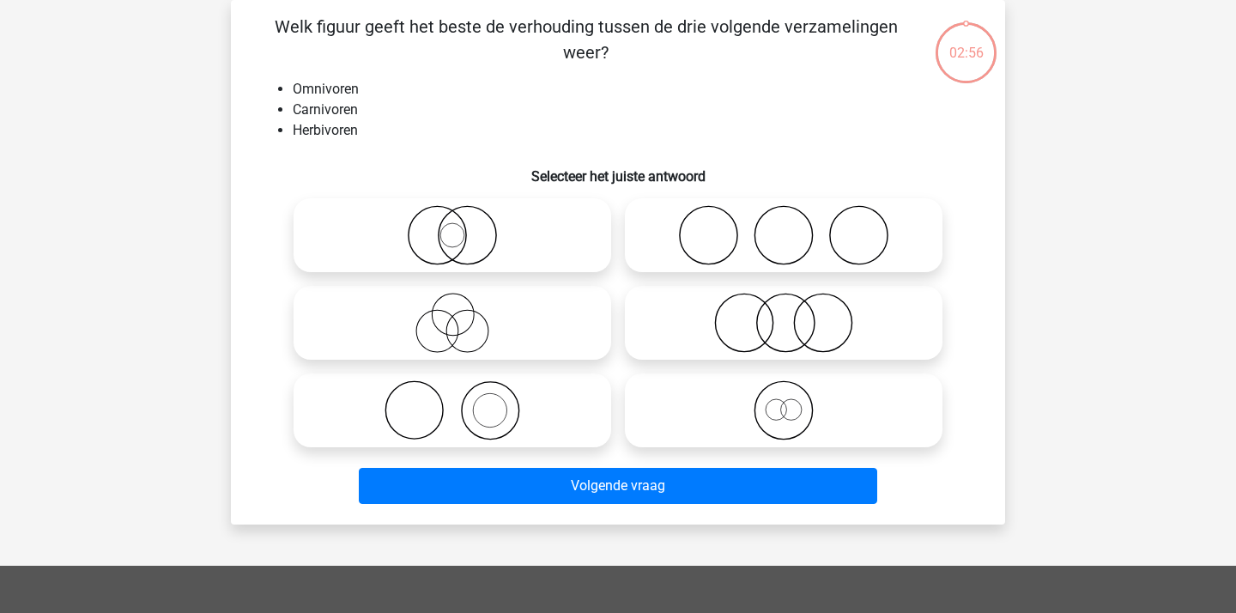
scroll to position [57, 0]
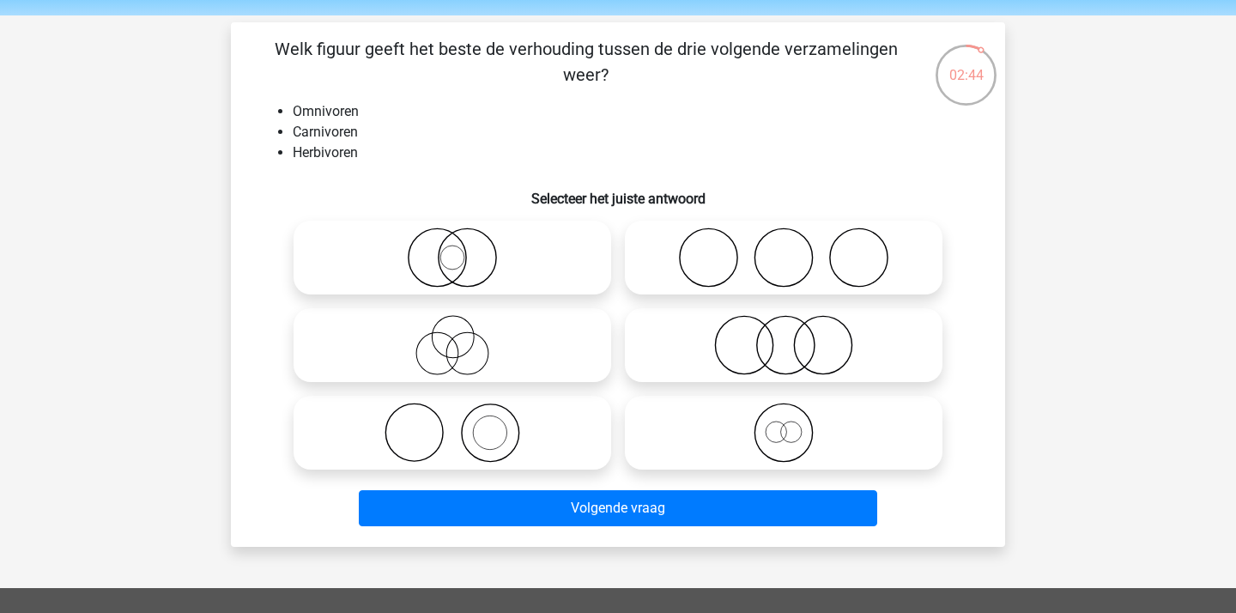
click at [783, 340] on icon at bounding box center [784, 345] width 304 height 60
click at [783, 336] on input "radio" at bounding box center [788, 330] width 11 height 11
radio input "true"
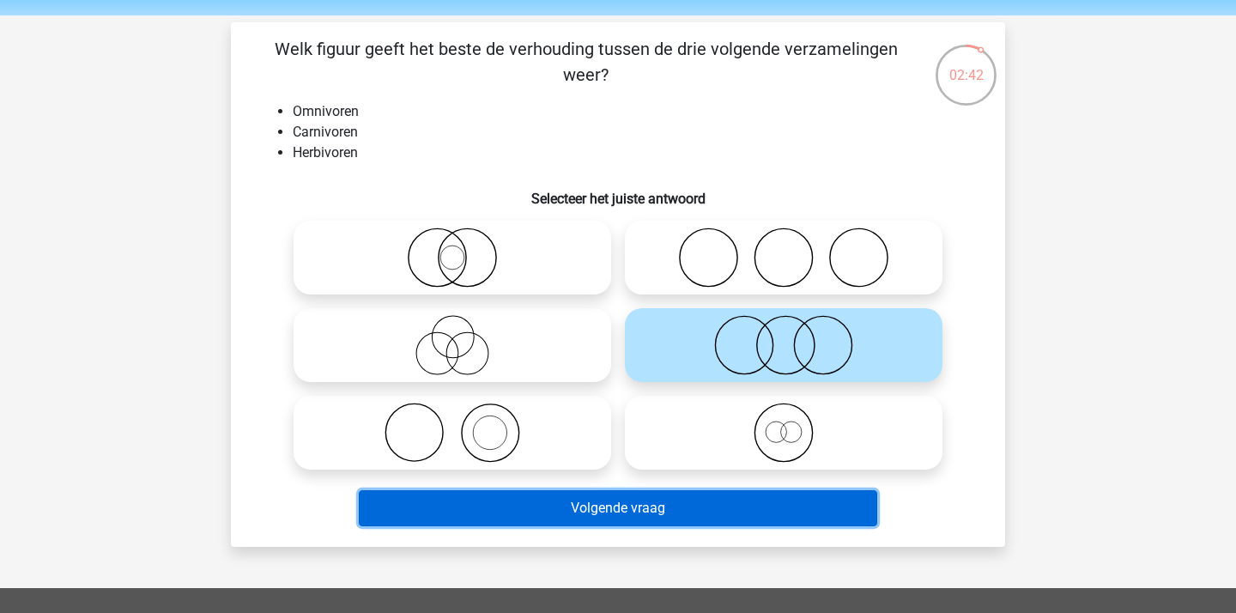
click at [590, 518] on button "Volgende vraag" at bounding box center [618, 508] width 519 height 36
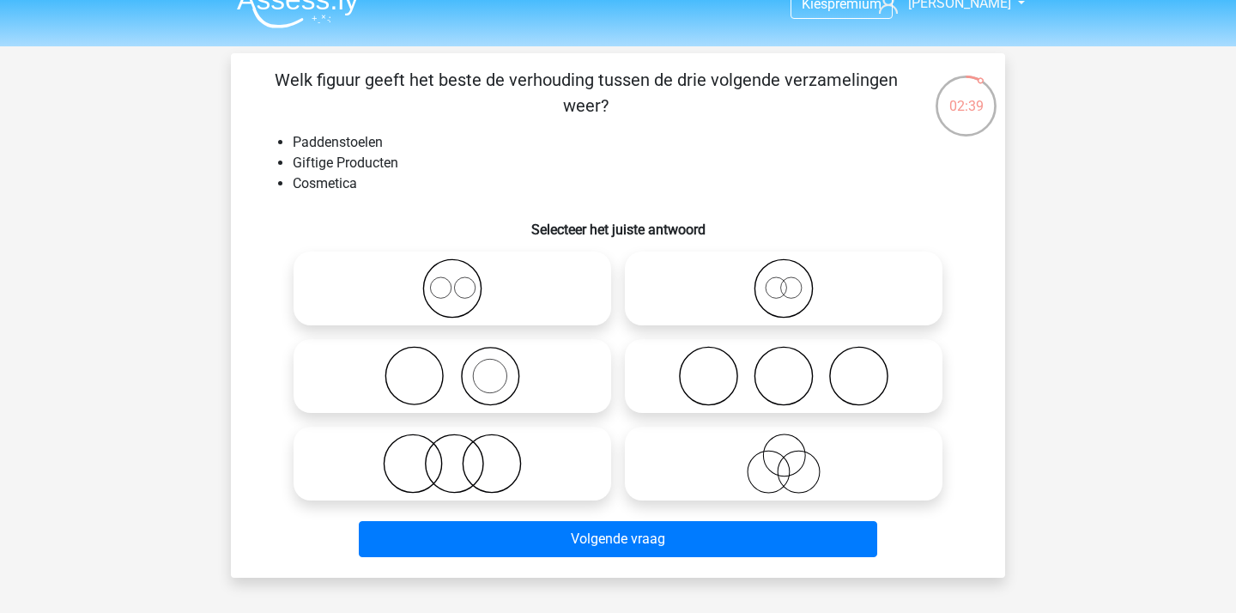
scroll to position [24, 0]
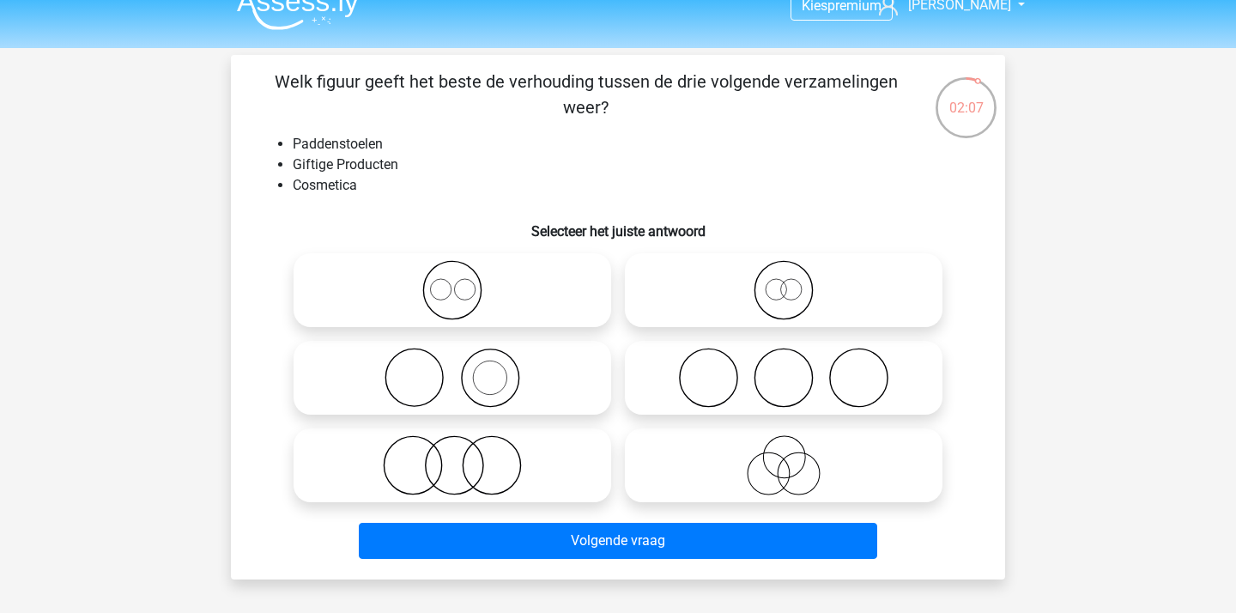
click at [541, 379] on icon at bounding box center [452, 378] width 304 height 60
click at [463, 369] on input "radio" at bounding box center [457, 363] width 11 height 11
radio input "true"
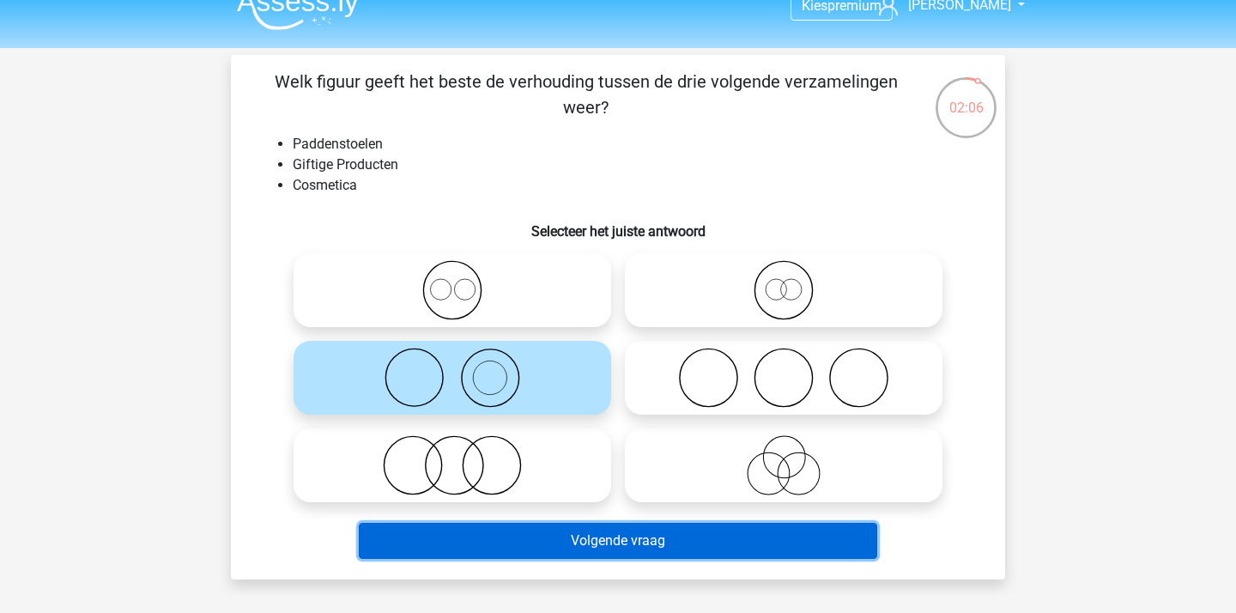
click at [610, 547] on button "Volgende vraag" at bounding box center [618, 541] width 519 height 36
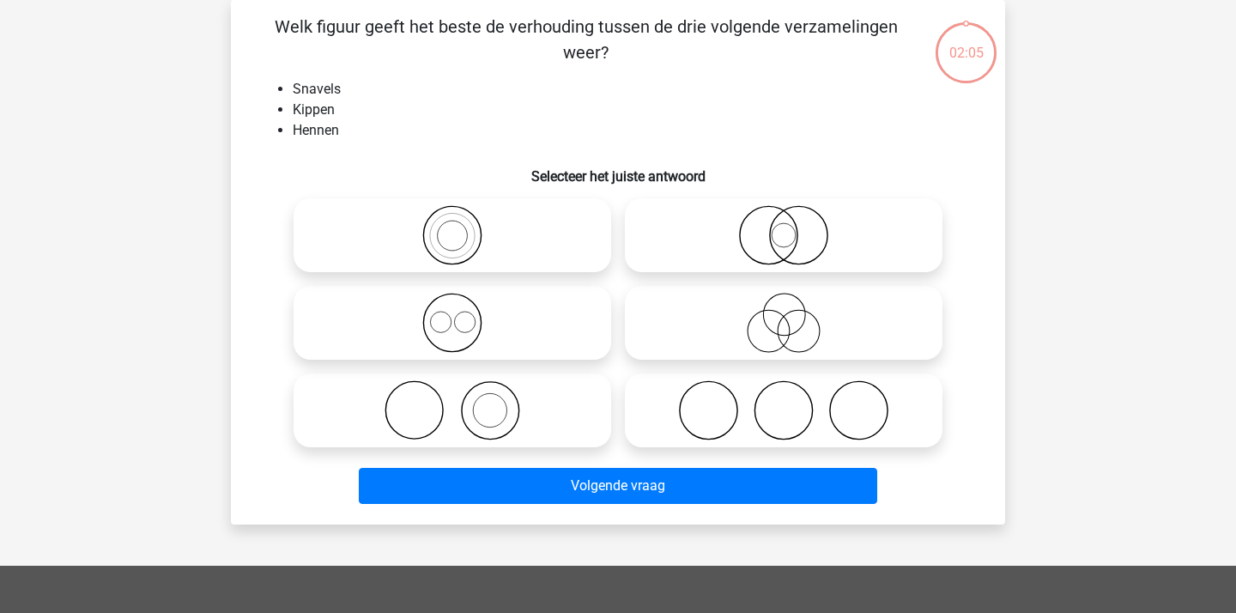
scroll to position [37, 0]
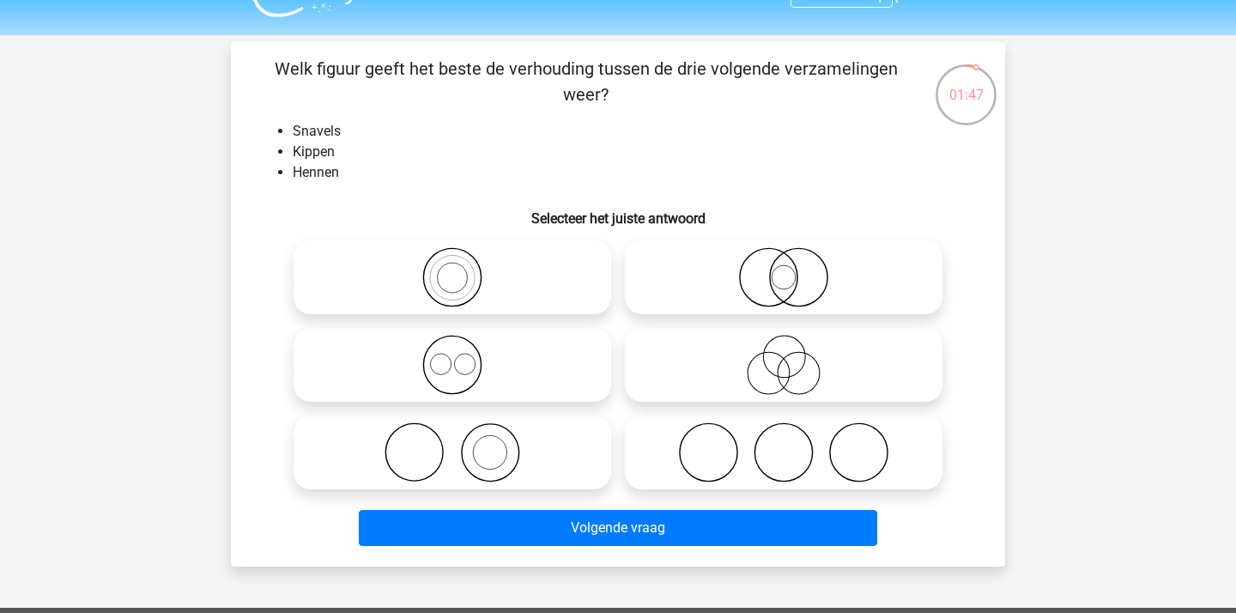
click at [464, 357] on icon at bounding box center [452, 365] width 304 height 60
click at [463, 356] on input "radio" at bounding box center [457, 350] width 11 height 11
radio input "true"
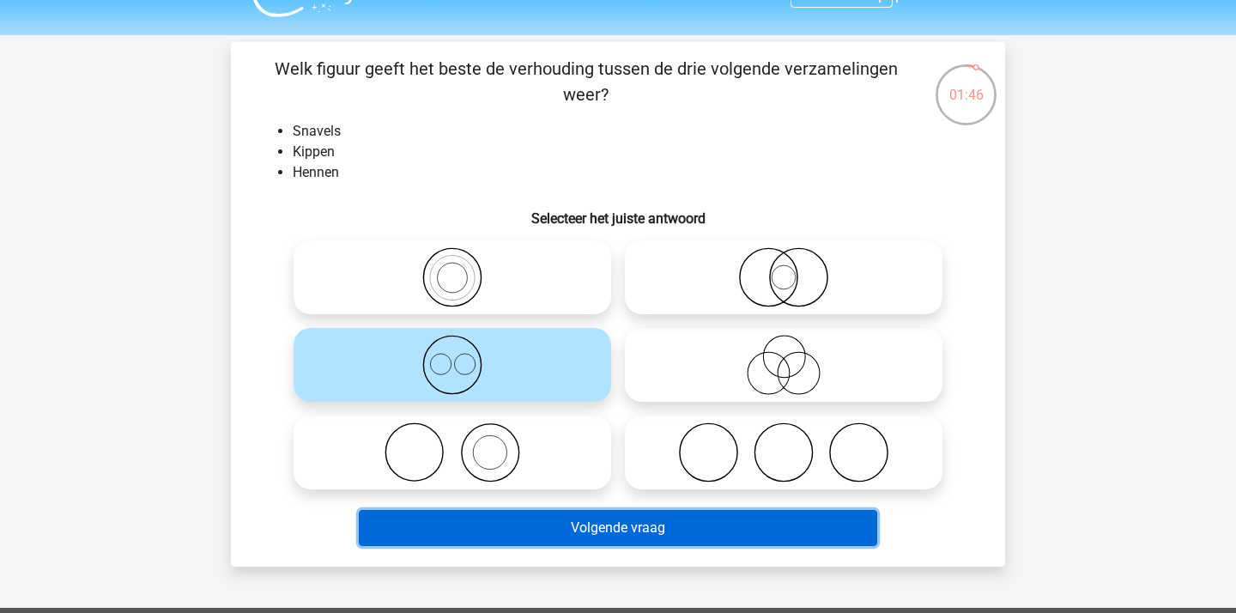
click at [682, 522] on button "Volgende vraag" at bounding box center [618, 528] width 519 height 36
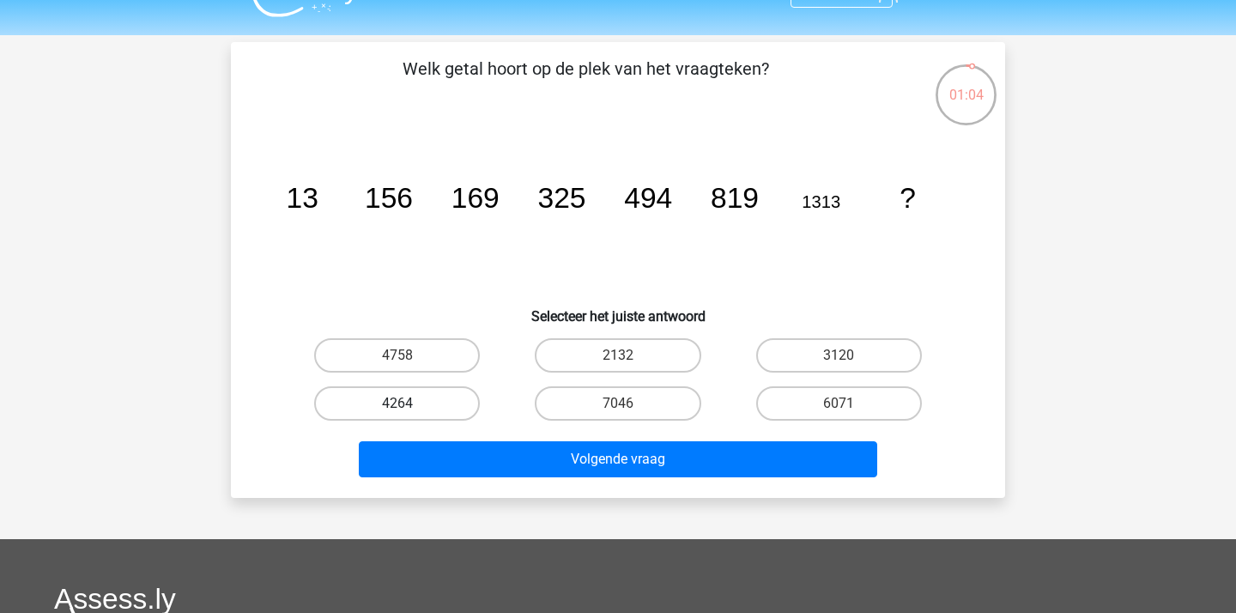
click at [453, 402] on label "4264" at bounding box center [397, 403] width 166 height 34
click at [408, 403] on input "4264" at bounding box center [402, 408] width 11 height 11
radio input "true"
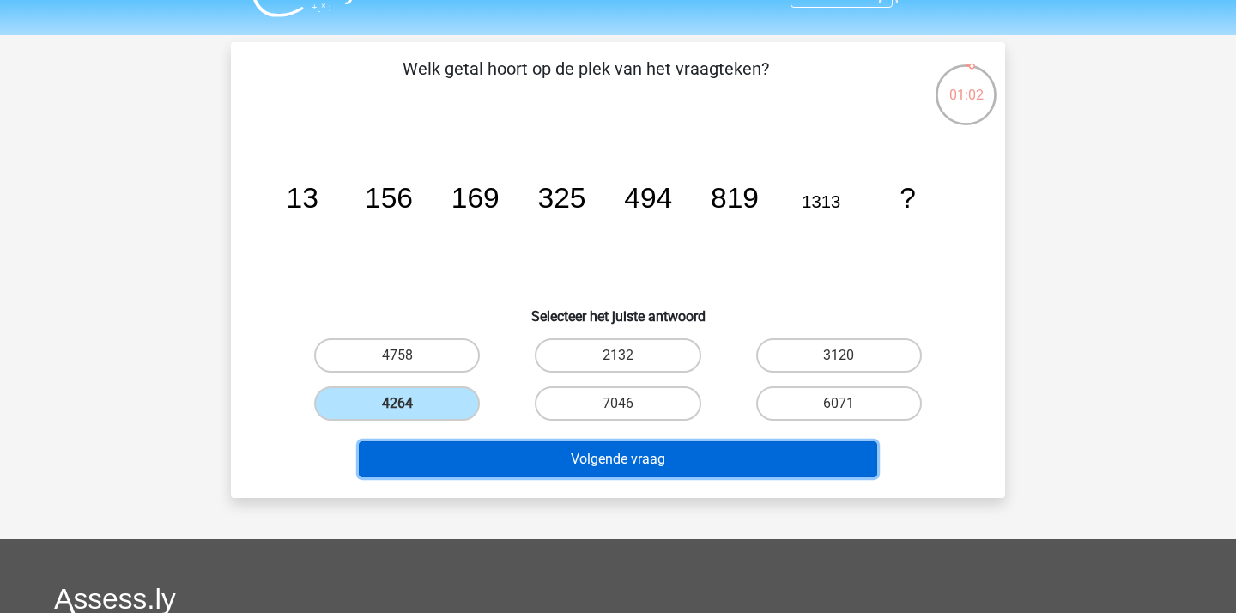
click at [662, 470] on button "Volgende vraag" at bounding box center [618, 459] width 519 height 36
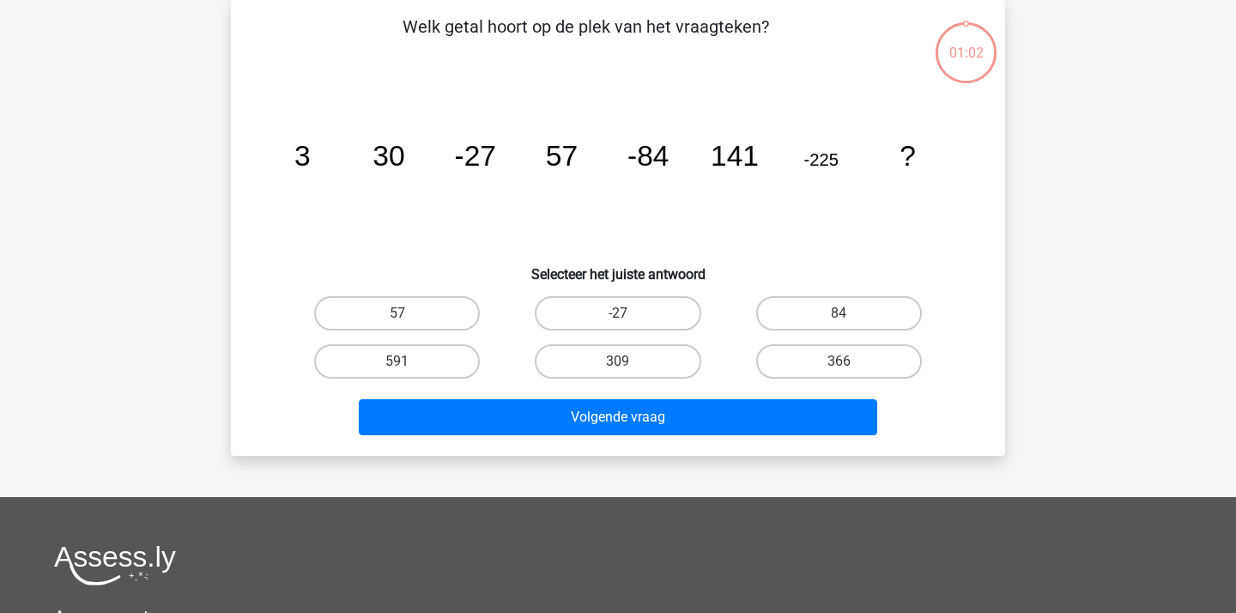
scroll to position [39, 0]
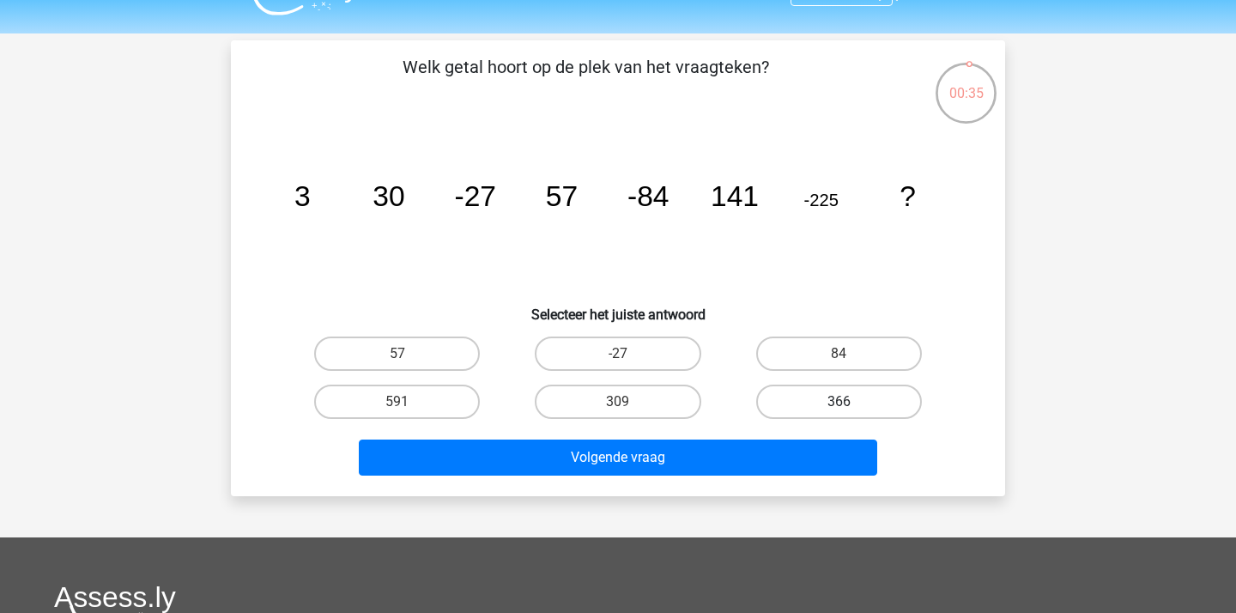
click at [850, 388] on label "366" at bounding box center [839, 401] width 166 height 34
click at [849, 402] on input "366" at bounding box center [843, 407] width 11 height 11
radio input "true"
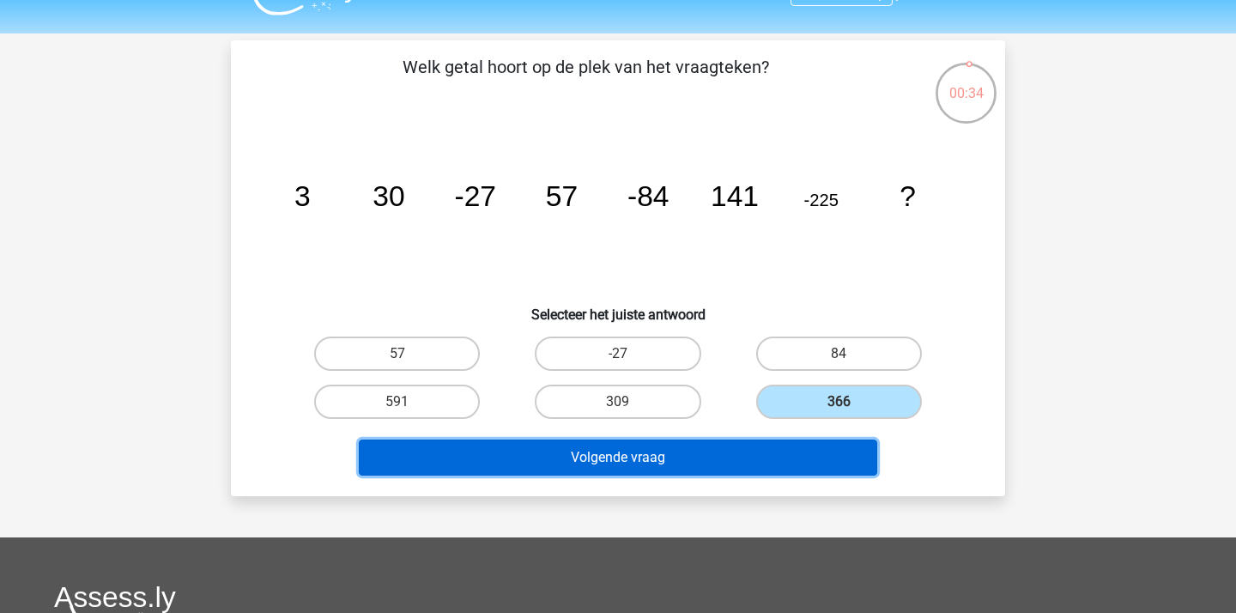
click at [683, 462] on button "Volgende vraag" at bounding box center [618, 457] width 519 height 36
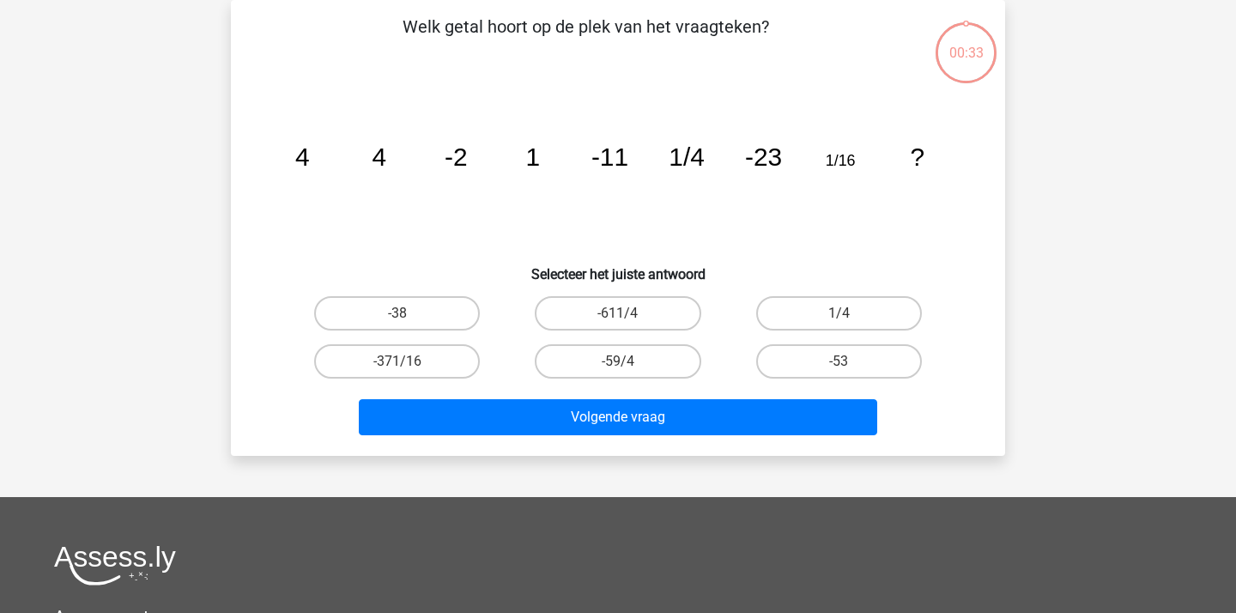
scroll to position [40, 0]
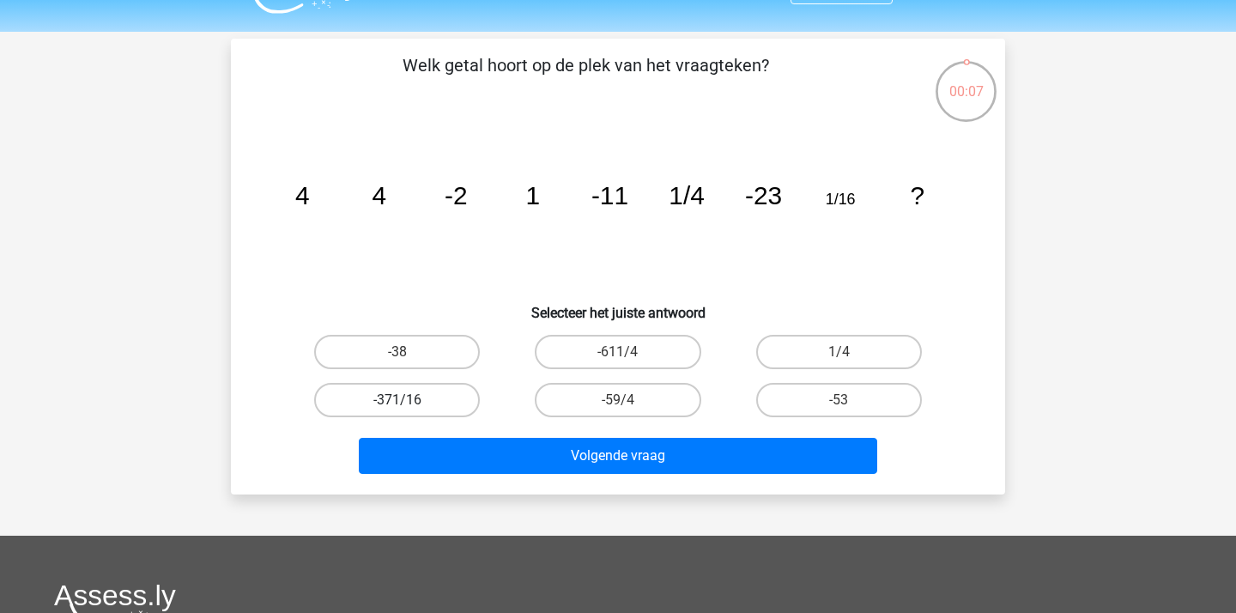
click at [440, 390] on label "-371/16" at bounding box center [397, 400] width 166 height 34
click at [408, 400] on input "-371/16" at bounding box center [402, 405] width 11 height 11
radio input "true"
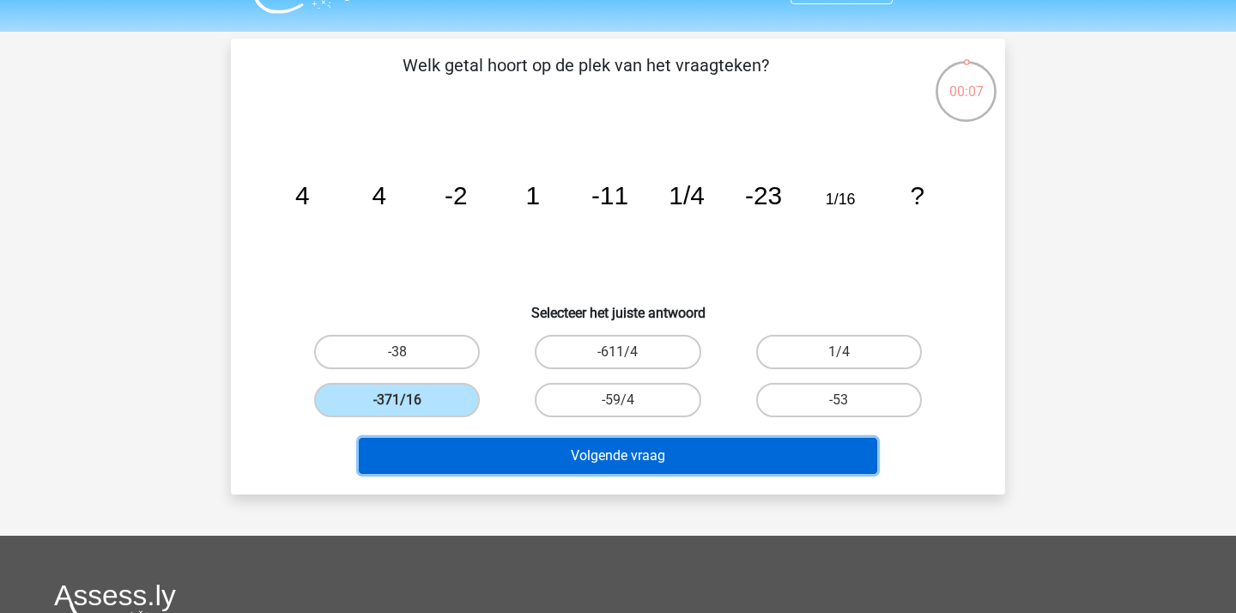
click at [538, 466] on button "Volgende vraag" at bounding box center [618, 456] width 519 height 36
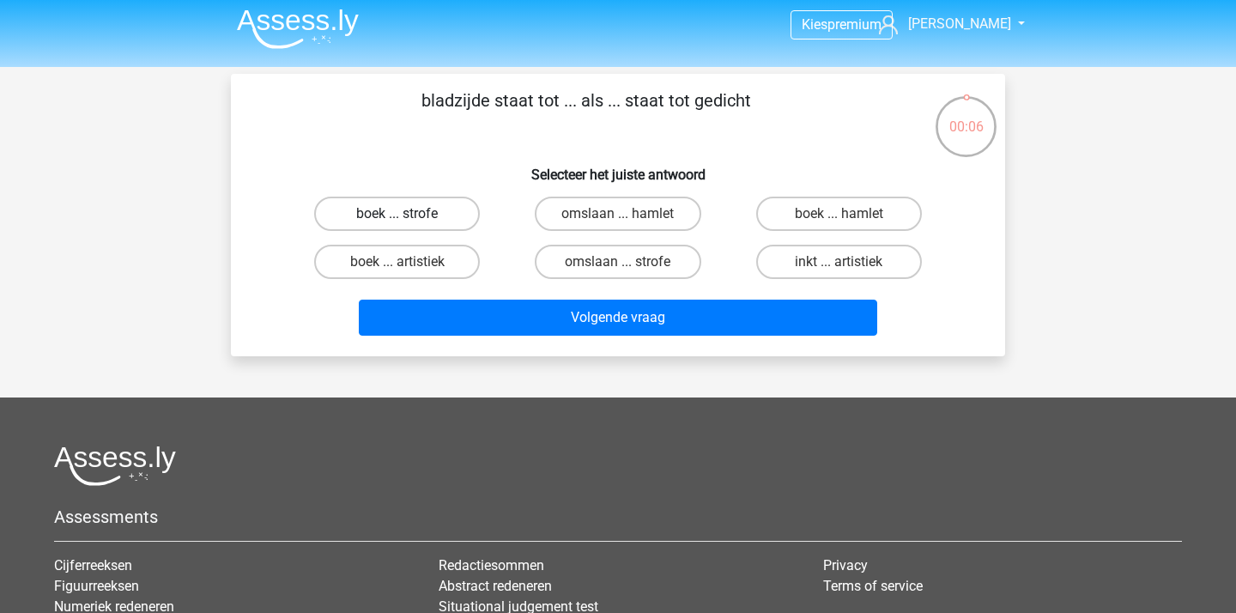
scroll to position [0, 0]
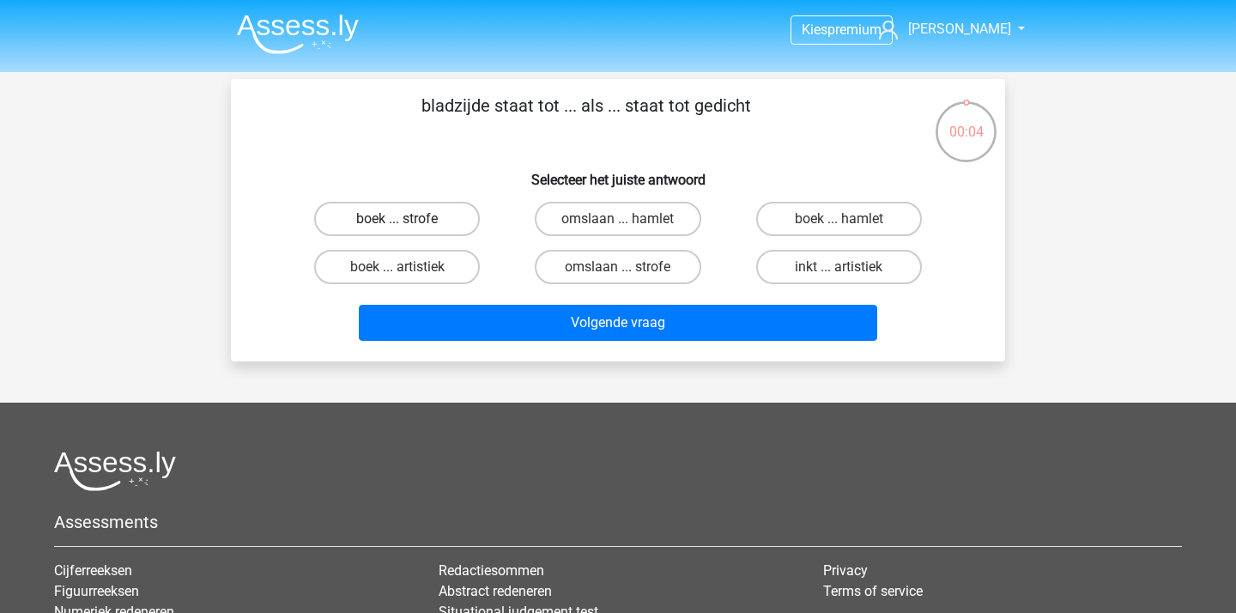
click at [435, 217] on label "boek ... strofe" at bounding box center [397, 219] width 166 height 34
click at [408, 219] on input "boek ... strofe" at bounding box center [402, 224] width 11 height 11
radio input "true"
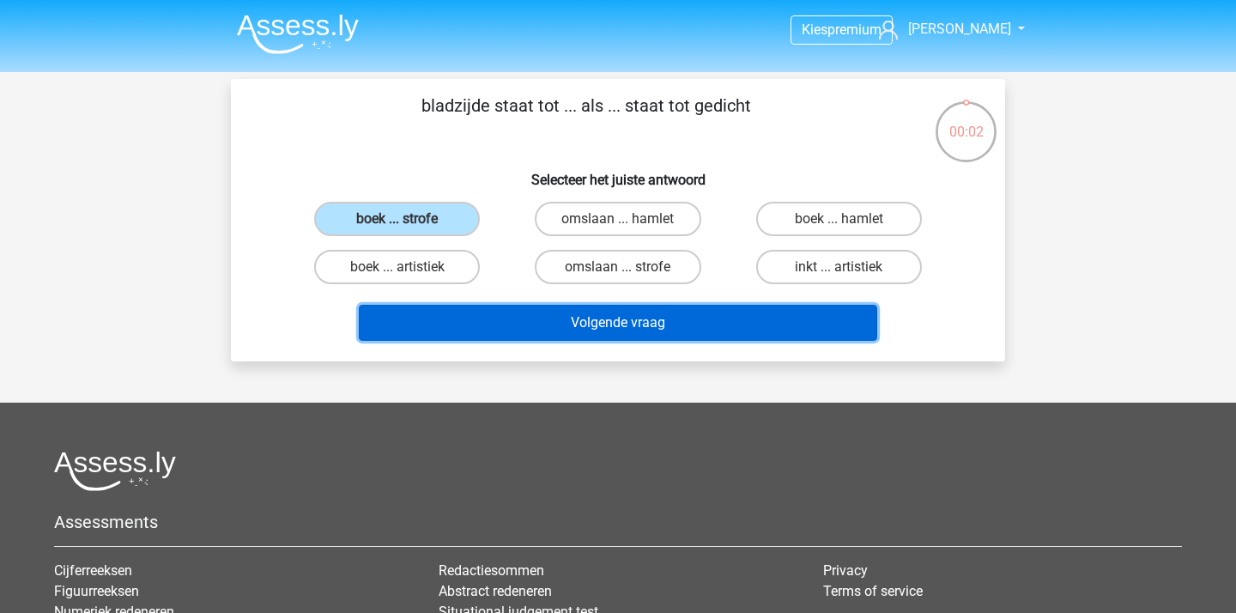
click at [555, 313] on button "Volgende vraag" at bounding box center [618, 323] width 519 height 36
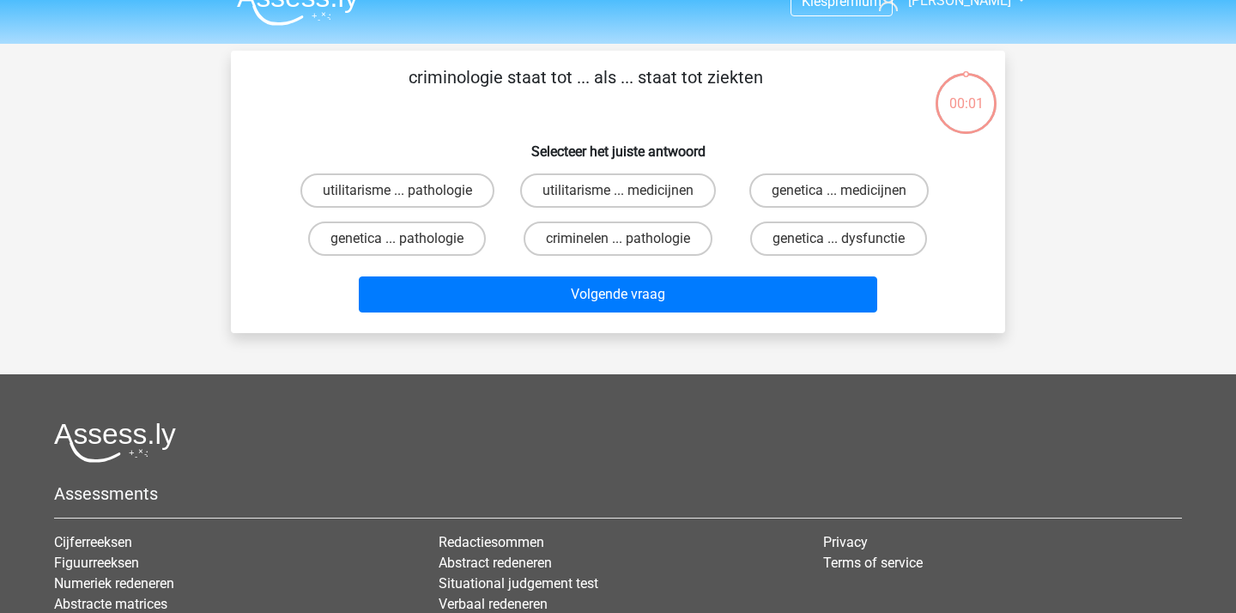
scroll to position [10, 0]
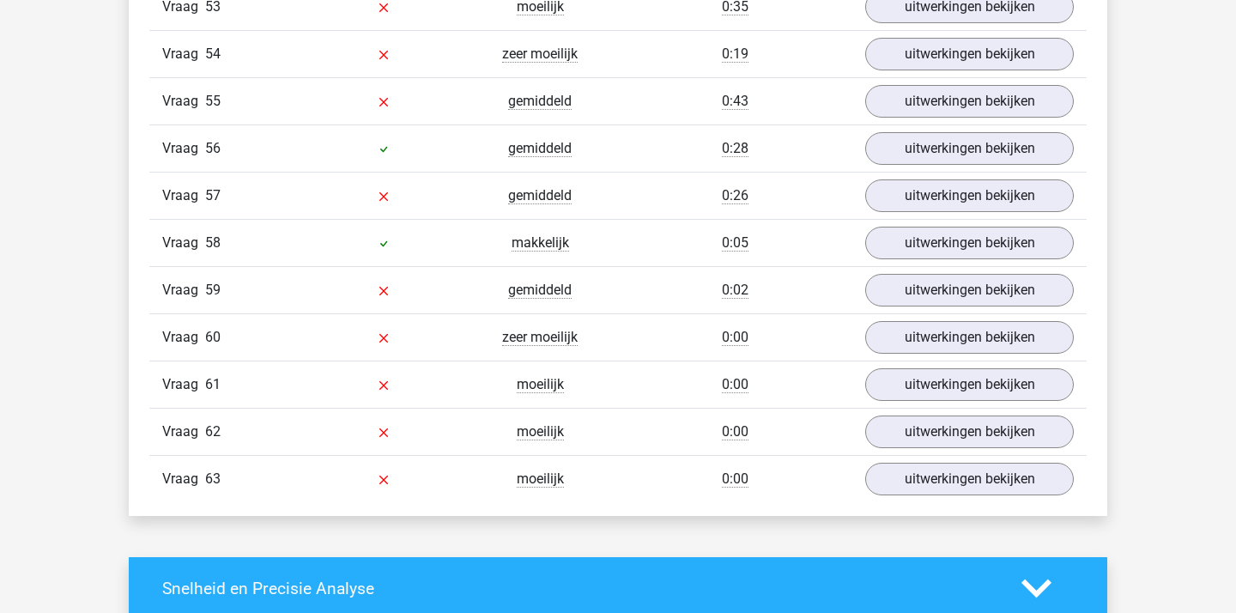
scroll to position [4431, 0]
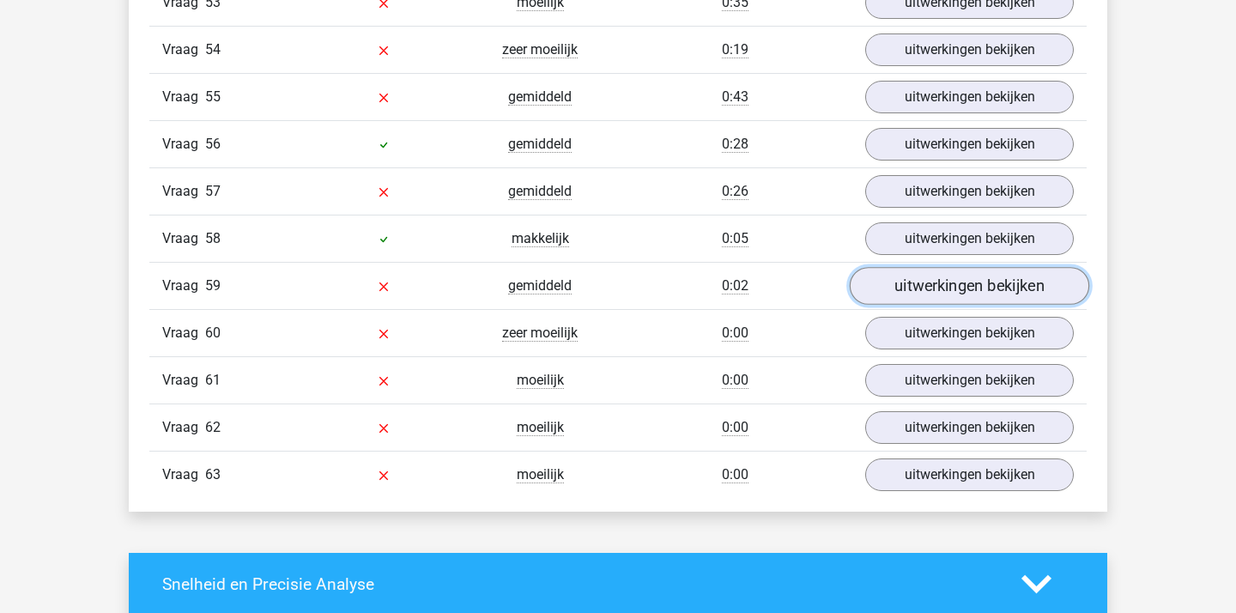
click at [910, 295] on link "uitwerkingen bekijken" at bounding box center [968, 286] width 239 height 38
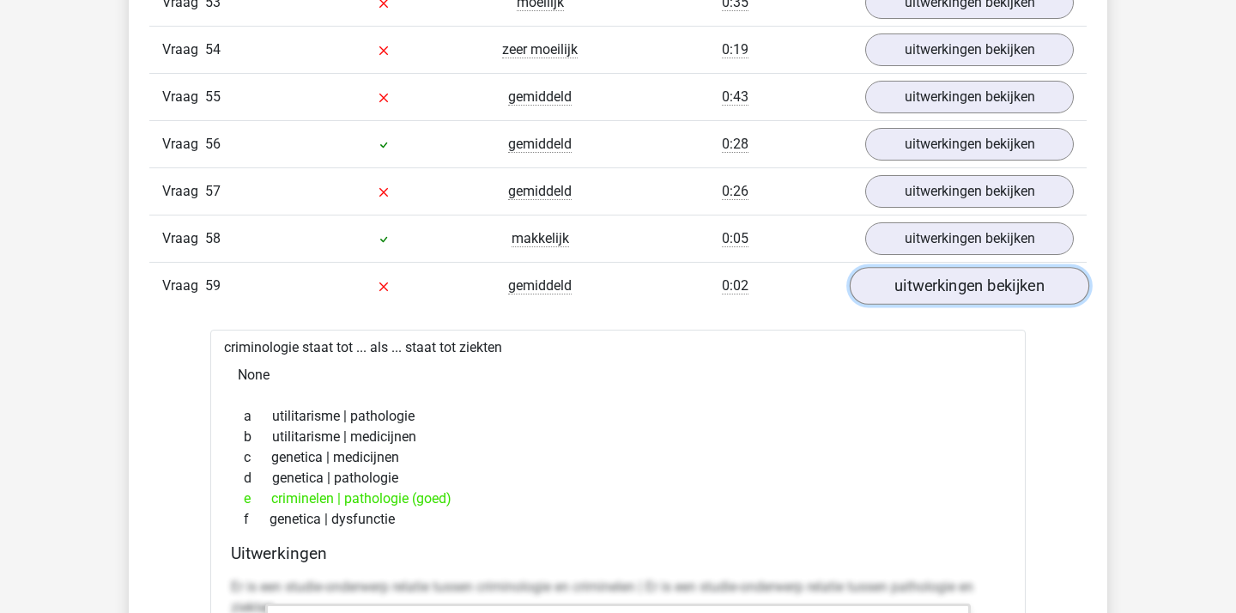
click at [910, 295] on link "uitwerkingen bekijken" at bounding box center [968, 286] width 239 height 38
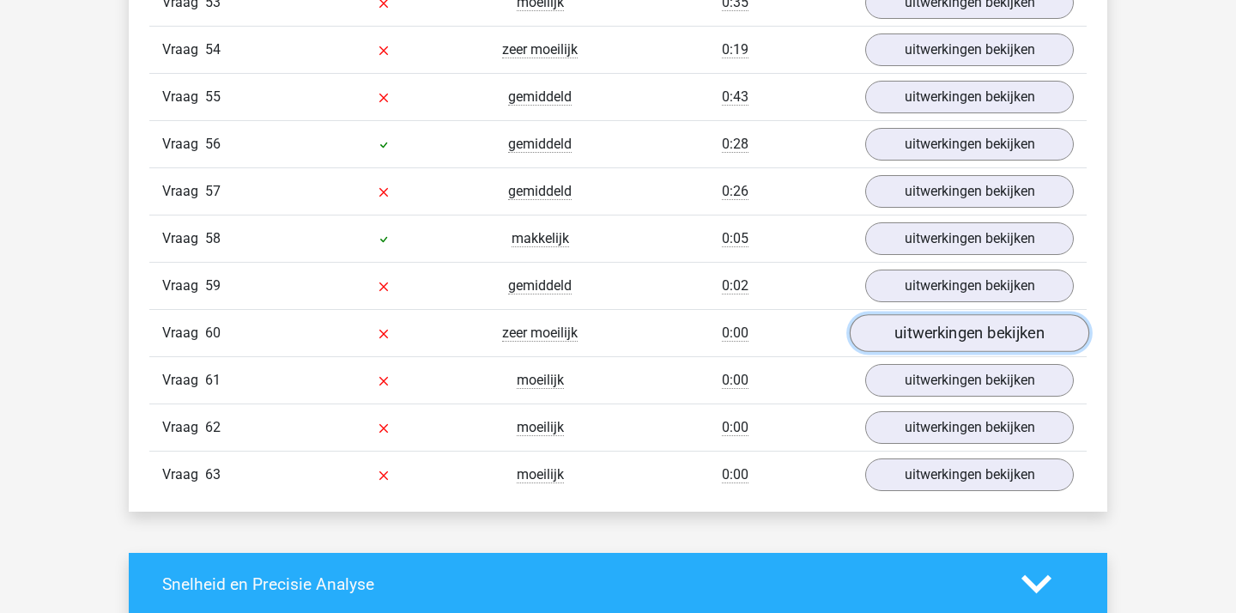
click at [916, 349] on link "uitwerkingen bekijken" at bounding box center [968, 333] width 239 height 38
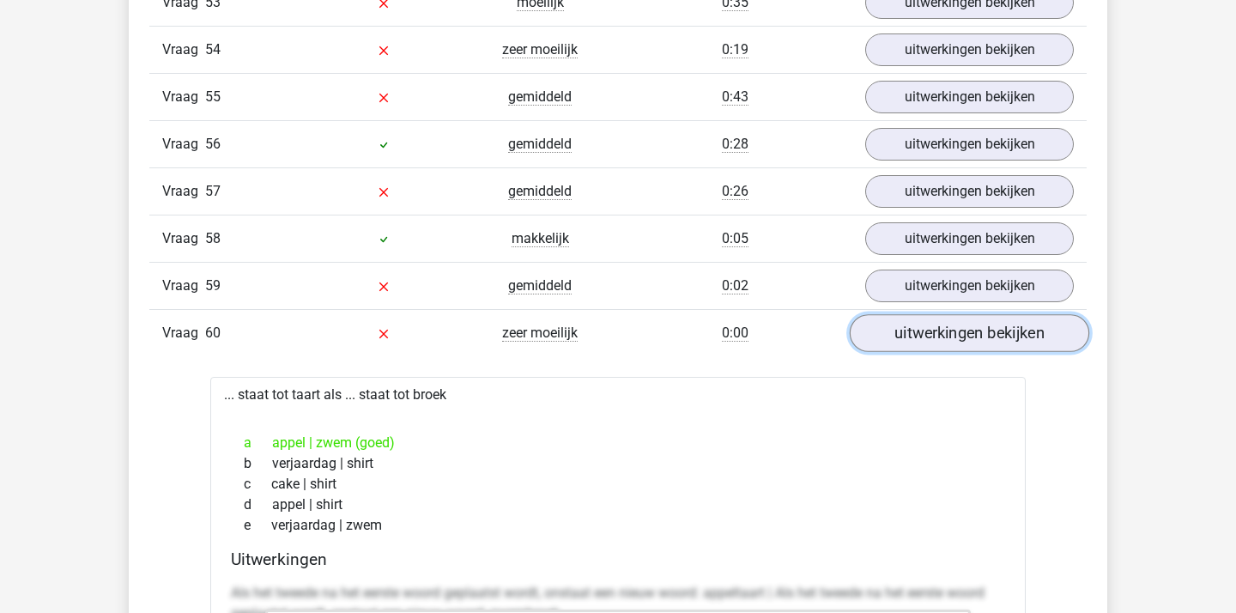
click at [916, 349] on link "uitwerkingen bekijken" at bounding box center [968, 333] width 239 height 38
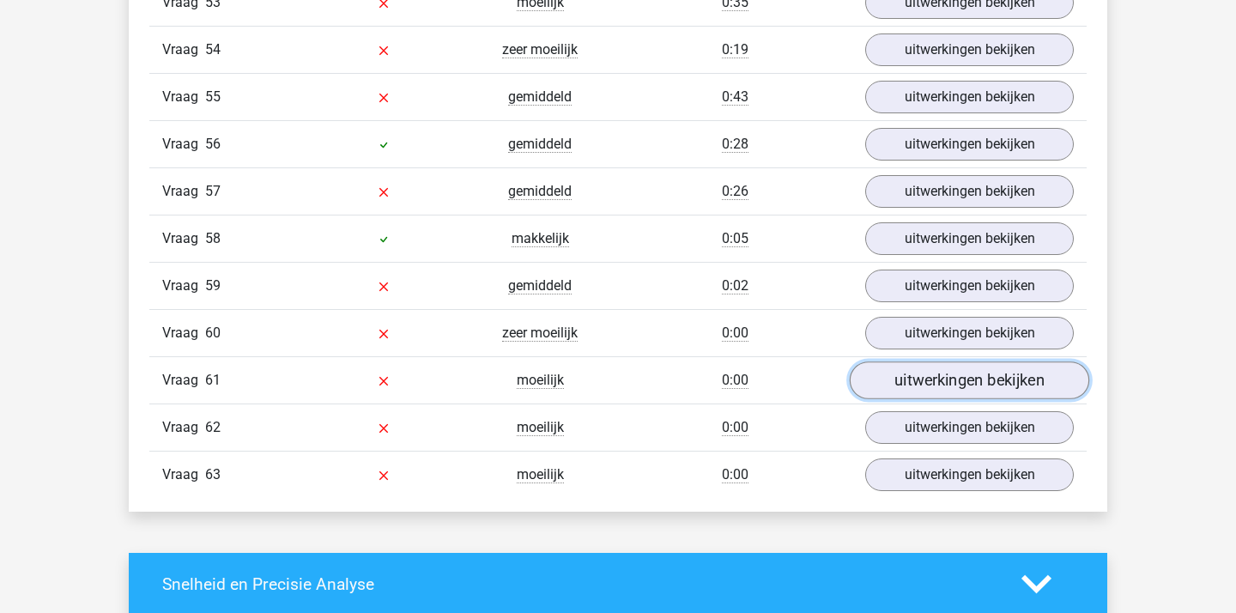
click at [921, 367] on link "uitwerkingen bekijken" at bounding box center [968, 380] width 239 height 38
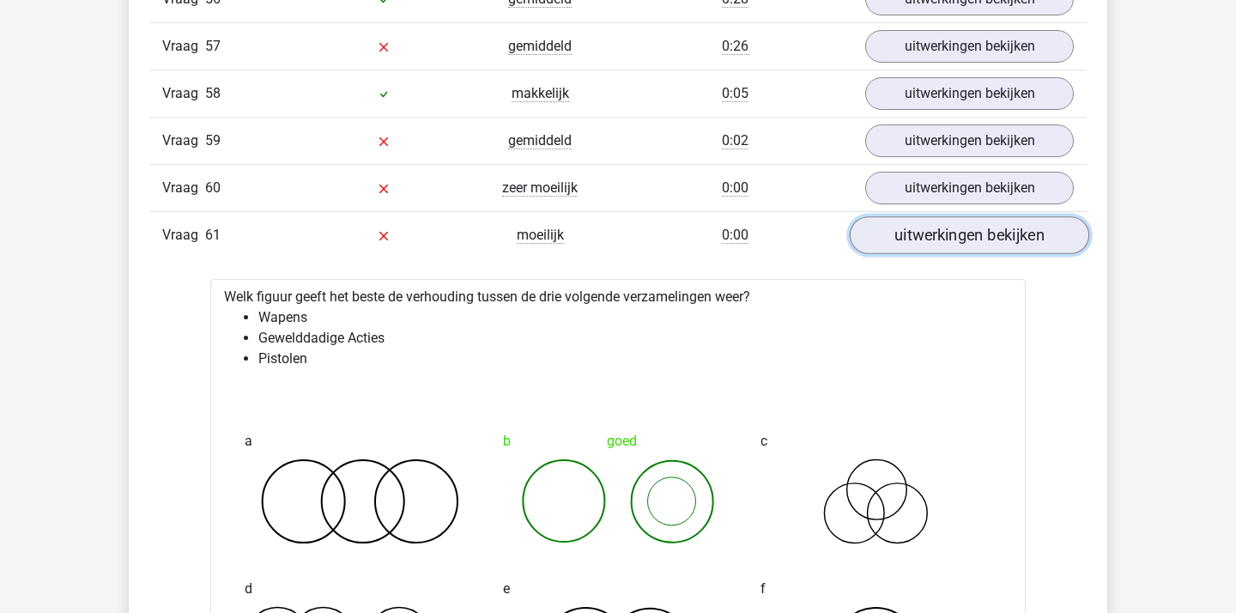
scroll to position [4584, 0]
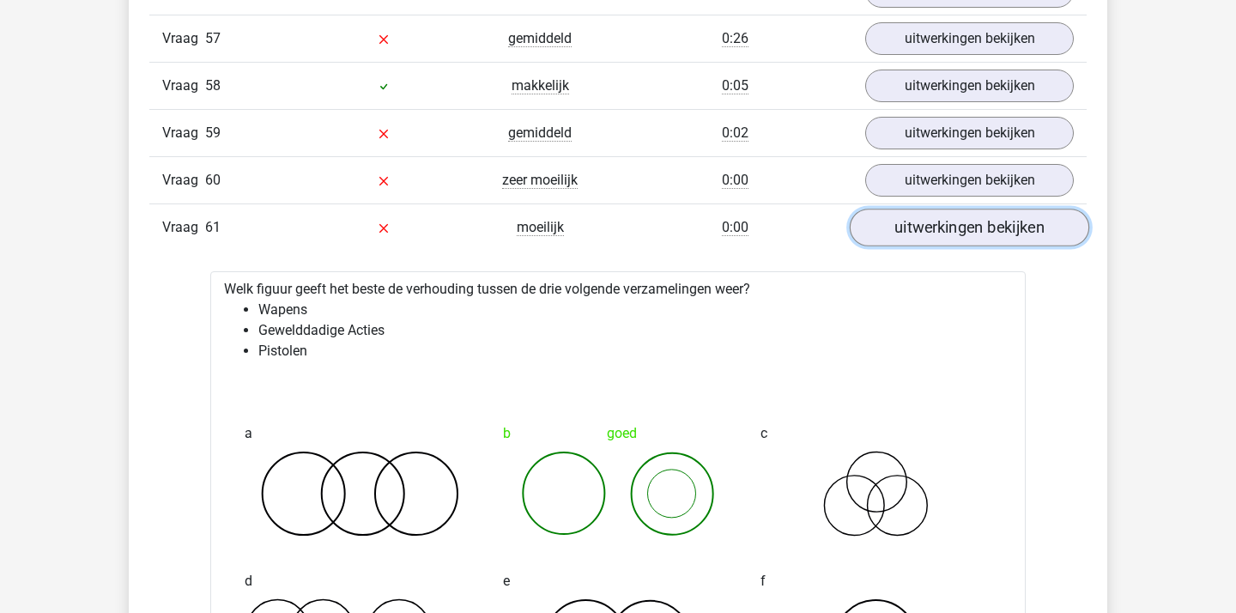
click at [930, 230] on link "uitwerkingen bekijken" at bounding box center [968, 228] width 239 height 38
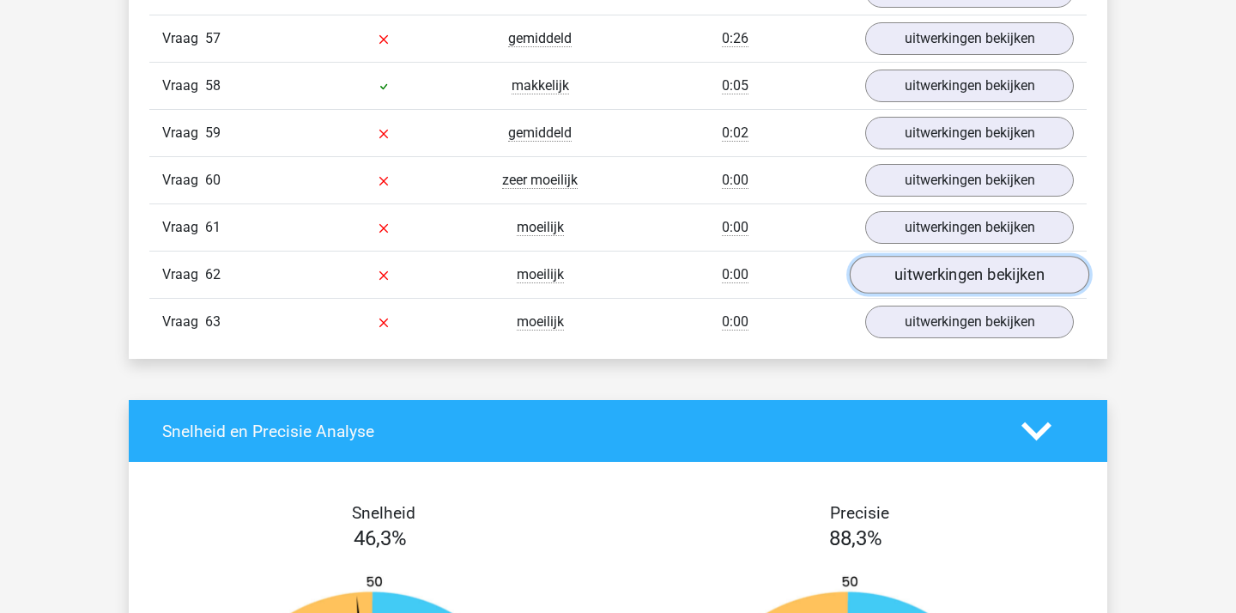
click at [928, 263] on link "uitwerkingen bekijken" at bounding box center [968, 275] width 239 height 38
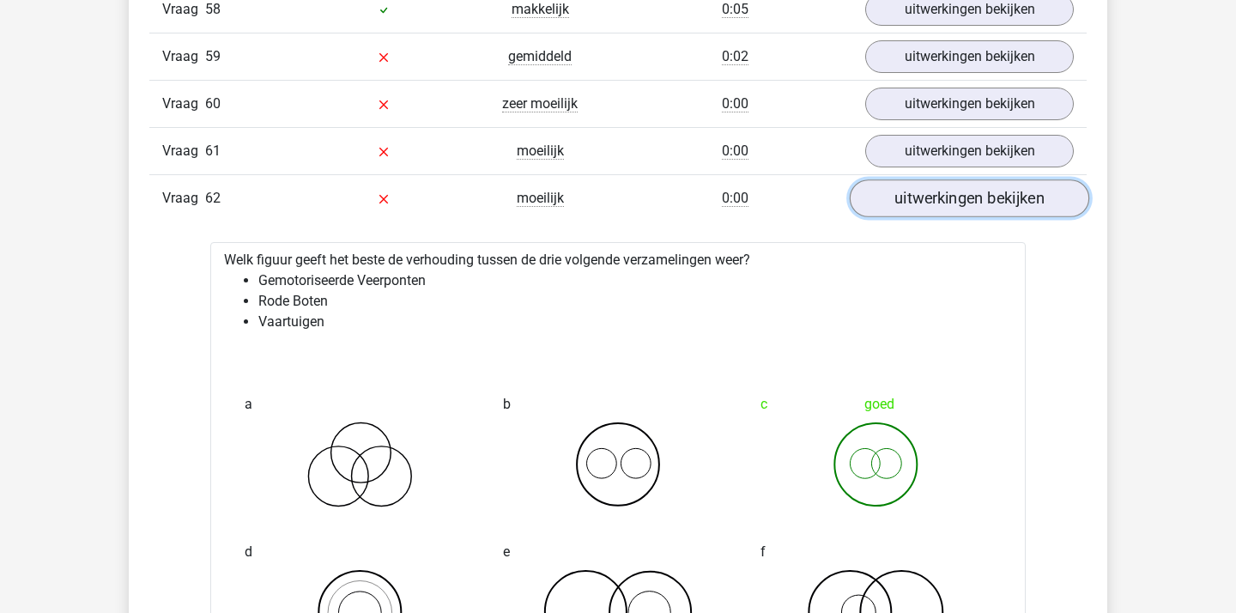
scroll to position [4662, 0]
click at [928, 200] on link "uitwerkingen bekijken" at bounding box center [968, 197] width 239 height 38
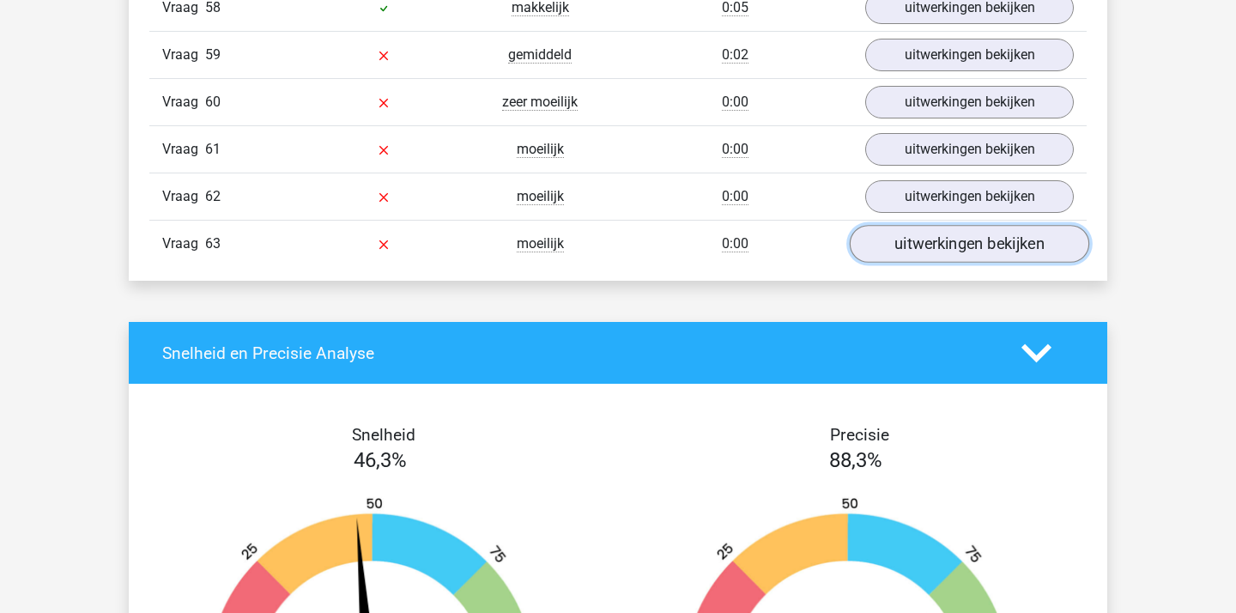
click at [926, 238] on link "uitwerkingen bekijken" at bounding box center [968, 244] width 239 height 38
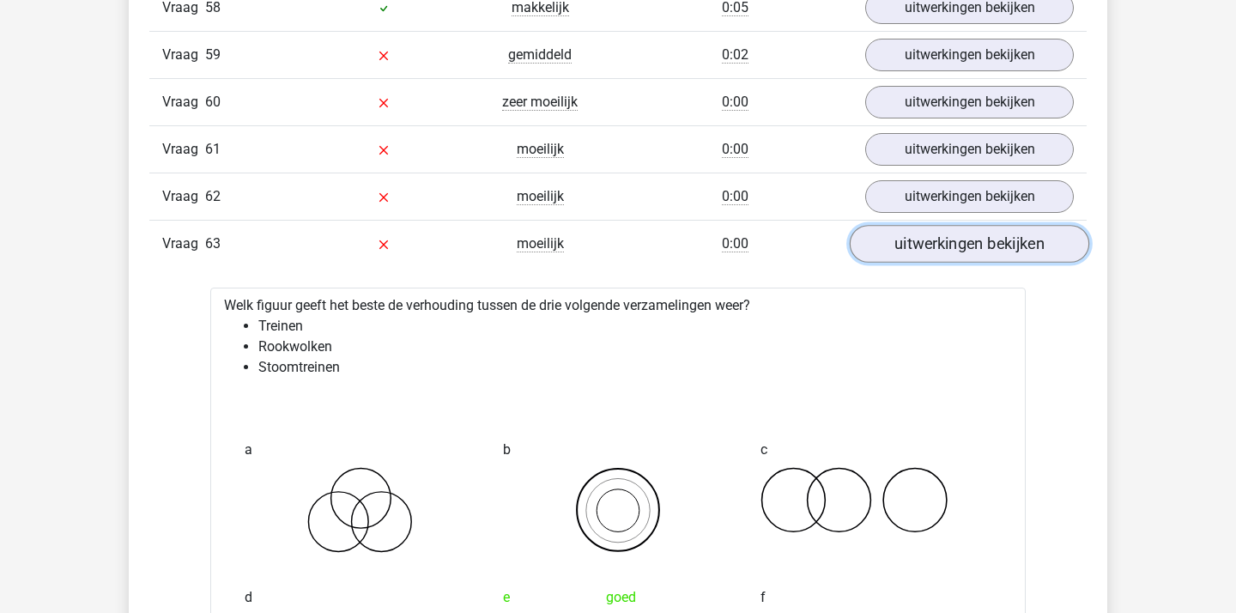
click at [926, 238] on link "uitwerkingen bekijken" at bounding box center [968, 244] width 239 height 38
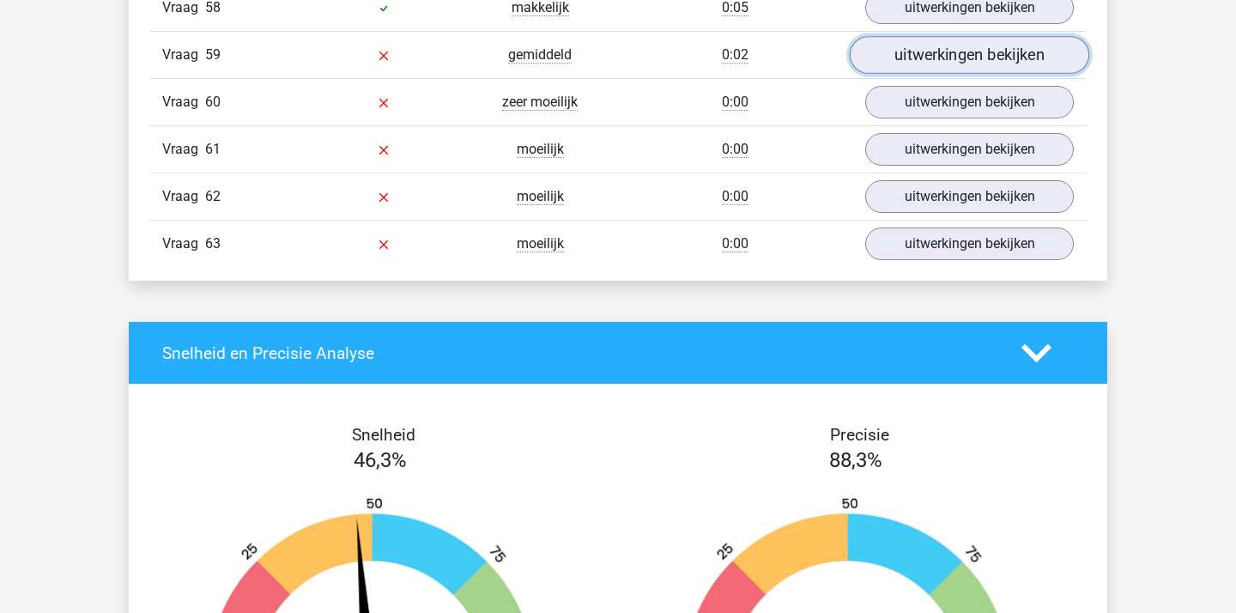
click at [893, 47] on link "uitwerkingen bekijken" at bounding box center [968, 55] width 239 height 38
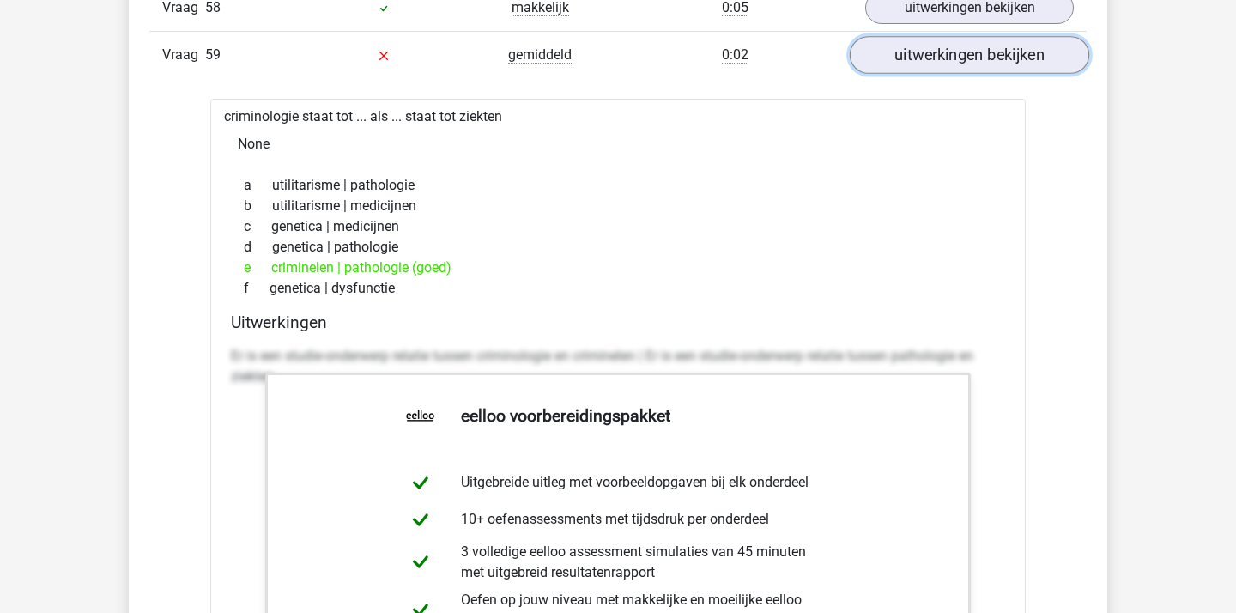
click at [893, 47] on link "uitwerkingen bekijken" at bounding box center [968, 55] width 239 height 38
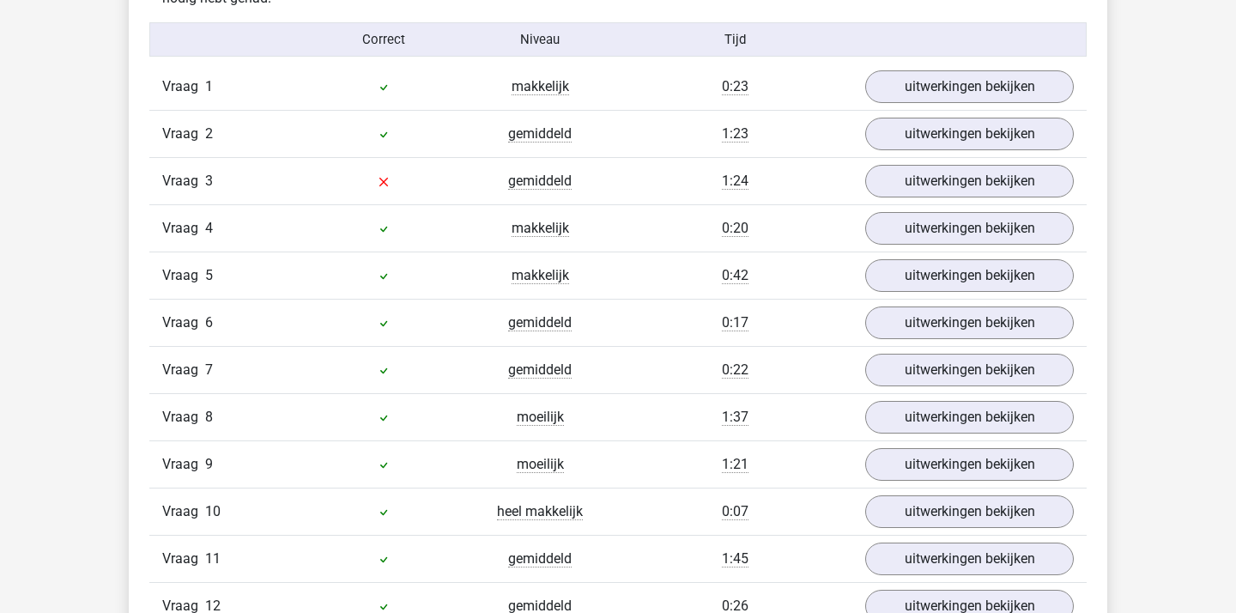
scroll to position [1896, 0]
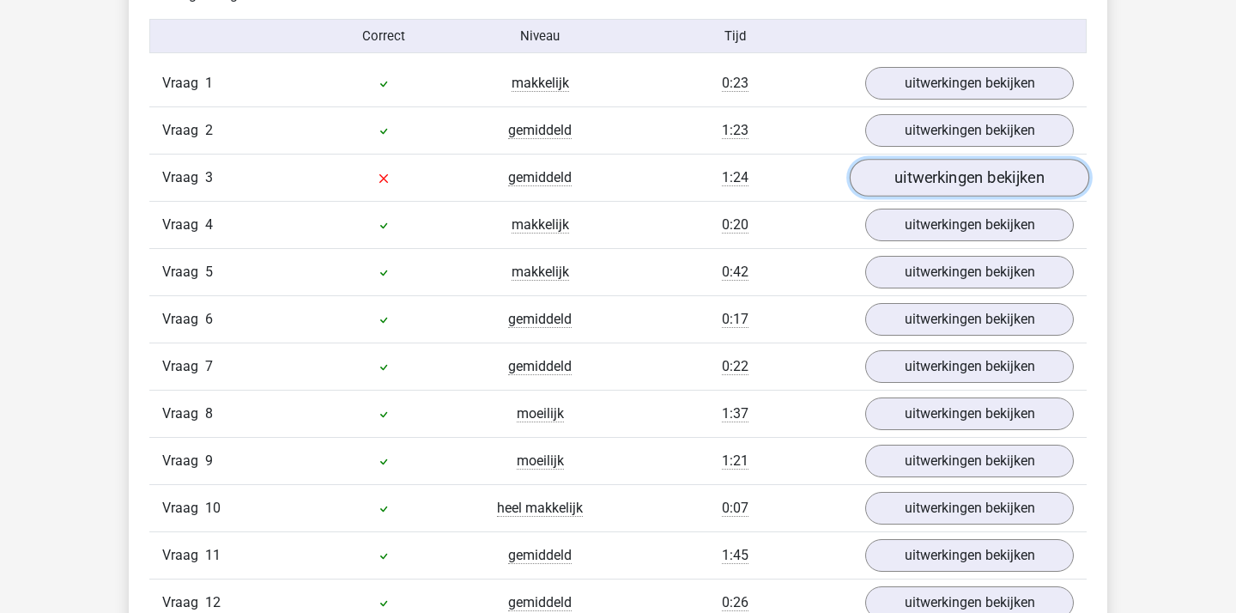
click at [962, 172] on link "uitwerkingen bekijken" at bounding box center [968, 178] width 239 height 38
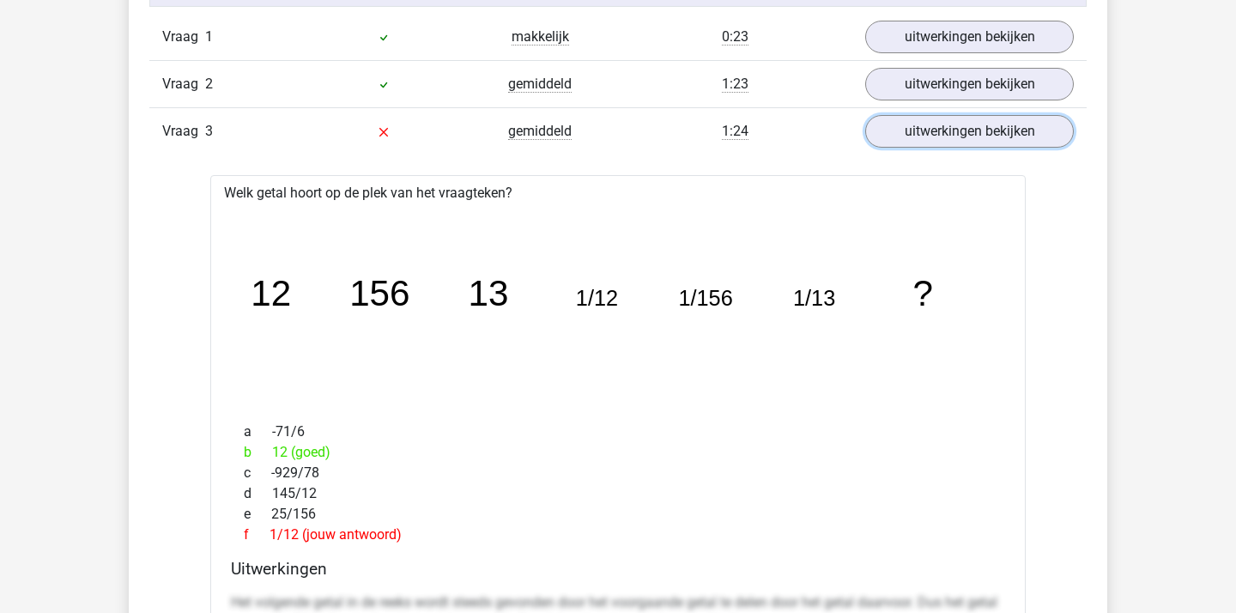
scroll to position [1947, 0]
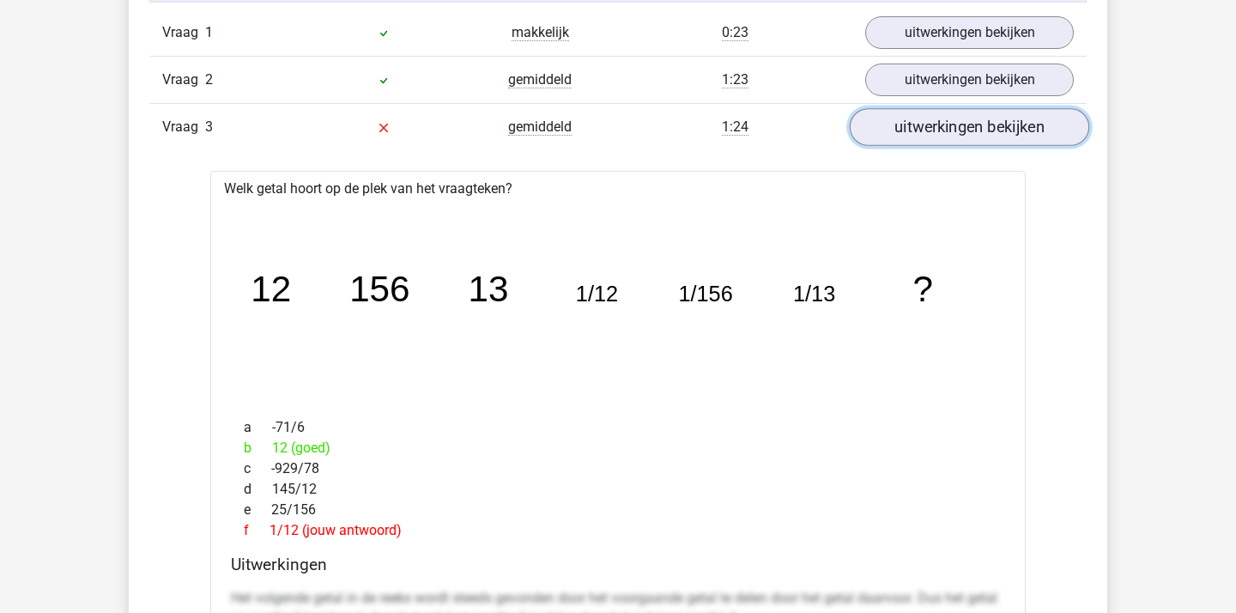
click at [935, 125] on link "uitwerkingen bekijken" at bounding box center [968, 127] width 239 height 38
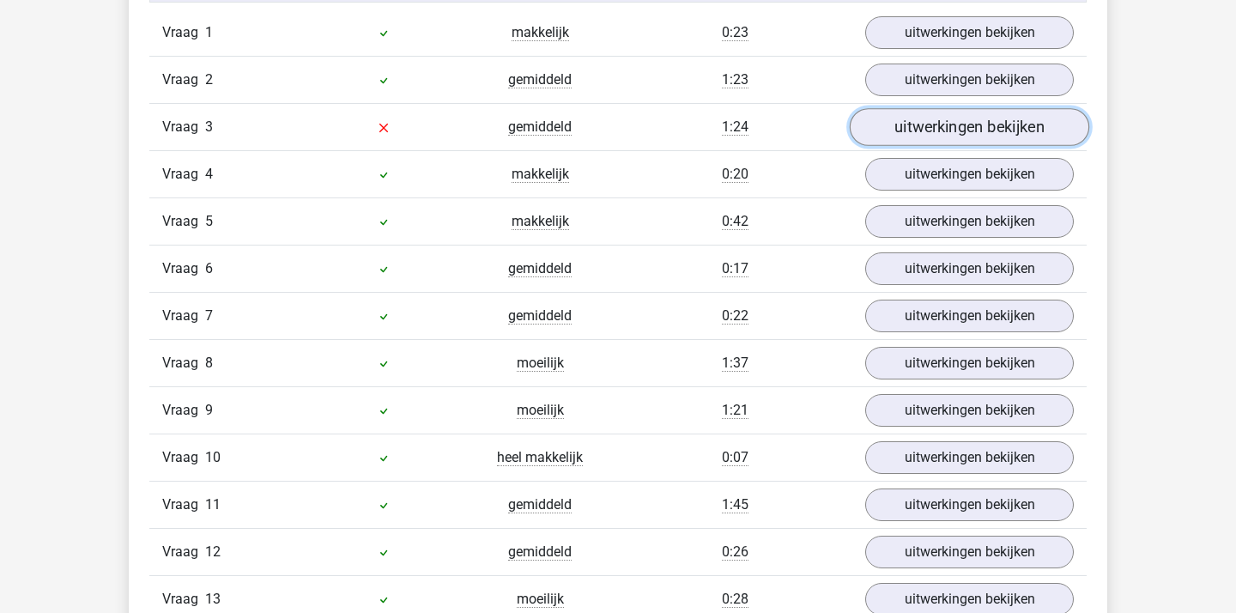
click at [886, 130] on link "uitwerkingen bekijken" at bounding box center [968, 127] width 239 height 38
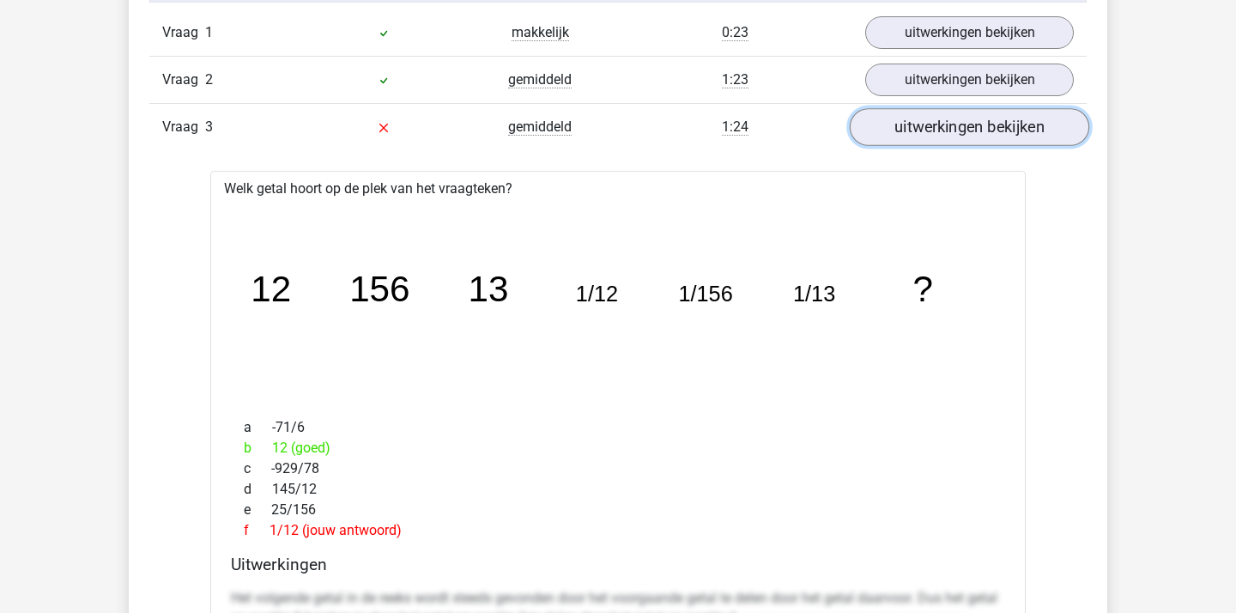
click at [886, 130] on link "uitwerkingen bekijken" at bounding box center [968, 127] width 239 height 38
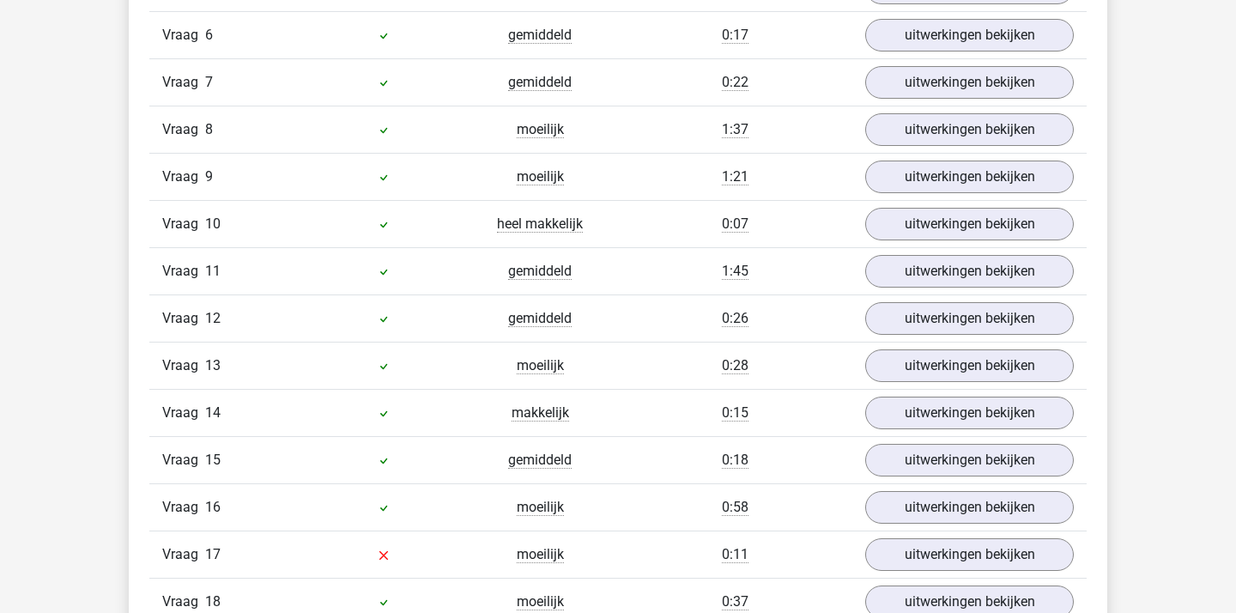
scroll to position [2554, 0]
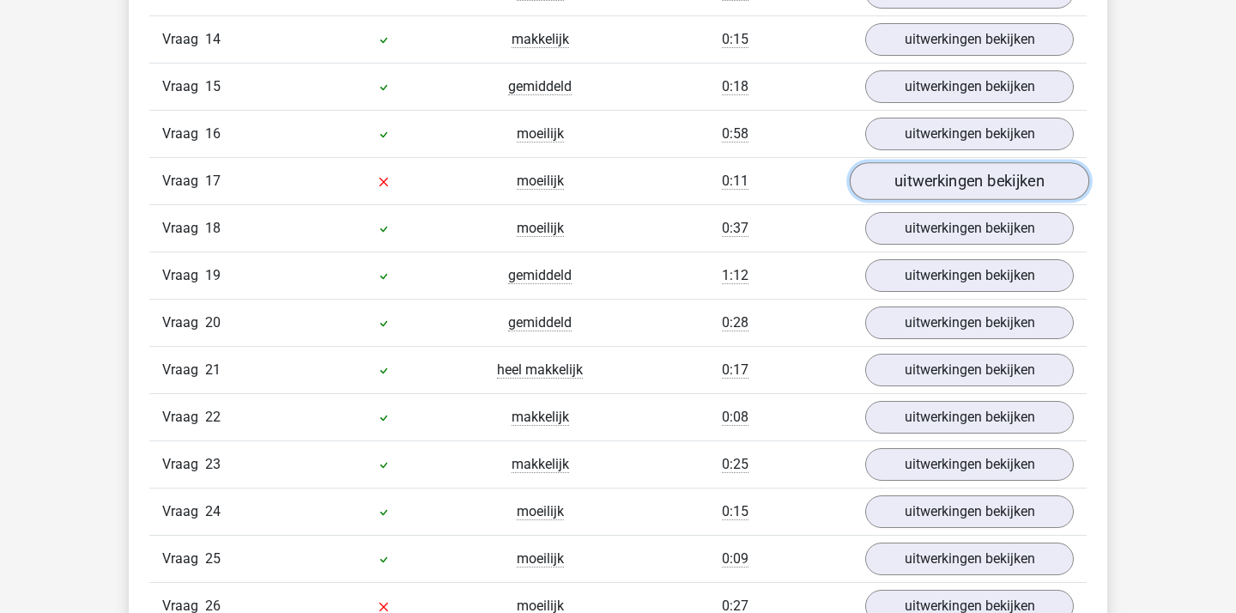
click at [962, 193] on link "uitwerkingen bekijken" at bounding box center [968, 181] width 239 height 38
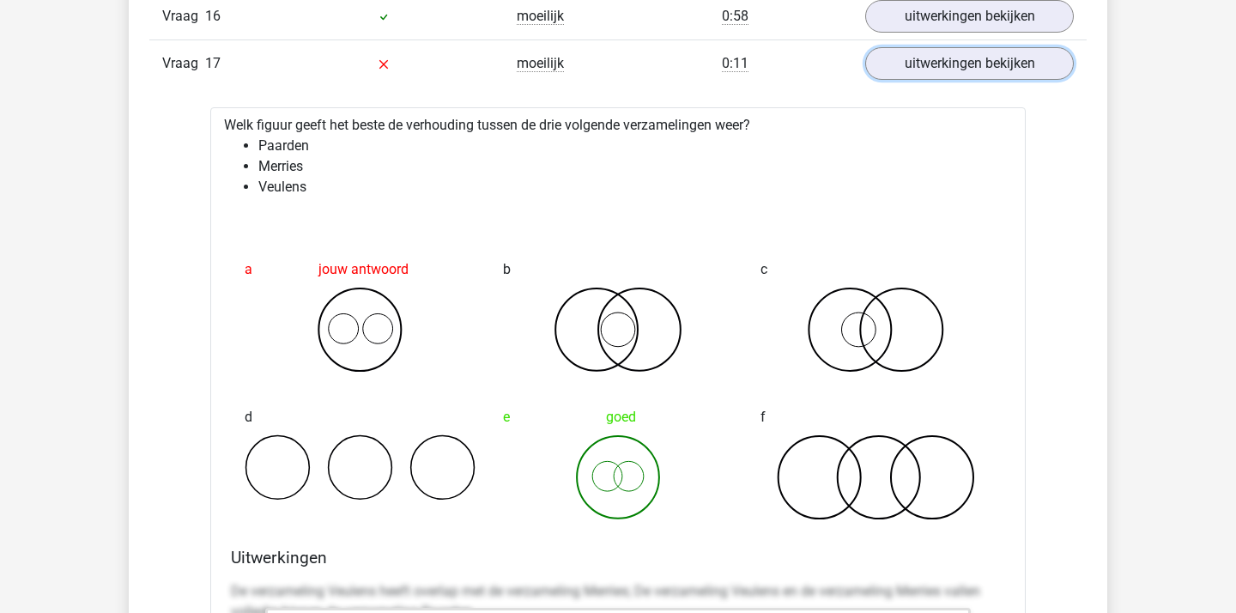
scroll to position [2674, 0]
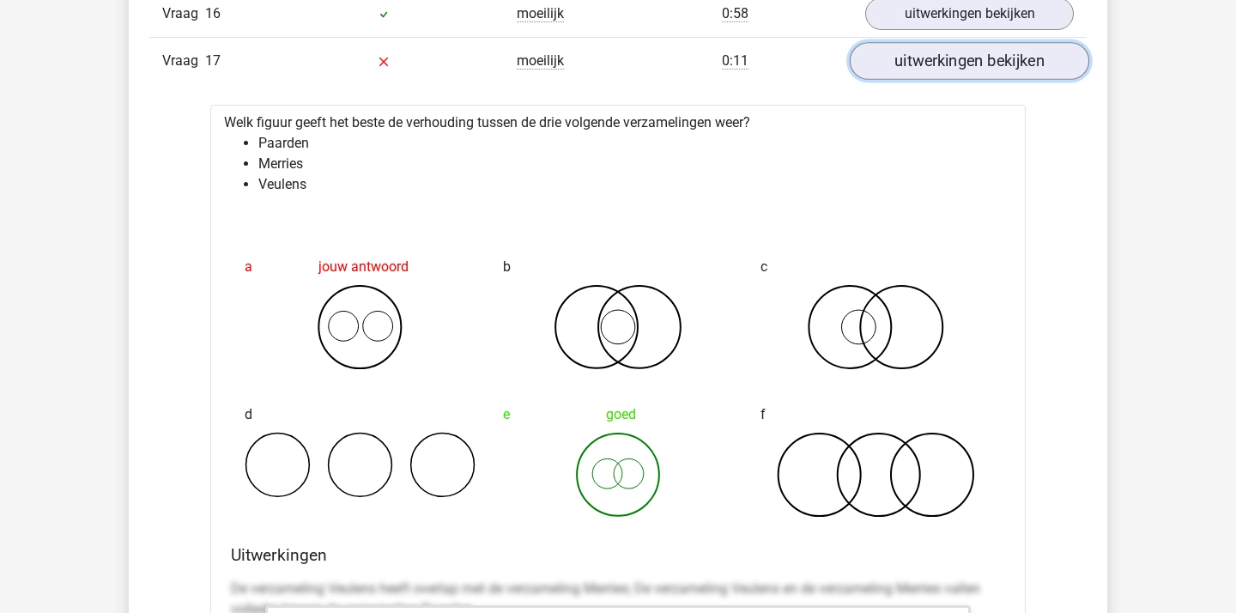
click at [991, 67] on link "uitwerkingen bekijken" at bounding box center [968, 61] width 239 height 38
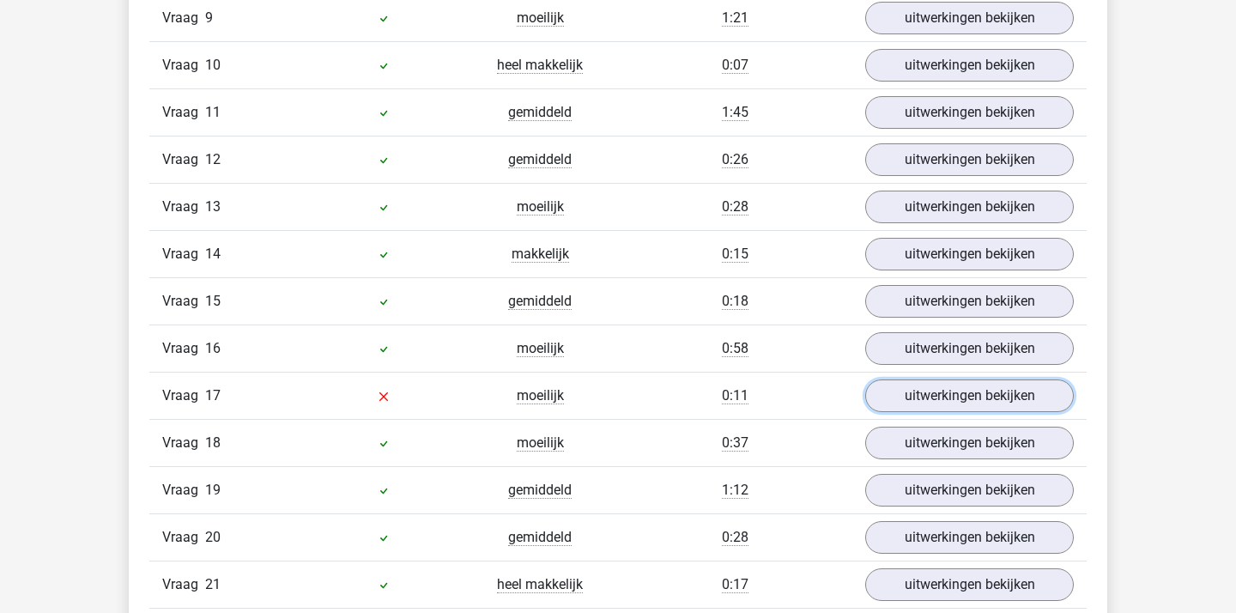
scroll to position [2345, 0]
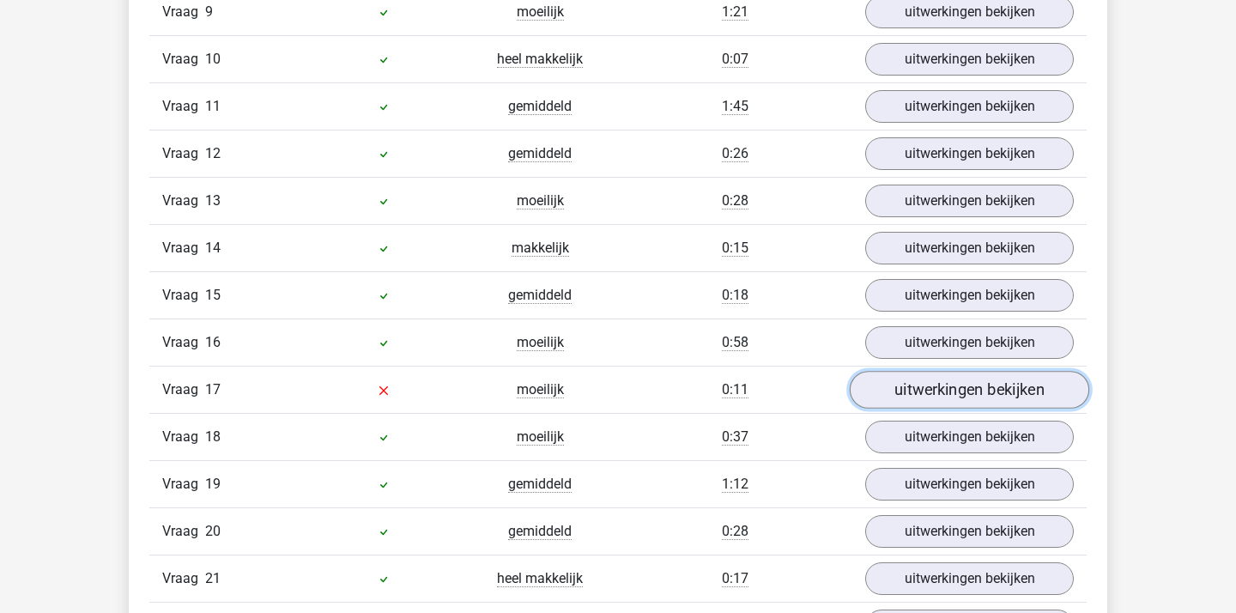
click at [920, 398] on link "uitwerkingen bekijken" at bounding box center [968, 390] width 239 height 38
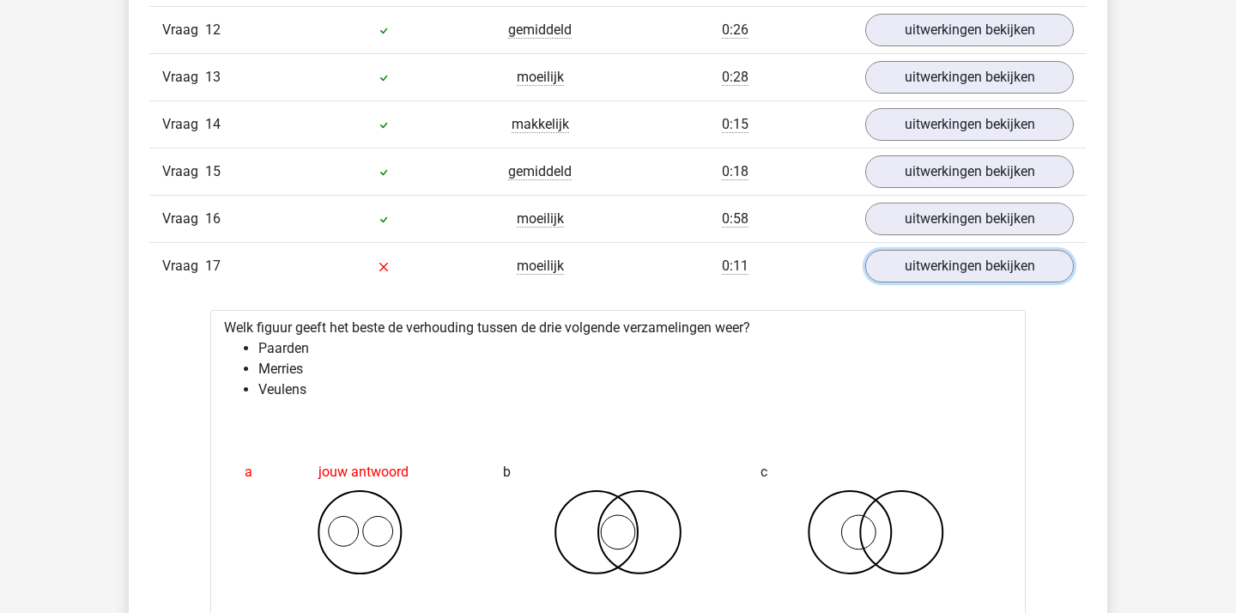
scroll to position [2466, 0]
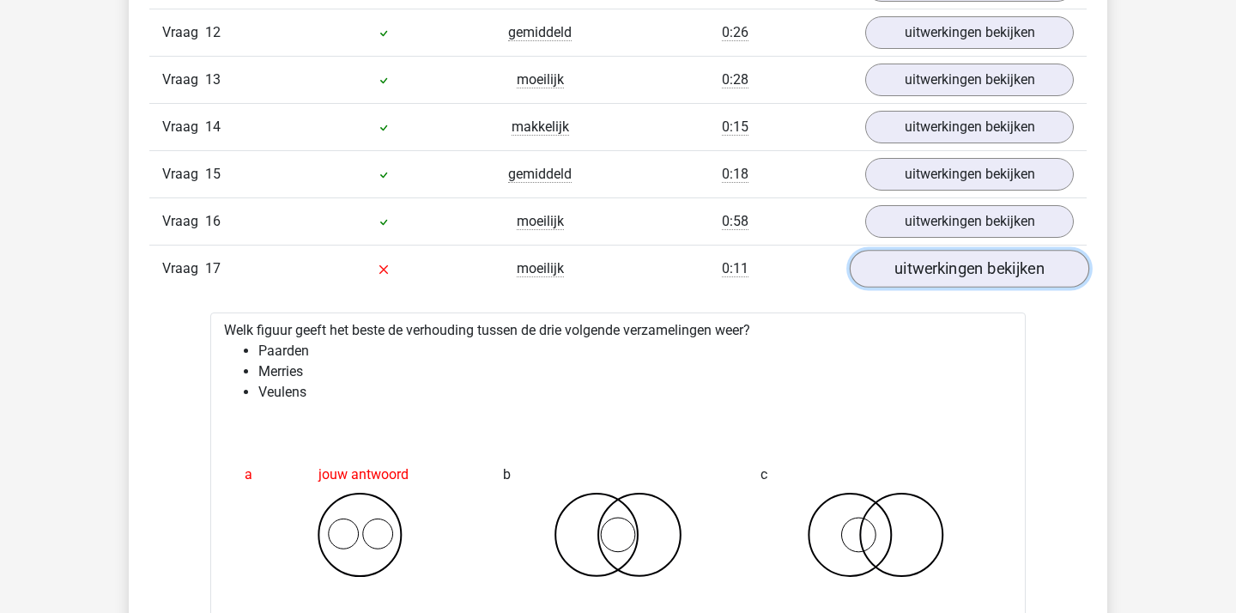
click at [979, 275] on link "uitwerkingen bekijken" at bounding box center [968, 269] width 239 height 38
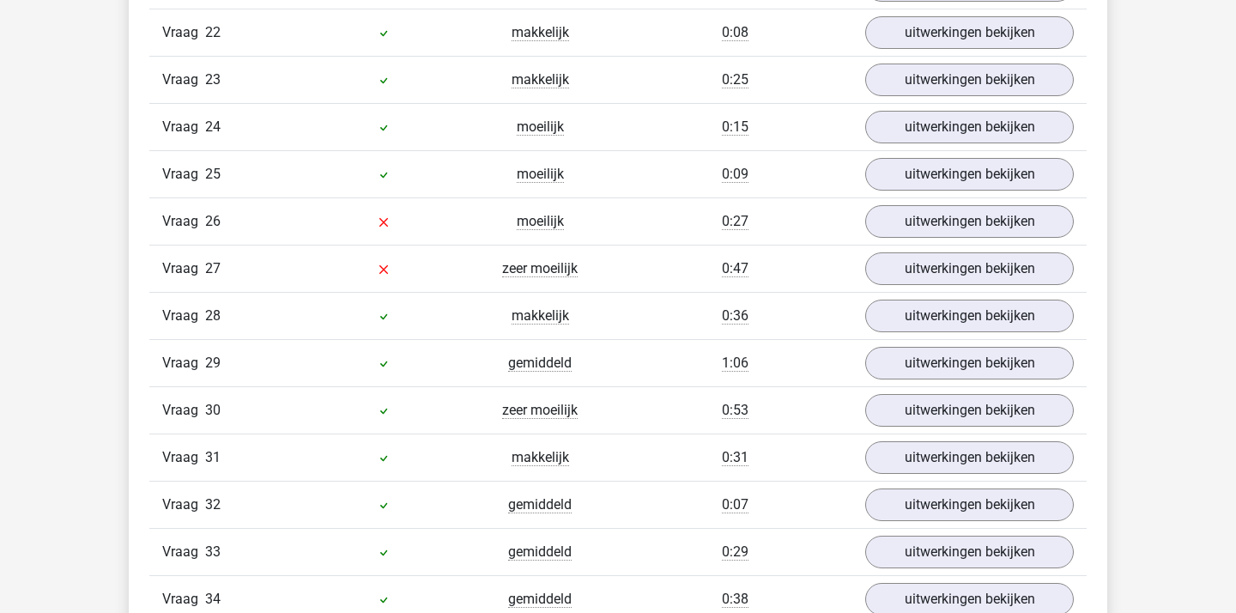
scroll to position [2948, 0]
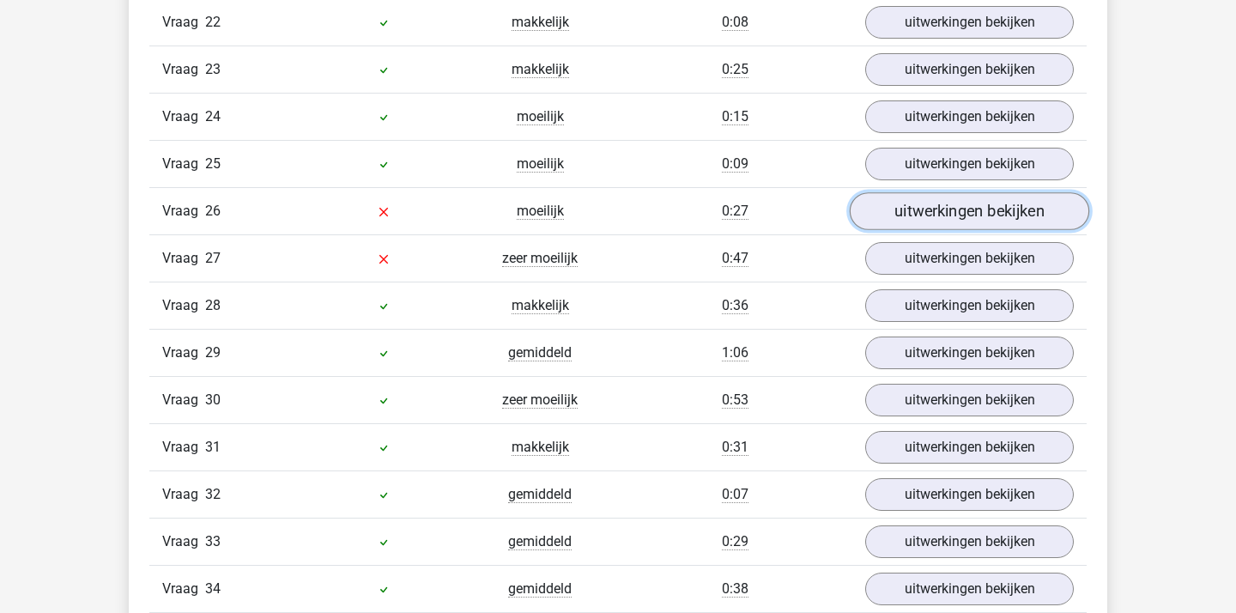
click at [946, 207] on link "uitwerkingen bekijken" at bounding box center [968, 211] width 239 height 38
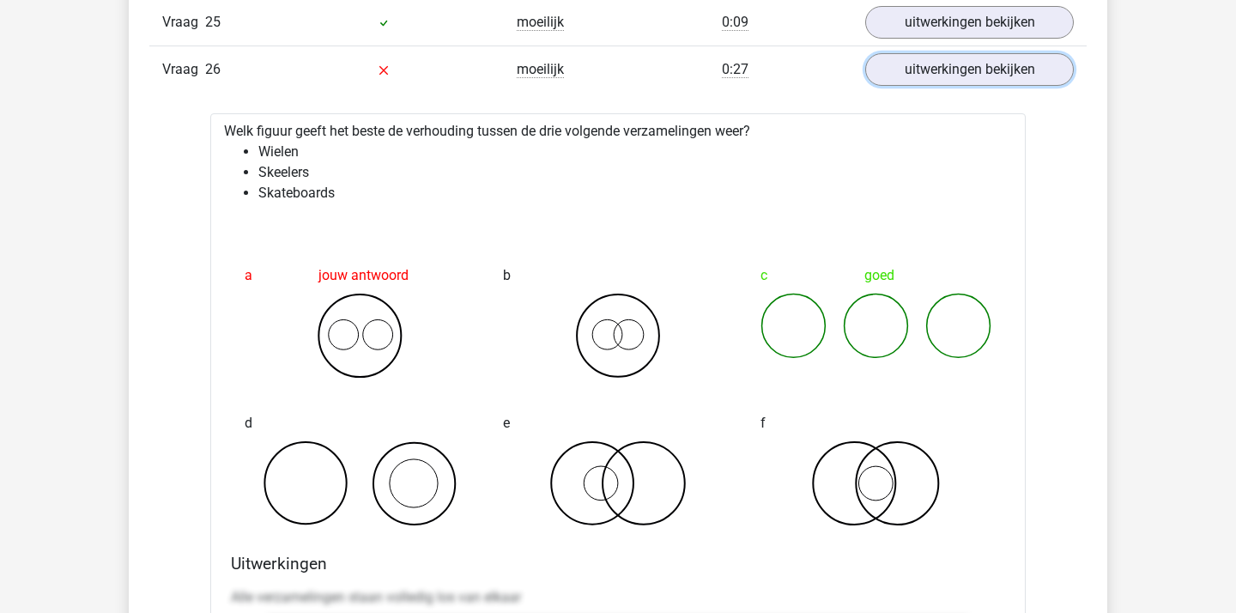
scroll to position [3092, 0]
click at [996, 67] on link "uitwerkingen bekijken" at bounding box center [968, 68] width 239 height 38
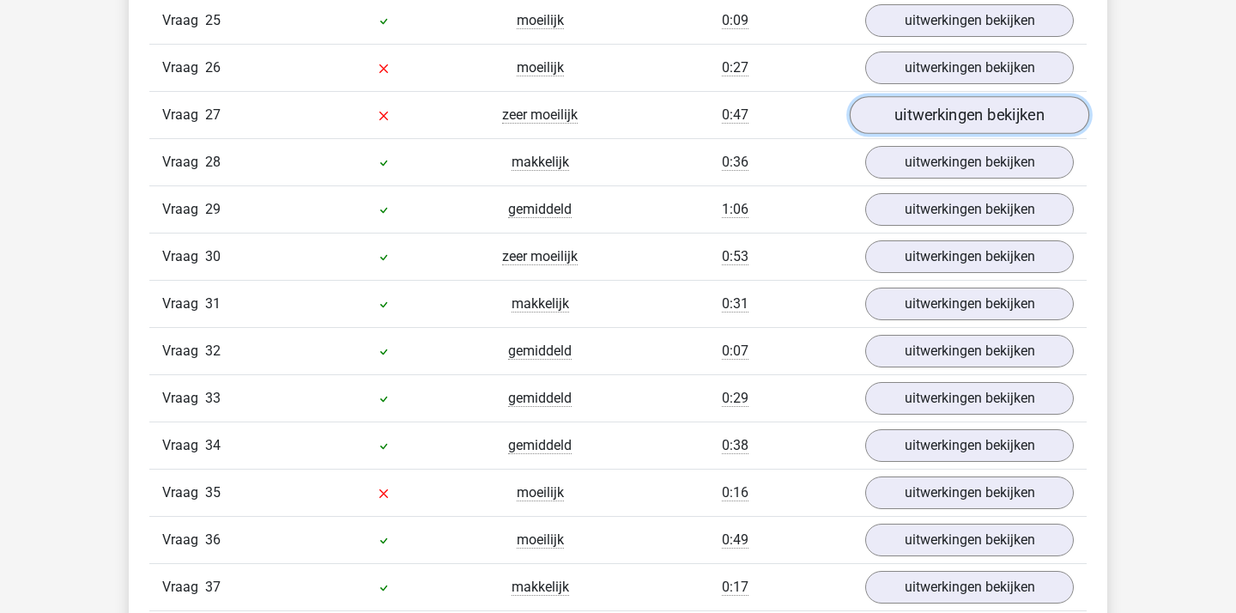
click at [928, 101] on link "uitwerkingen bekijken" at bounding box center [968, 115] width 239 height 38
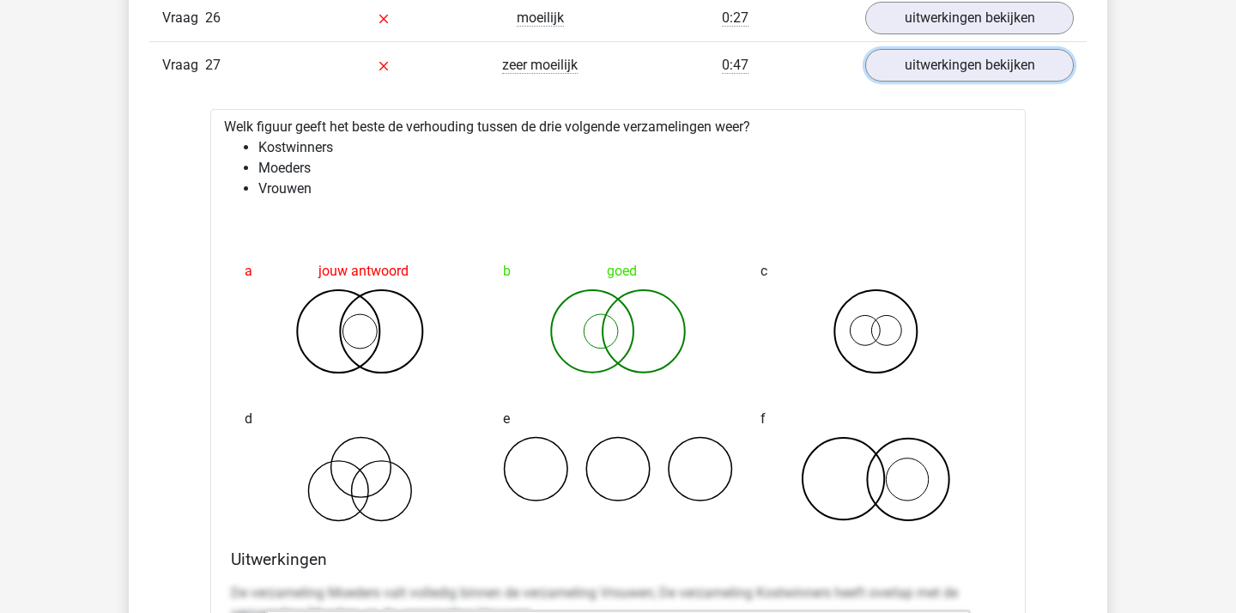
scroll to position [3140, 0]
click at [939, 70] on link "uitwerkingen bekijken" at bounding box center [968, 66] width 239 height 38
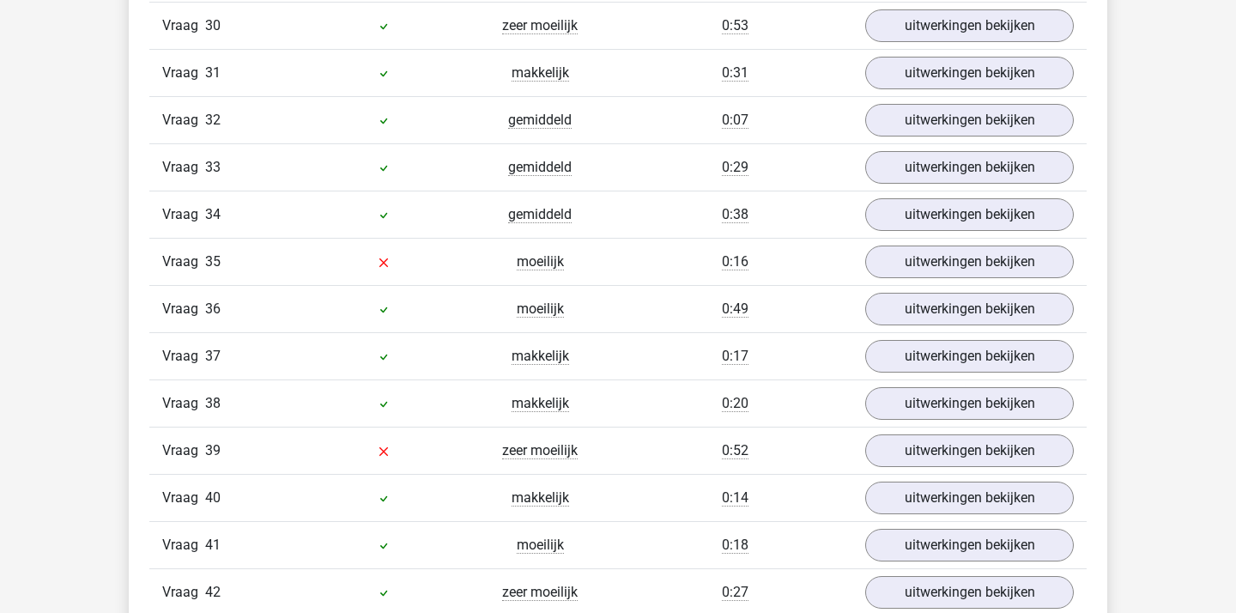
scroll to position [3325, 0]
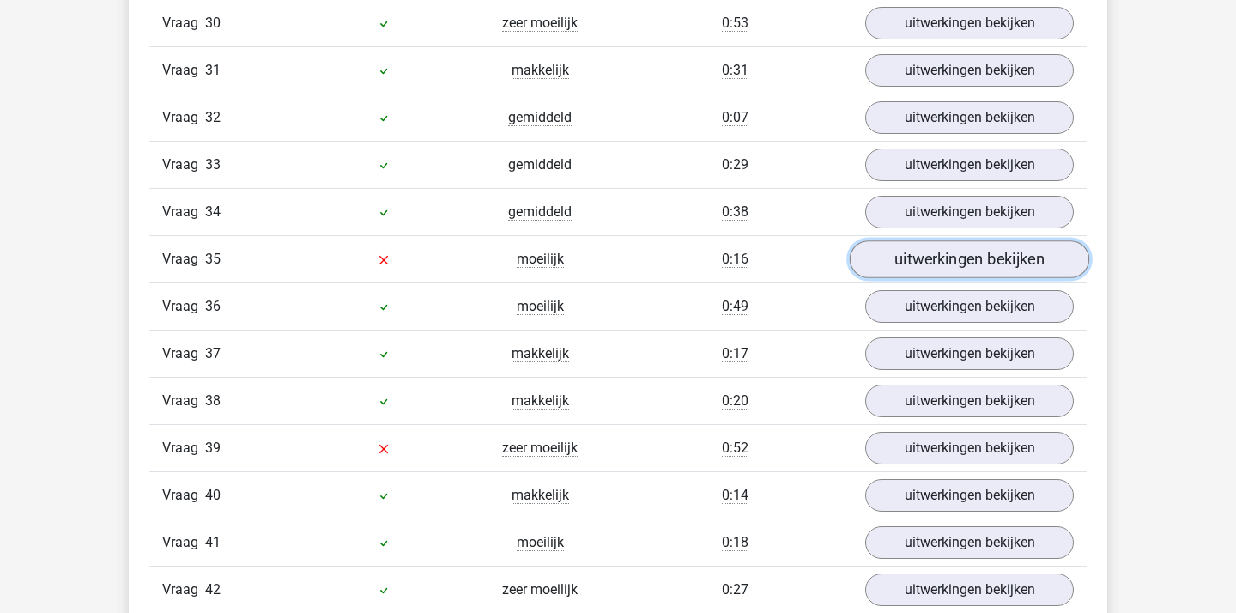
click at [928, 262] on link "uitwerkingen bekijken" at bounding box center [968, 259] width 239 height 38
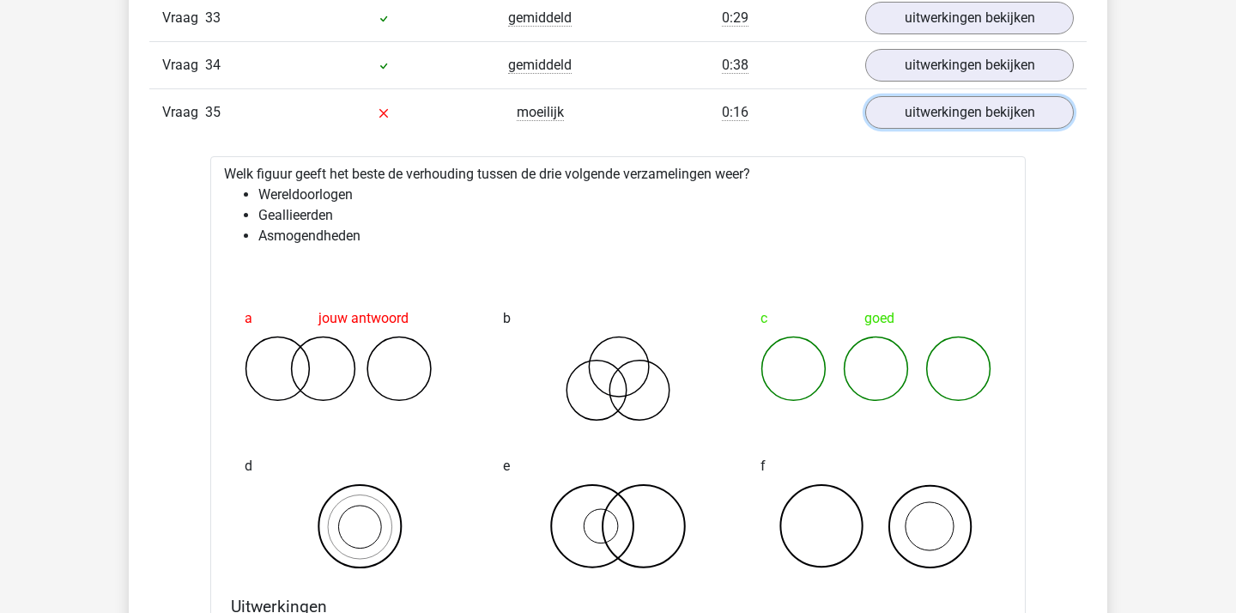
scroll to position [3471, 0]
click at [935, 107] on link "uitwerkingen bekijken" at bounding box center [968, 113] width 239 height 38
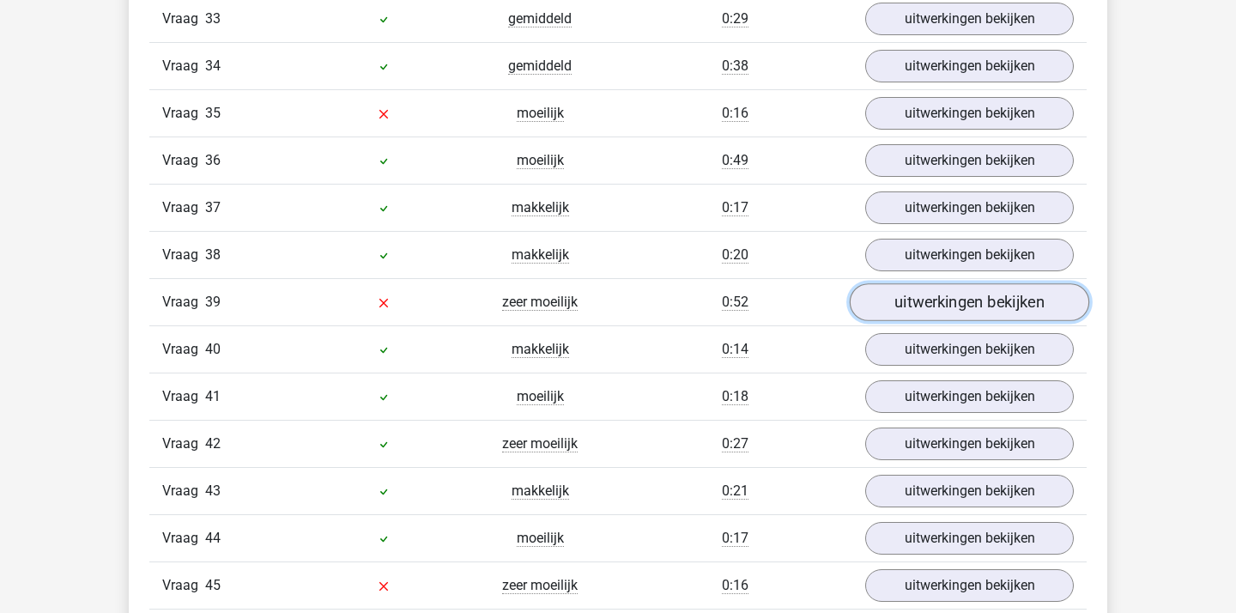
click at [886, 299] on link "uitwerkingen bekijken" at bounding box center [968, 302] width 239 height 38
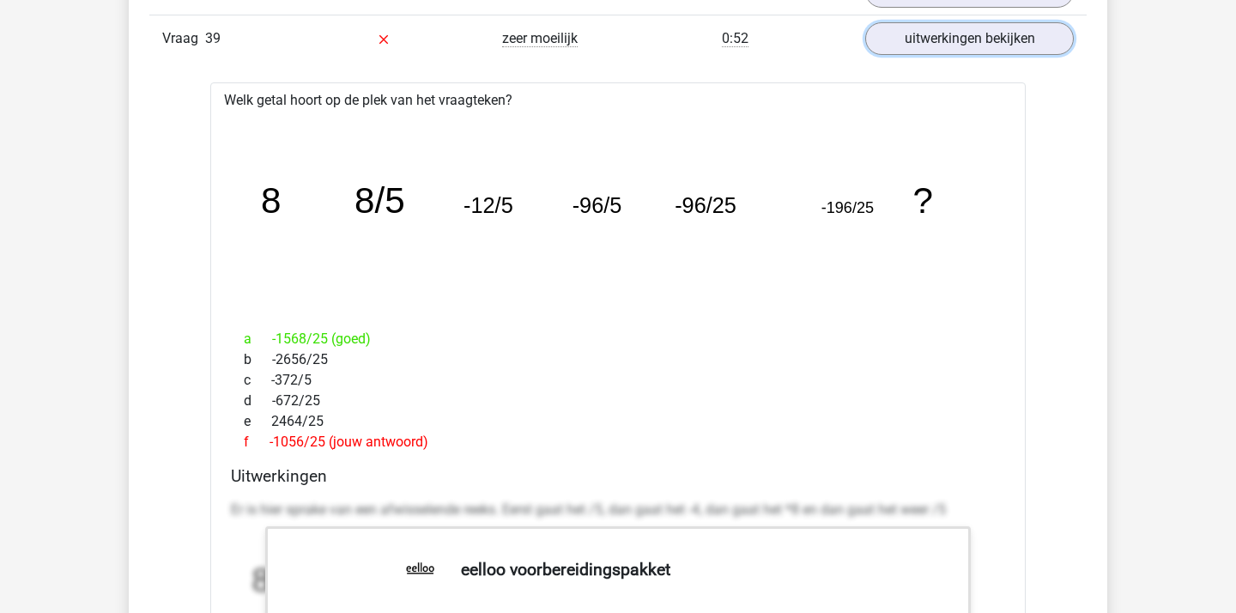
scroll to position [3720, 0]
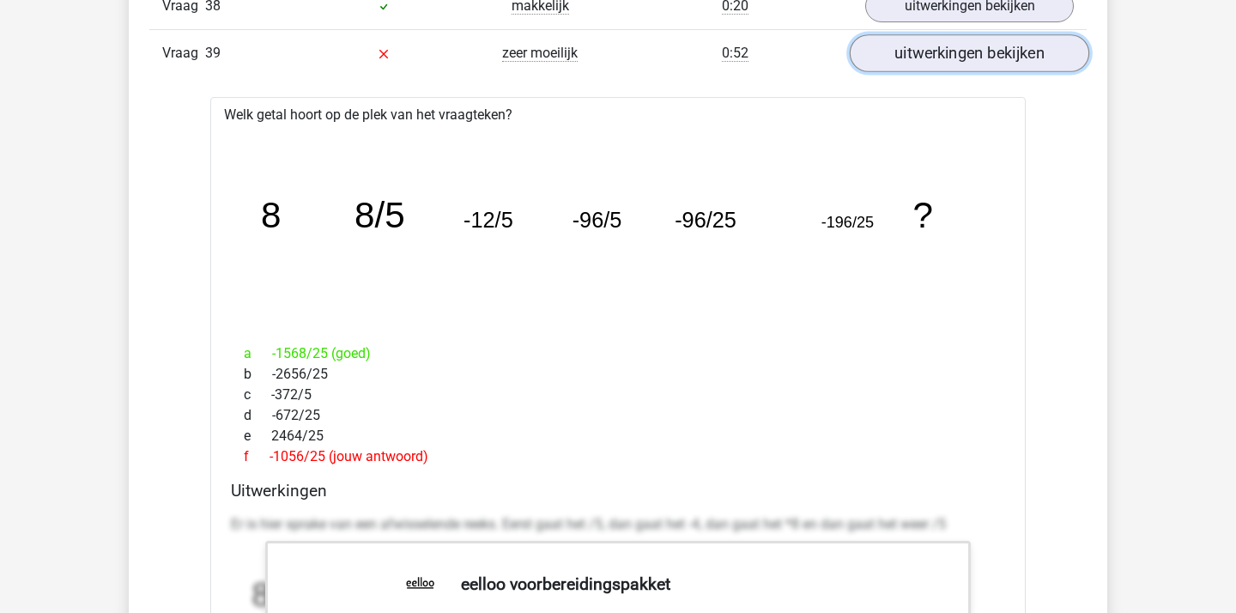
click at [925, 59] on link "uitwerkingen bekijken" at bounding box center [968, 53] width 239 height 38
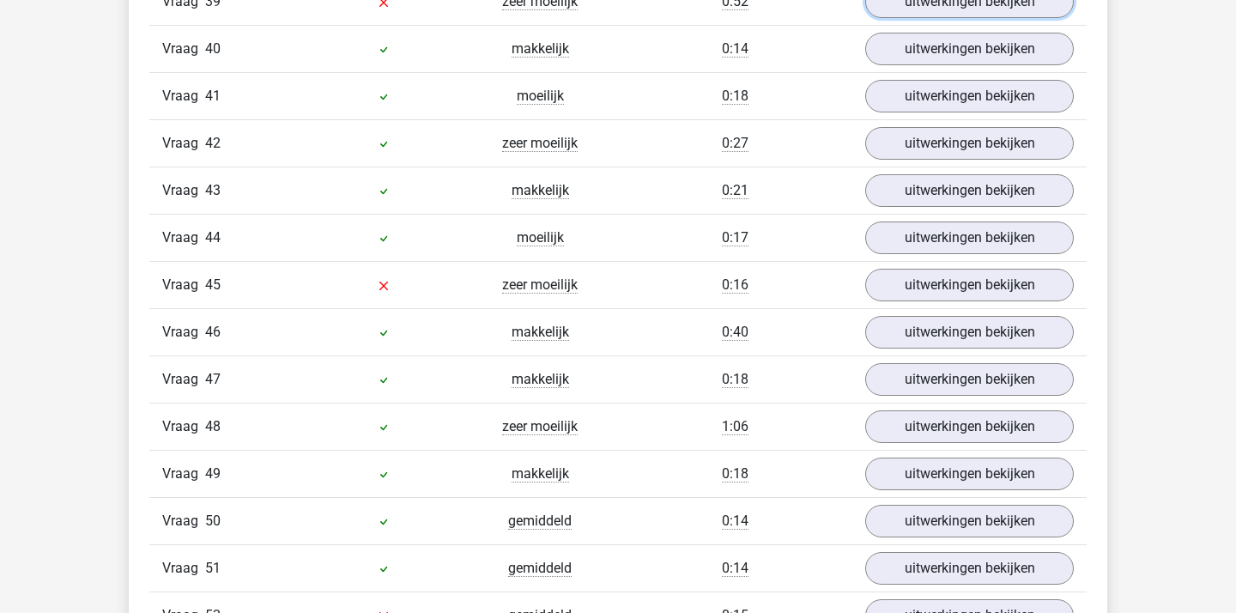
scroll to position [3842, 0]
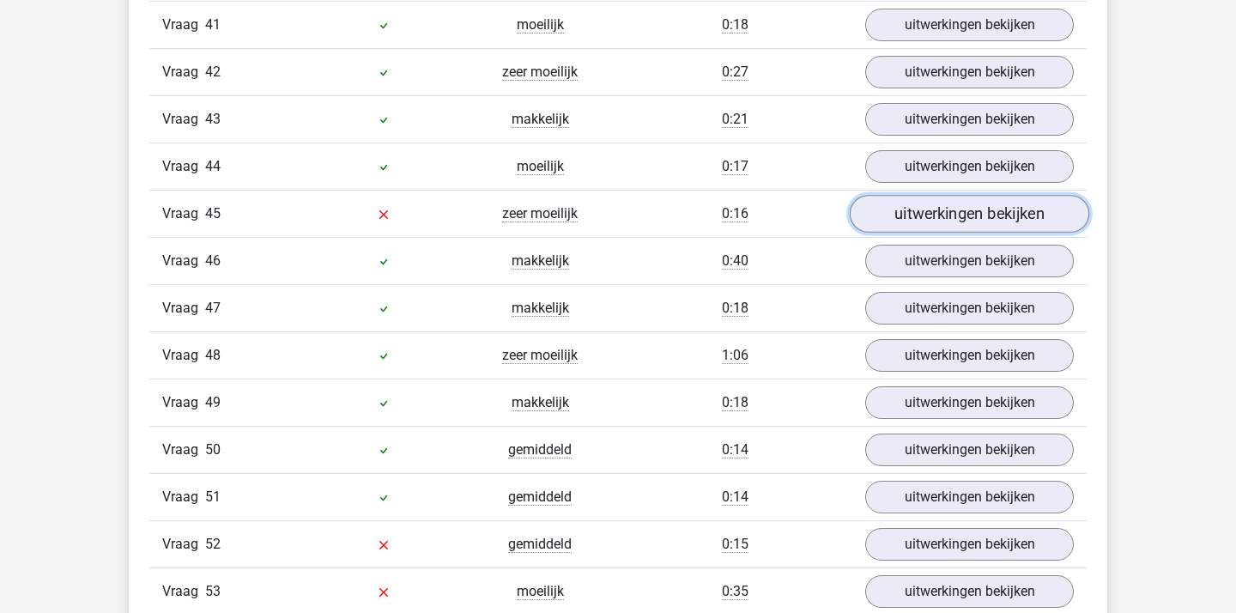
click at [976, 227] on link "uitwerkingen bekijken" at bounding box center [968, 214] width 239 height 38
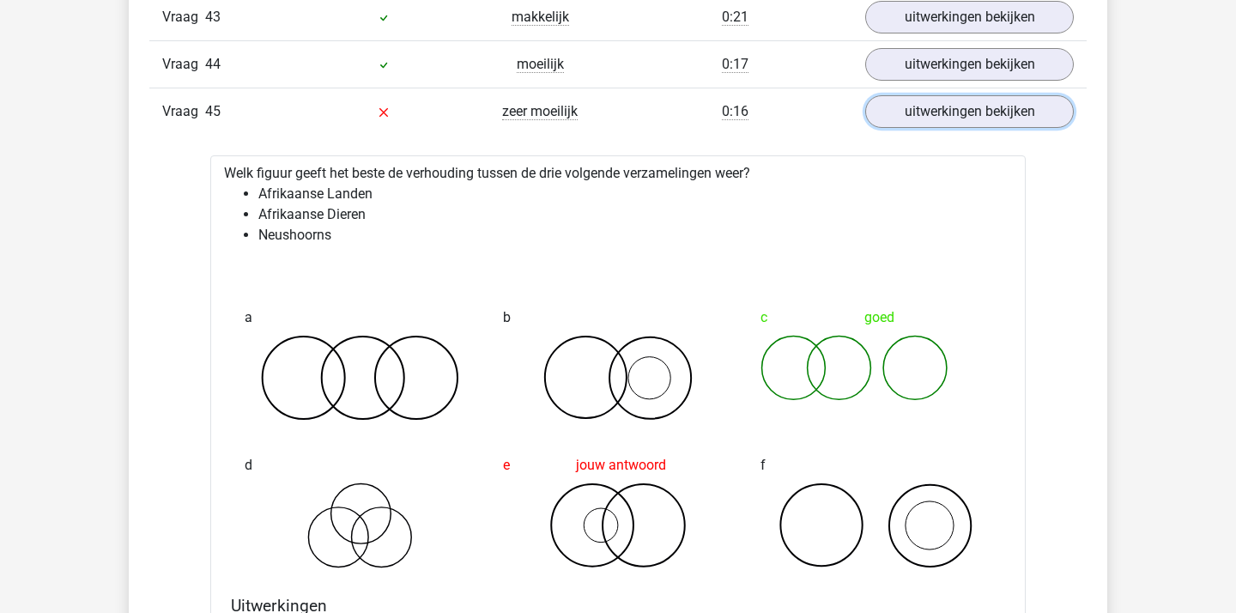
scroll to position [3956, 0]
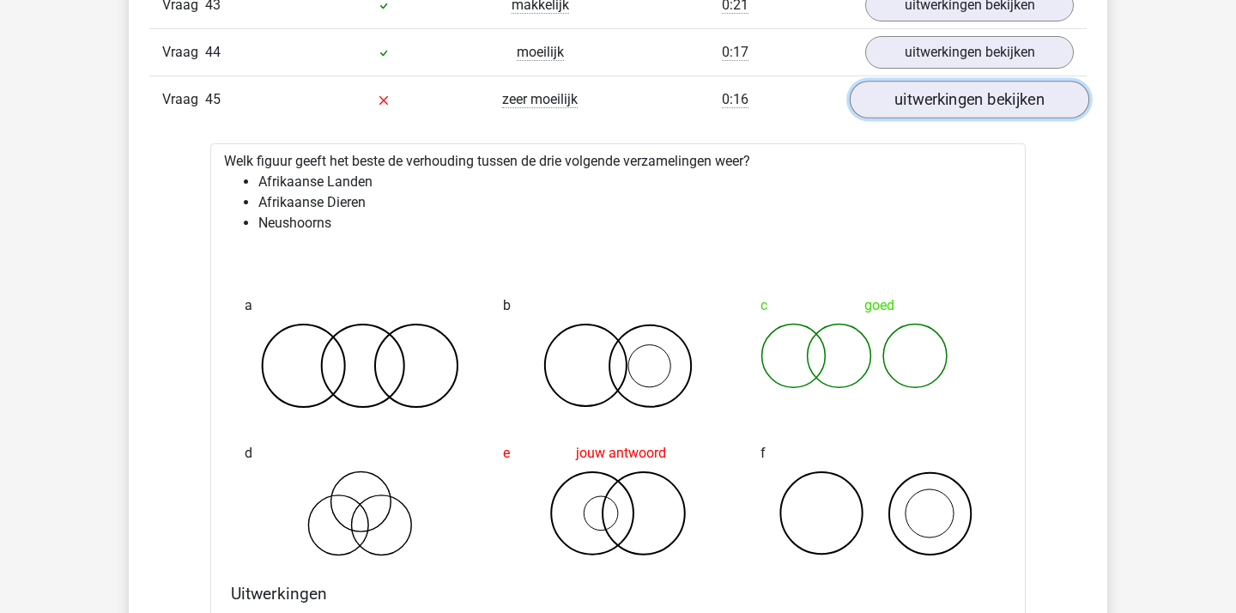
click at [934, 94] on link "uitwerkingen bekijken" at bounding box center [968, 100] width 239 height 38
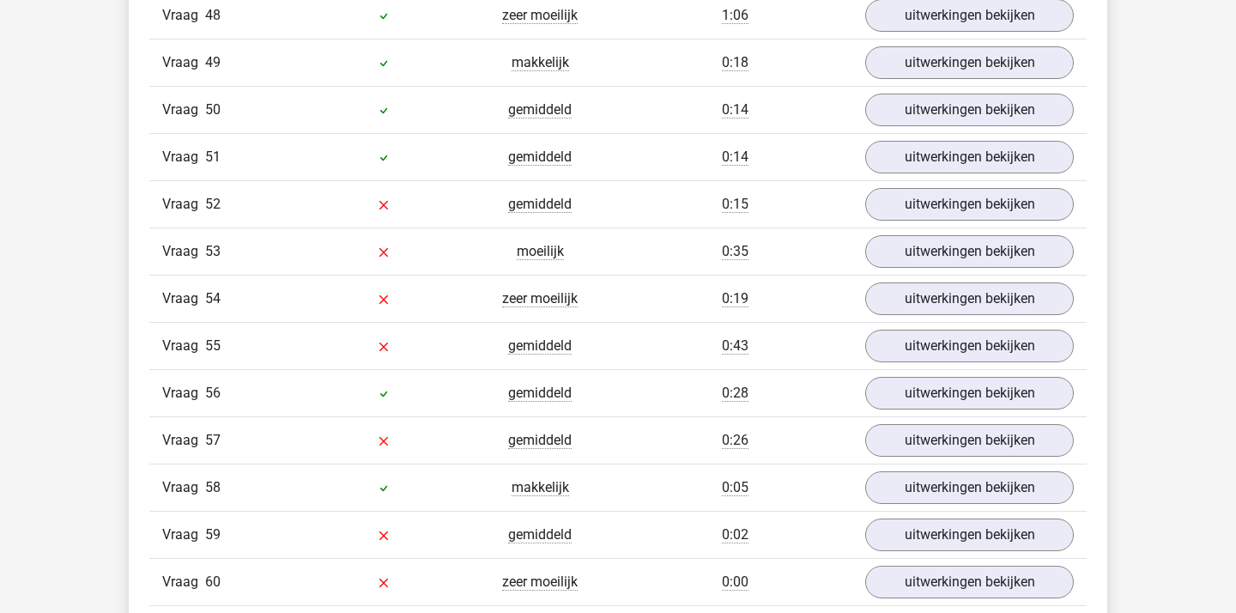
scroll to position [4181, 0]
click at [938, 207] on link "uitwerkingen bekijken" at bounding box center [968, 205] width 239 height 38
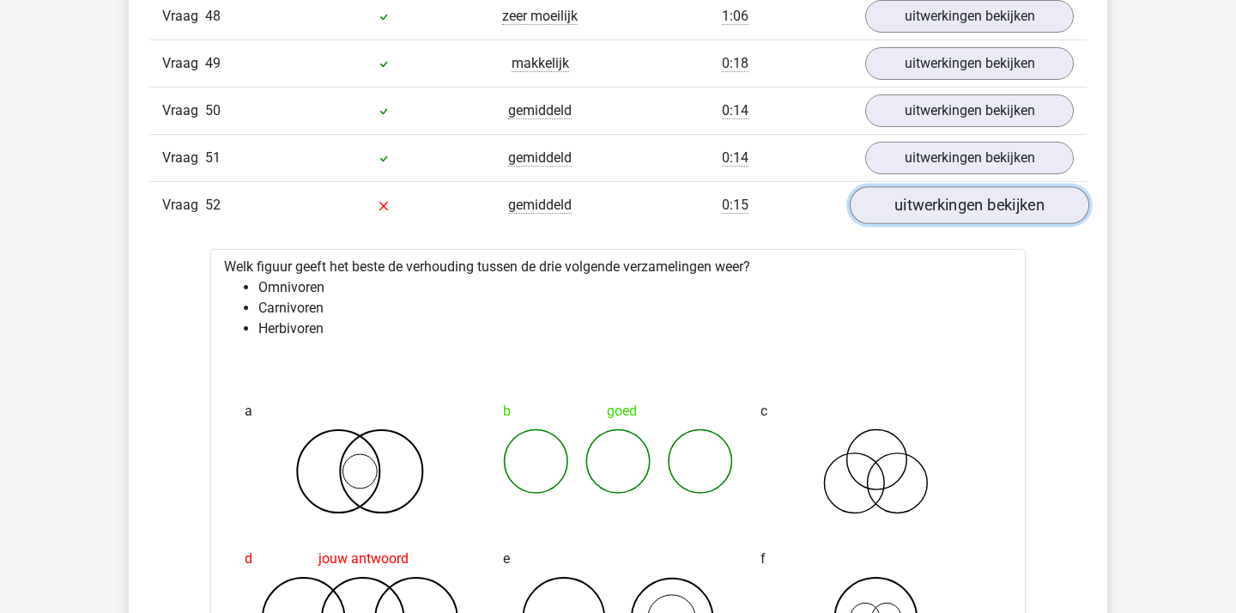
click at [943, 215] on link "uitwerkingen bekijken" at bounding box center [968, 205] width 239 height 38
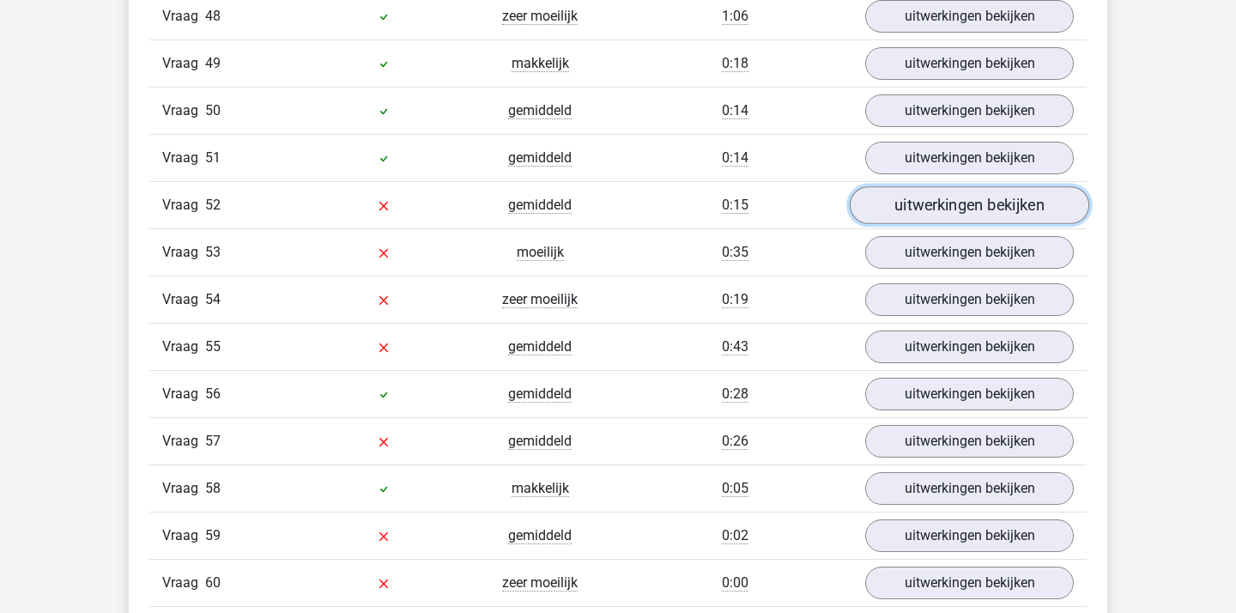
click at [943, 215] on link "uitwerkingen bekijken" at bounding box center [968, 205] width 239 height 38
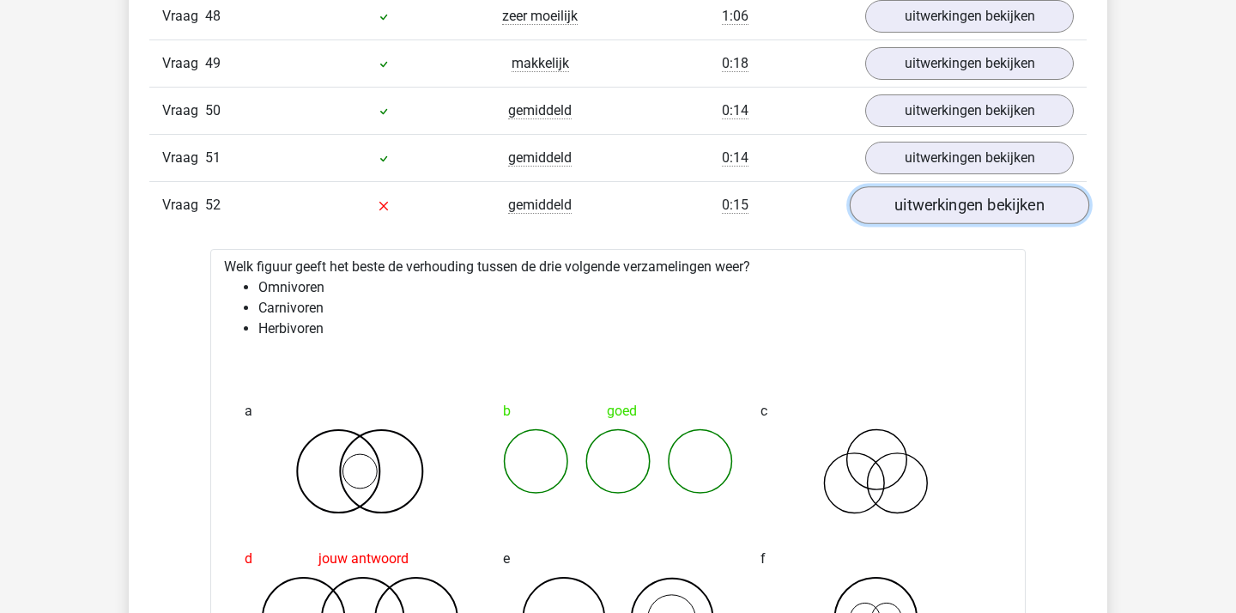
click at [943, 215] on link "uitwerkingen bekijken" at bounding box center [968, 205] width 239 height 38
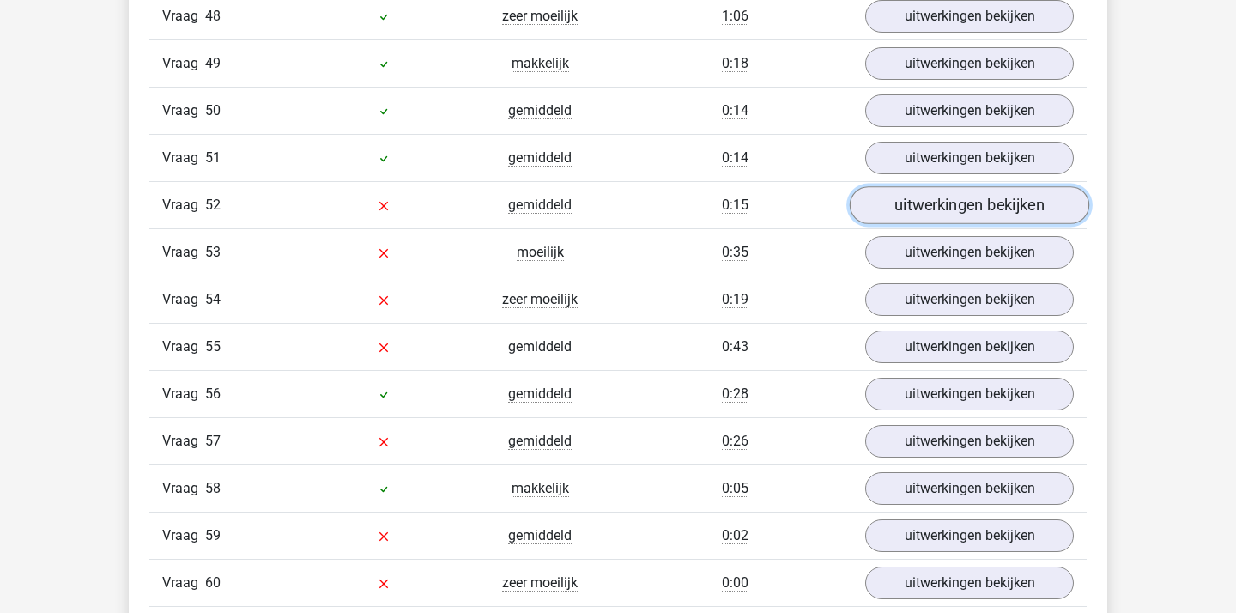
click at [943, 215] on link "uitwerkingen bekijken" at bounding box center [968, 205] width 239 height 38
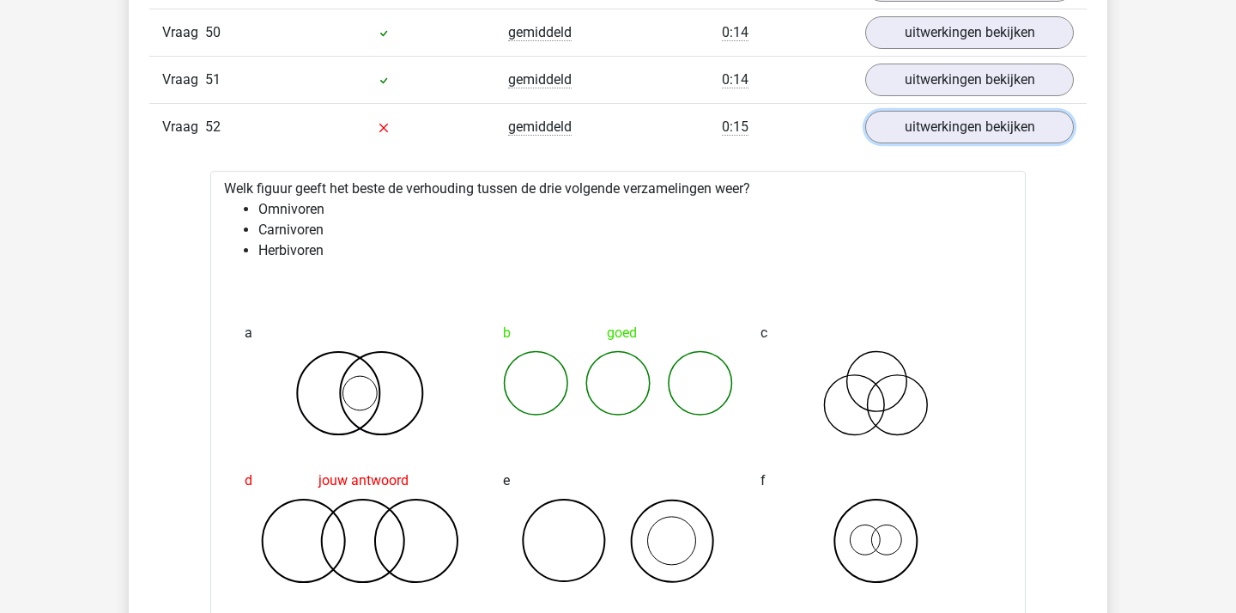
scroll to position [4264, 0]
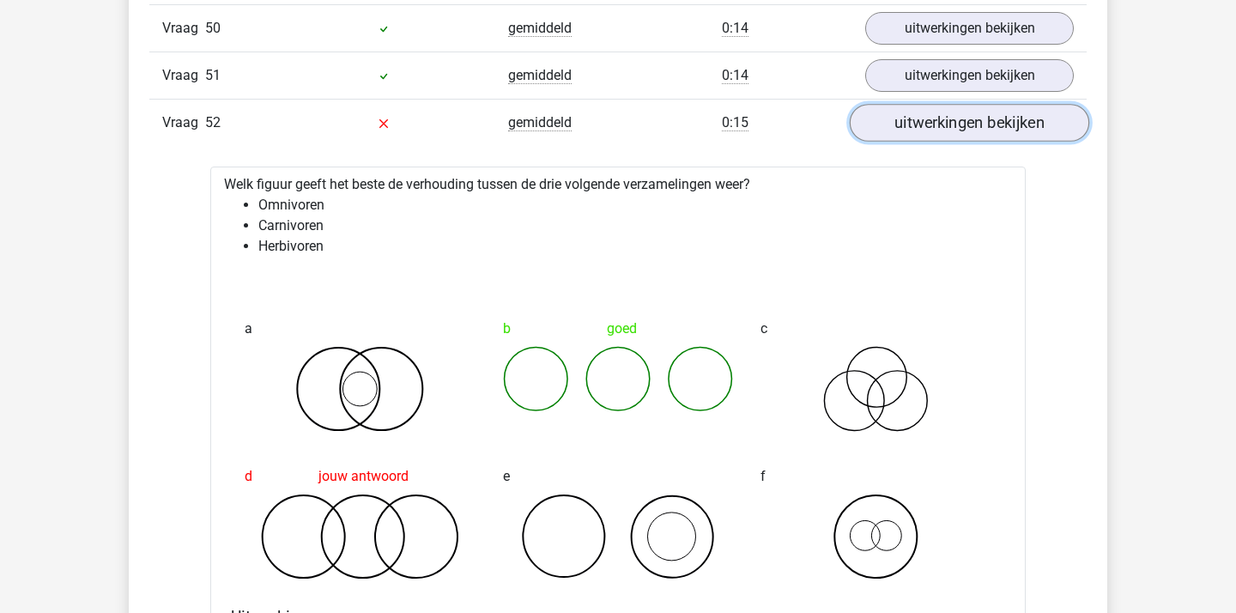
click at [892, 130] on link "uitwerkingen bekijken" at bounding box center [968, 123] width 239 height 38
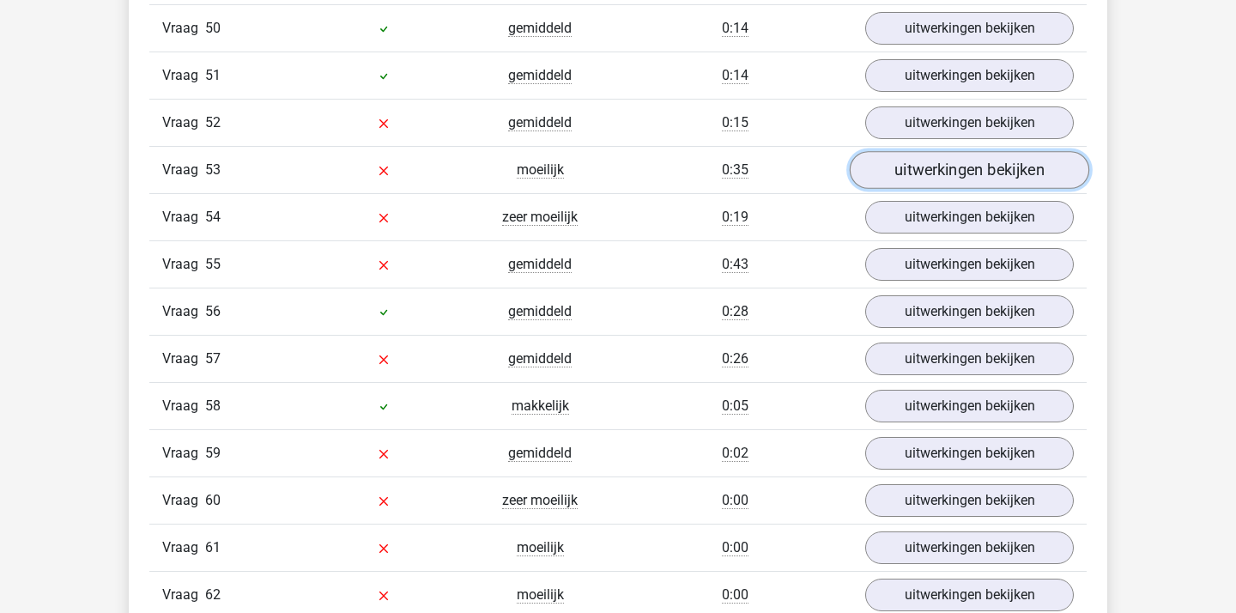
click at [896, 162] on link "uitwerkingen bekijken" at bounding box center [968, 170] width 239 height 38
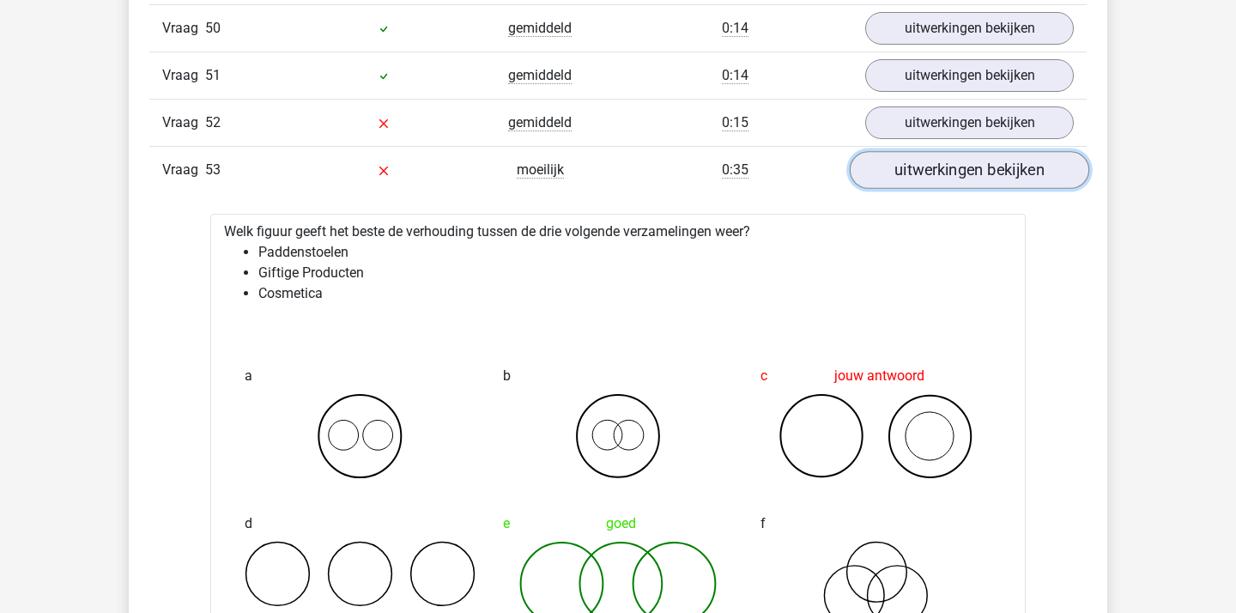
click at [922, 167] on link "uitwerkingen bekijken" at bounding box center [968, 170] width 239 height 38
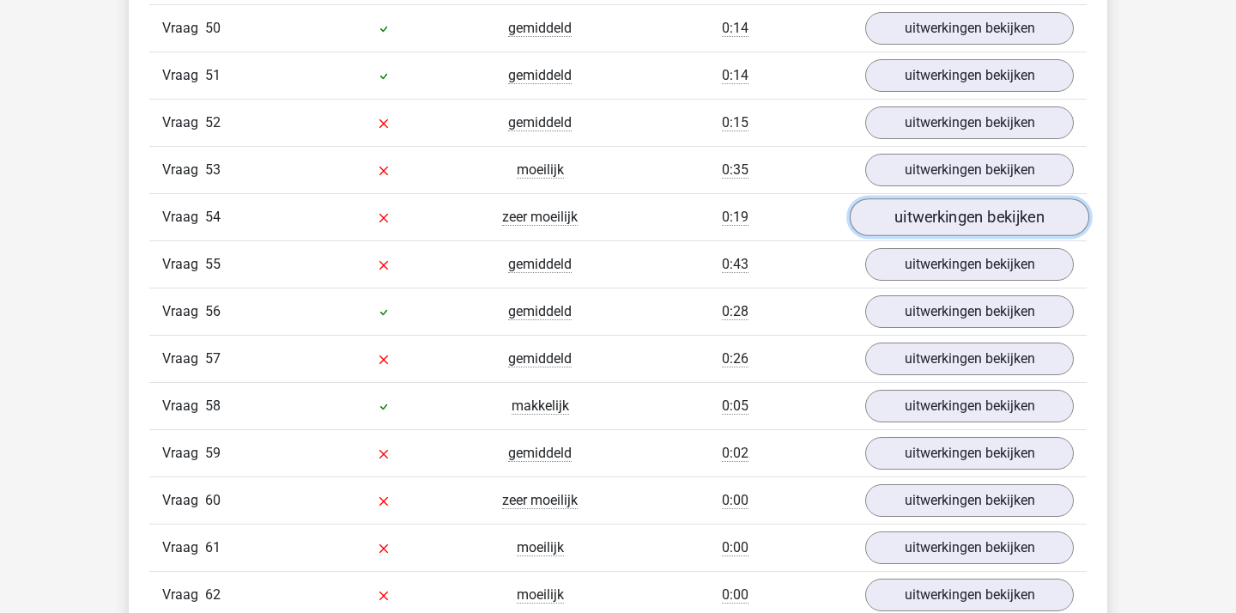
click at [930, 217] on link "uitwerkingen bekijken" at bounding box center [968, 217] width 239 height 38
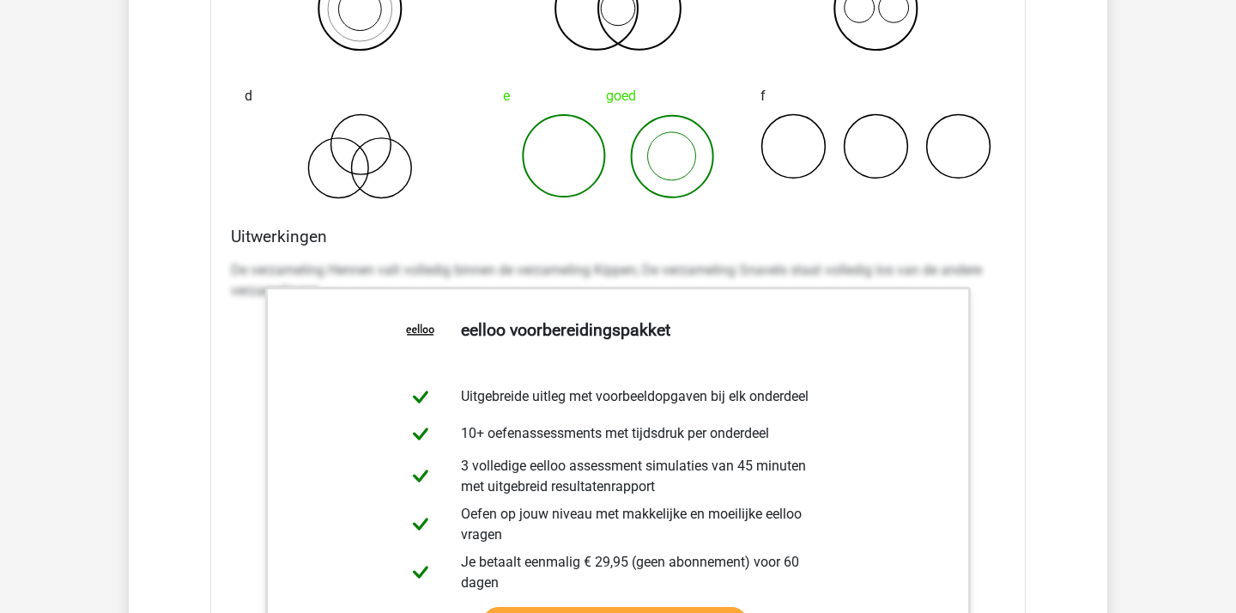
scroll to position [4379, 0]
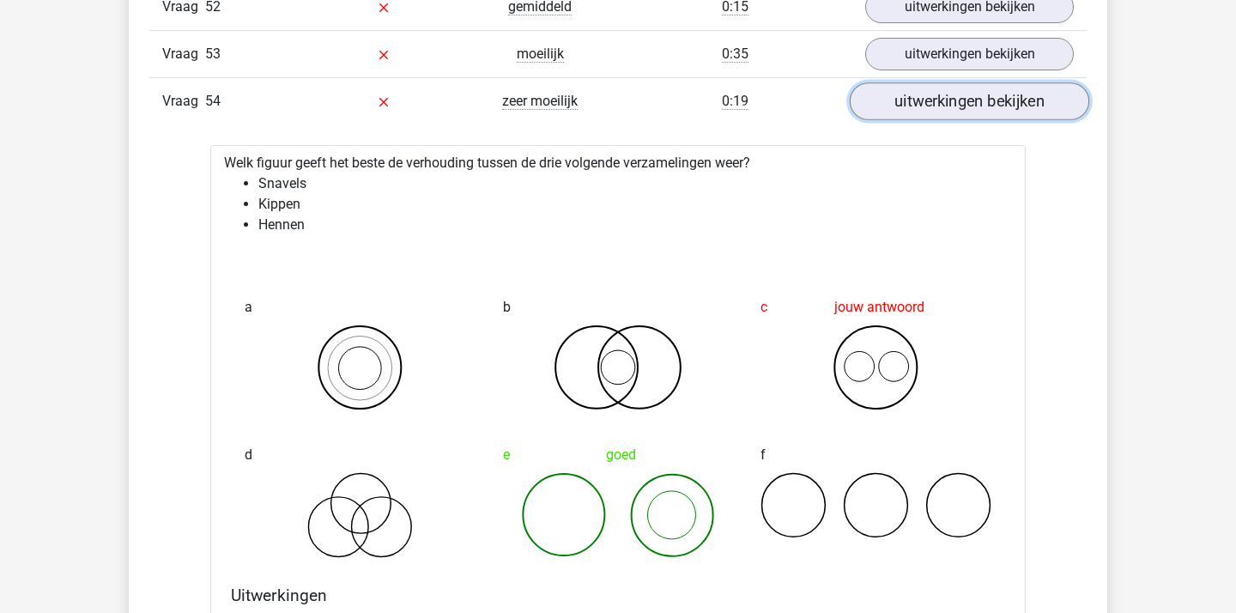
click at [982, 100] on link "uitwerkingen bekijken" at bounding box center [968, 101] width 239 height 38
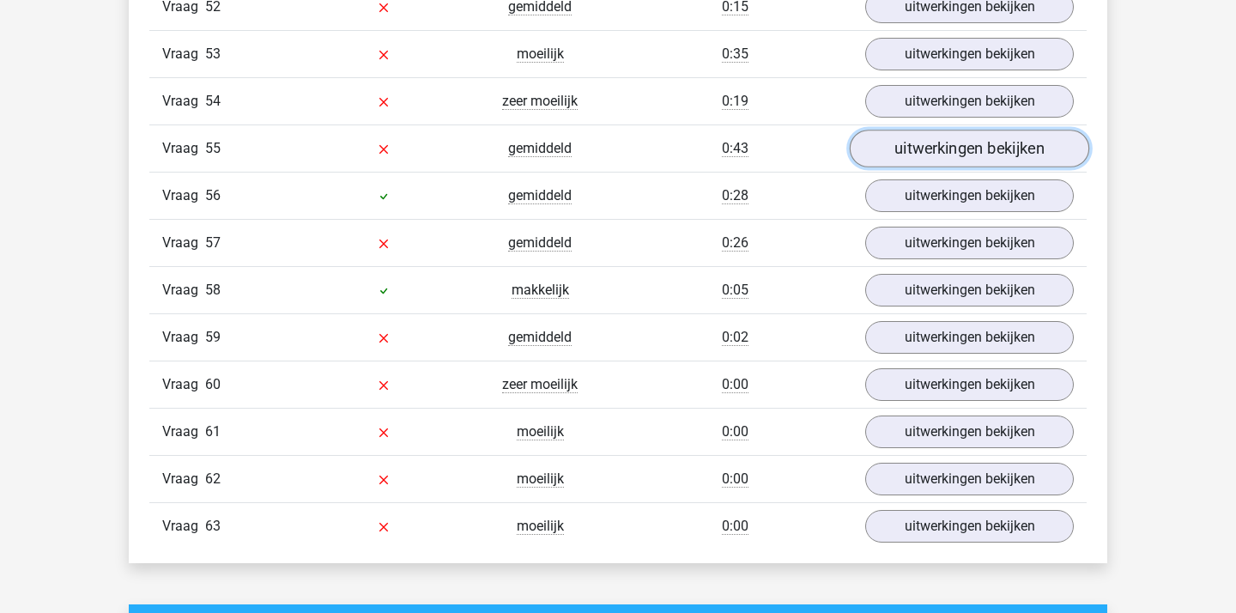
click at [966, 147] on link "uitwerkingen bekijken" at bounding box center [968, 149] width 239 height 38
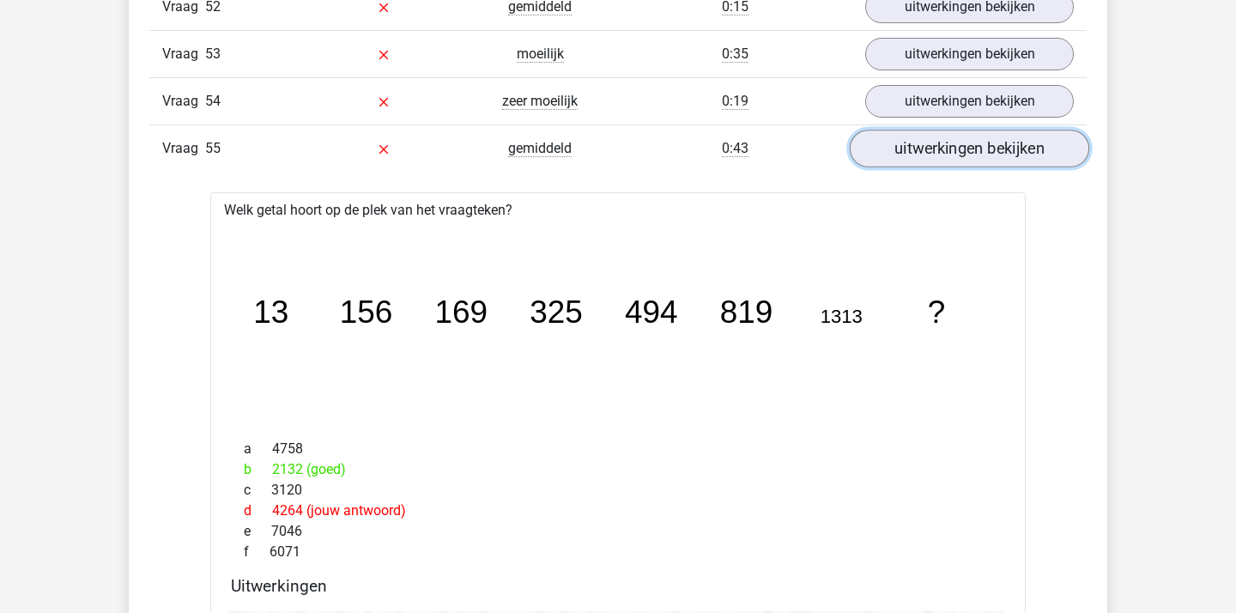
click at [982, 154] on link "uitwerkingen bekijken" at bounding box center [968, 149] width 239 height 38
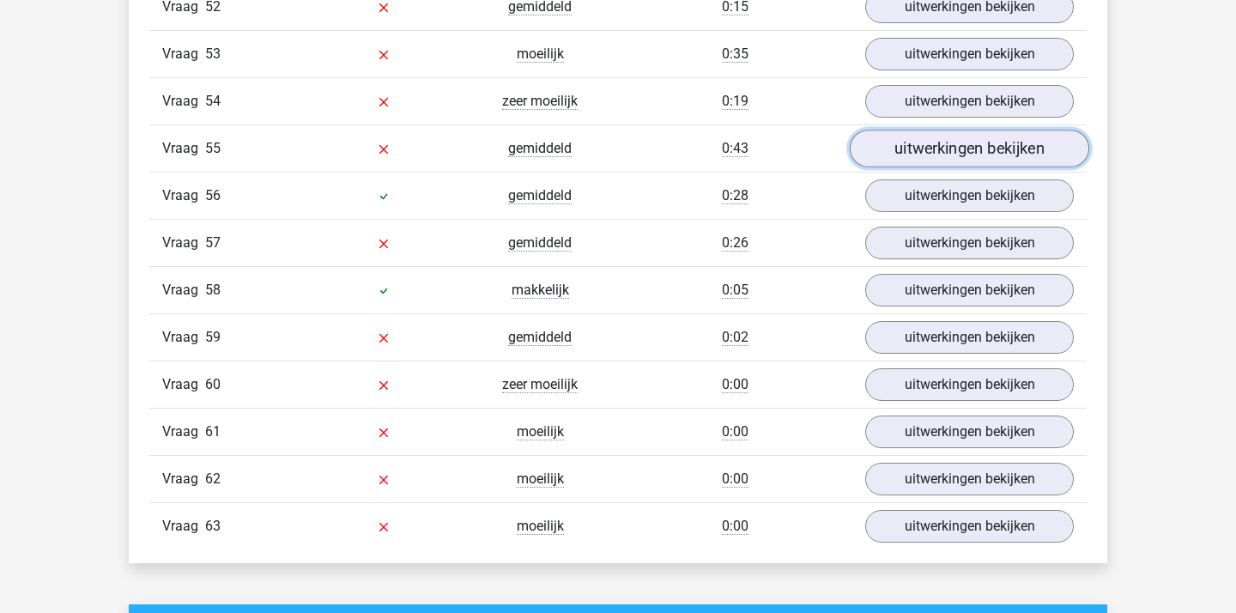
click at [982, 154] on link "uitwerkingen bekijken" at bounding box center [968, 149] width 239 height 38
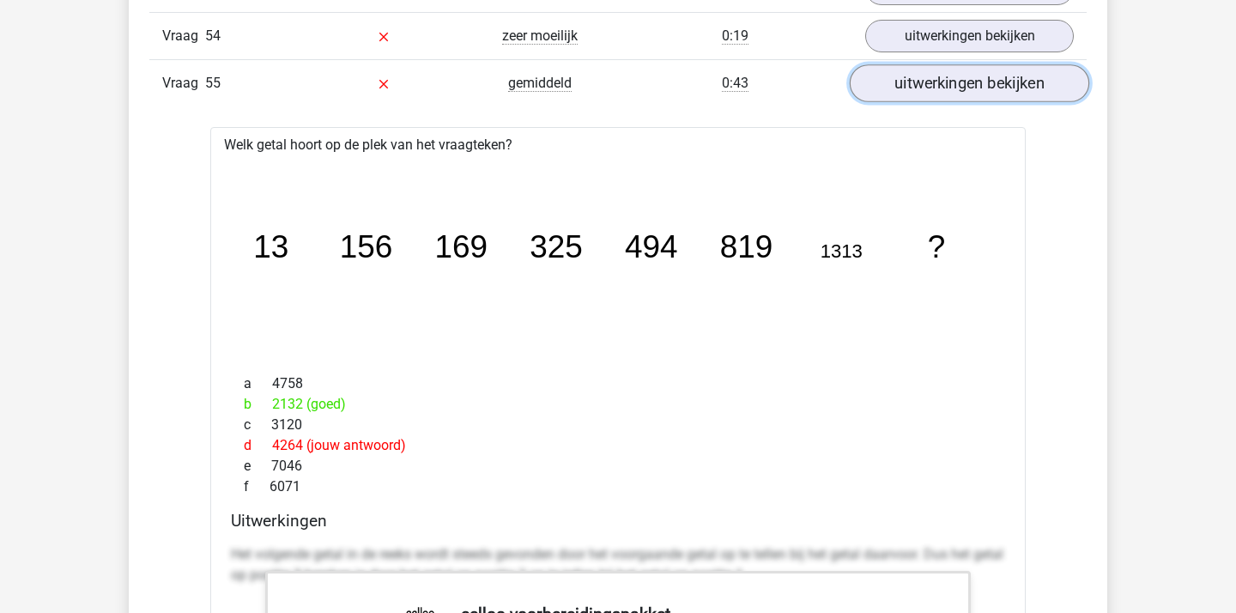
scroll to position [4424, 0]
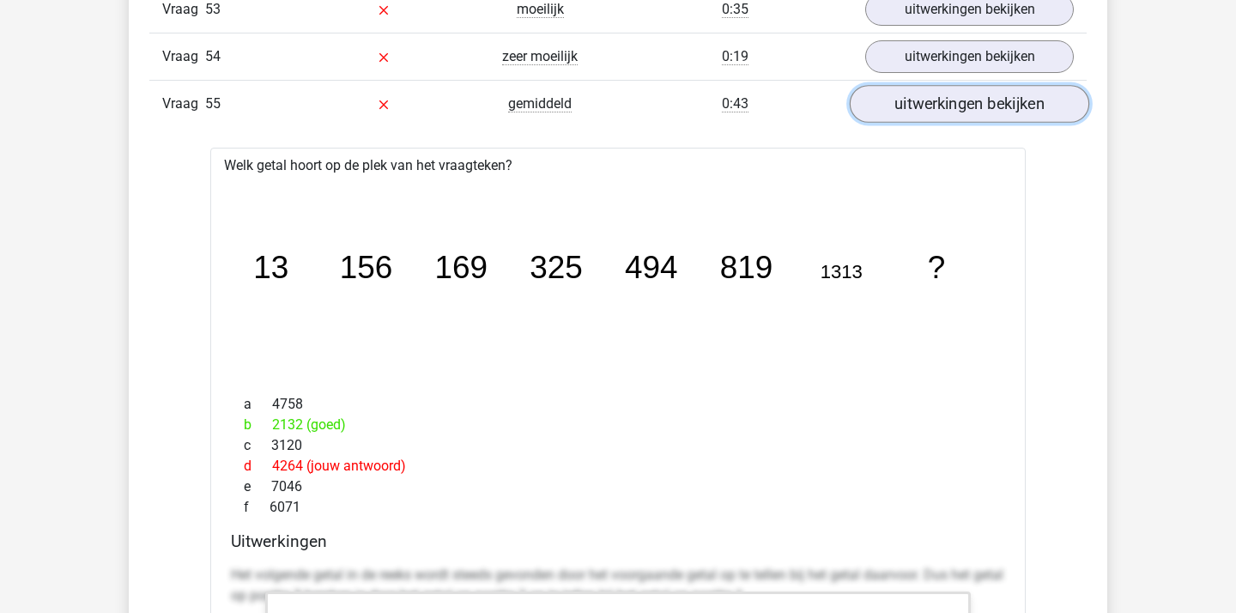
click at [946, 106] on link "uitwerkingen bekijken" at bounding box center [968, 104] width 239 height 38
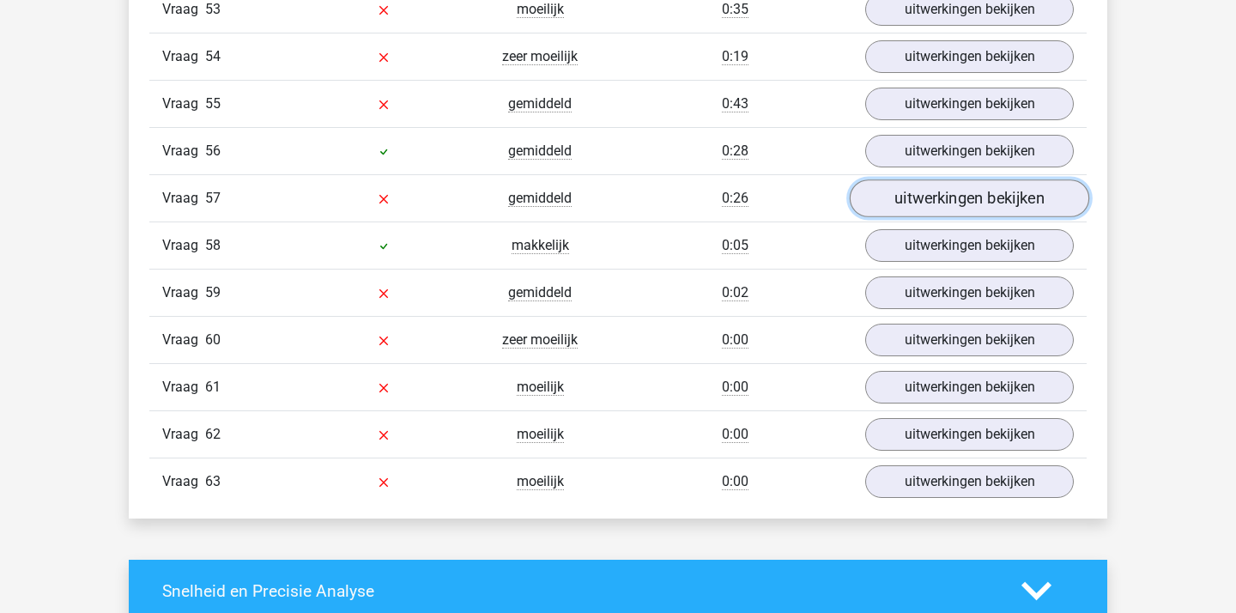
click at [910, 202] on link "uitwerkingen bekijken" at bounding box center [968, 198] width 239 height 38
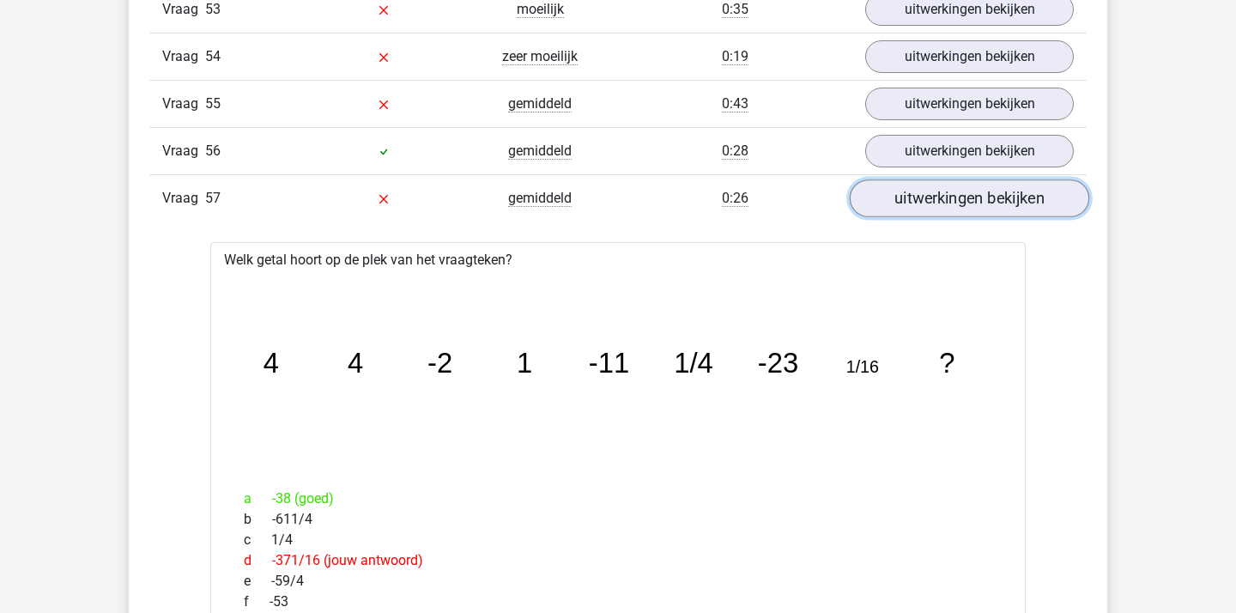
click at [900, 196] on link "uitwerkingen bekijken" at bounding box center [968, 198] width 239 height 38
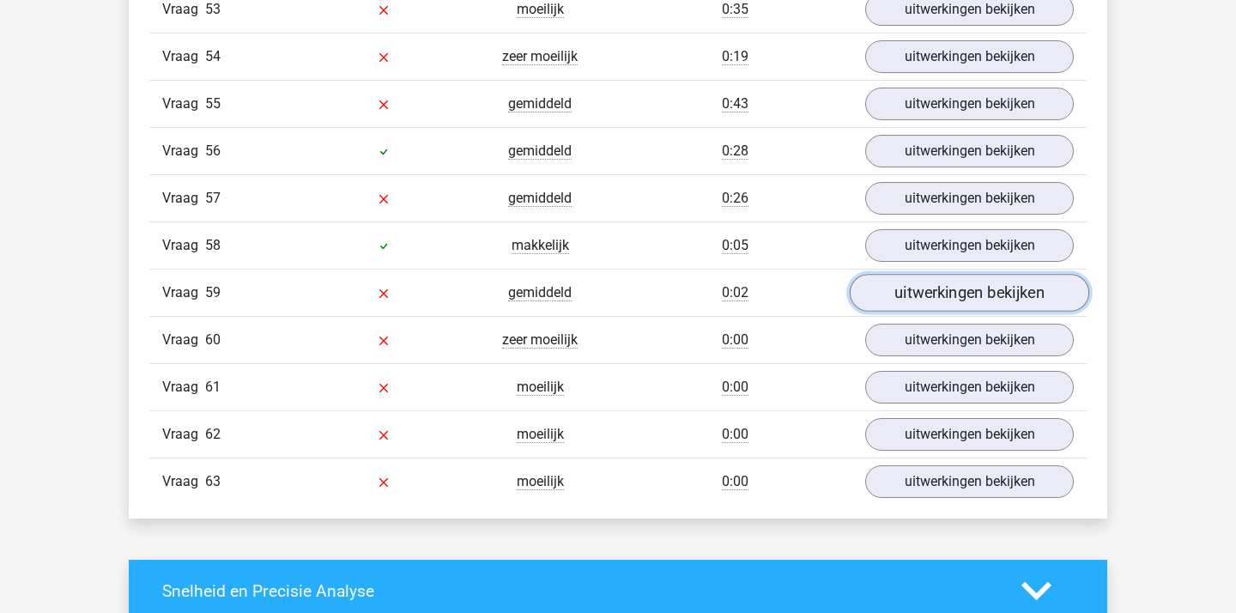
click at [886, 288] on link "uitwerkingen bekijken" at bounding box center [968, 293] width 239 height 38
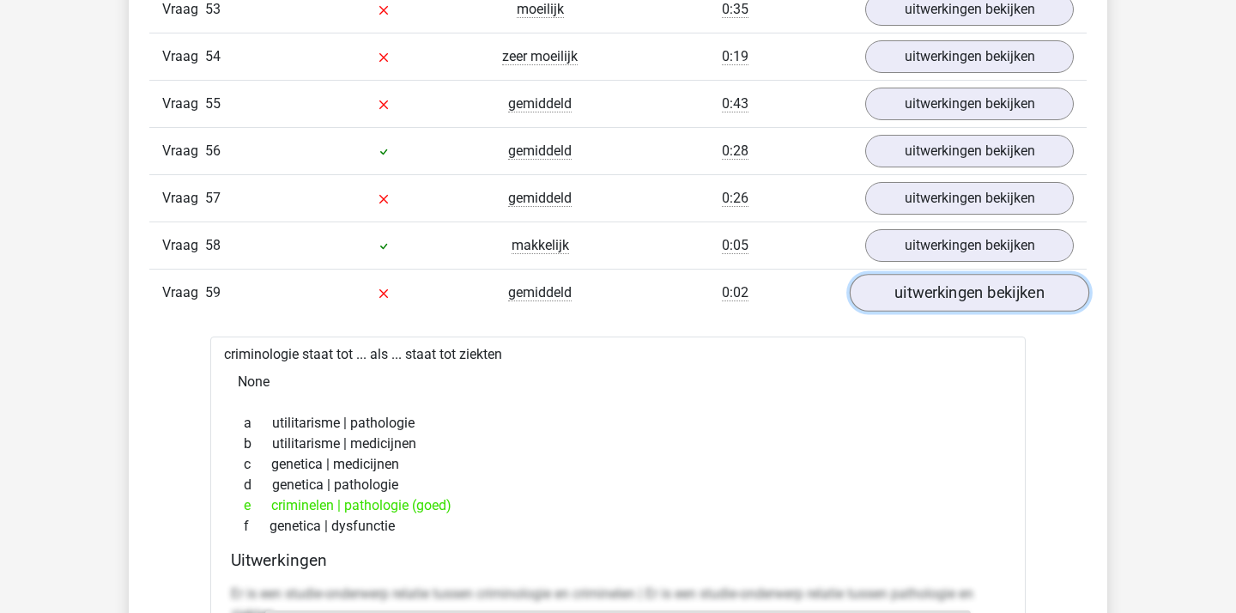
click at [926, 282] on link "uitwerkingen bekijken" at bounding box center [968, 293] width 239 height 38
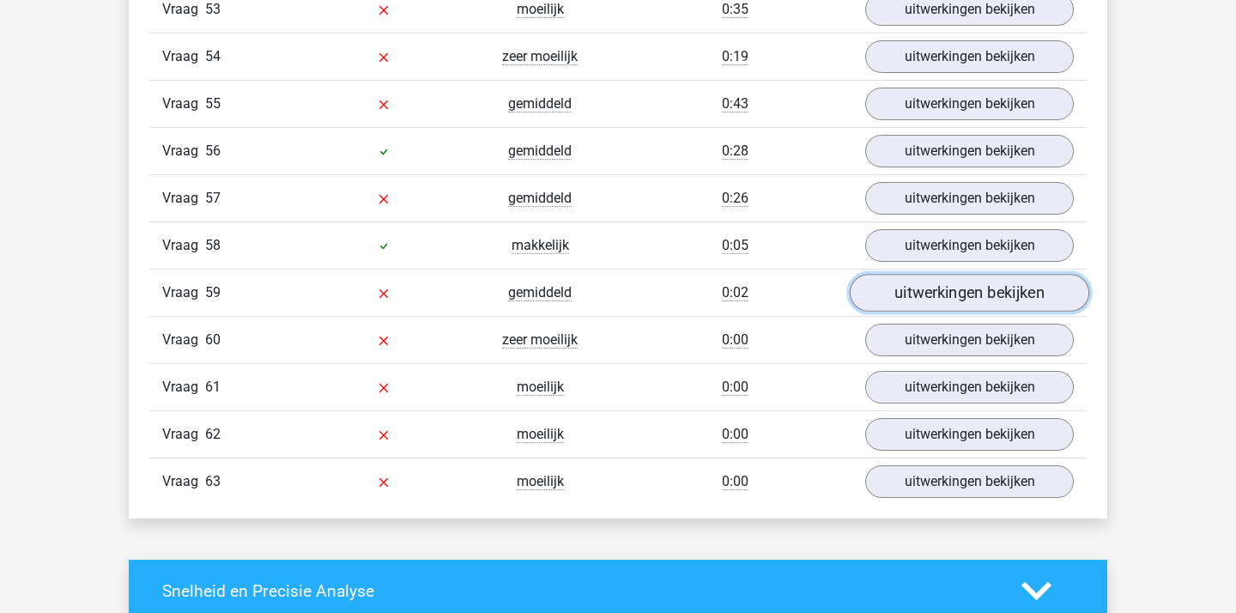
click at [926, 282] on link "uitwerkingen bekijken" at bounding box center [968, 293] width 239 height 38
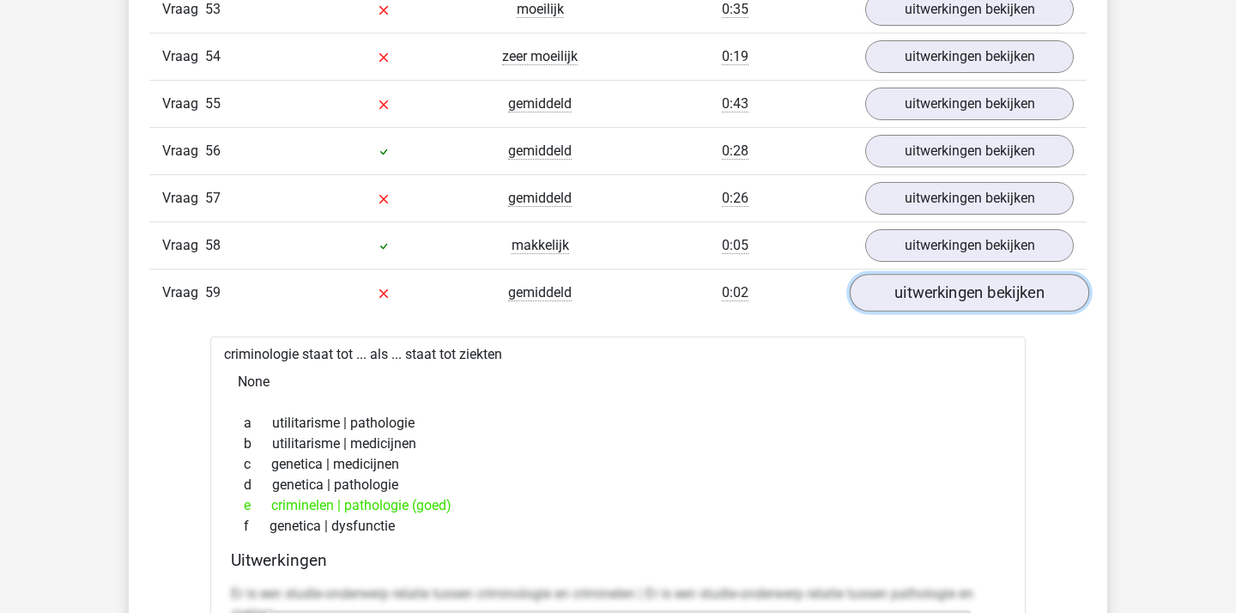
click at [926, 282] on link "uitwerkingen bekijken" at bounding box center [968, 293] width 239 height 38
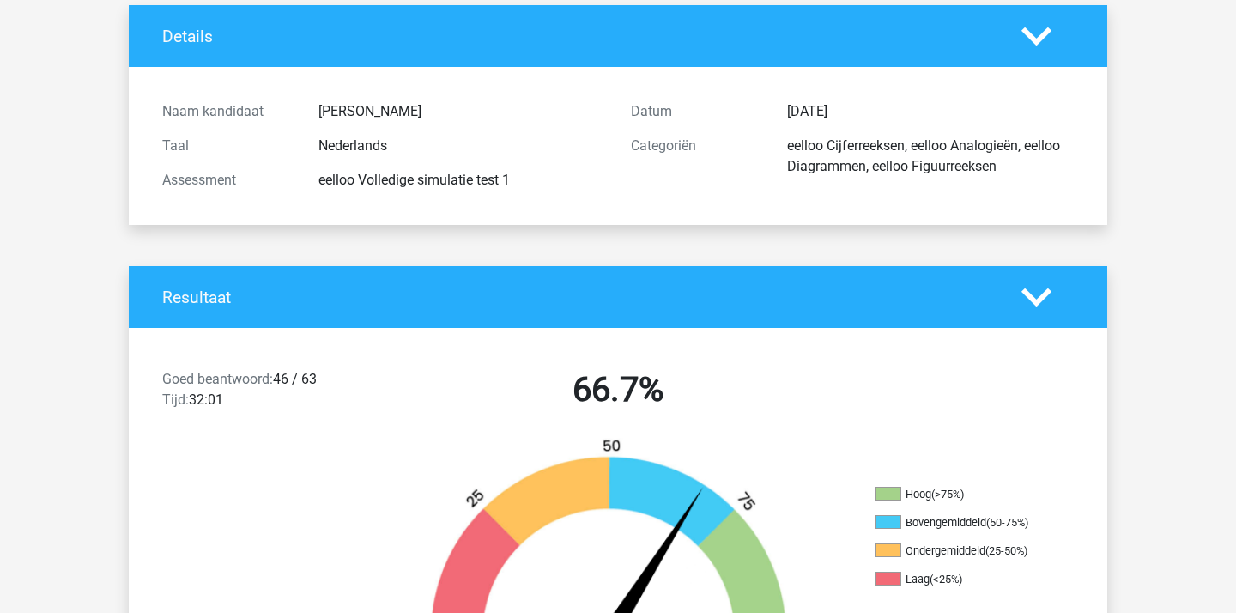
scroll to position [0, 0]
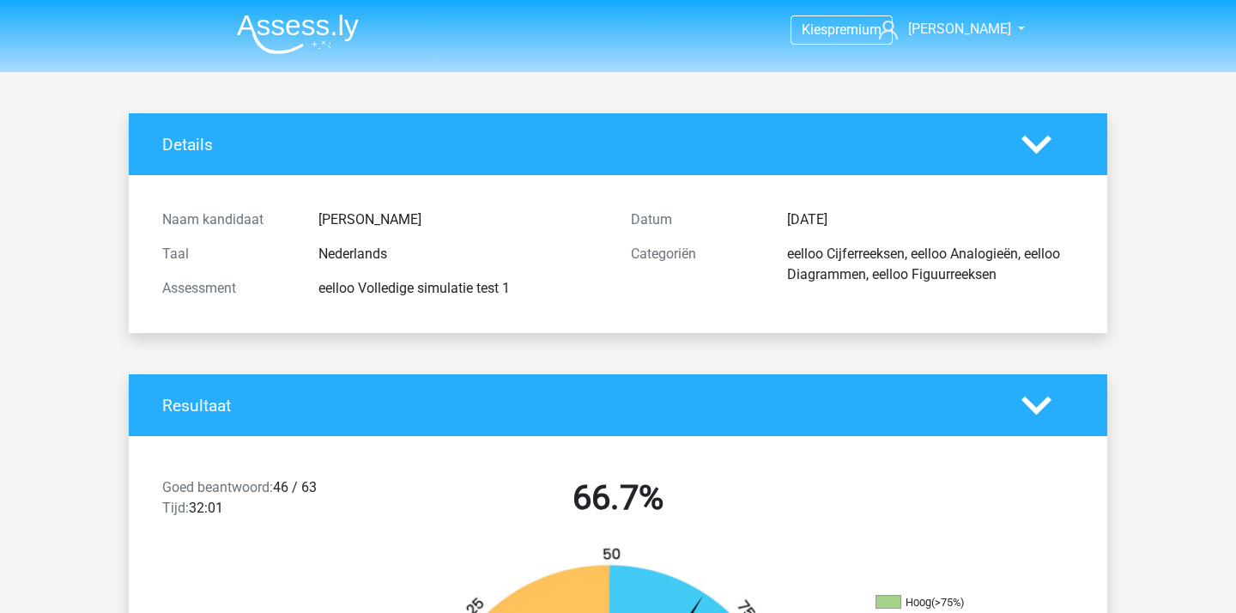
click at [287, 35] on img at bounding box center [298, 34] width 122 height 40
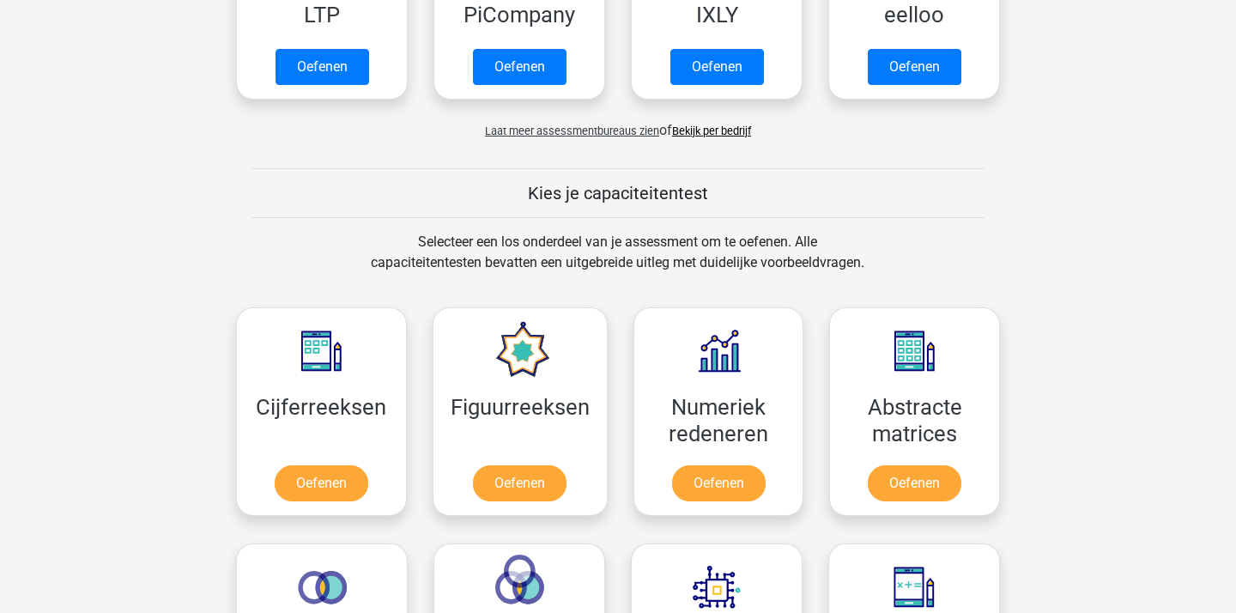
scroll to position [488, 0]
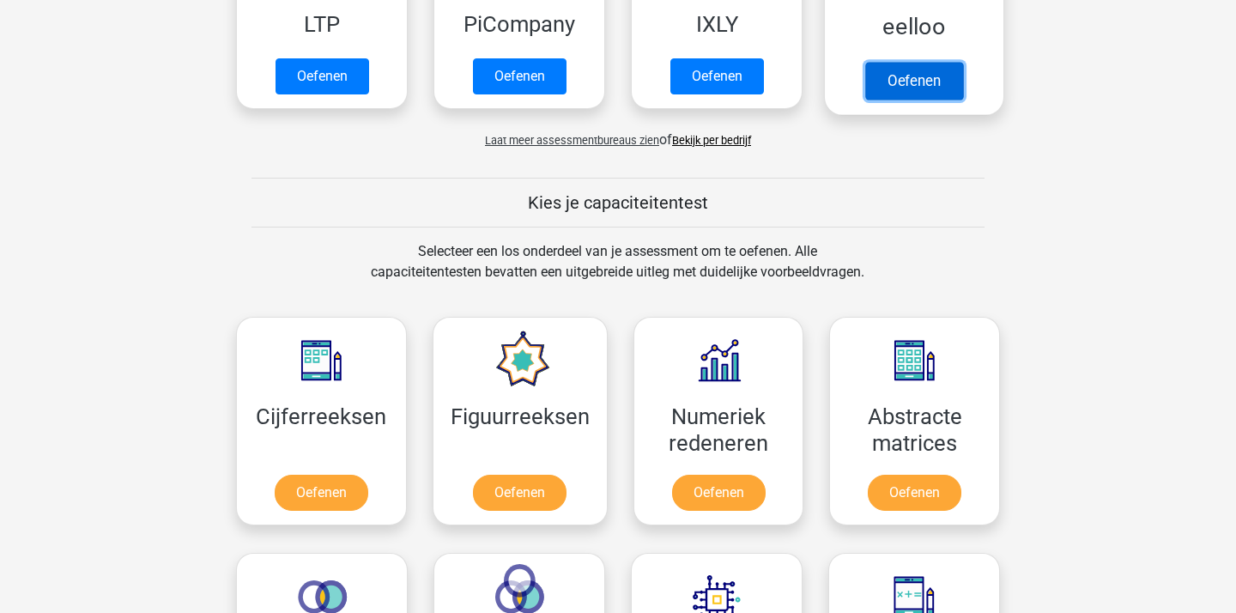
click at [899, 62] on link "Oefenen" at bounding box center [914, 81] width 98 height 38
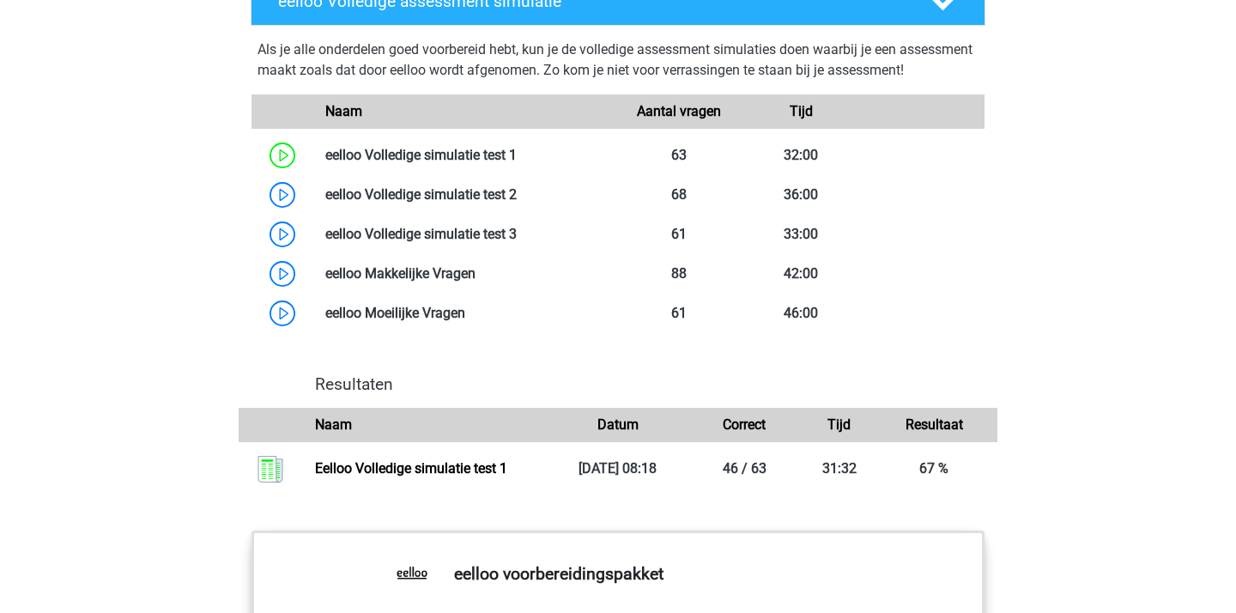
scroll to position [1438, 0]
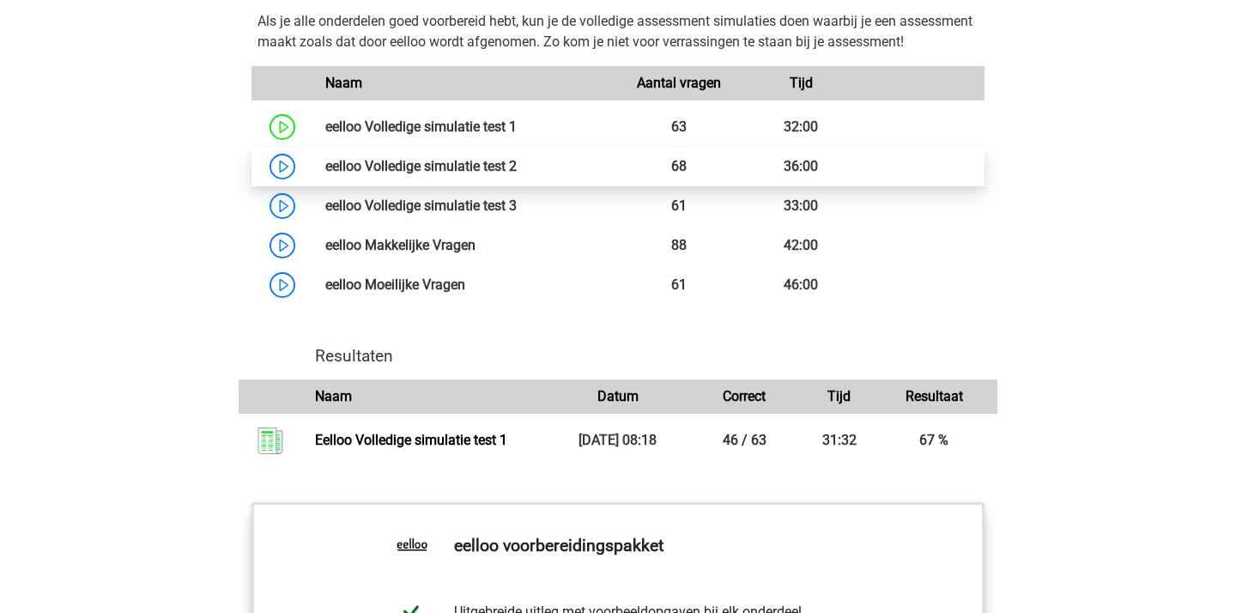
click at [517, 174] on link at bounding box center [517, 166] width 0 height 16
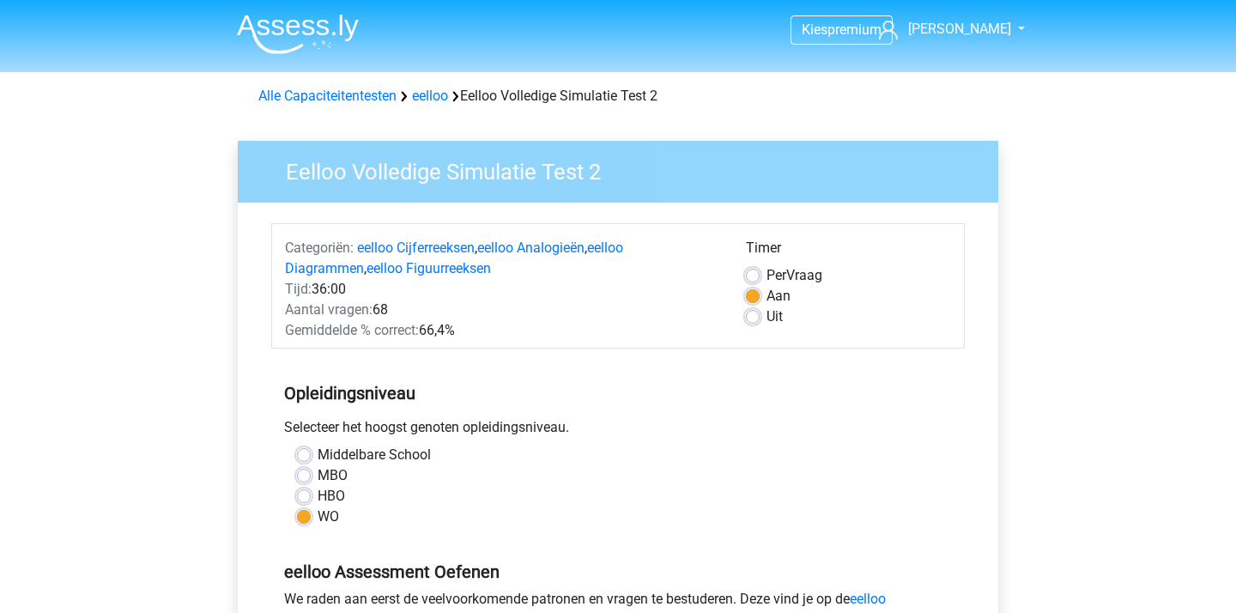
click at [297, 36] on img at bounding box center [298, 34] width 122 height 40
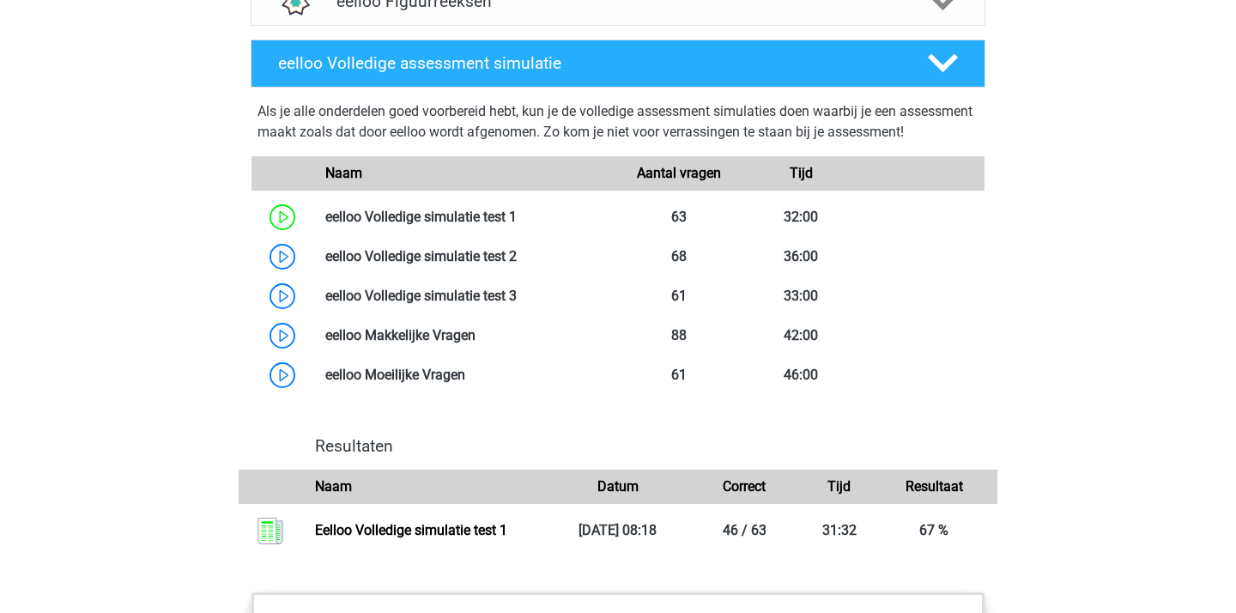
scroll to position [1332, 0]
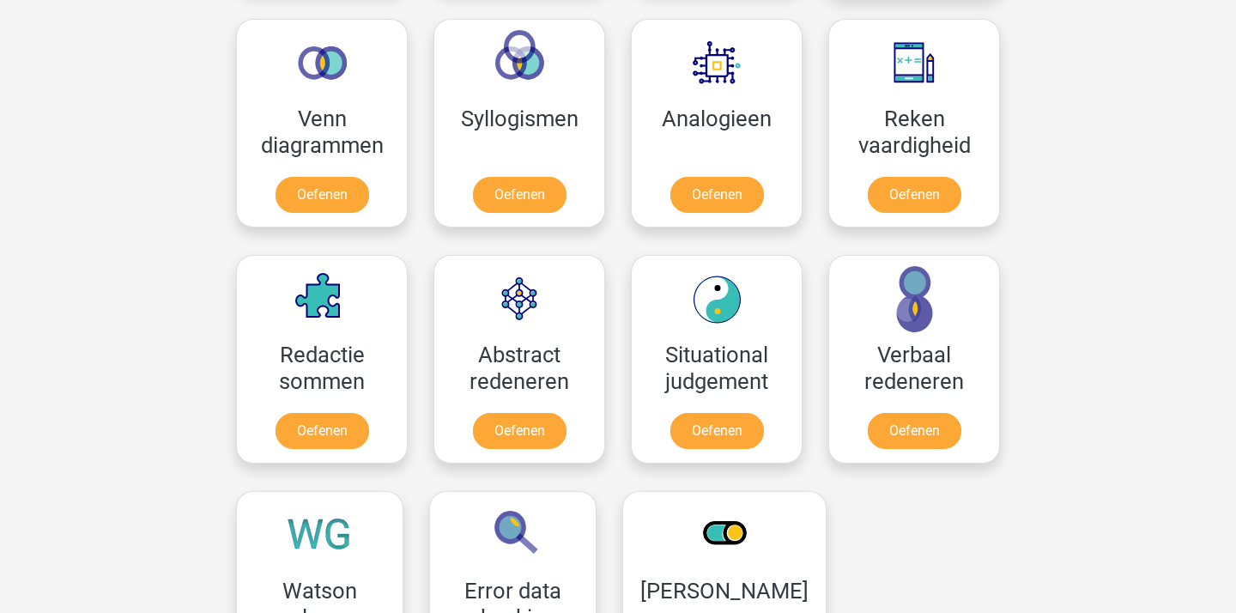
scroll to position [1044, 0]
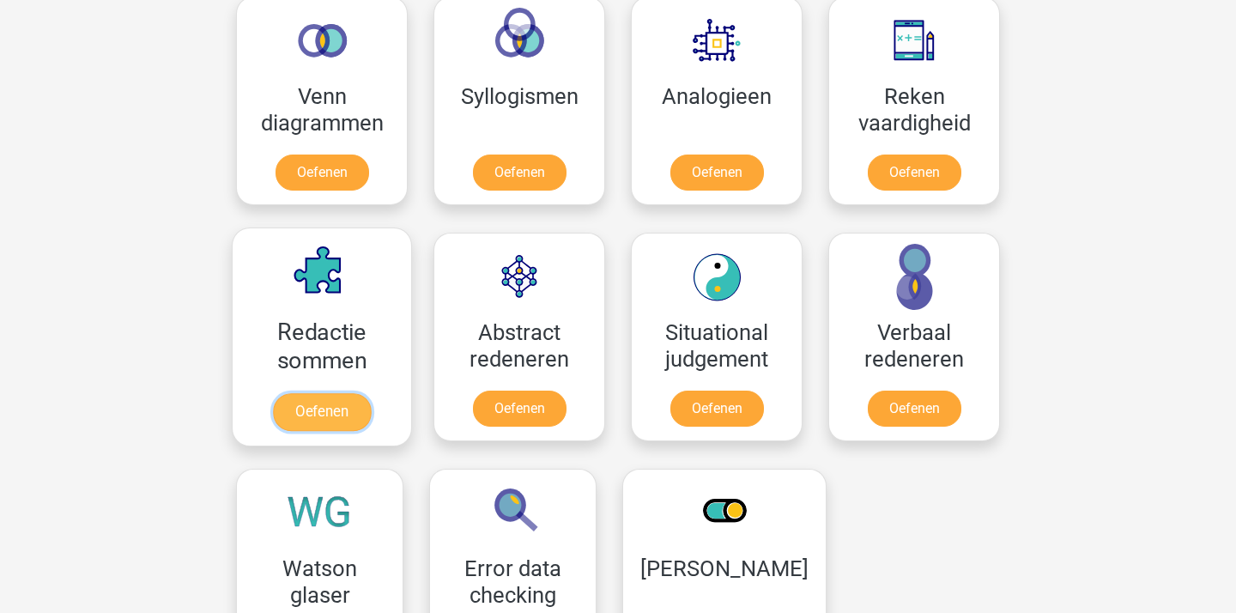
click at [346, 393] on link "Oefenen" at bounding box center [322, 412] width 98 height 38
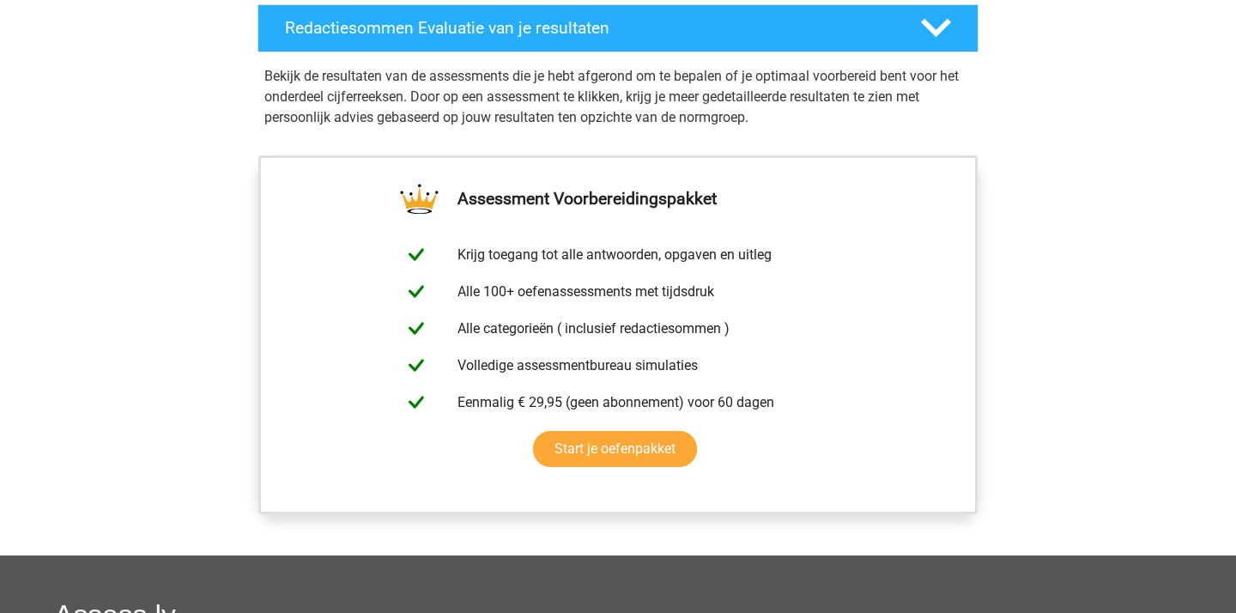
scroll to position [931, 0]
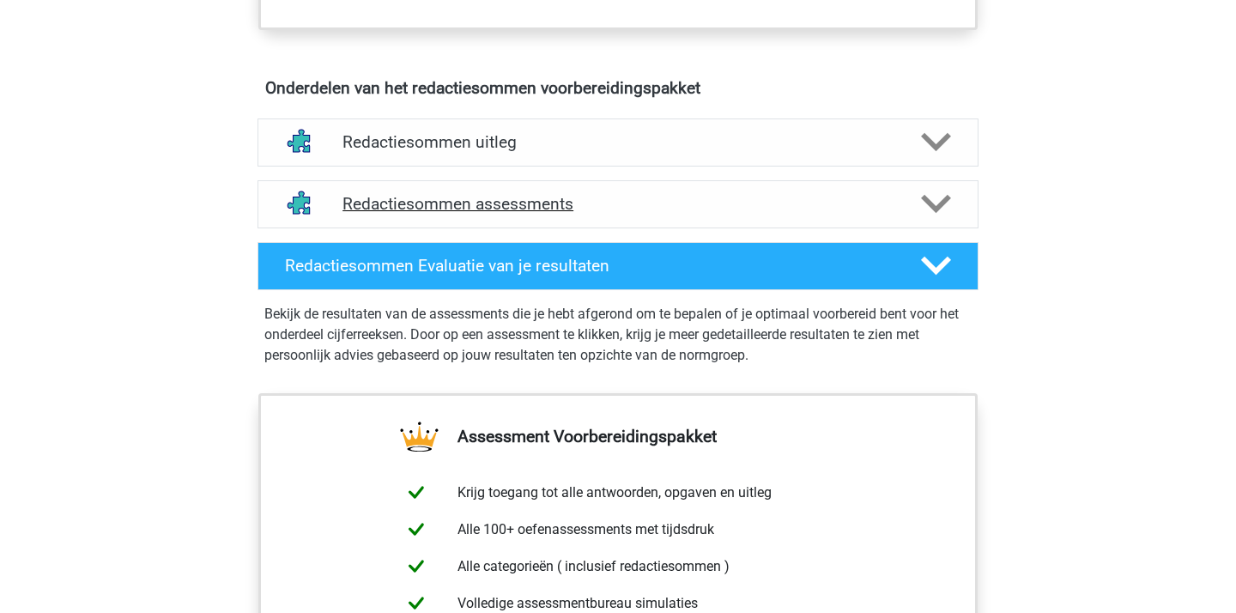
click at [424, 228] on div "Redactiesommen assessments" at bounding box center [617, 204] width 721 height 48
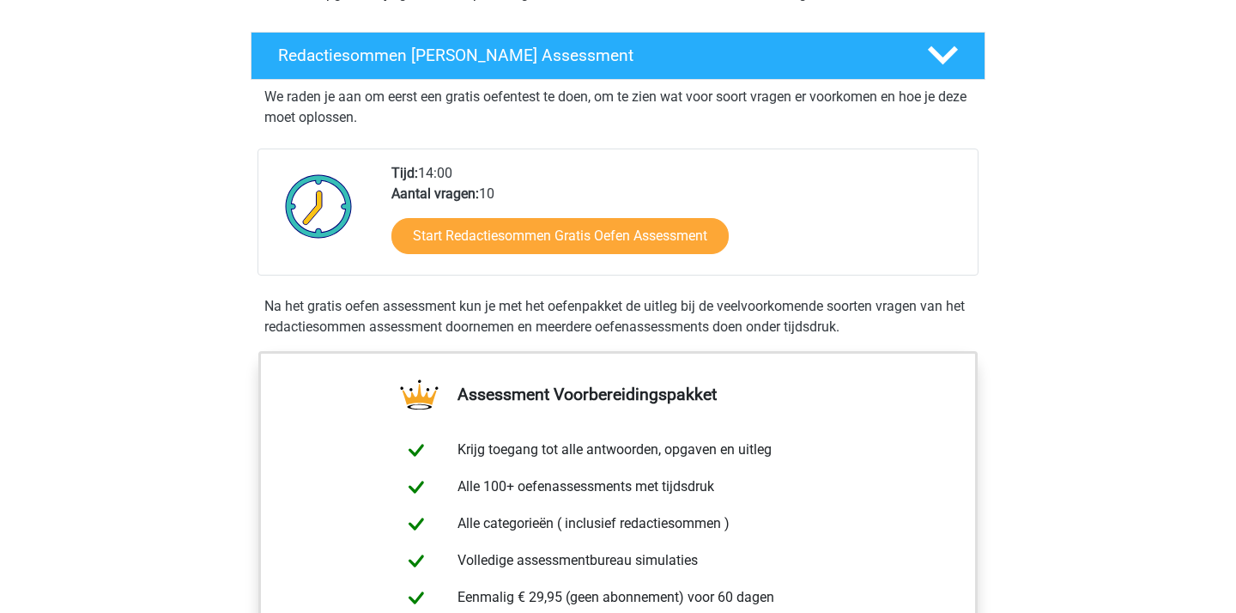
scroll to position [266, 0]
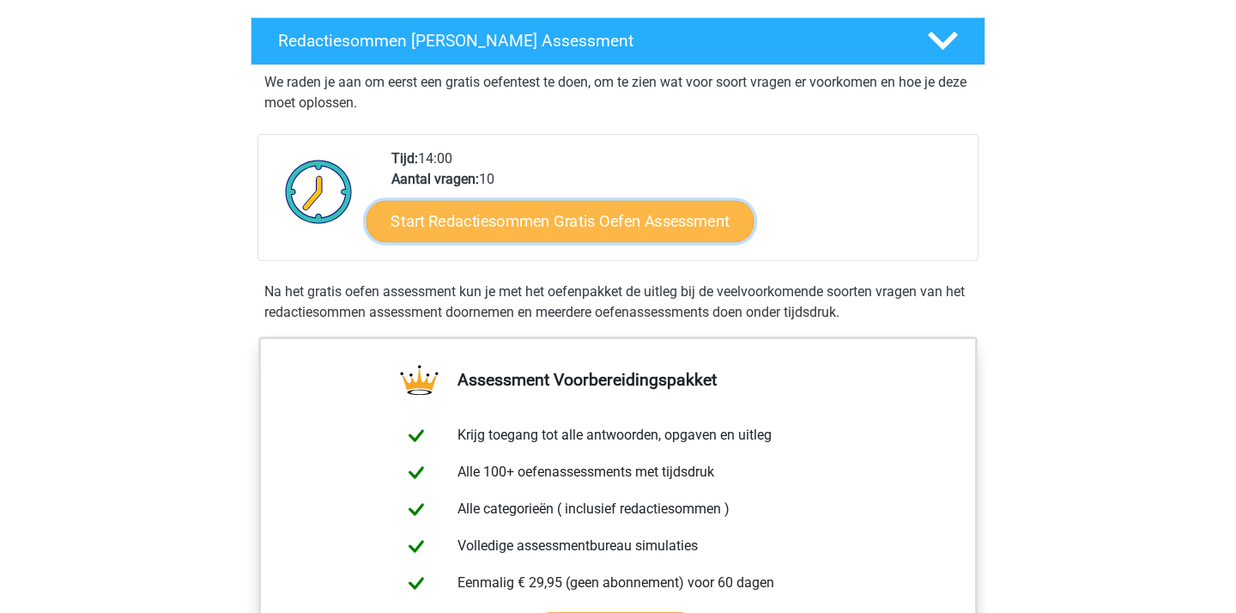
click at [559, 241] on link "Start Redactiesommen Gratis Oefen Assessment" at bounding box center [560, 220] width 388 height 41
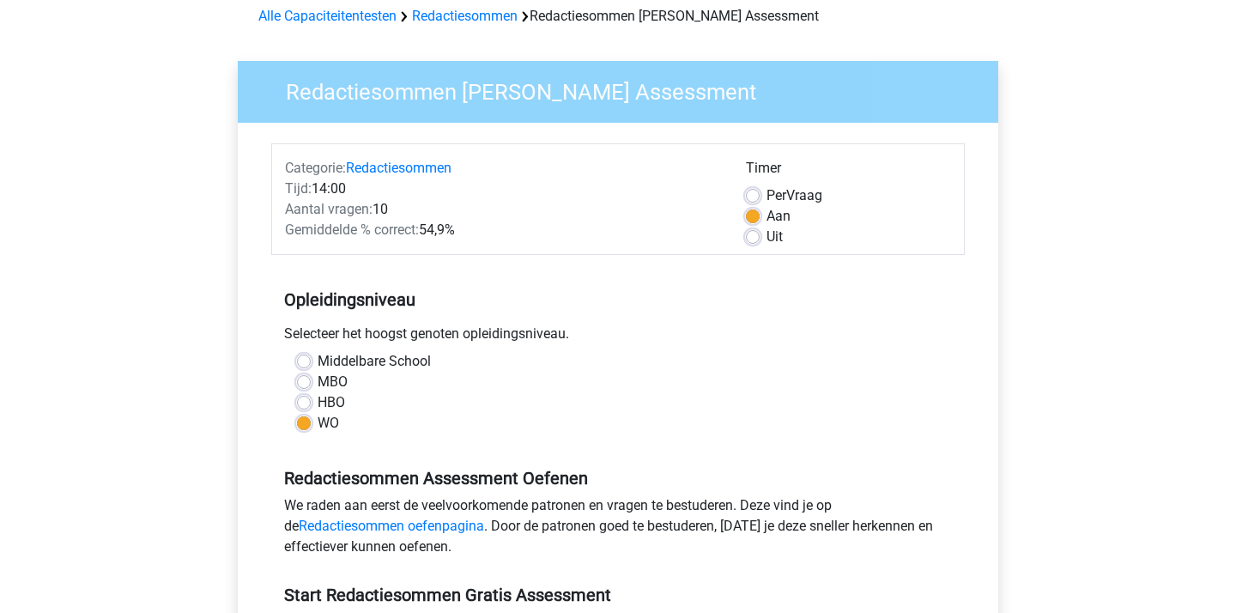
scroll to position [118, 0]
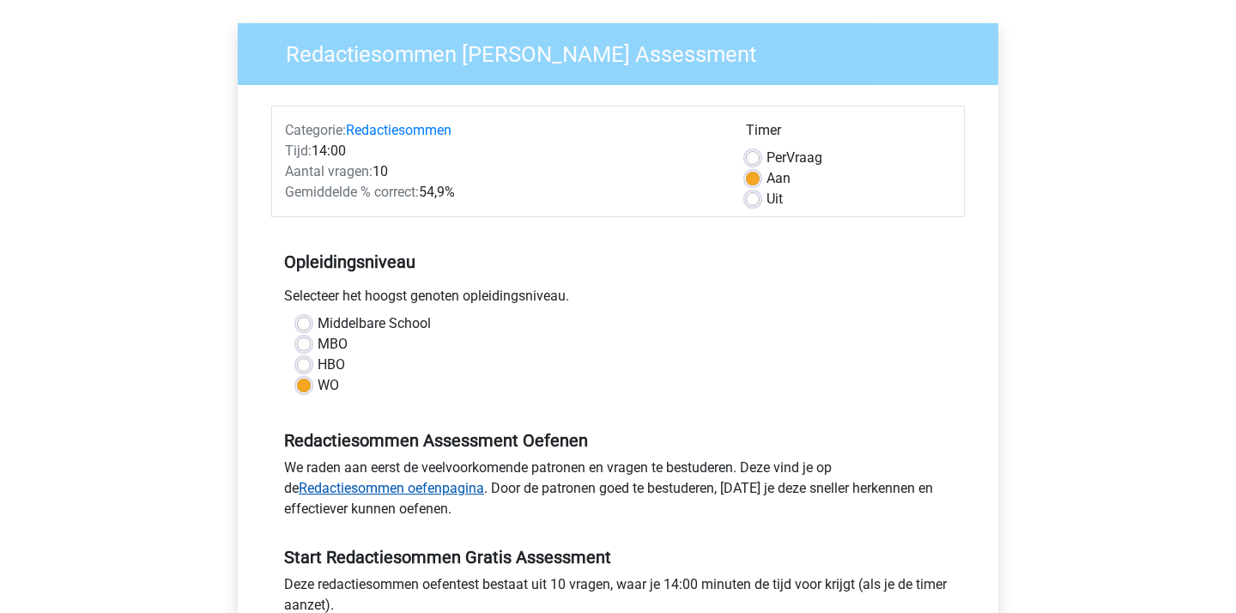
click at [430, 485] on link "Redactiesommen oefenpagina" at bounding box center [391, 488] width 185 height 16
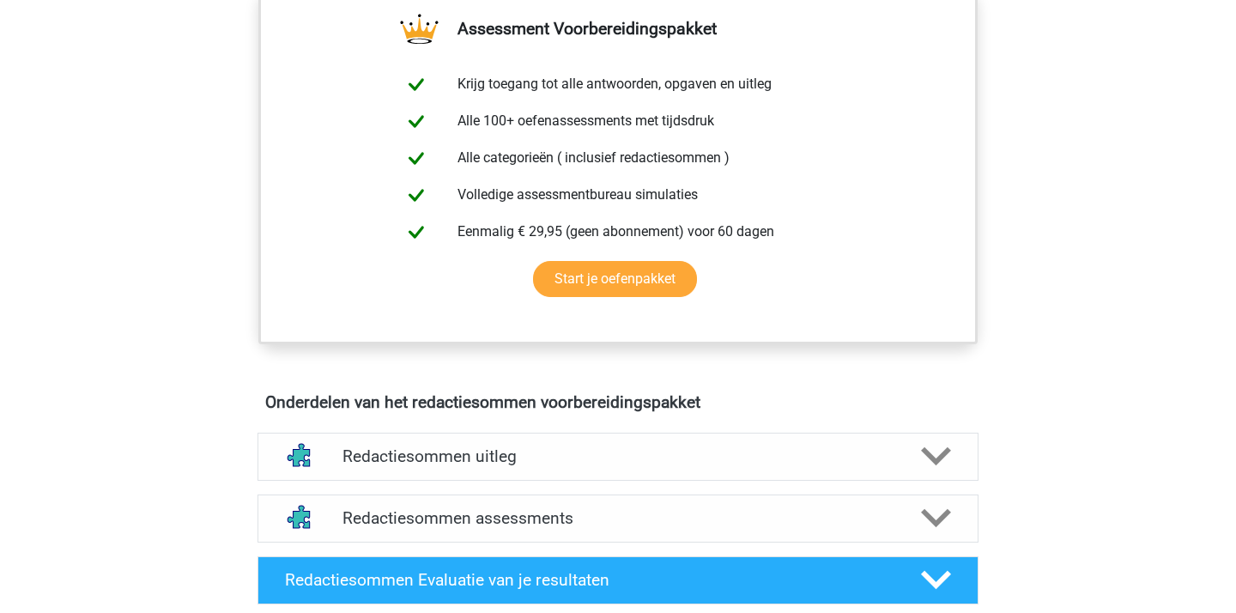
scroll to position [848, 0]
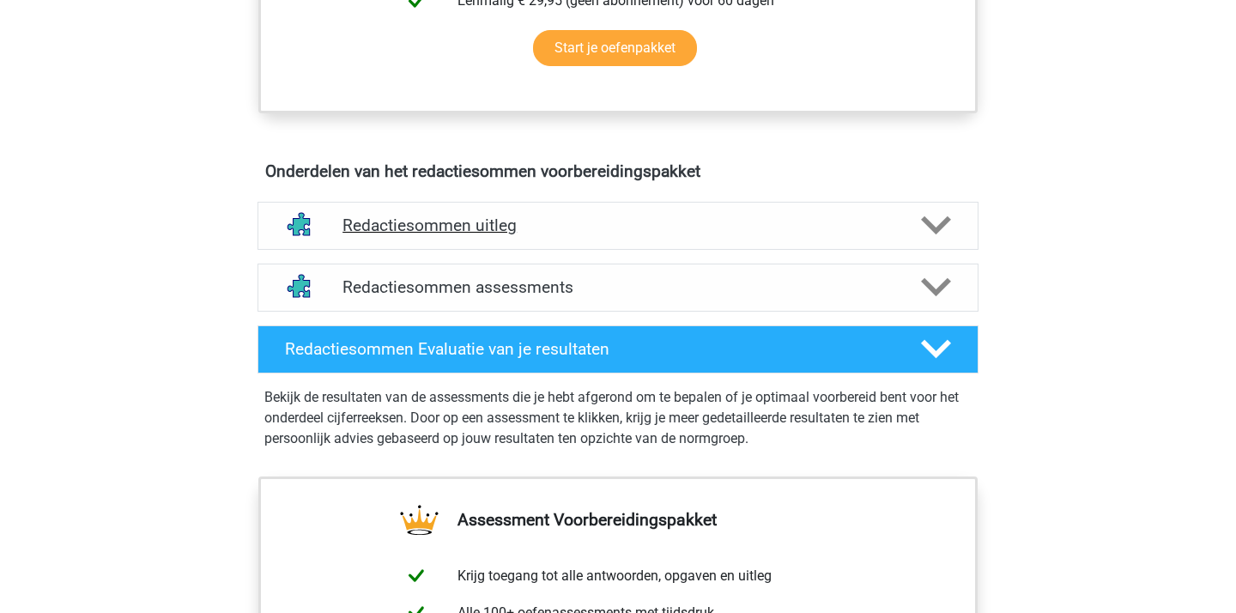
click at [530, 235] on h4 "Redactiesommen uitleg" at bounding box center [617, 225] width 551 height 20
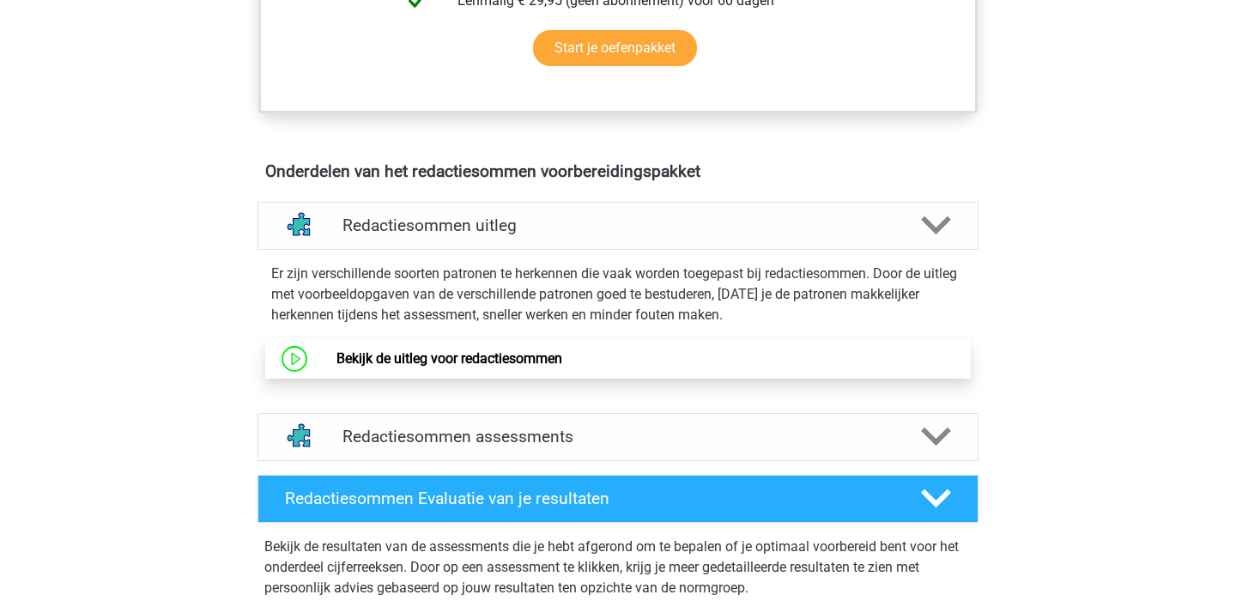
click at [510, 366] on link "Bekijk de uitleg voor redactiesommen" at bounding box center [449, 358] width 226 height 16
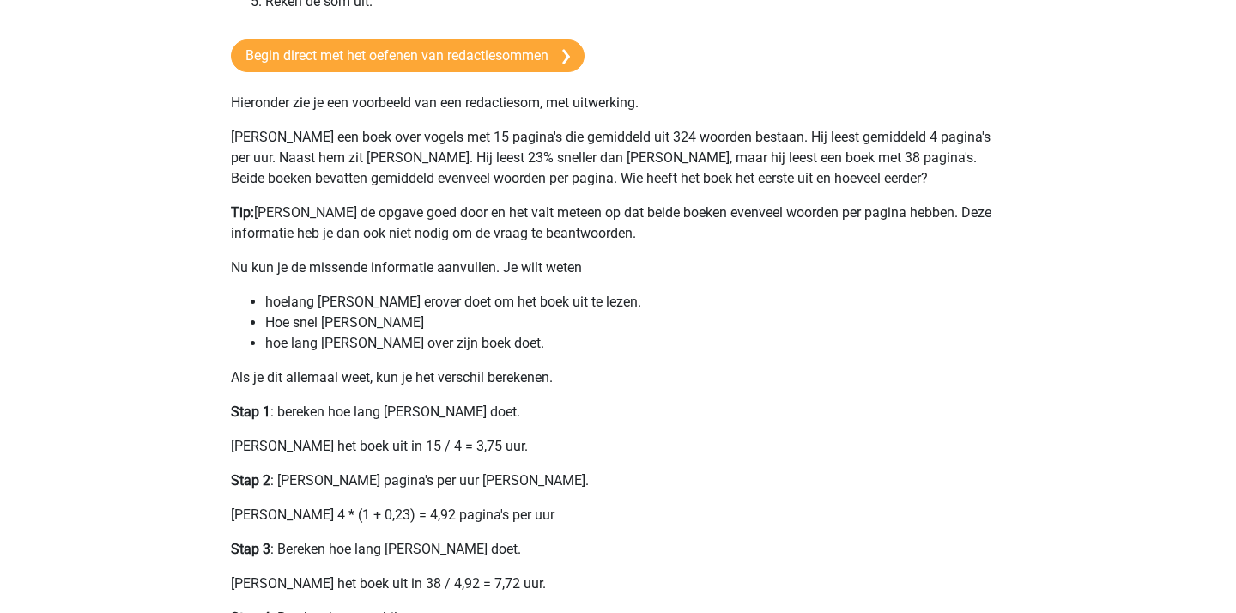
scroll to position [255, 0]
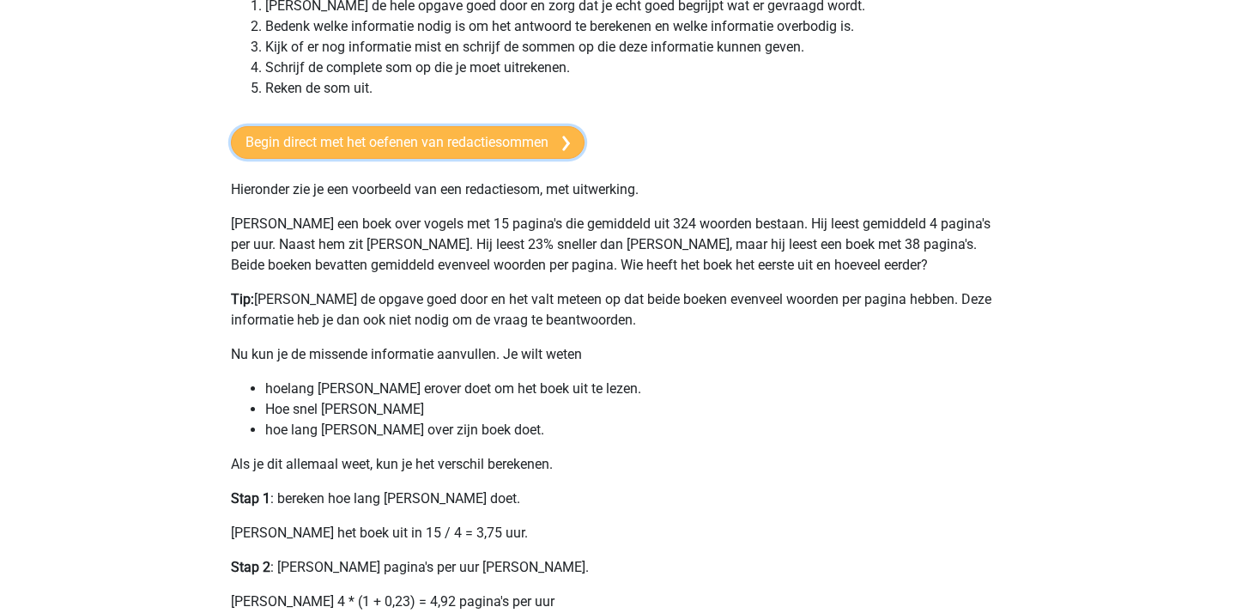
click at [458, 142] on link "Begin direct met het oefenen van redactiesommen" at bounding box center [408, 142] width 354 height 33
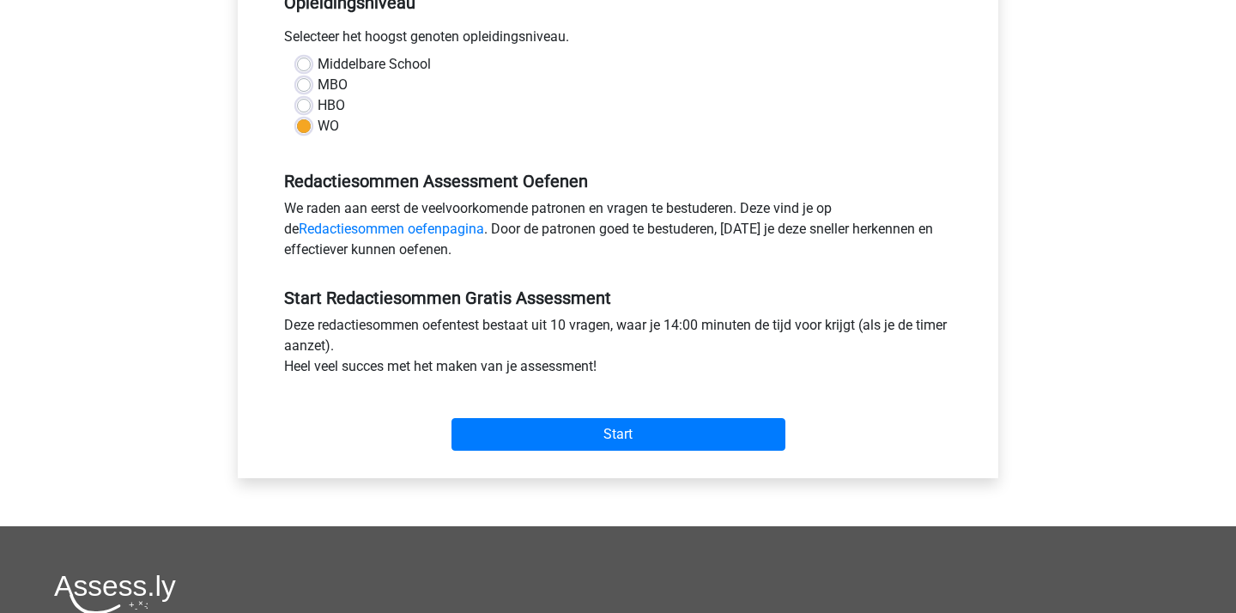
scroll to position [431, 0]
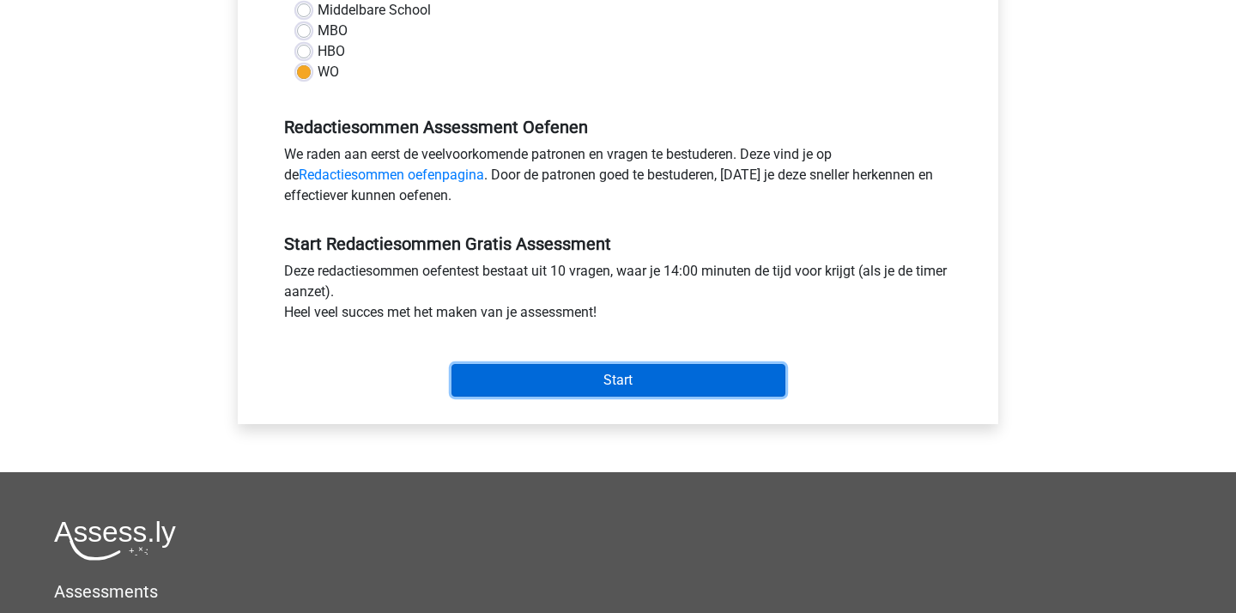
click at [555, 366] on input "Start" at bounding box center [618, 380] width 334 height 33
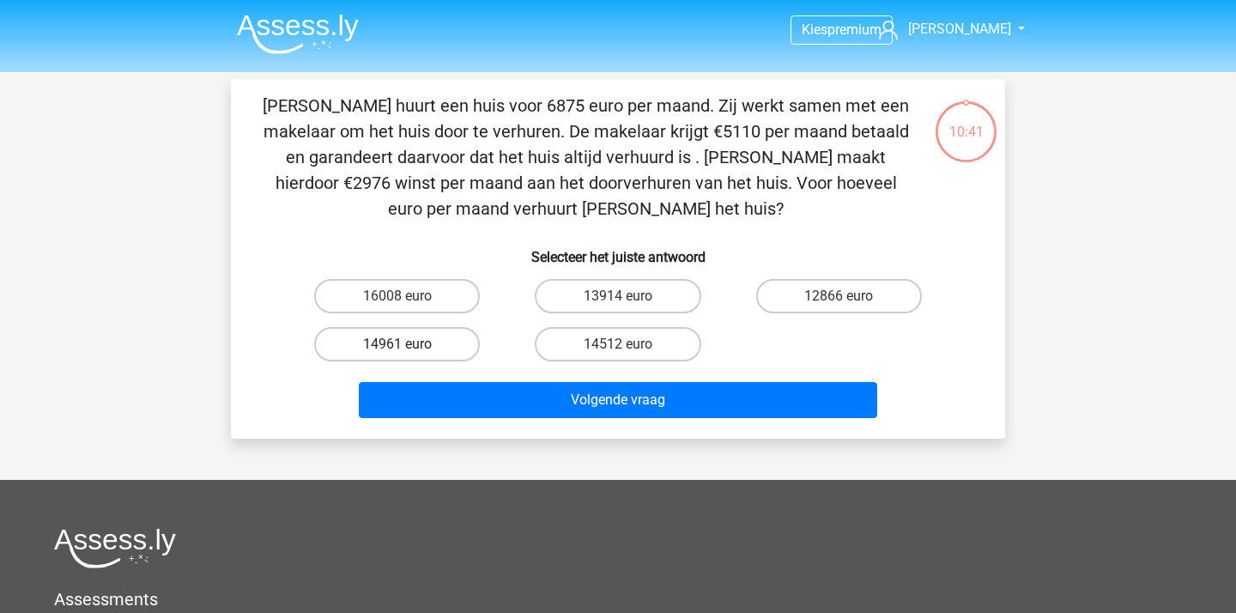
click at [425, 340] on label "14961 euro" at bounding box center [397, 344] width 166 height 34
click at [408, 344] on input "14961 euro" at bounding box center [402, 349] width 11 height 11
radio input "true"
click at [549, 425] on div "[PERSON_NAME] huurt een huis voor 6875 euro per maand. Zij werkt samen met een …" at bounding box center [618, 259] width 774 height 360
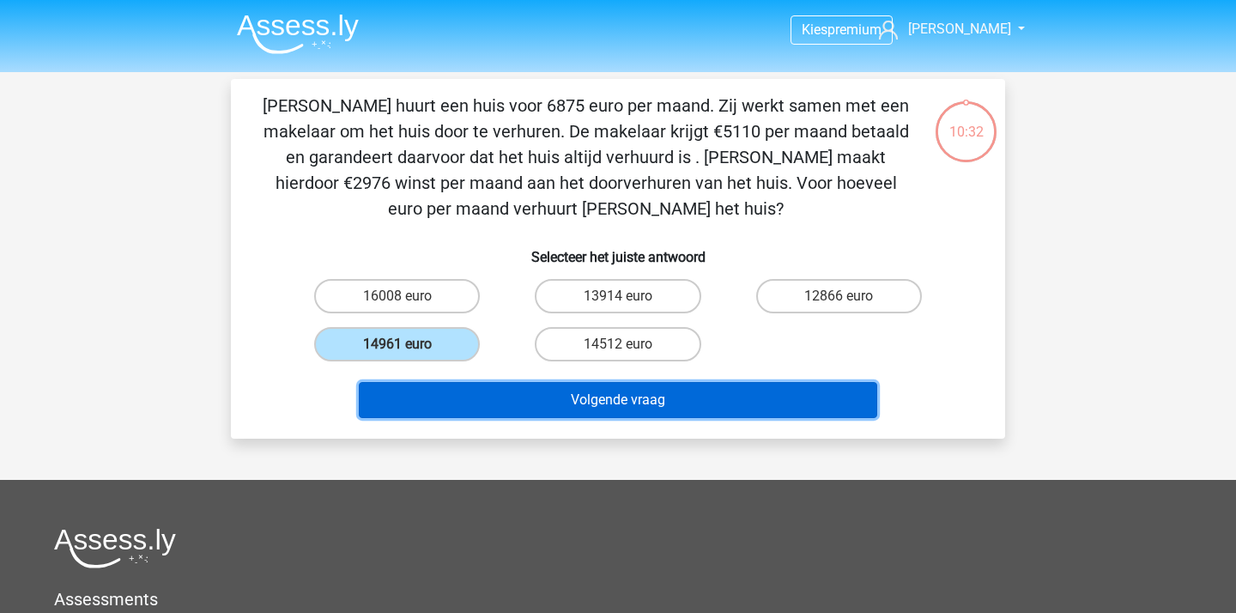
click at [596, 396] on button "Volgende vraag" at bounding box center [618, 400] width 519 height 36
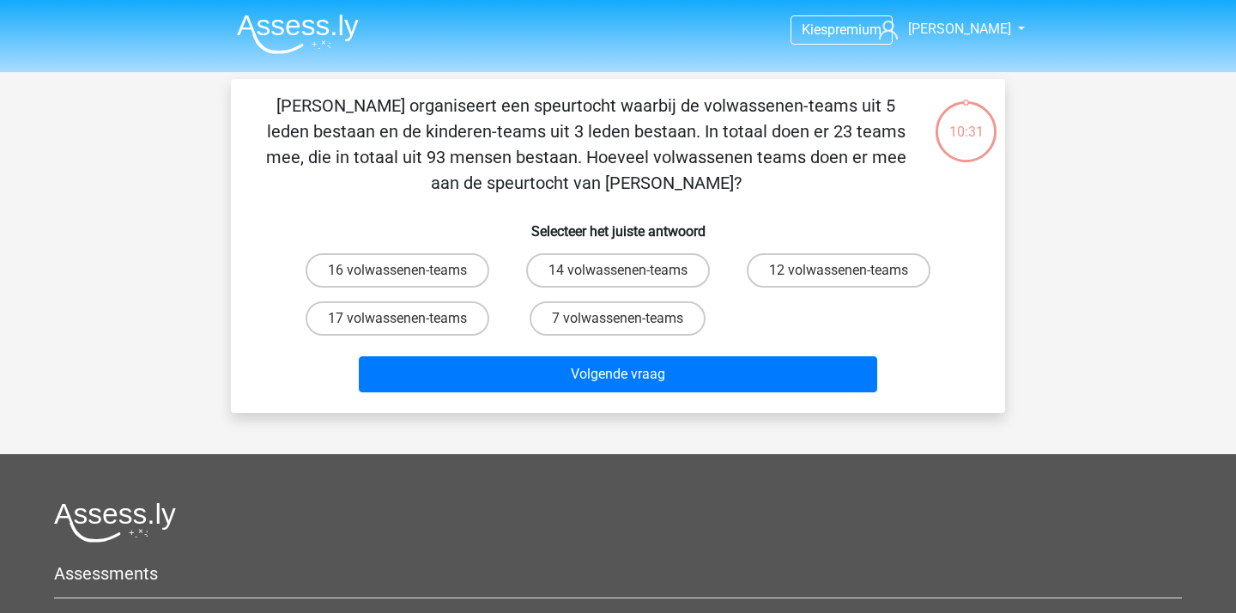
scroll to position [1, 0]
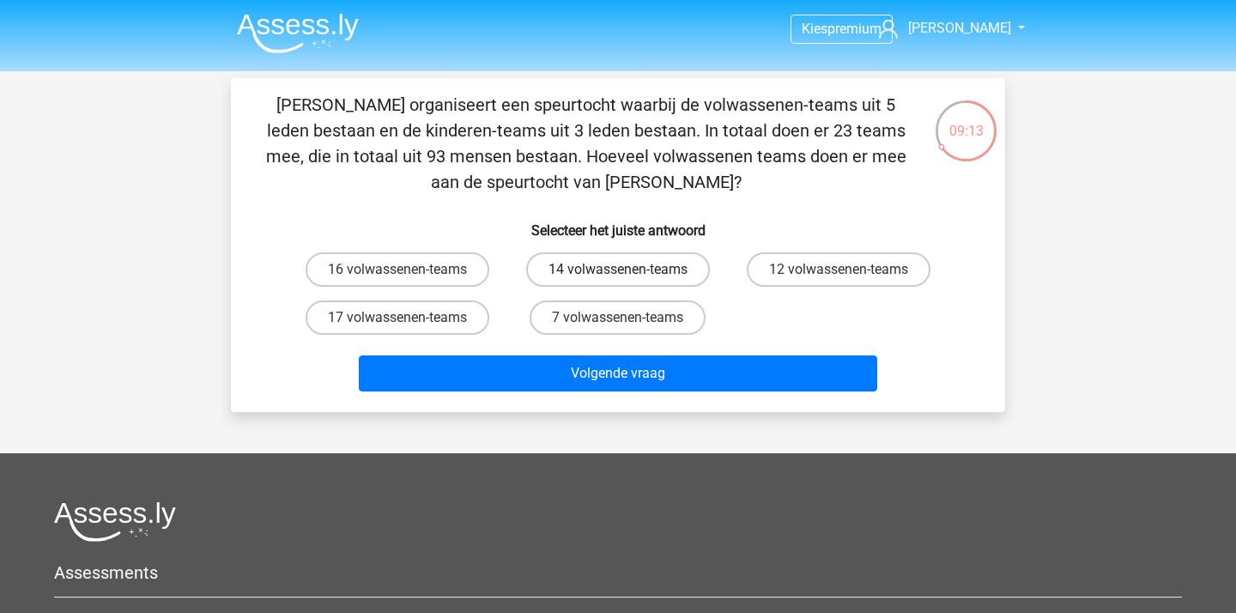
click at [643, 274] on label "14 volwassenen-teams" at bounding box center [618, 269] width 184 height 34
click at [629, 274] on input "14 volwassenen-teams" at bounding box center [623, 274] width 11 height 11
radio input "true"
click at [809, 273] on label "12 volwassenen-teams" at bounding box center [839, 269] width 184 height 34
click at [838, 273] on input "12 volwassenen-teams" at bounding box center [843, 274] width 11 height 11
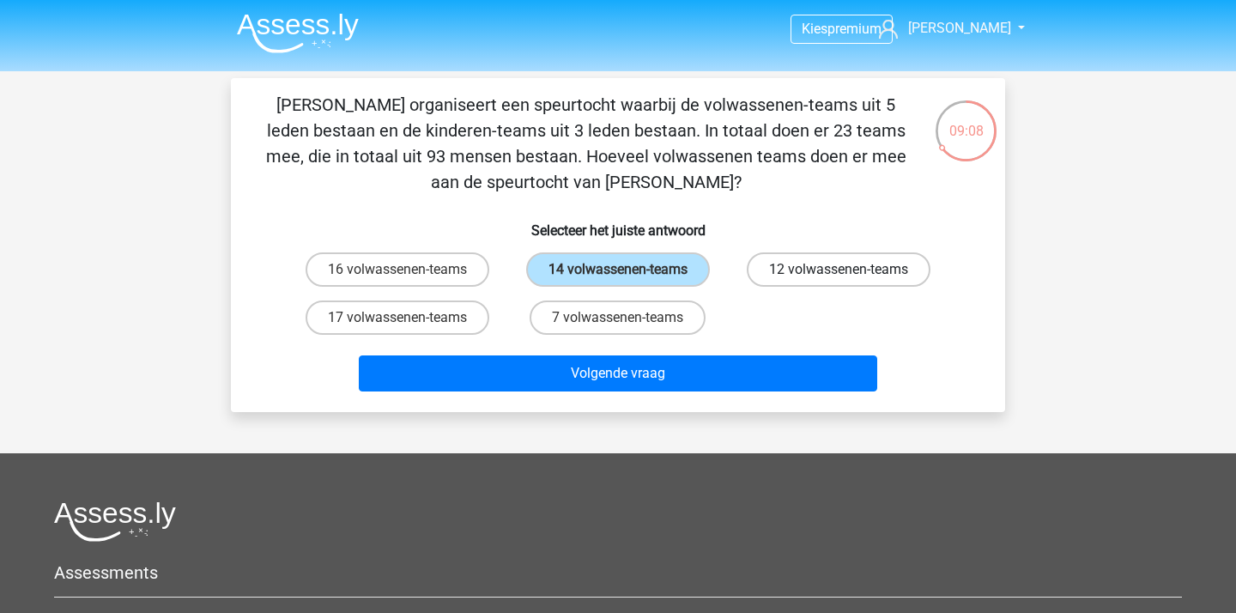
radio input "true"
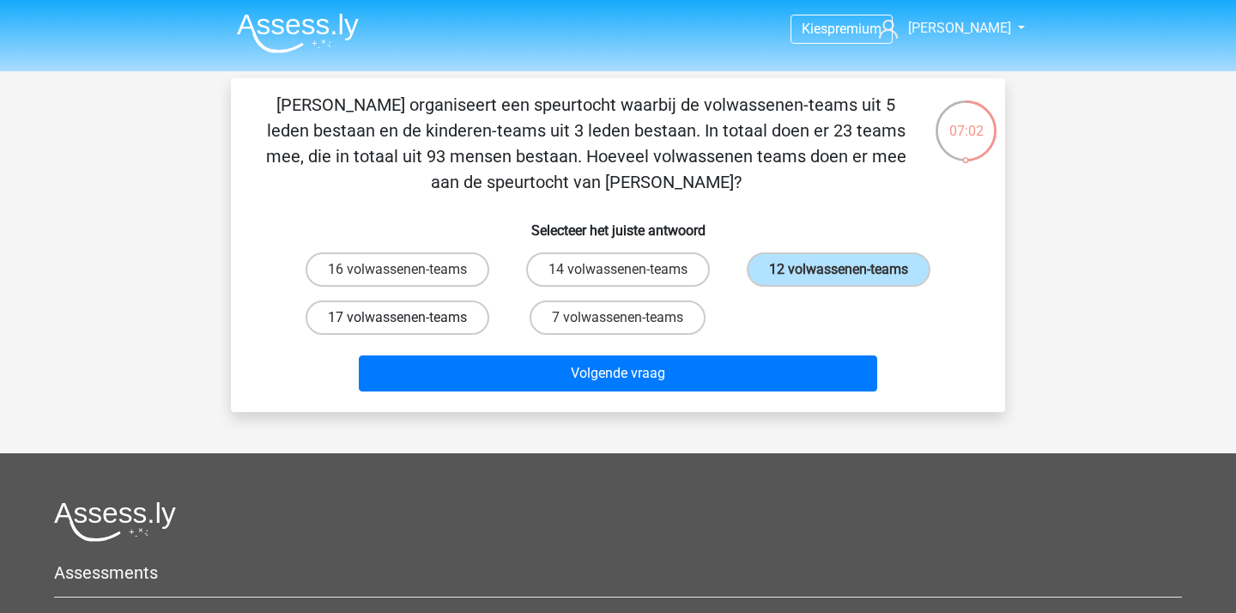
click at [467, 311] on label "17 volwassenen-teams" at bounding box center [397, 317] width 184 height 34
click at [408, 317] on input "17 volwassenen-teams" at bounding box center [402, 322] width 11 height 11
radio input "true"
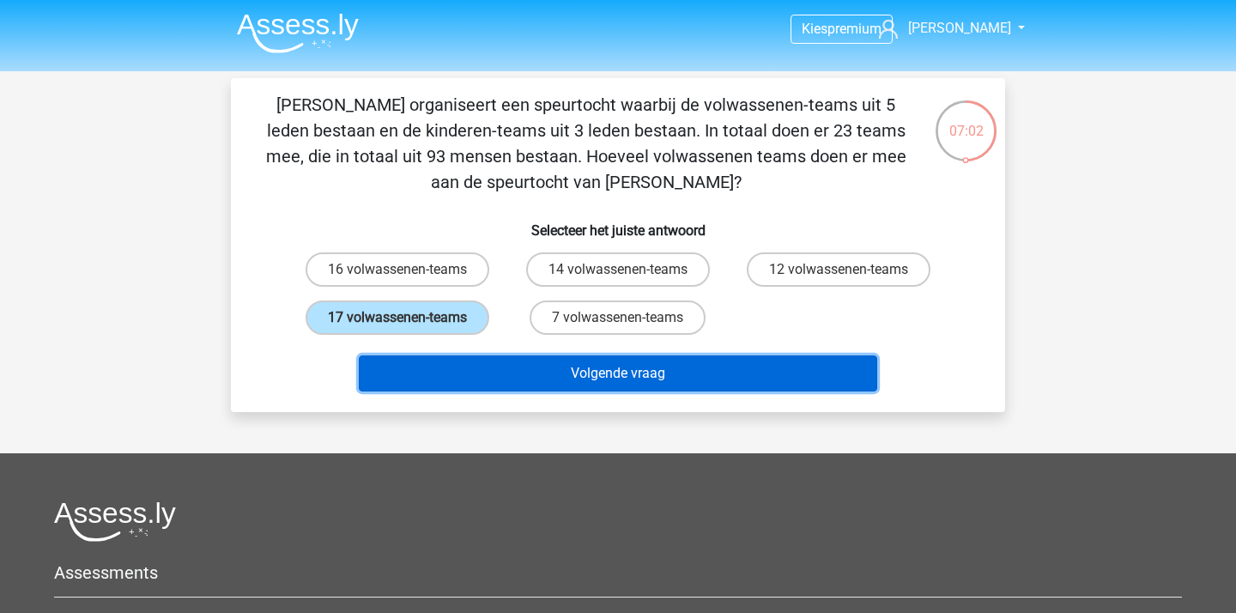
click at [553, 366] on button "Volgende vraag" at bounding box center [618, 373] width 519 height 36
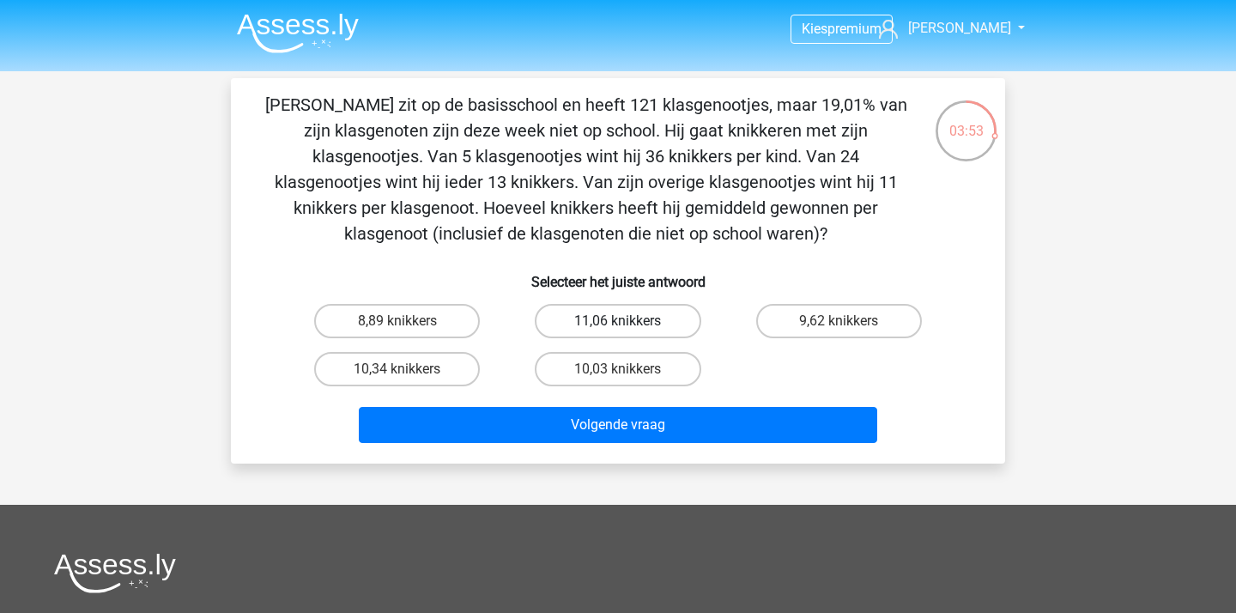
click at [614, 329] on label "11,06 knikkers" at bounding box center [618, 321] width 166 height 34
click at [618, 329] on input "11,06 knikkers" at bounding box center [623, 326] width 11 height 11
radio input "true"
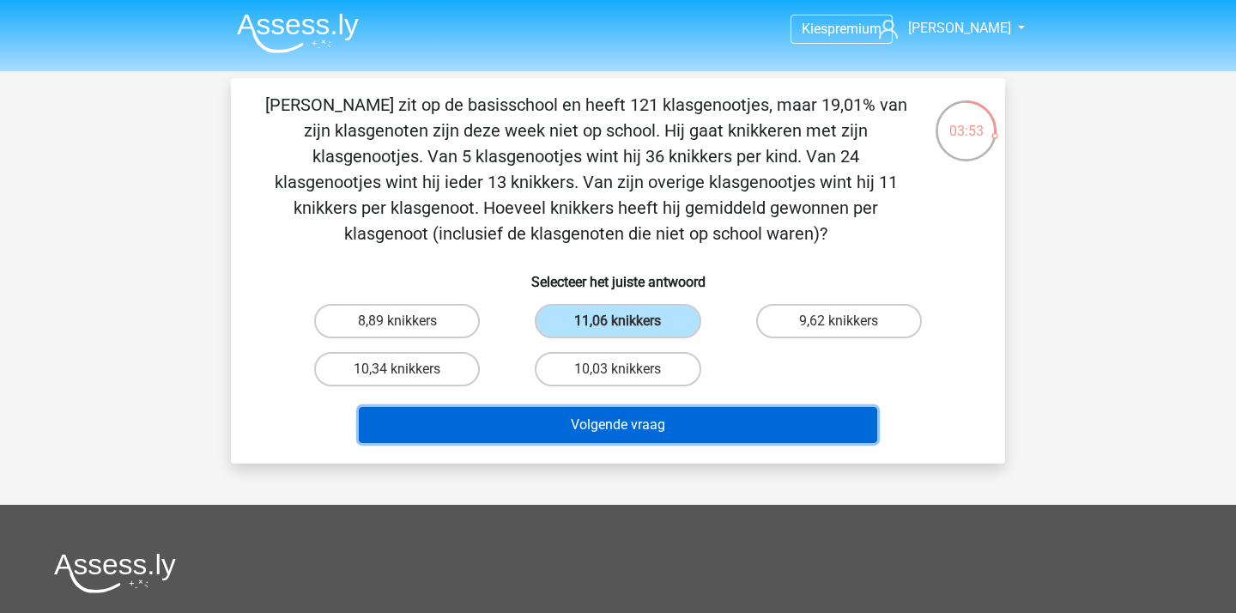
click at [648, 418] on button "Volgende vraag" at bounding box center [618, 425] width 519 height 36
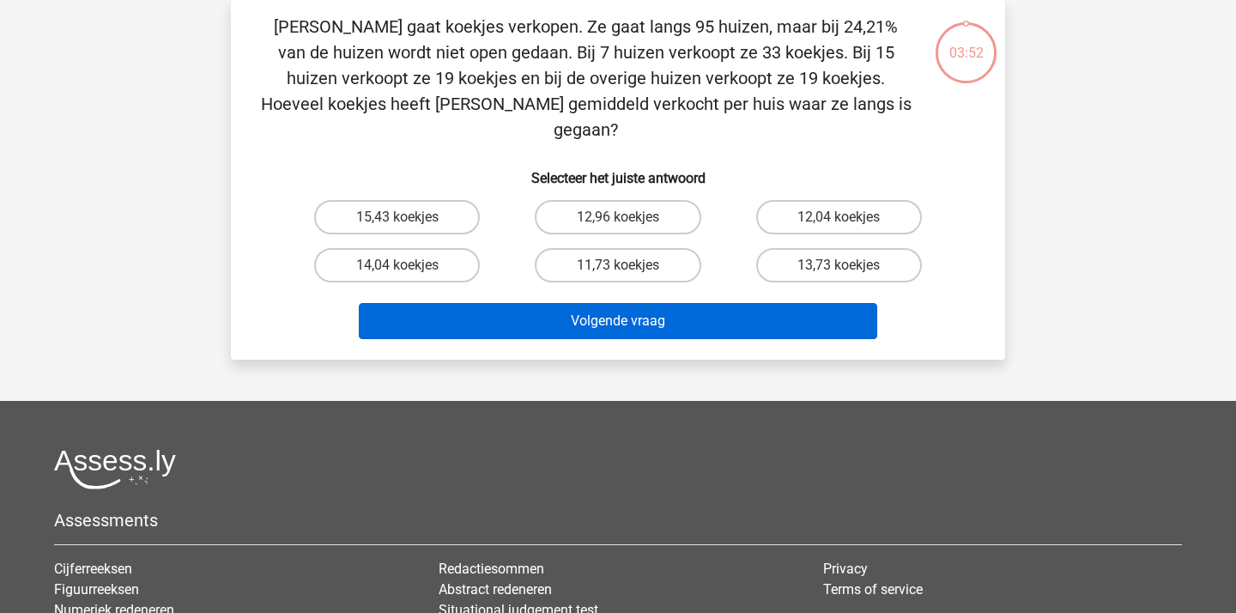
scroll to position [0, 0]
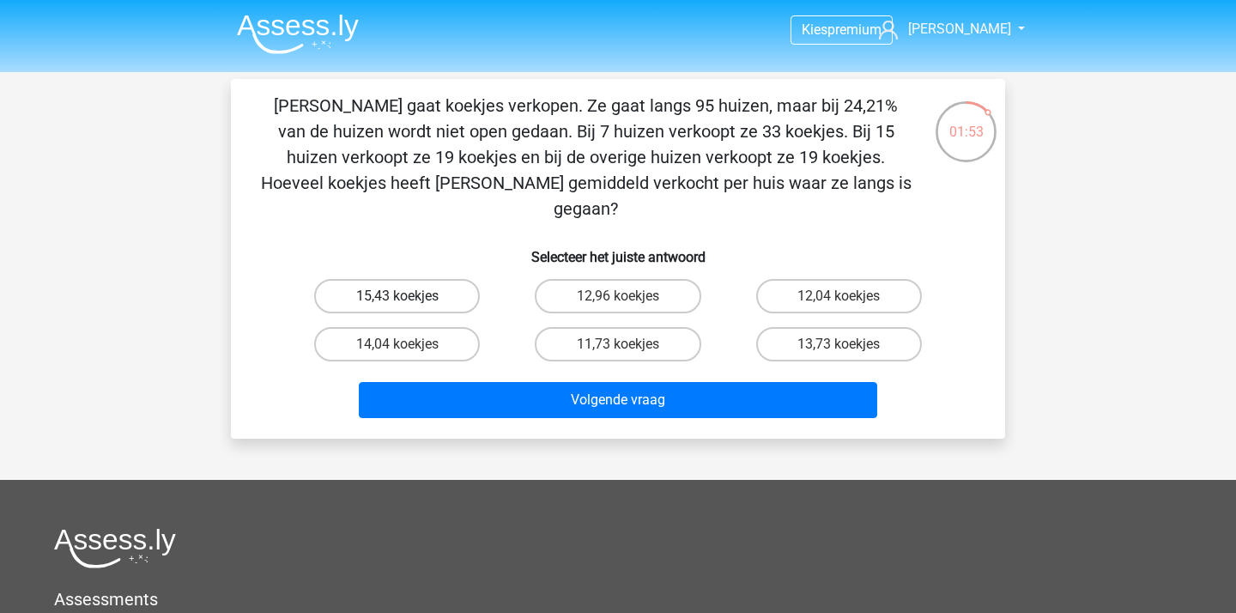
click at [412, 279] on label "15,43 koekjes" at bounding box center [397, 296] width 166 height 34
click at [408, 296] on input "15,43 koekjes" at bounding box center [402, 301] width 11 height 11
radio input "true"
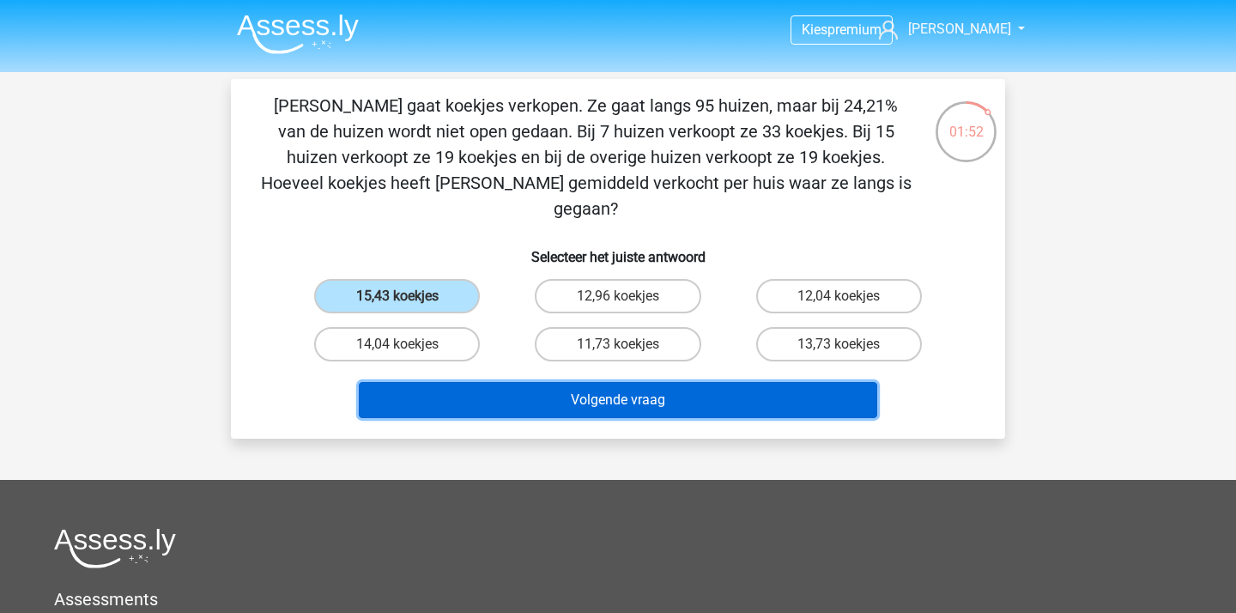
click at [559, 382] on button "Volgende vraag" at bounding box center [618, 400] width 519 height 36
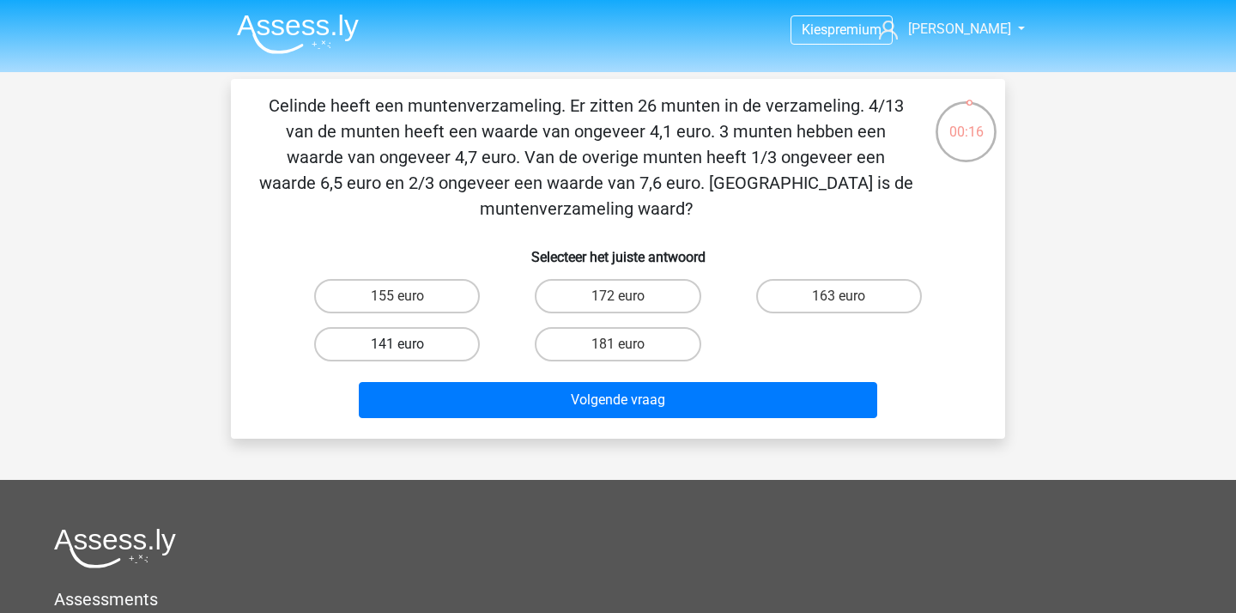
click at [444, 341] on label "141 euro" at bounding box center [397, 344] width 166 height 34
click at [408, 344] on input "141 euro" at bounding box center [402, 349] width 11 height 11
radio input "true"
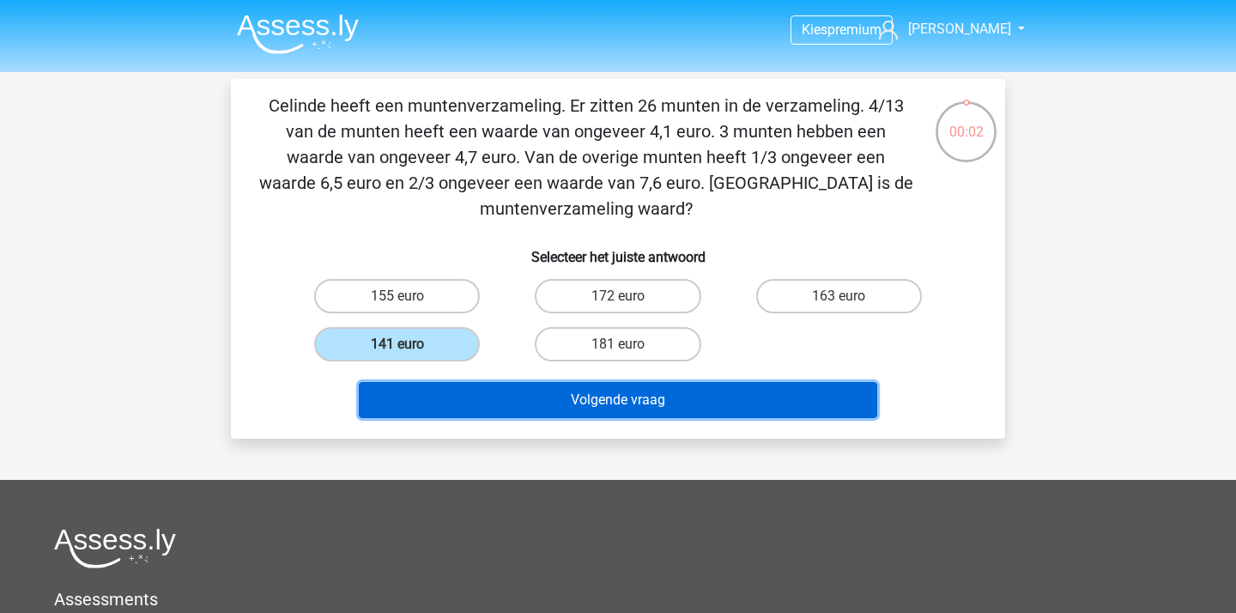
click at [492, 397] on button "Volgende vraag" at bounding box center [618, 400] width 519 height 36
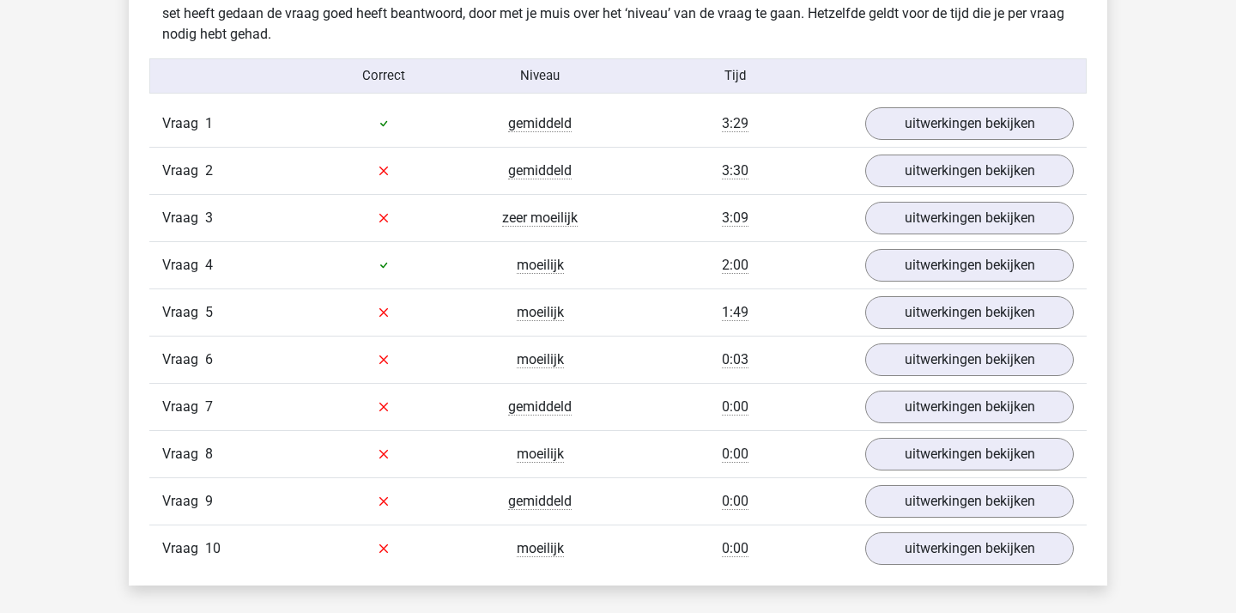
scroll to position [1226, 0]
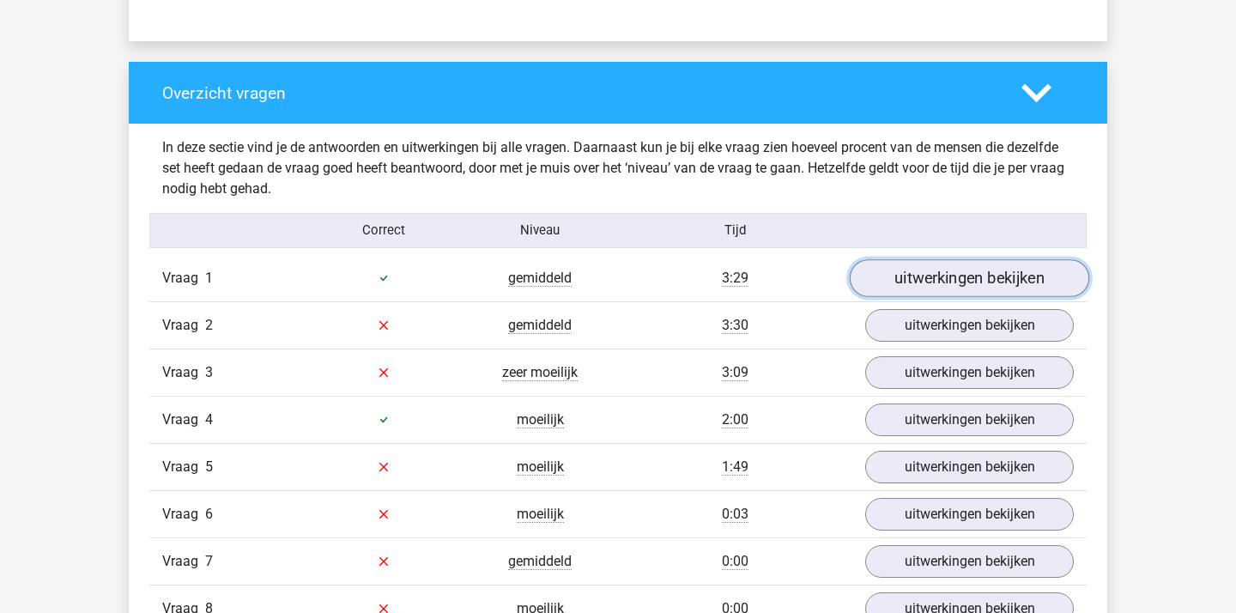
click at [913, 279] on link "uitwerkingen bekijken" at bounding box center [968, 278] width 239 height 38
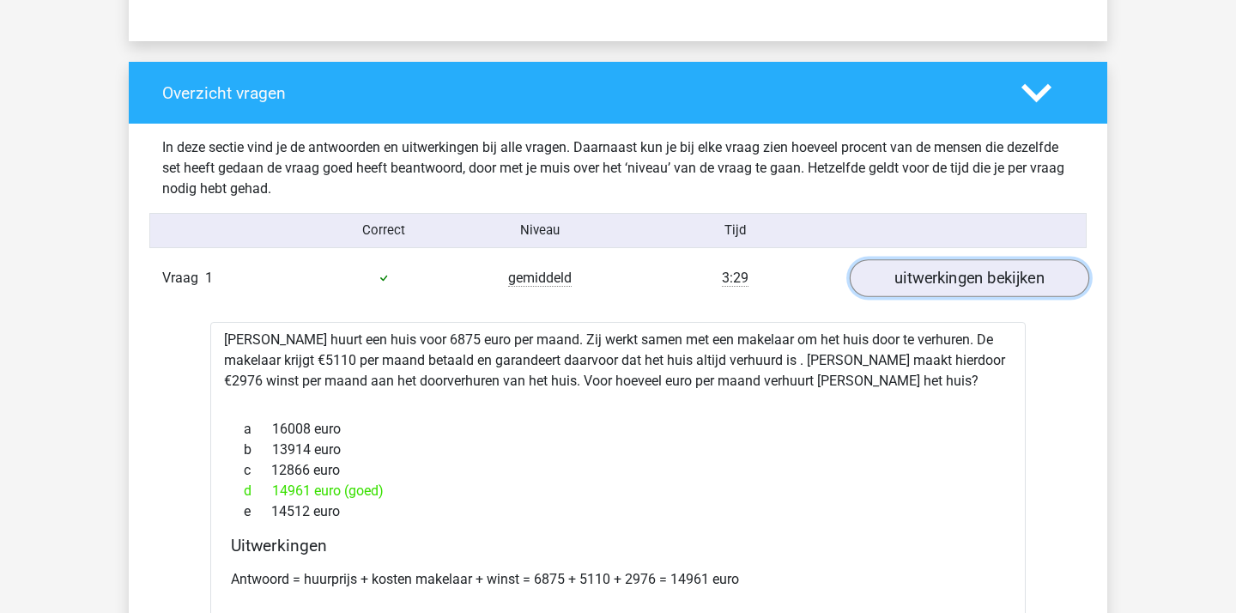
click at [913, 279] on link "uitwerkingen bekijken" at bounding box center [968, 278] width 239 height 38
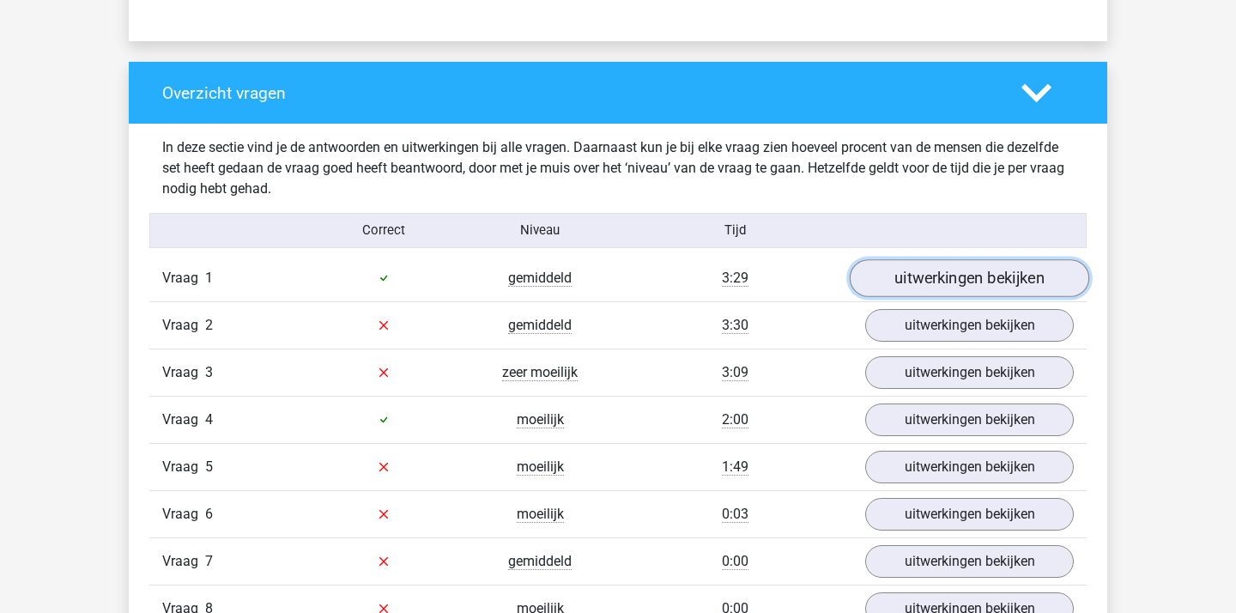
click at [957, 267] on link "uitwerkingen bekijken" at bounding box center [968, 278] width 239 height 38
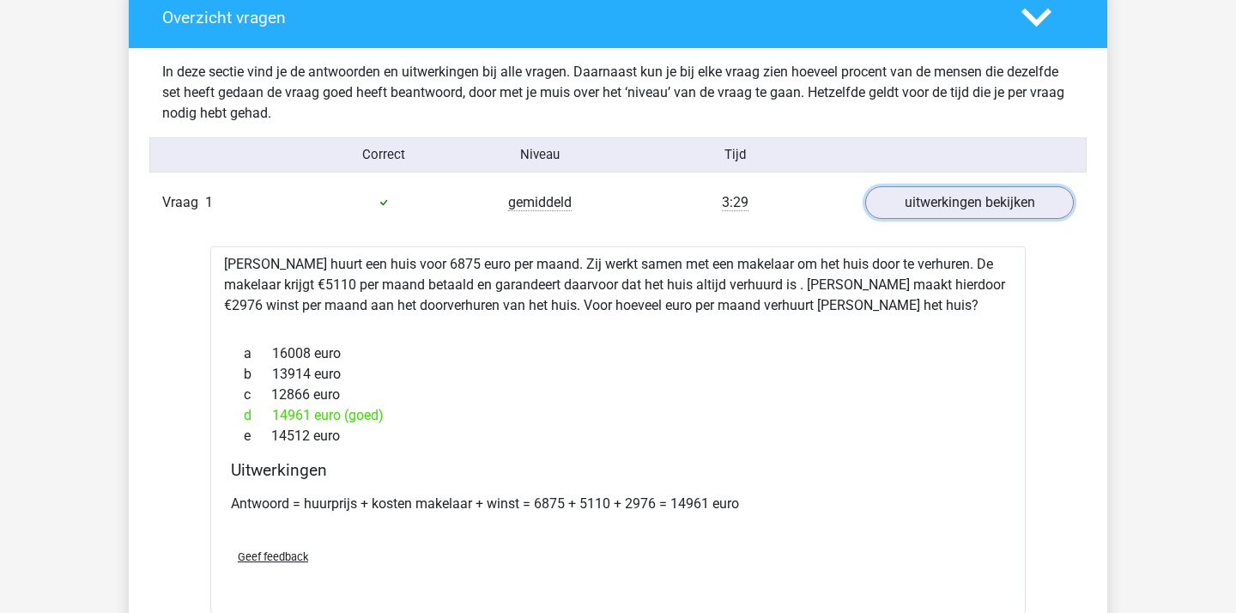
scroll to position [1421, 0]
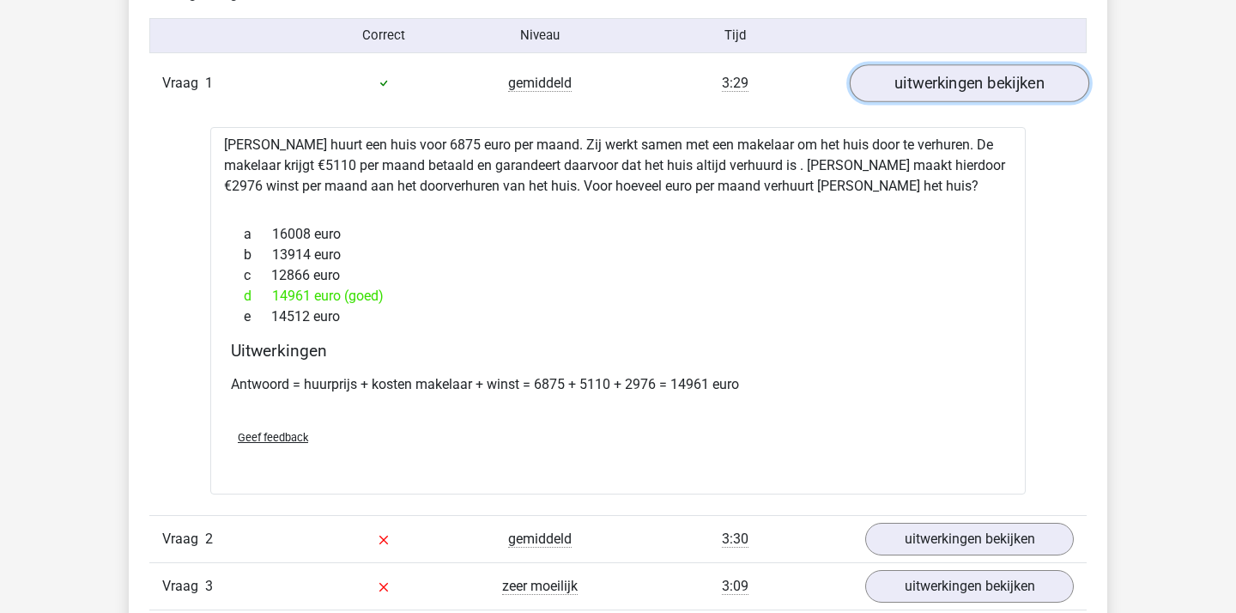
click at [922, 94] on link "uitwerkingen bekijken" at bounding box center [968, 83] width 239 height 38
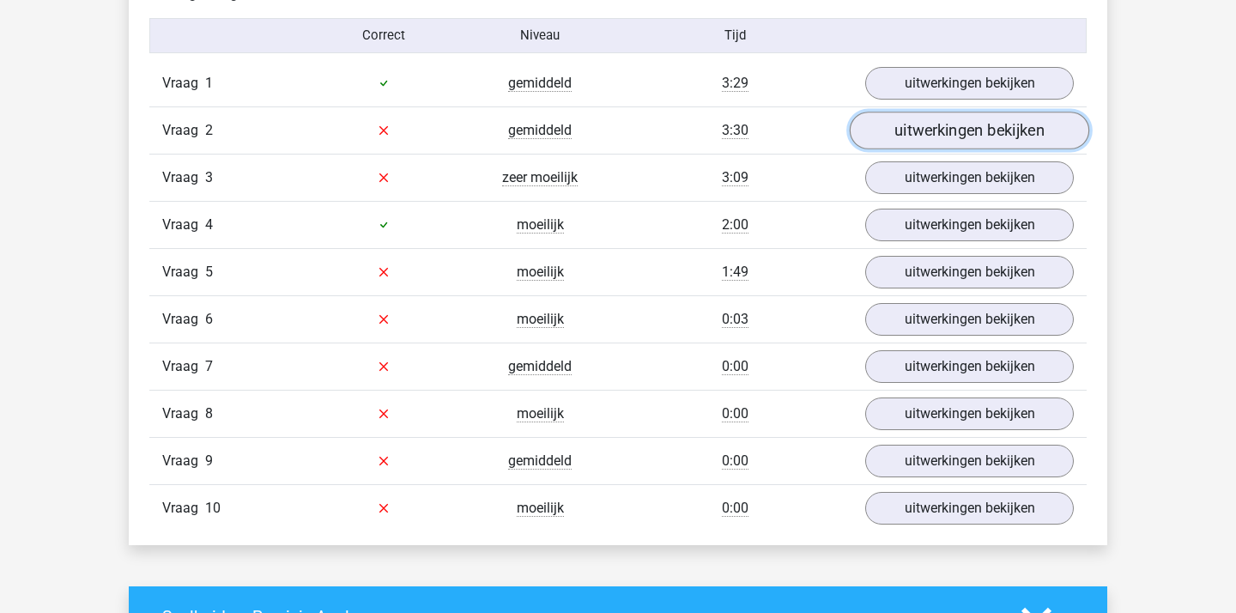
click at [916, 145] on link "uitwerkingen bekijken" at bounding box center [968, 131] width 239 height 38
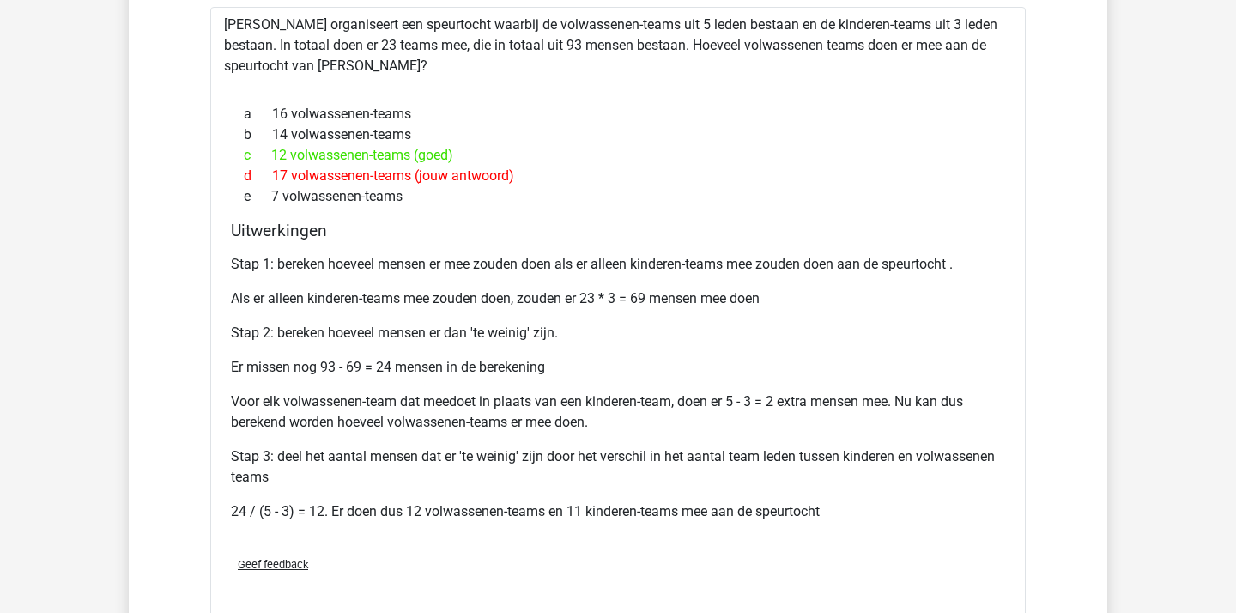
scroll to position [1472, 0]
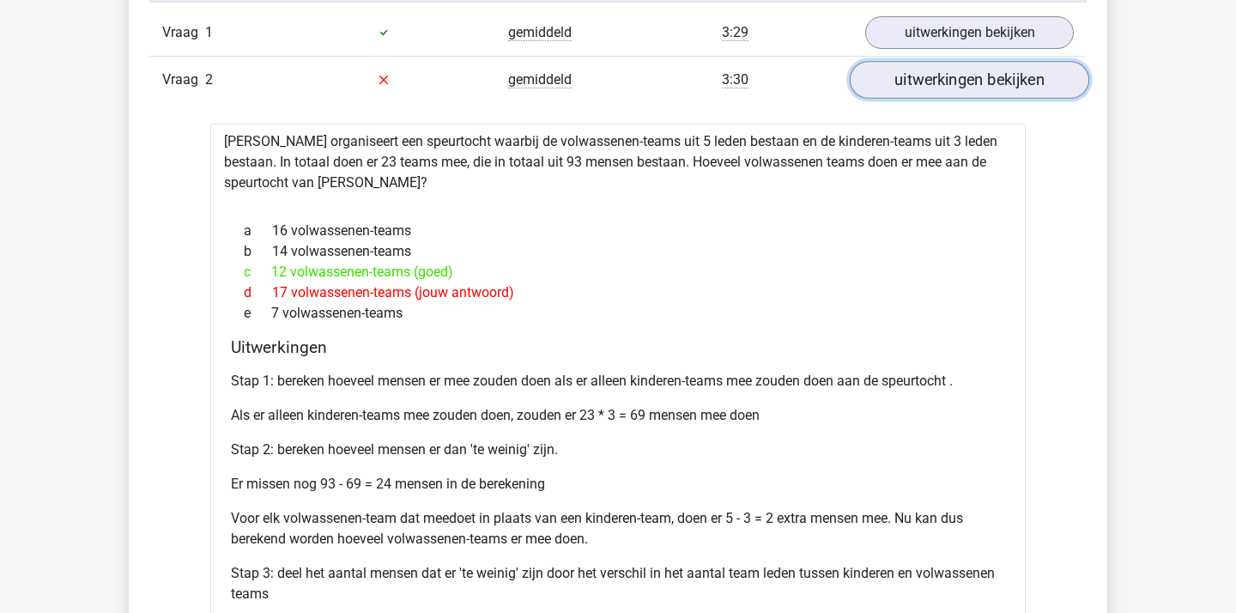
click at [997, 91] on link "uitwerkingen bekijken" at bounding box center [968, 80] width 239 height 38
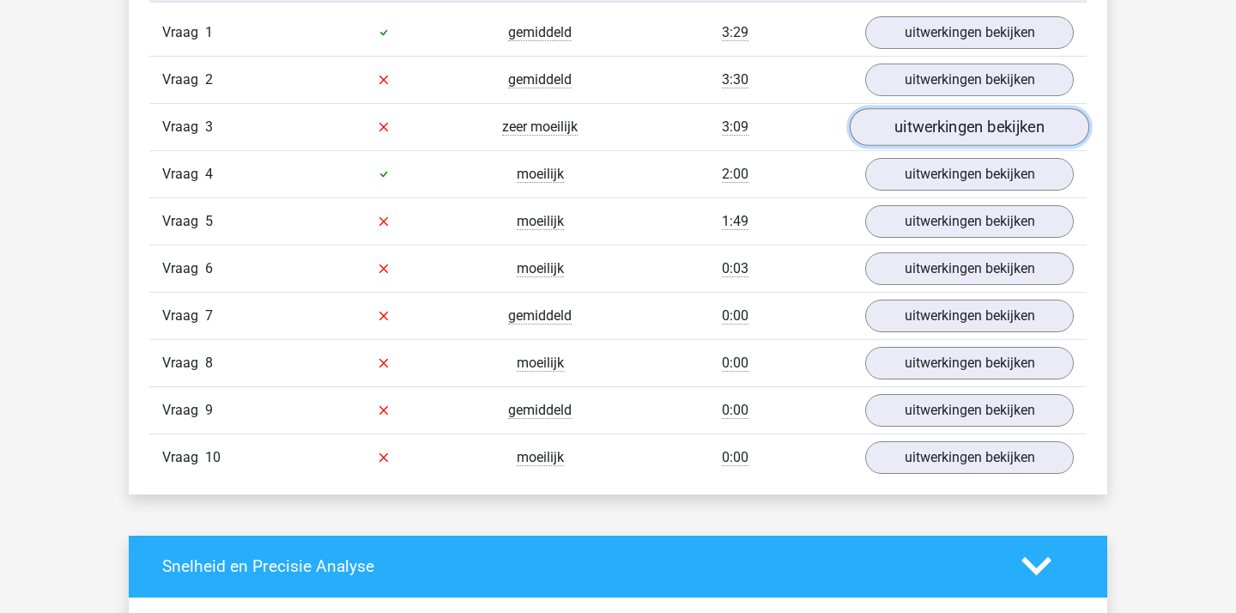
click at [937, 118] on link "uitwerkingen bekijken" at bounding box center [968, 127] width 239 height 38
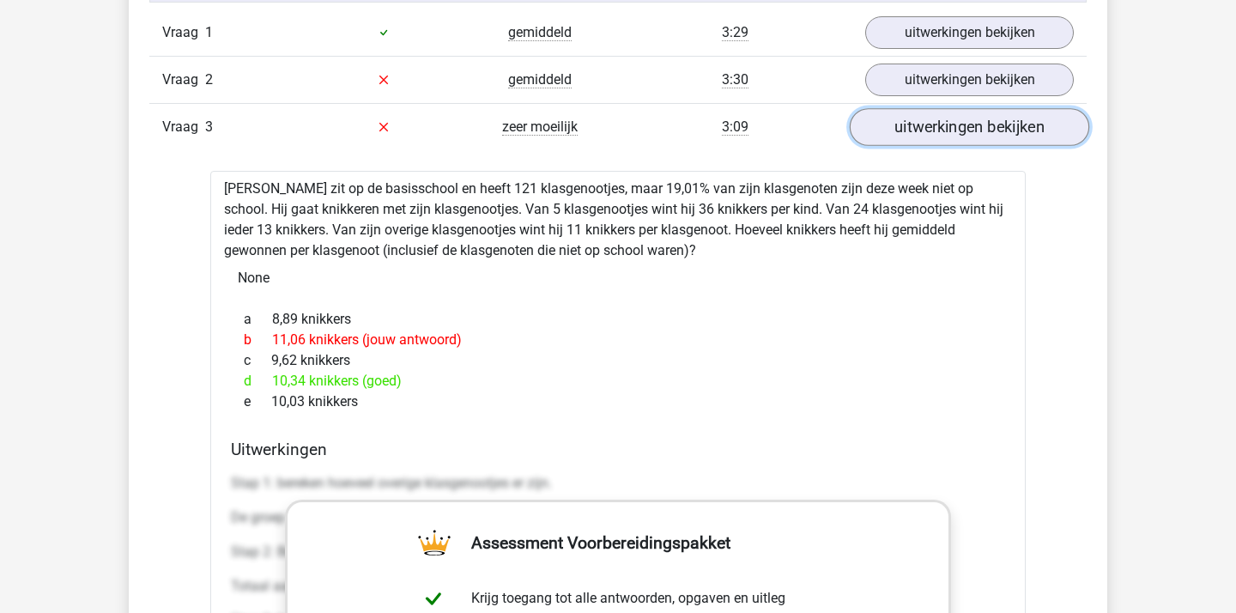
click at [906, 142] on link "uitwerkingen bekijken" at bounding box center [968, 127] width 239 height 38
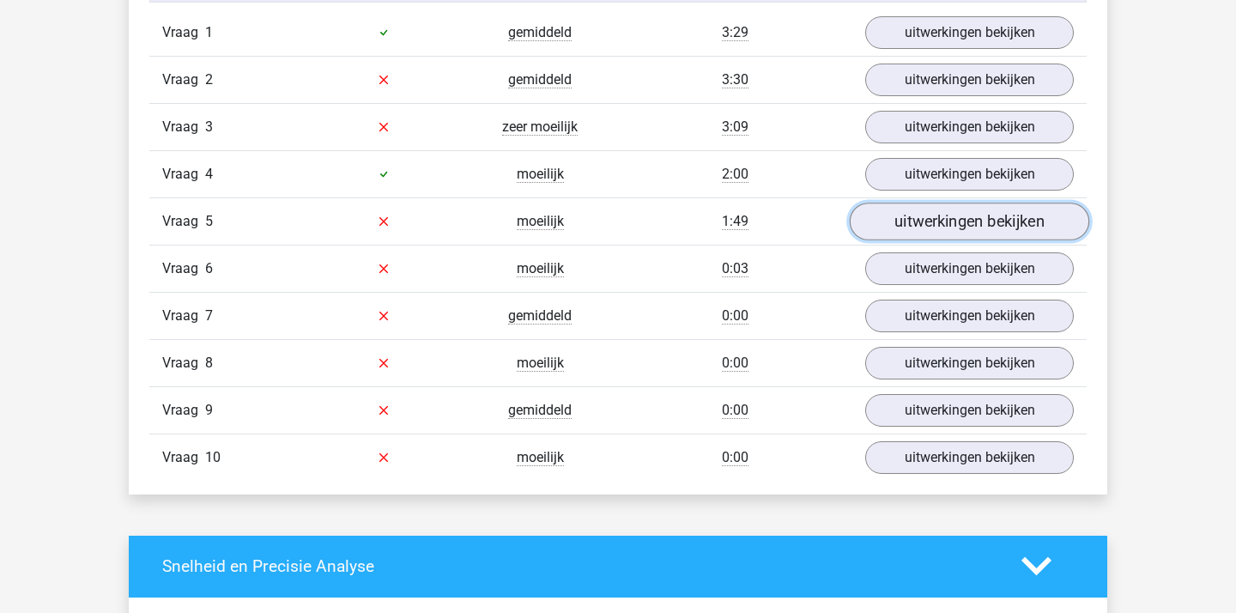
click at [907, 216] on link "uitwerkingen bekijken" at bounding box center [968, 221] width 239 height 38
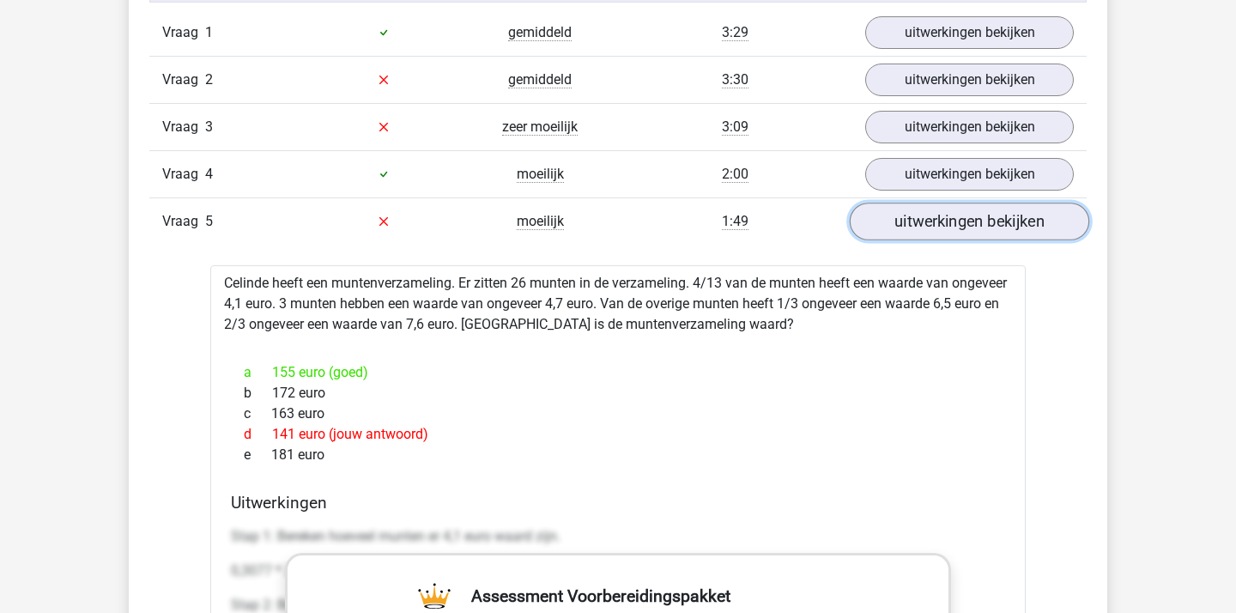
click at [907, 216] on link "uitwerkingen bekijken" at bounding box center [968, 221] width 239 height 38
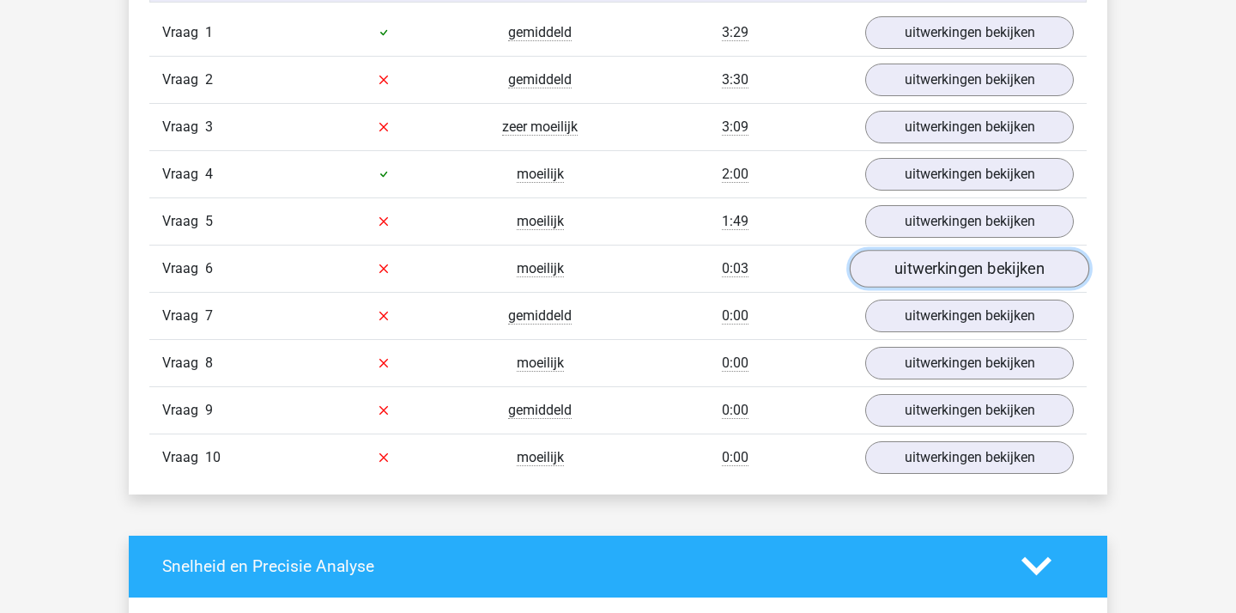
click at [908, 259] on link "uitwerkingen bekijken" at bounding box center [968, 269] width 239 height 38
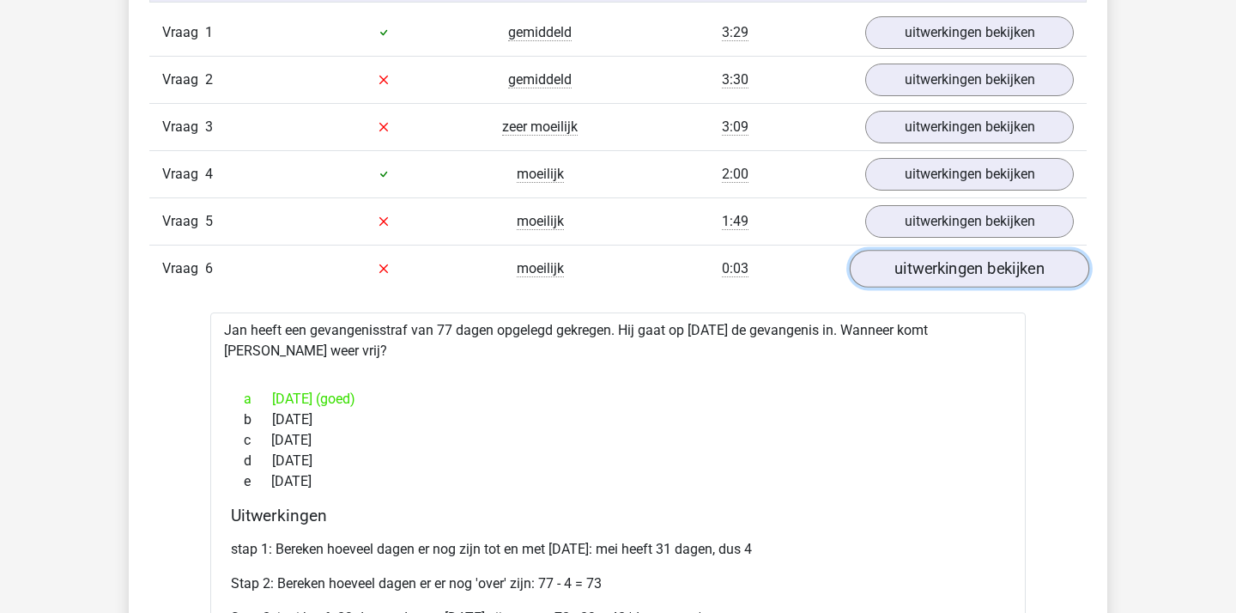
click at [908, 259] on link "uitwerkingen bekijken" at bounding box center [968, 269] width 239 height 38
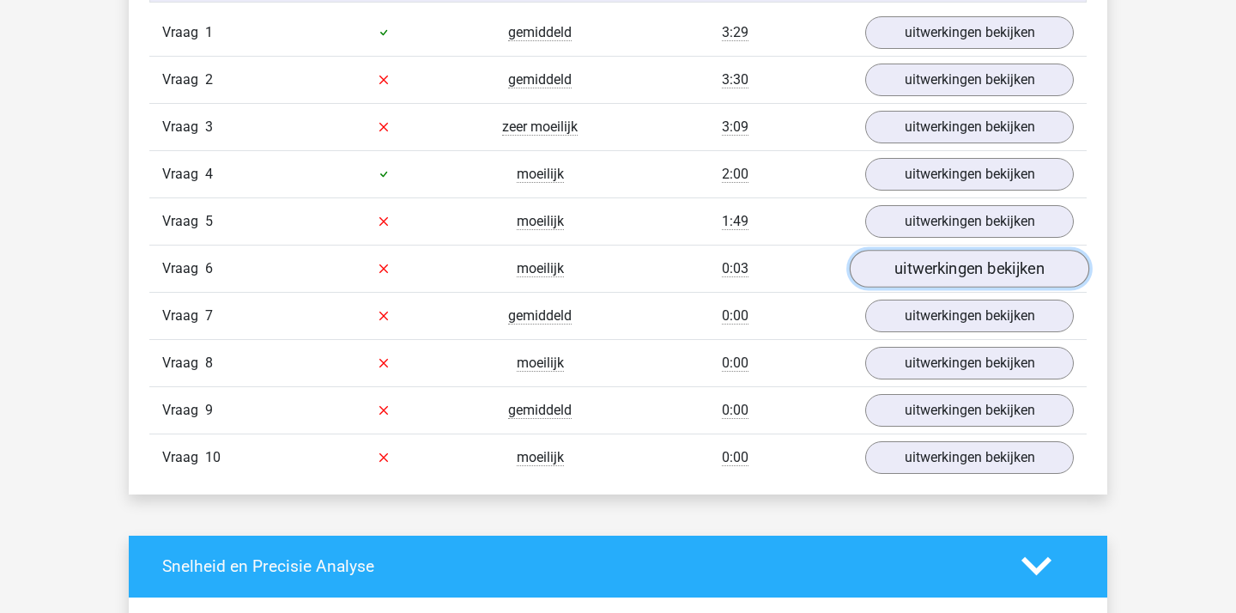
click at [908, 259] on link "uitwerkingen bekijken" at bounding box center [968, 269] width 239 height 38
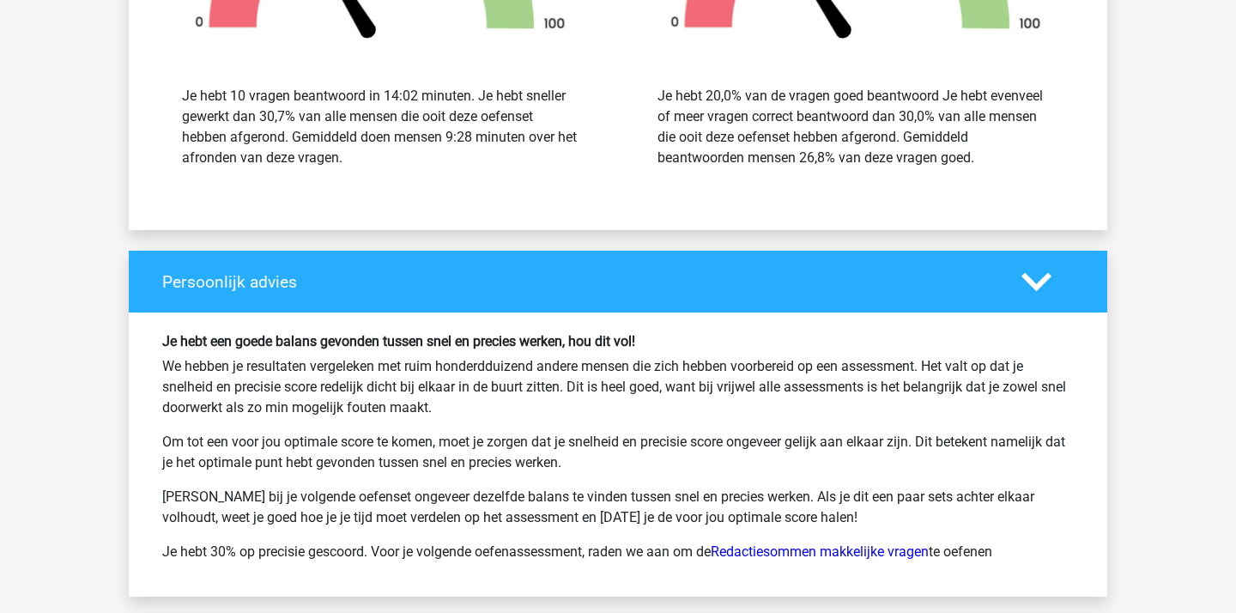
scroll to position [2880, 0]
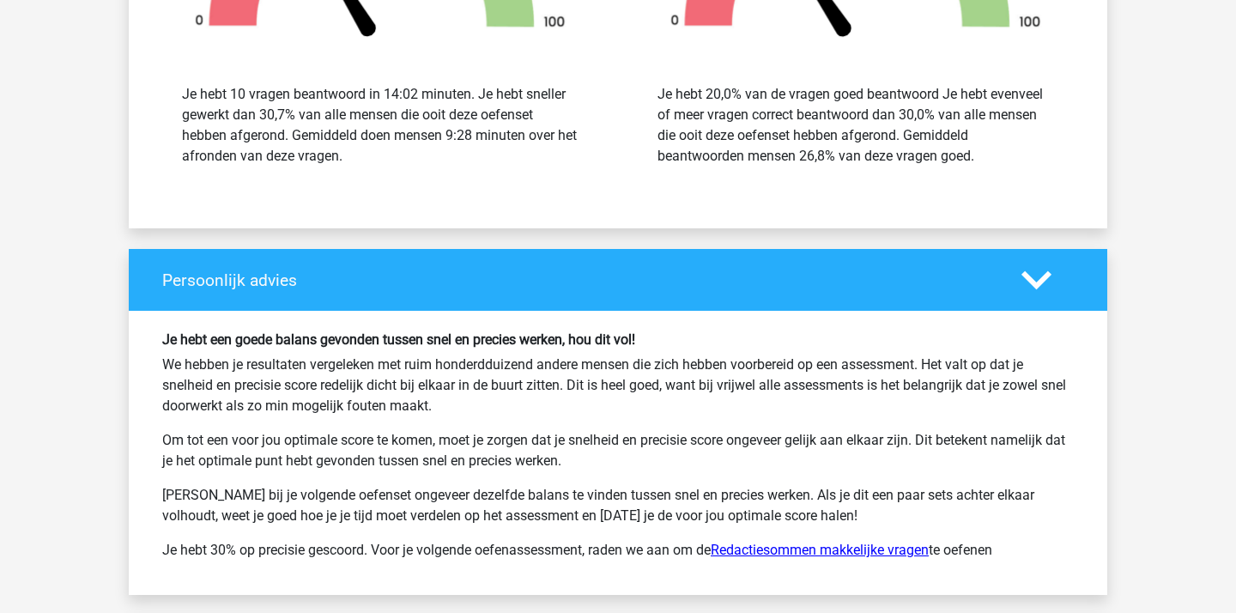
click at [822, 553] on link "Redactiesommen makkelijke vragen" at bounding box center [819, 549] width 218 height 16
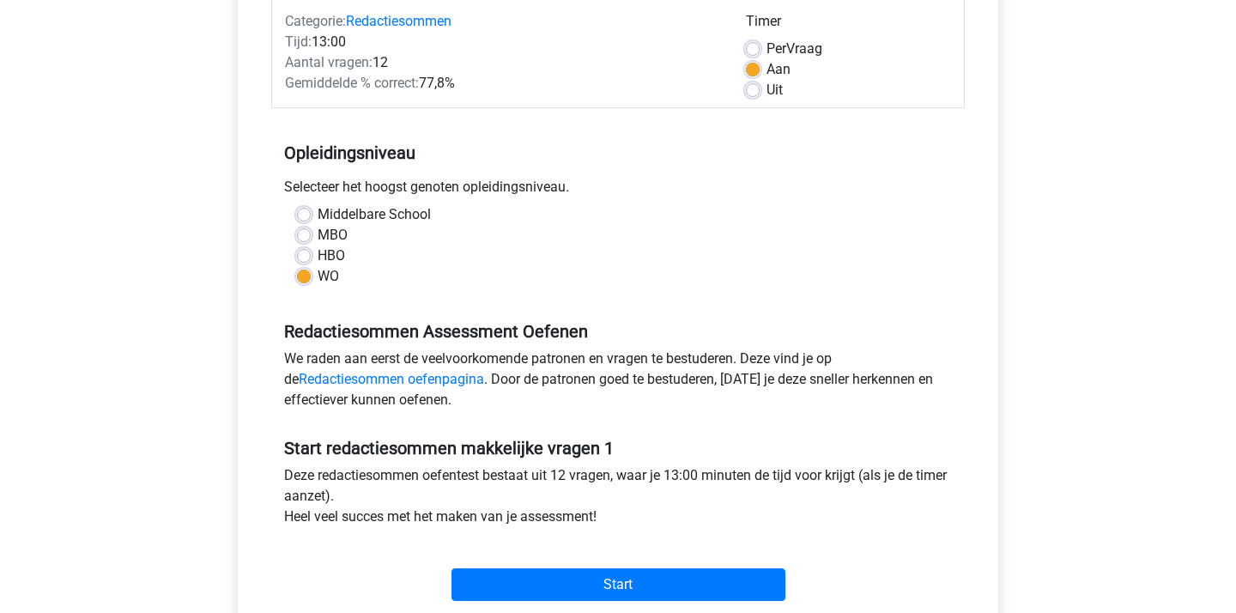
scroll to position [302, 0]
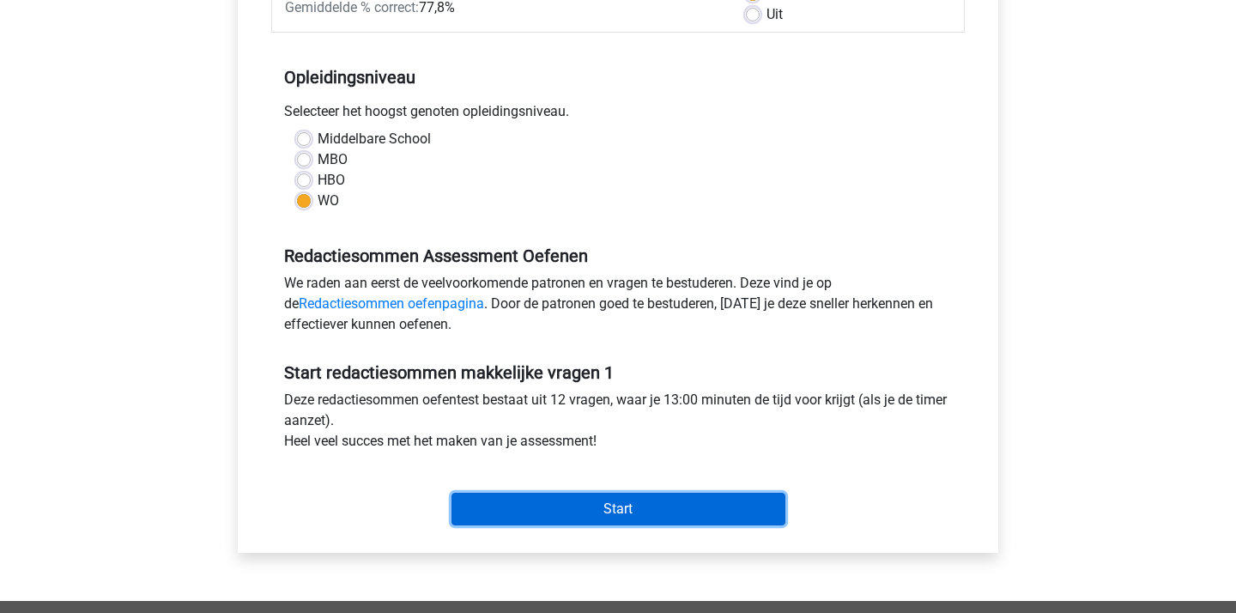
click at [617, 511] on input "Start" at bounding box center [618, 509] width 334 height 33
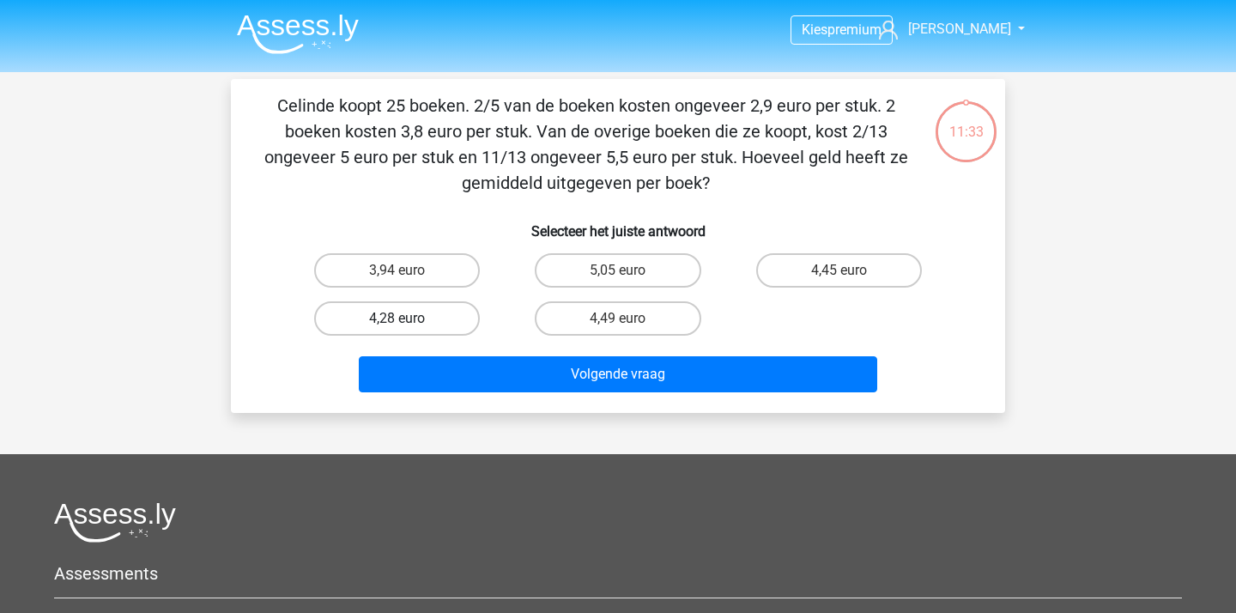
click at [431, 327] on label "4,28 euro" at bounding box center [397, 318] width 166 height 34
click at [408, 327] on input "4,28 euro" at bounding box center [402, 323] width 11 height 11
radio input "true"
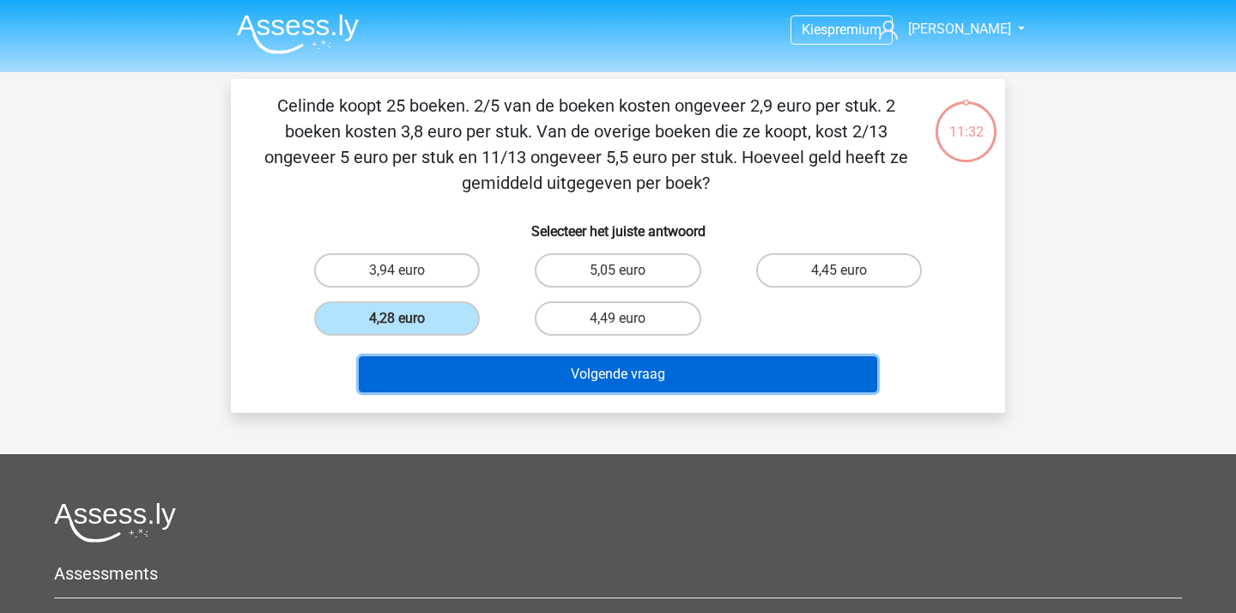
click at [541, 384] on button "Volgende vraag" at bounding box center [618, 374] width 519 height 36
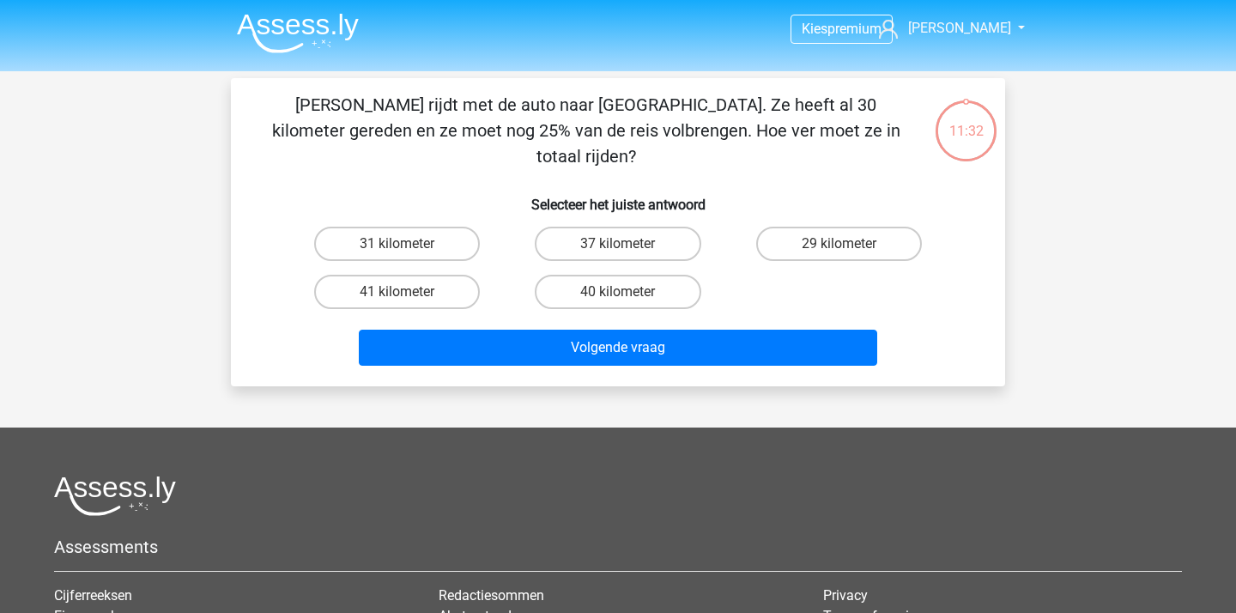
scroll to position [3, 0]
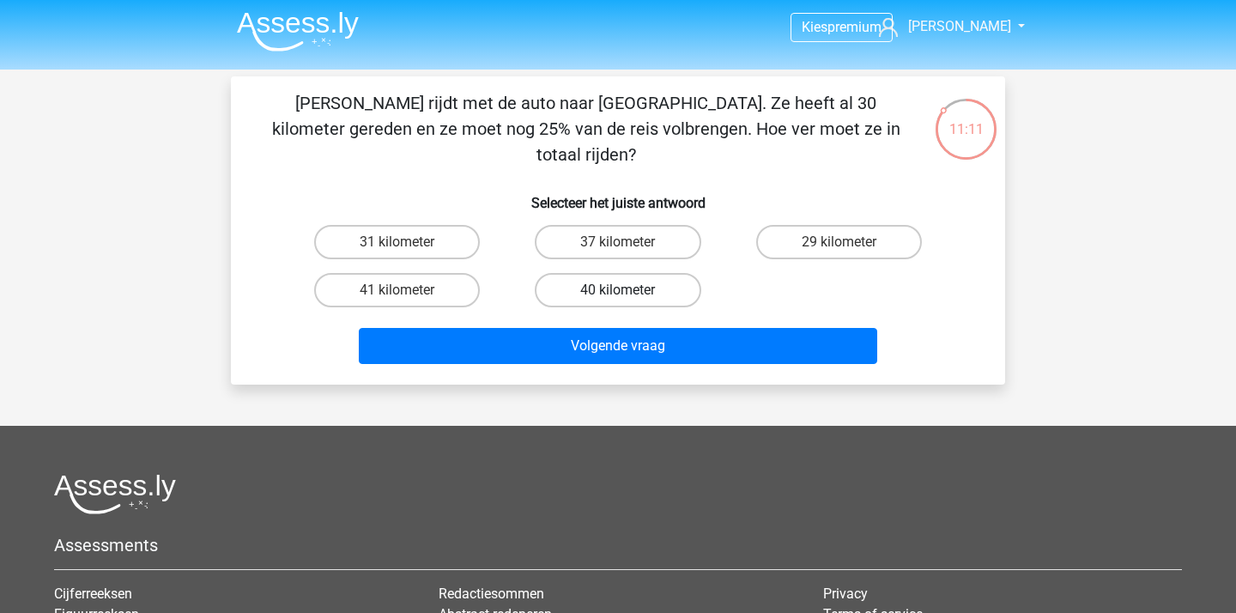
click at [683, 273] on label "40 kilometer" at bounding box center [618, 290] width 166 height 34
click at [629, 290] on input "40 kilometer" at bounding box center [623, 295] width 11 height 11
radio input "true"
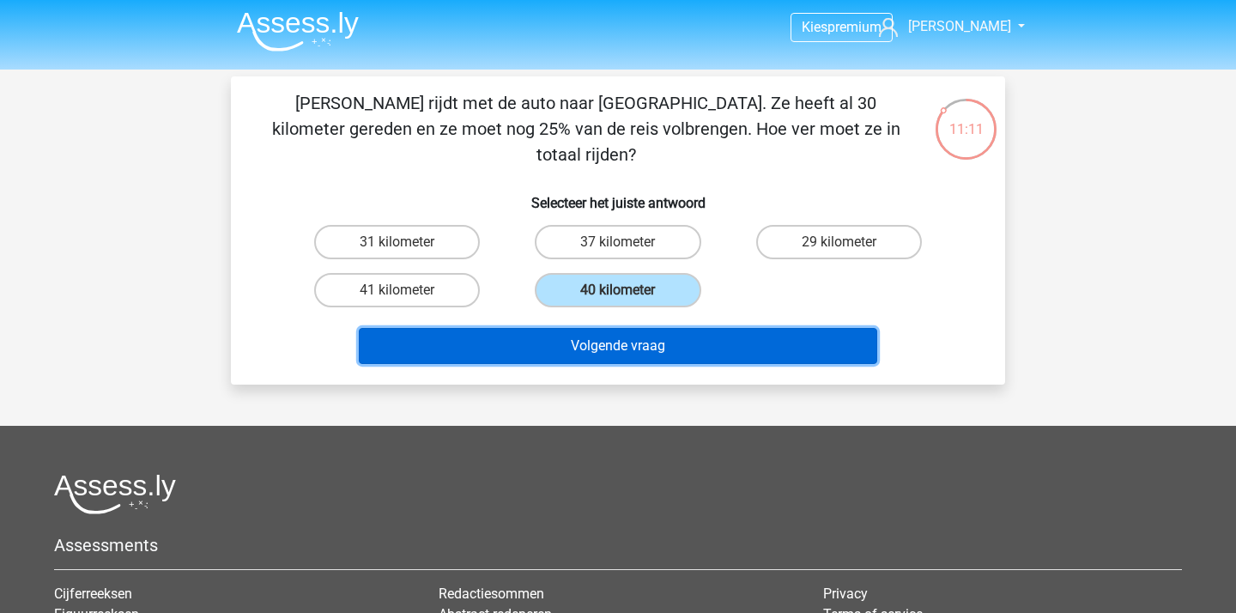
click at [686, 328] on button "Volgende vraag" at bounding box center [618, 346] width 519 height 36
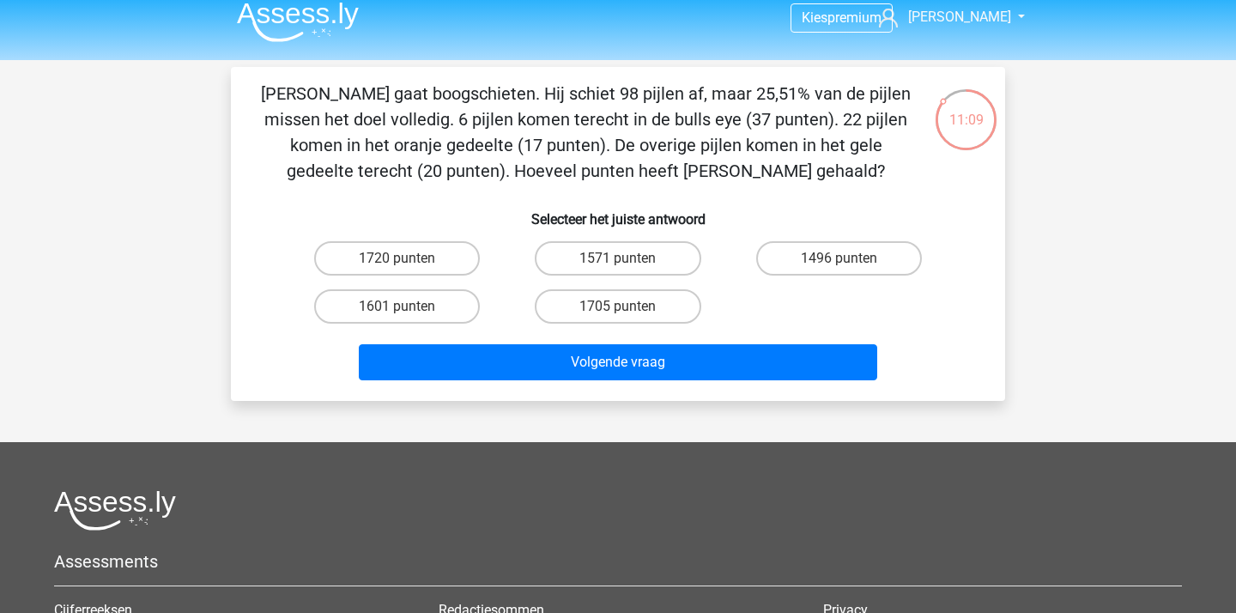
scroll to position [13, 0]
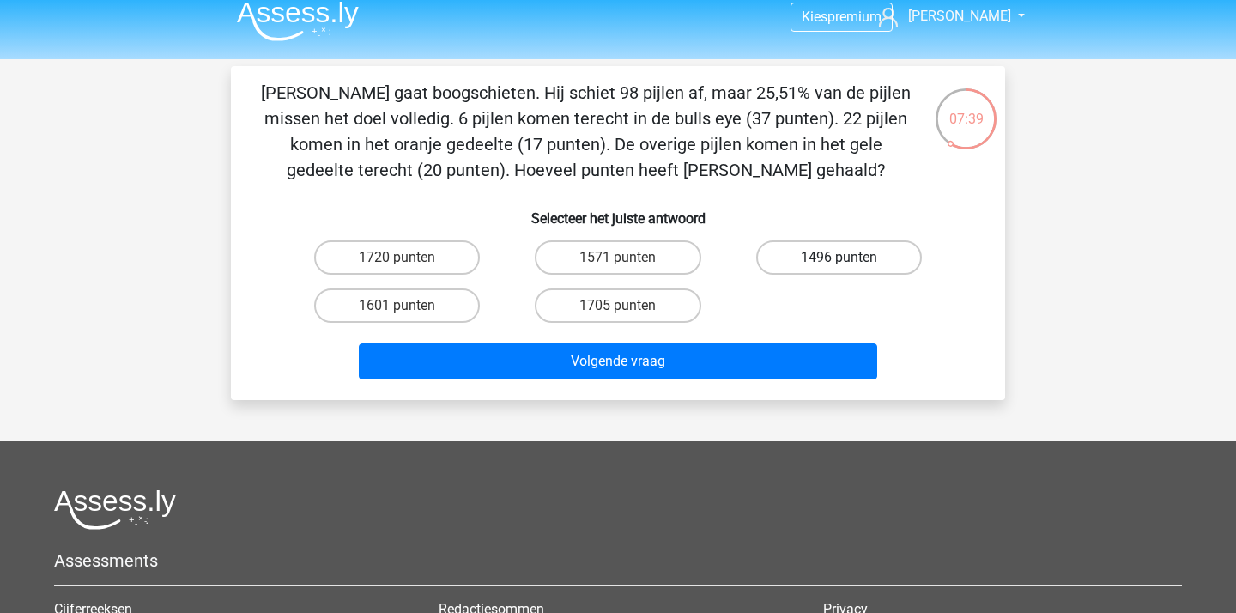
click at [877, 245] on label "1496 punten" at bounding box center [839, 257] width 166 height 34
click at [849, 257] on input "1496 punten" at bounding box center [843, 262] width 11 height 11
radio input "true"
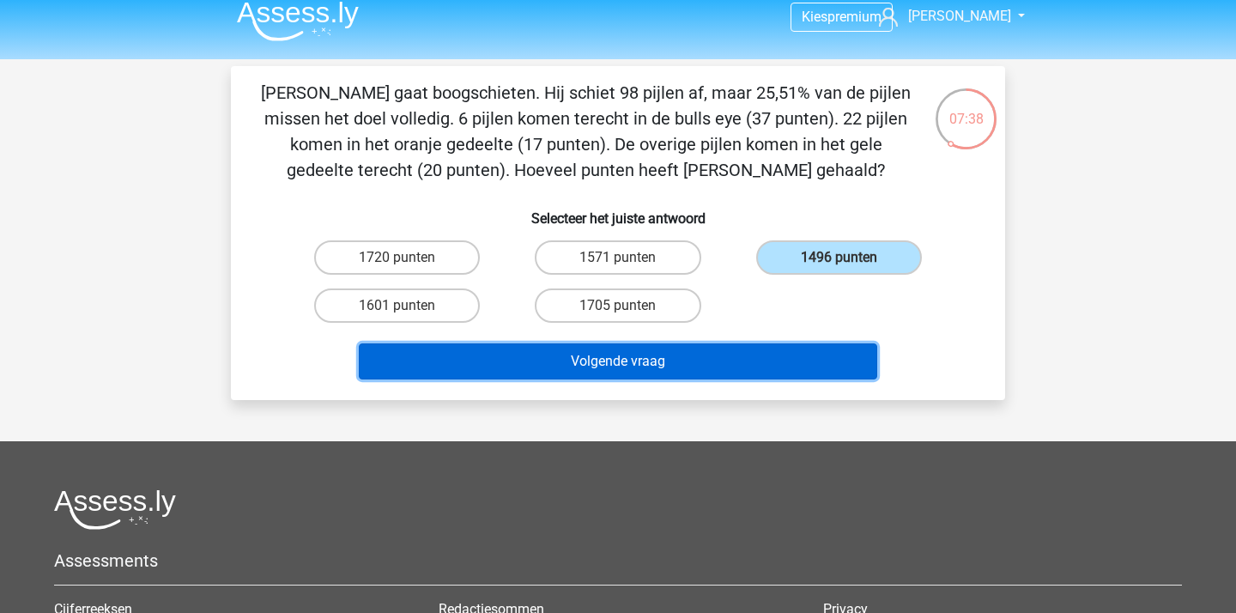
click at [773, 377] on button "Volgende vraag" at bounding box center [618, 361] width 519 height 36
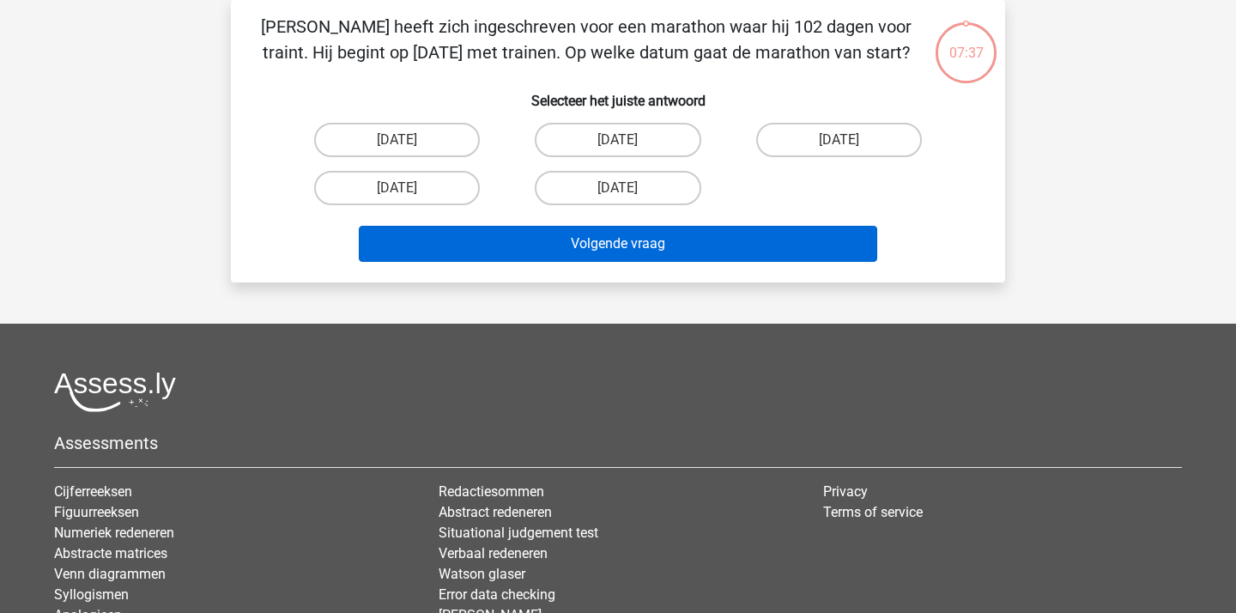
scroll to position [0, 0]
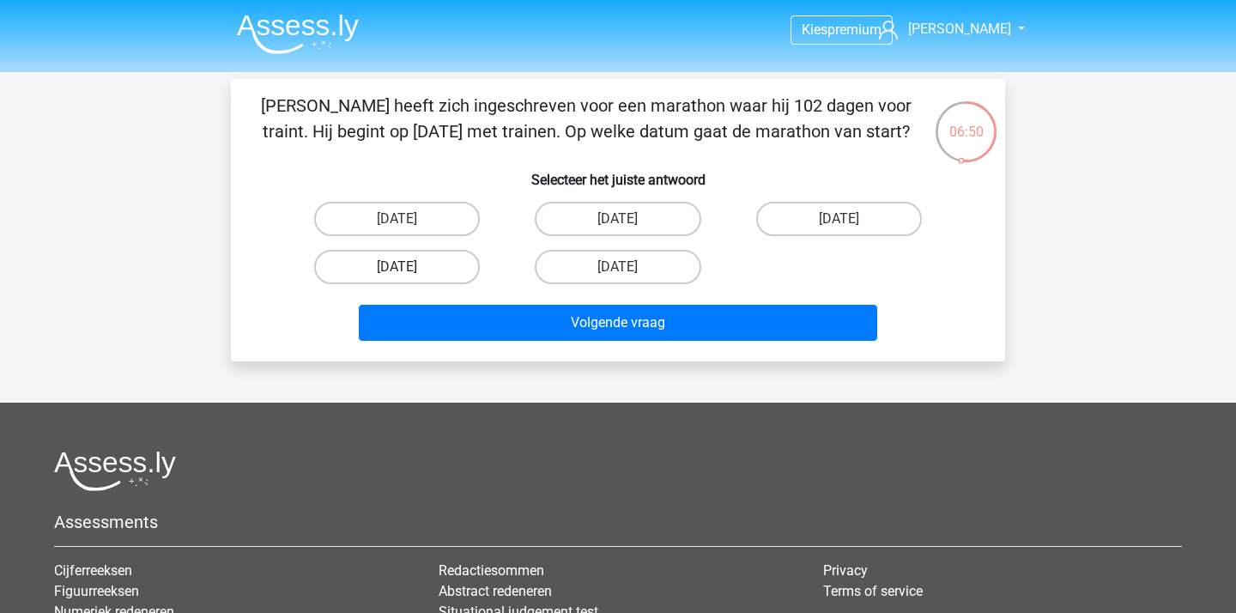
click at [421, 270] on label "[DATE]" at bounding box center [397, 267] width 166 height 34
click at [408, 270] on input "[DATE]" at bounding box center [402, 272] width 11 height 11
radio input "true"
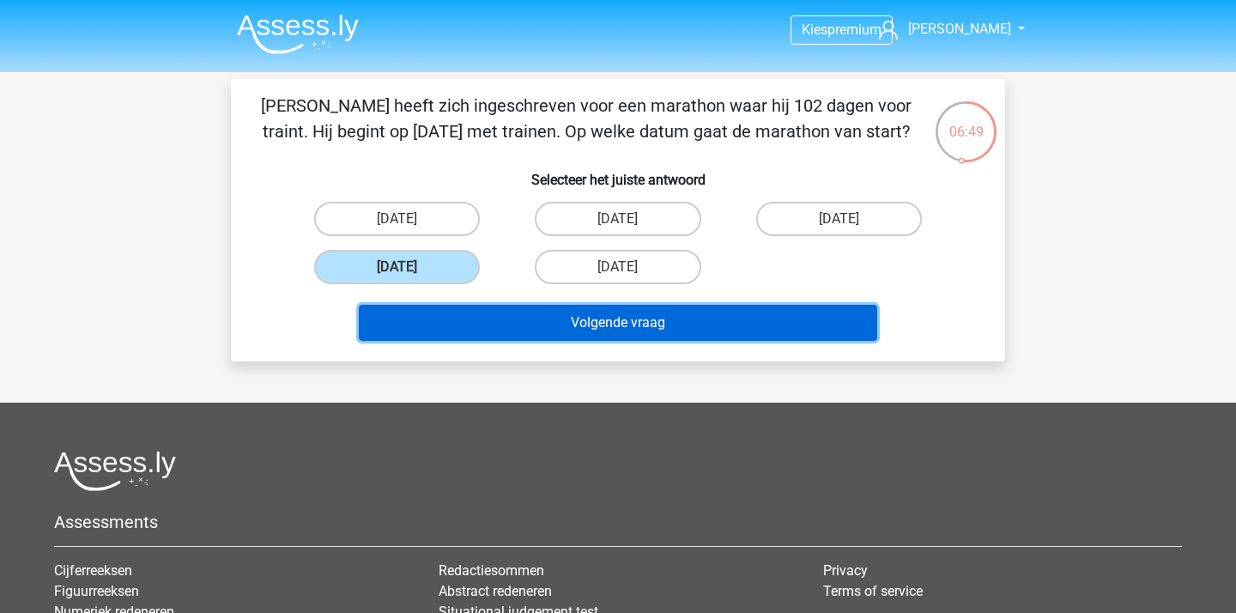
click at [502, 312] on button "Volgende vraag" at bounding box center [618, 323] width 519 height 36
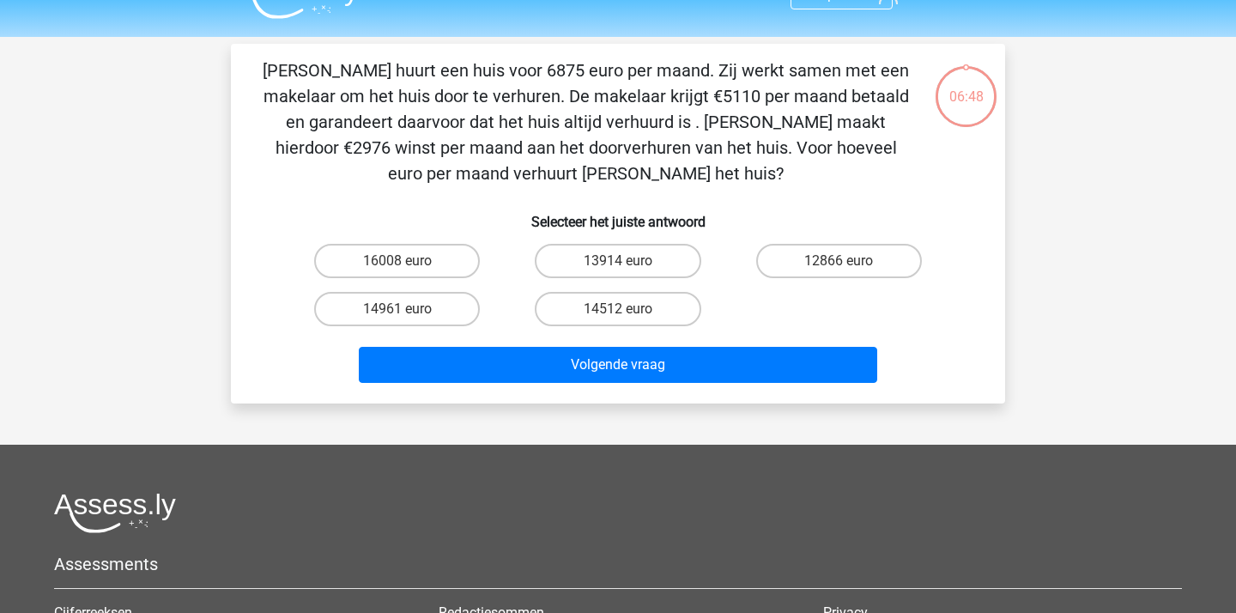
scroll to position [26, 0]
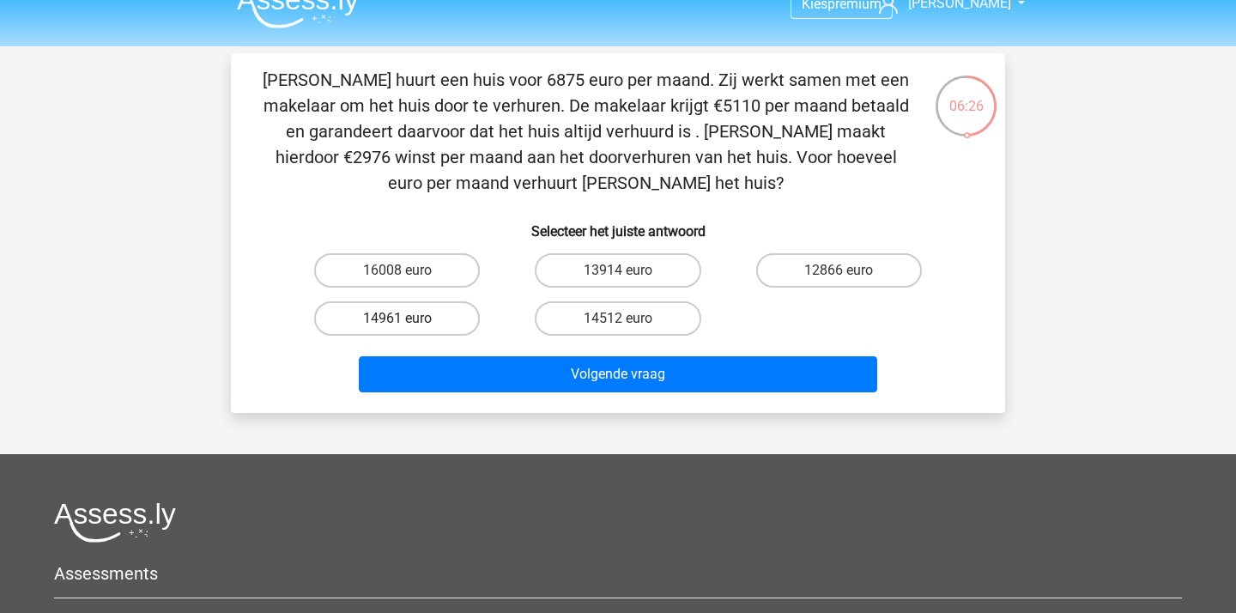
click at [417, 315] on label "14961 euro" at bounding box center [397, 318] width 166 height 34
click at [408, 318] on input "14961 euro" at bounding box center [402, 323] width 11 height 11
radio input "true"
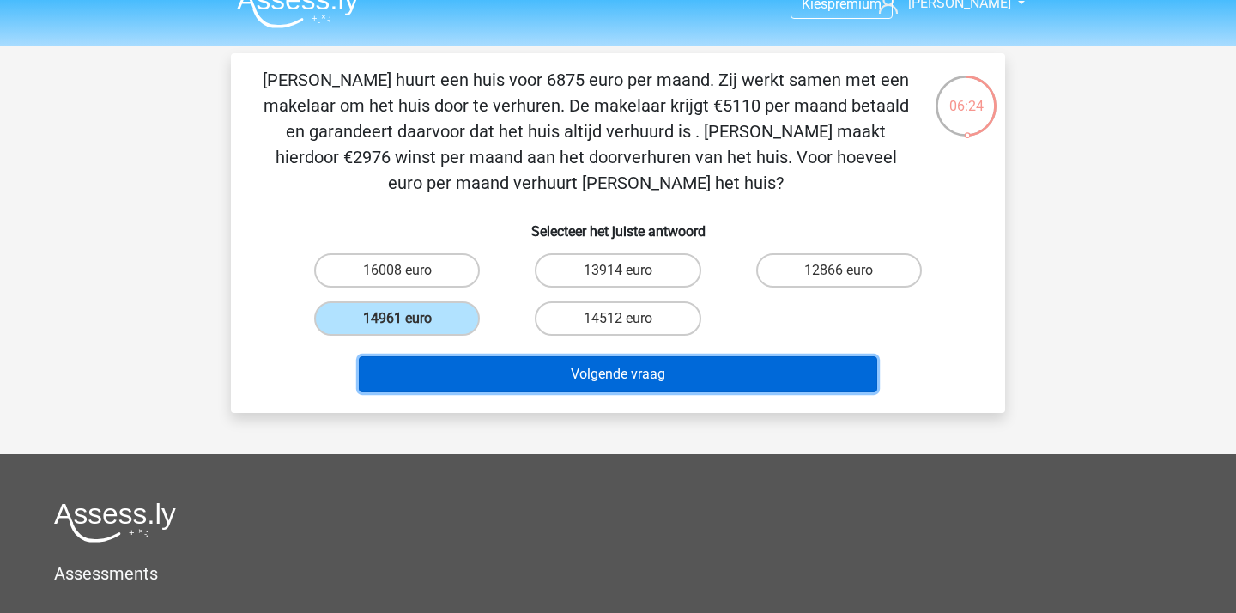
click at [536, 361] on button "Volgende vraag" at bounding box center [618, 374] width 519 height 36
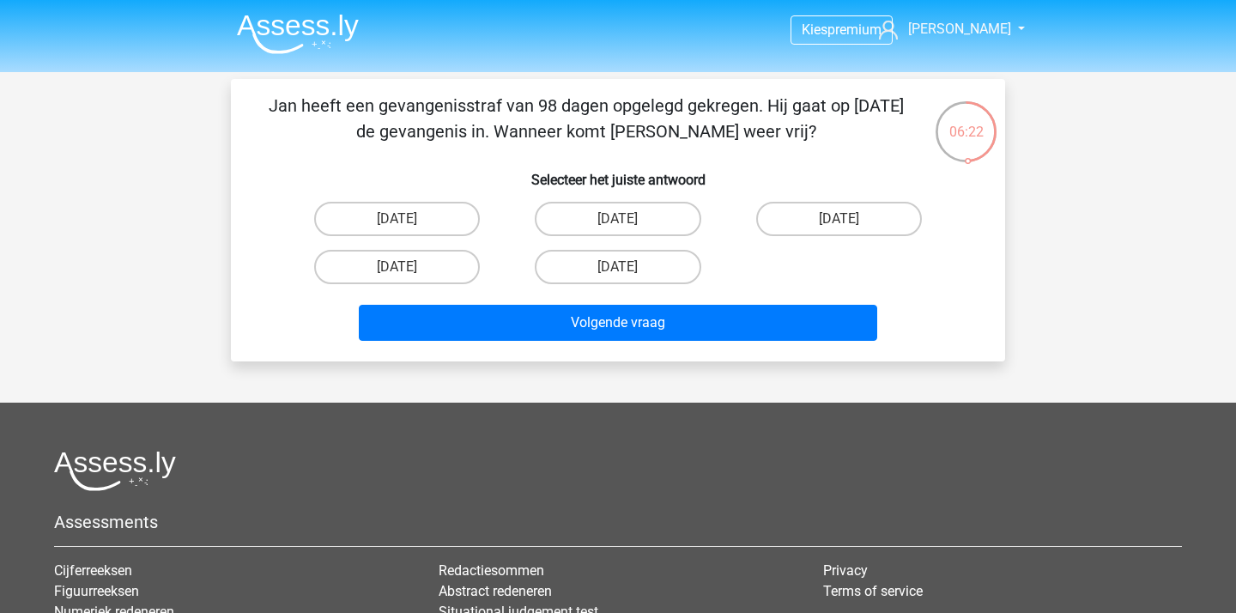
scroll to position [2, 0]
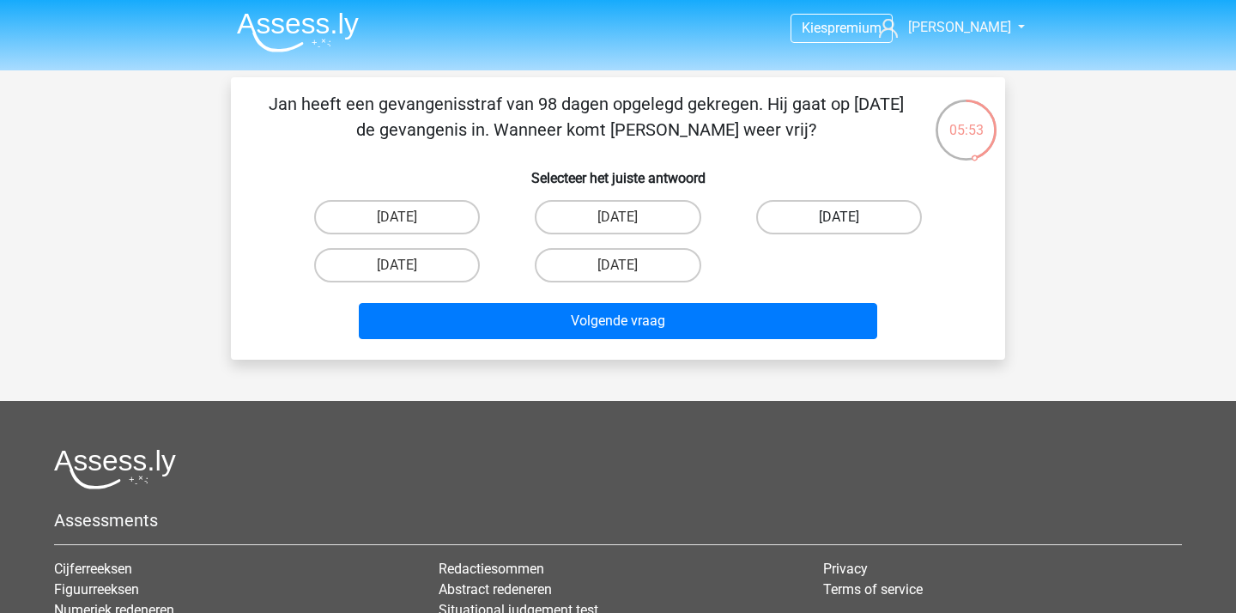
click at [844, 213] on label "[DATE]" at bounding box center [839, 217] width 166 height 34
click at [844, 217] on input "[DATE]" at bounding box center [843, 222] width 11 height 11
radio input "true"
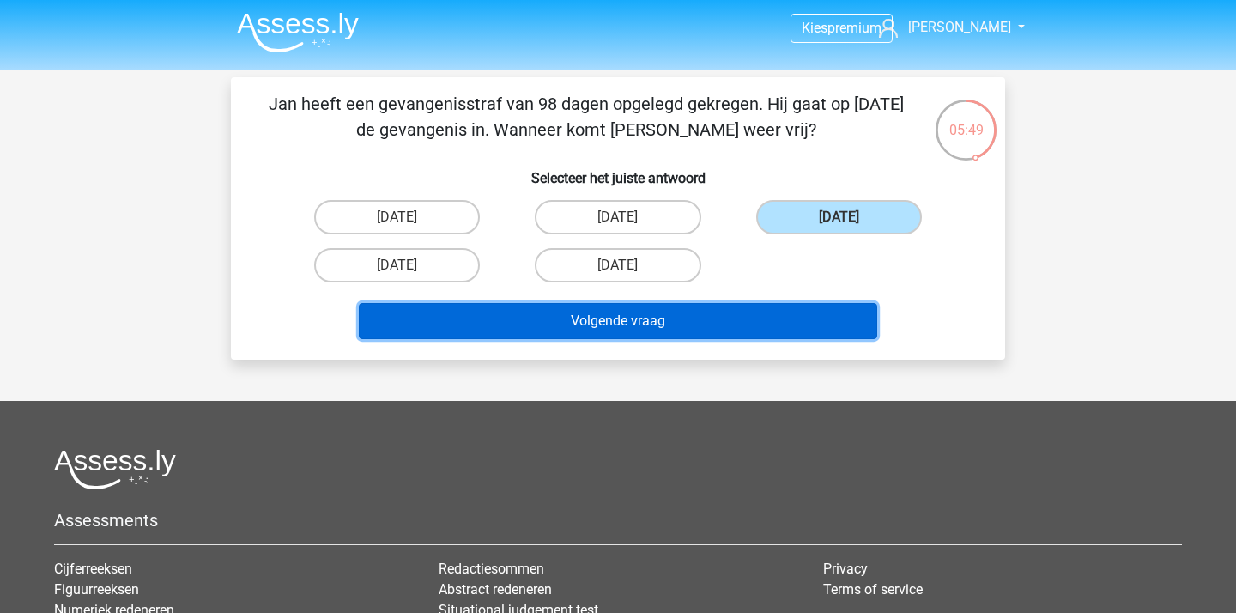
click at [688, 316] on button "Volgende vraag" at bounding box center [618, 321] width 519 height 36
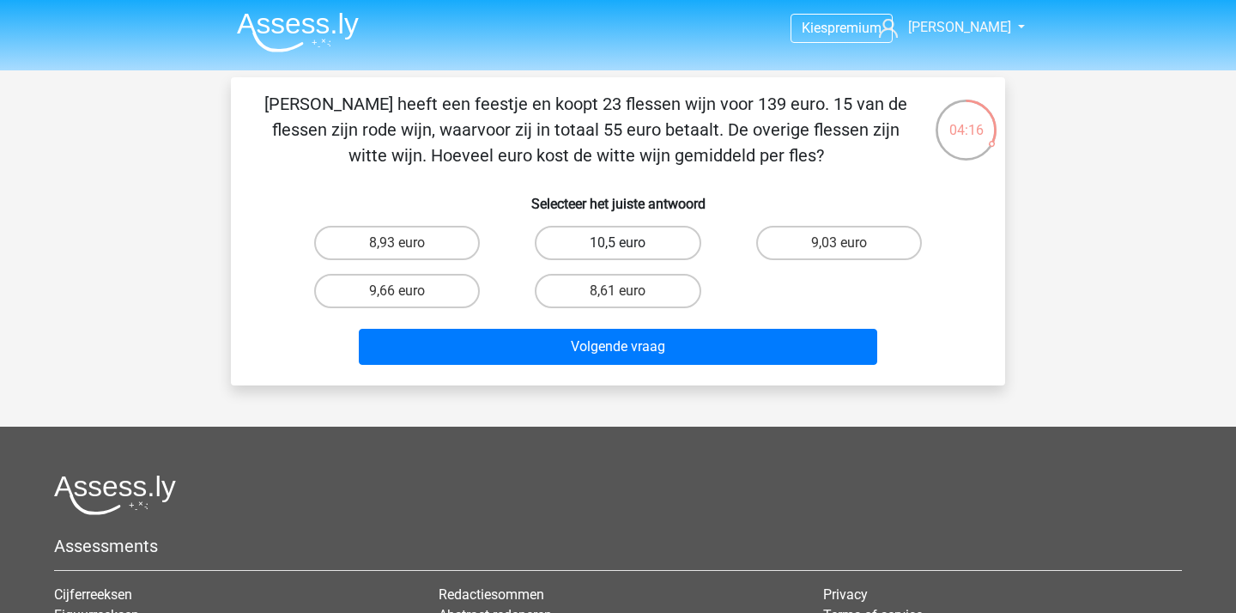
click at [674, 245] on label "10,5 euro" at bounding box center [618, 243] width 166 height 34
click at [629, 245] on input "10,5 euro" at bounding box center [623, 248] width 11 height 11
radio input "true"
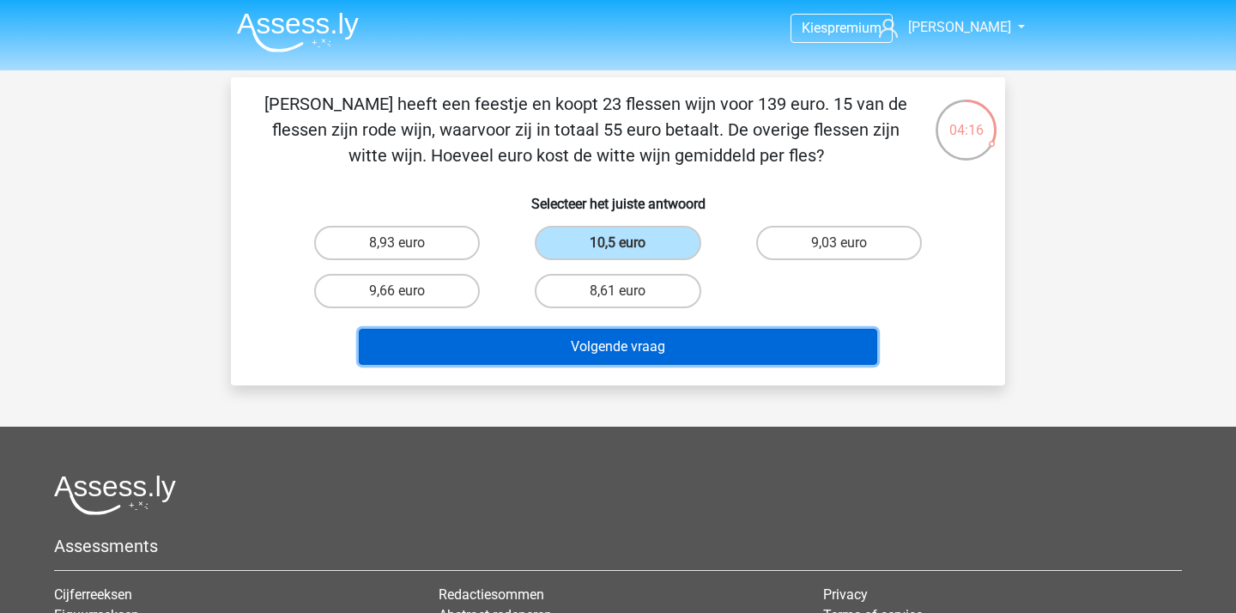
click at [656, 336] on button "Volgende vraag" at bounding box center [618, 347] width 519 height 36
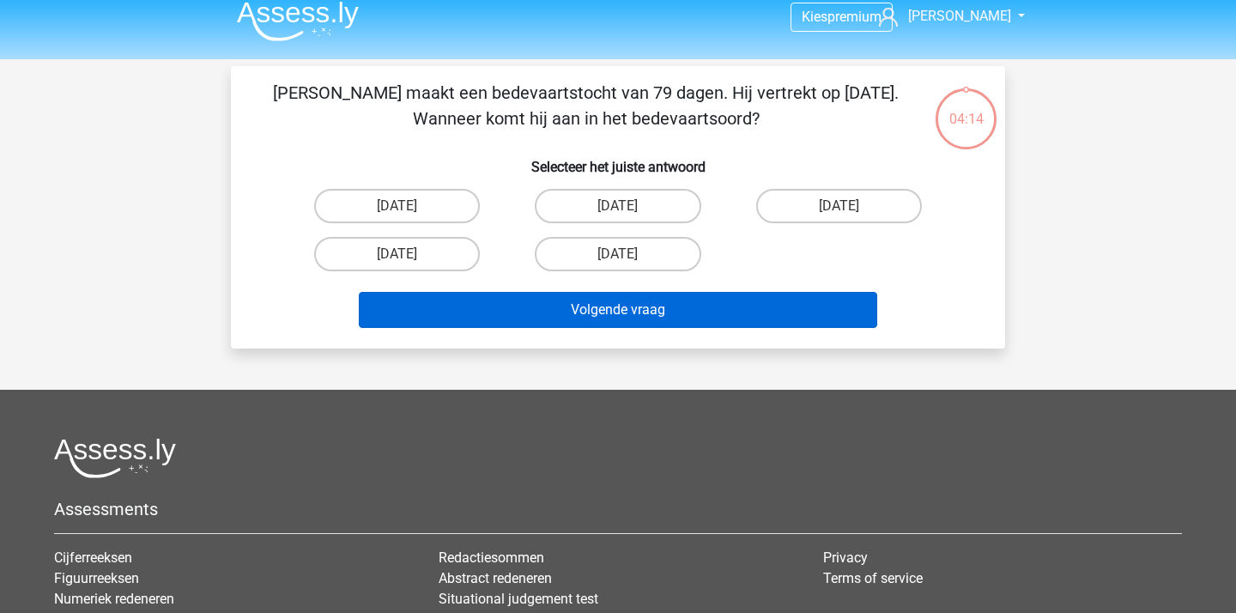
scroll to position [0, 0]
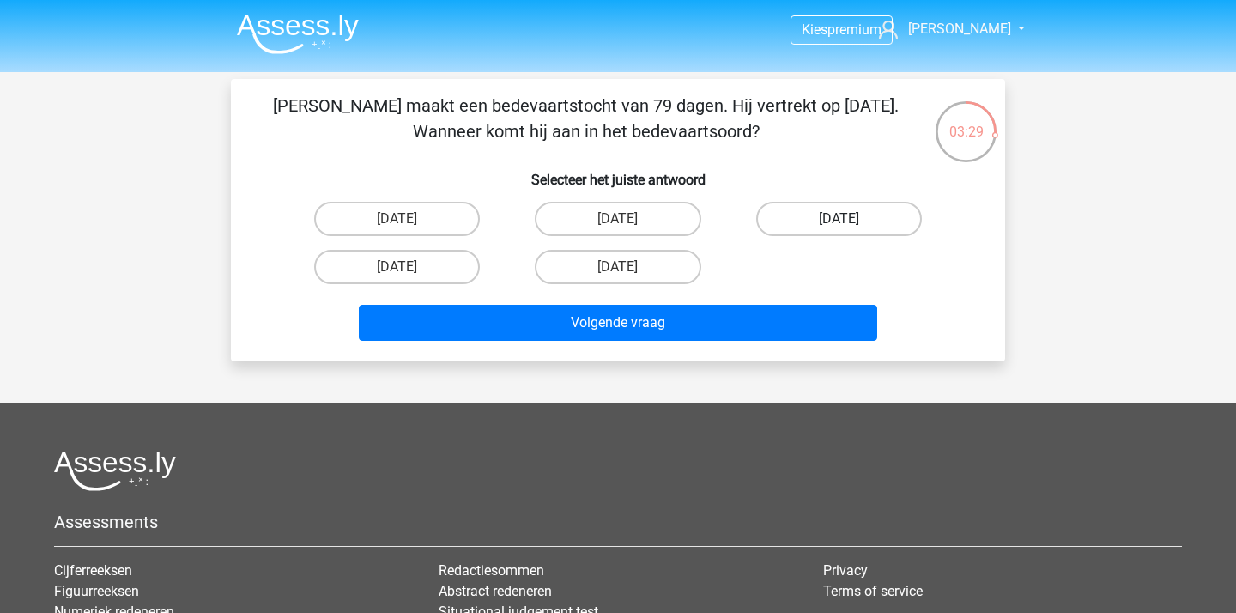
click at [840, 213] on label "[DATE]" at bounding box center [839, 219] width 166 height 34
click at [840, 219] on input "[DATE]" at bounding box center [843, 224] width 11 height 11
radio input "true"
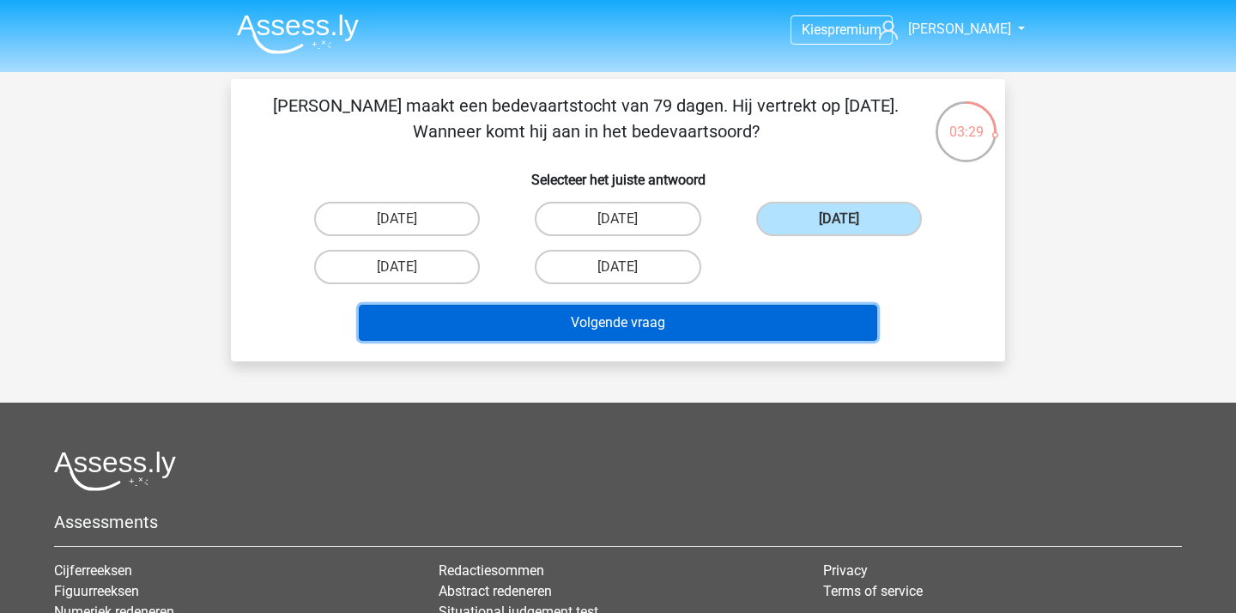
click at [751, 325] on button "Volgende vraag" at bounding box center [618, 323] width 519 height 36
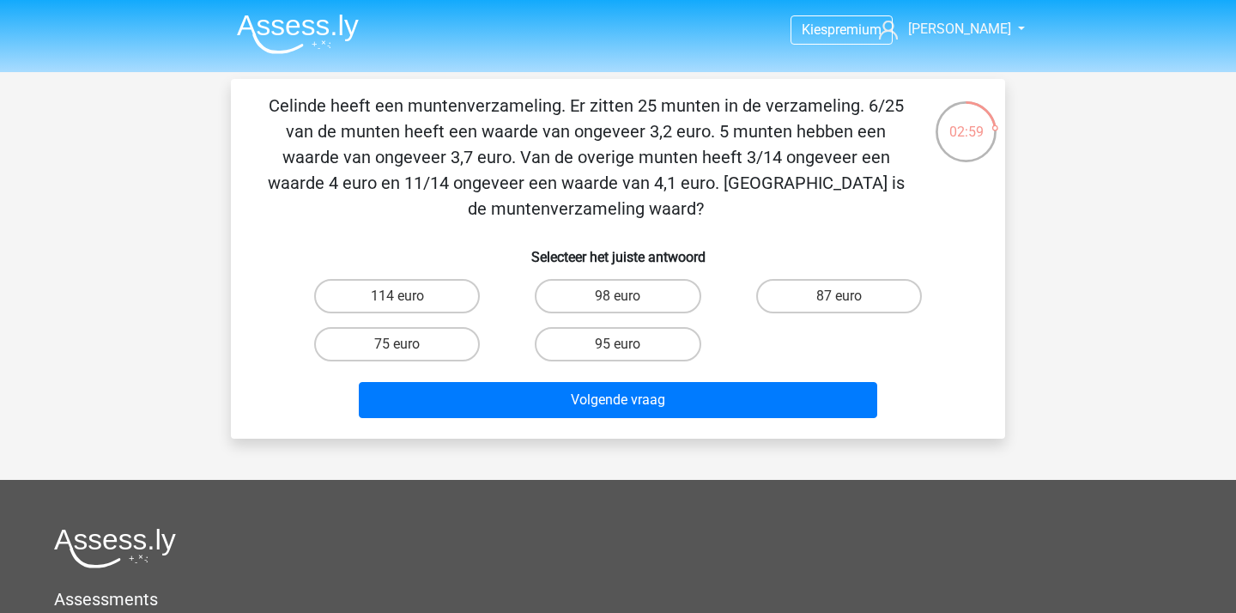
scroll to position [30, 0]
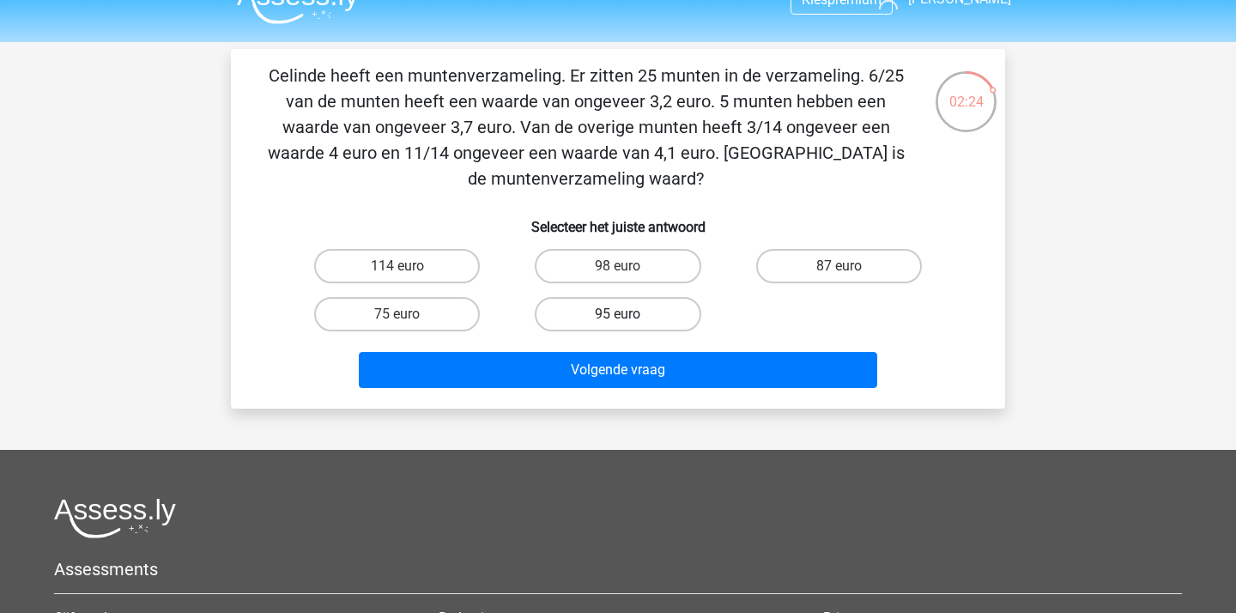
click at [654, 303] on label "95 euro" at bounding box center [618, 314] width 166 height 34
click at [629, 314] on input "95 euro" at bounding box center [623, 319] width 11 height 11
radio input "true"
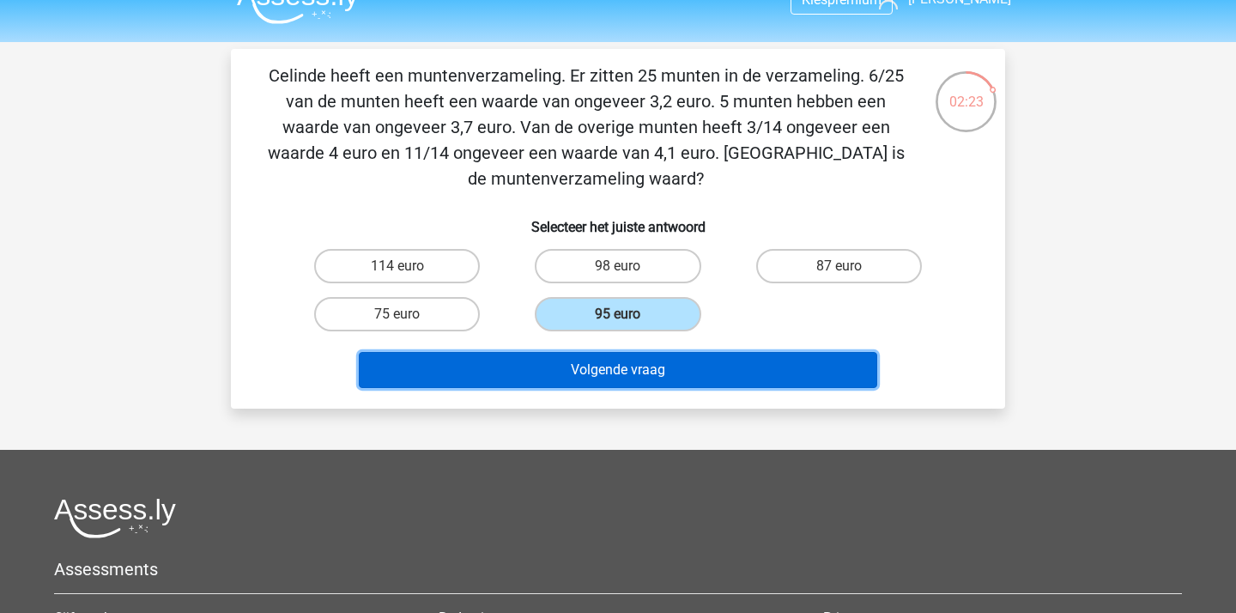
click at [633, 363] on button "Volgende vraag" at bounding box center [618, 370] width 519 height 36
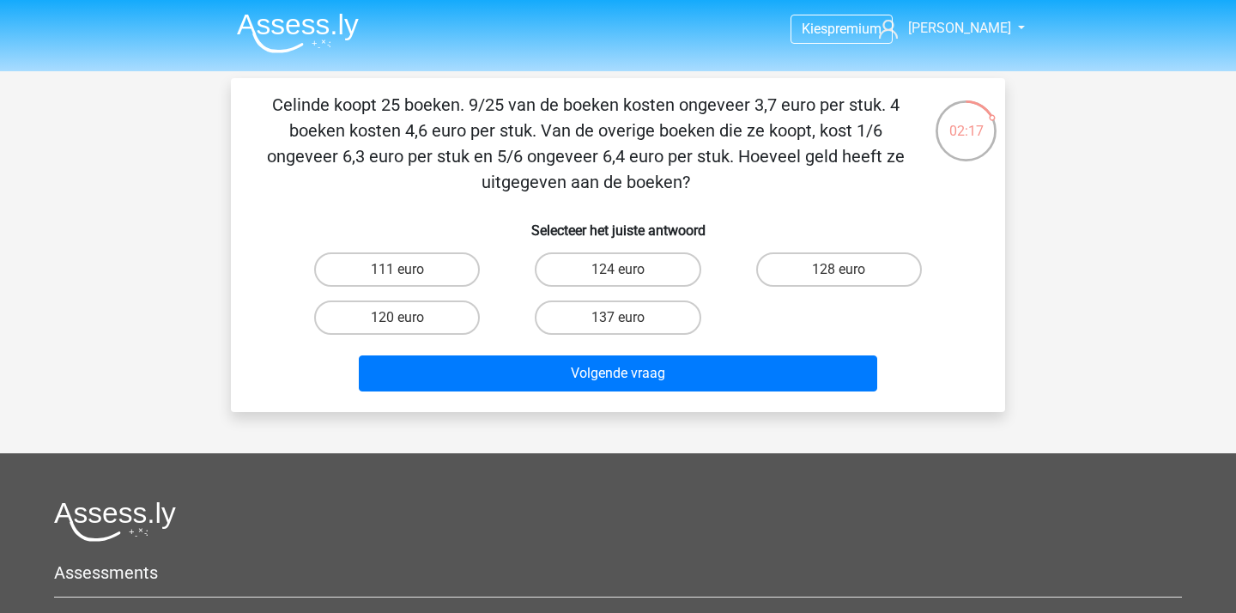
scroll to position [0, 0]
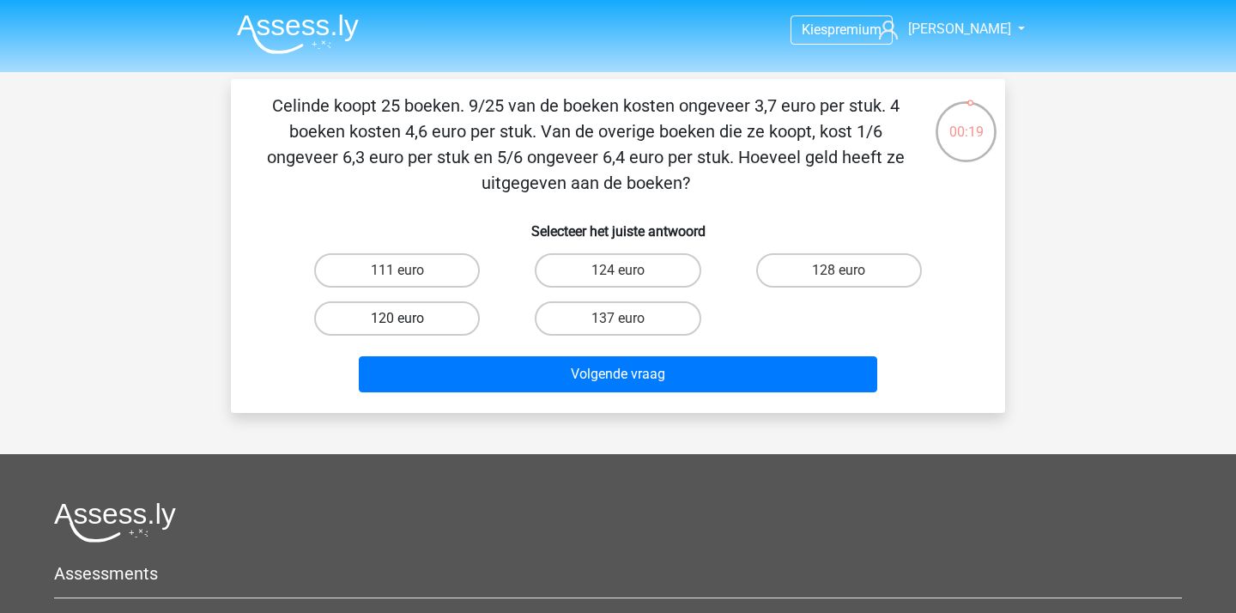
click at [430, 323] on label "120 euro" at bounding box center [397, 318] width 166 height 34
click at [408, 323] on input "120 euro" at bounding box center [402, 323] width 11 height 11
radio input "true"
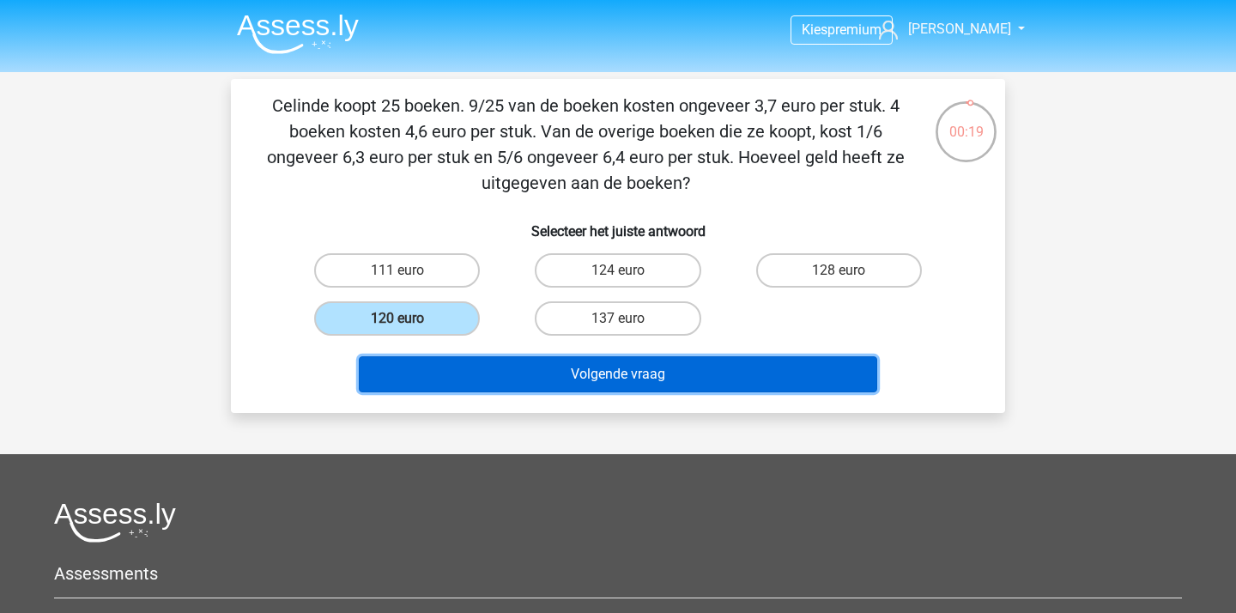
click at [526, 367] on button "Volgende vraag" at bounding box center [618, 374] width 519 height 36
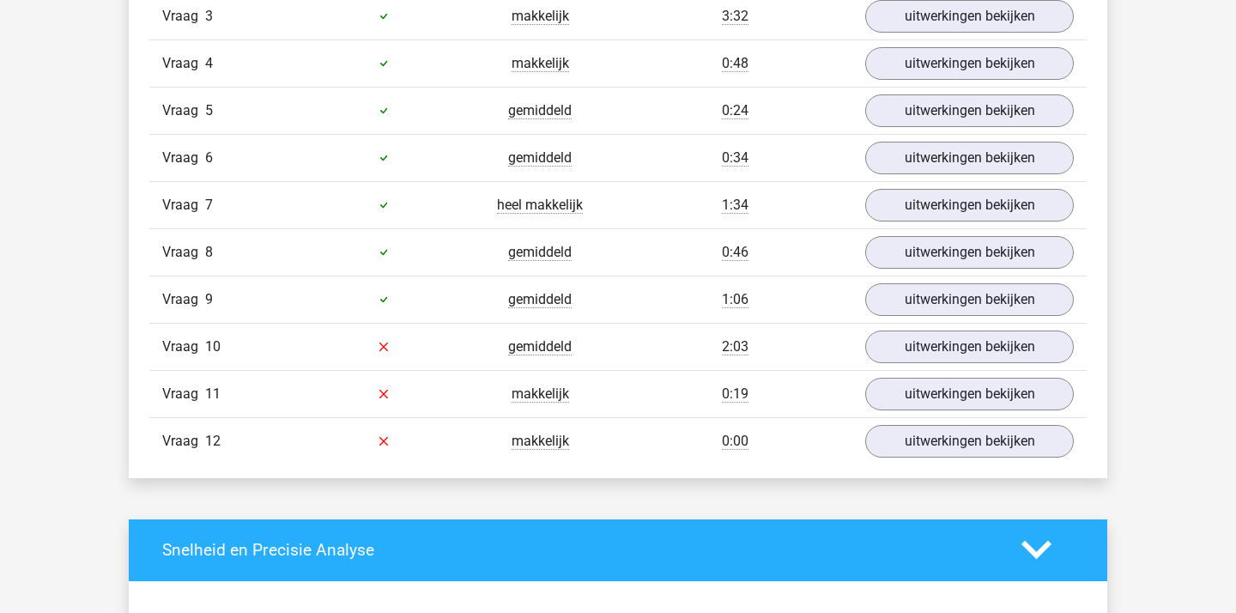
scroll to position [1622, 0]
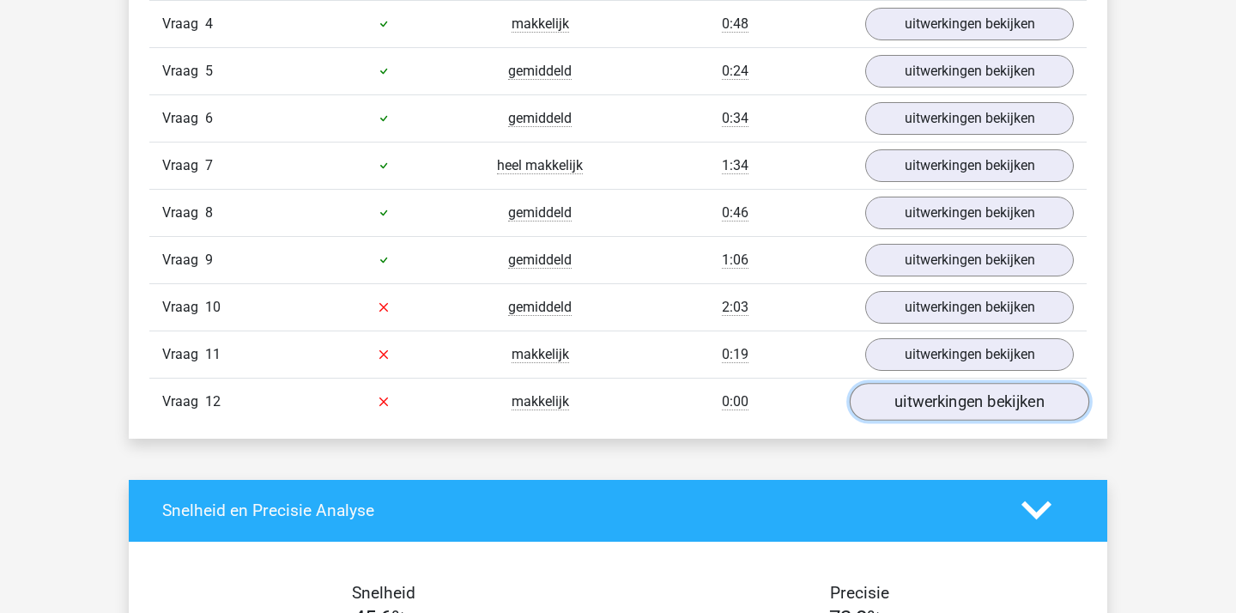
click at [892, 409] on link "uitwerkingen bekijken" at bounding box center [968, 402] width 239 height 38
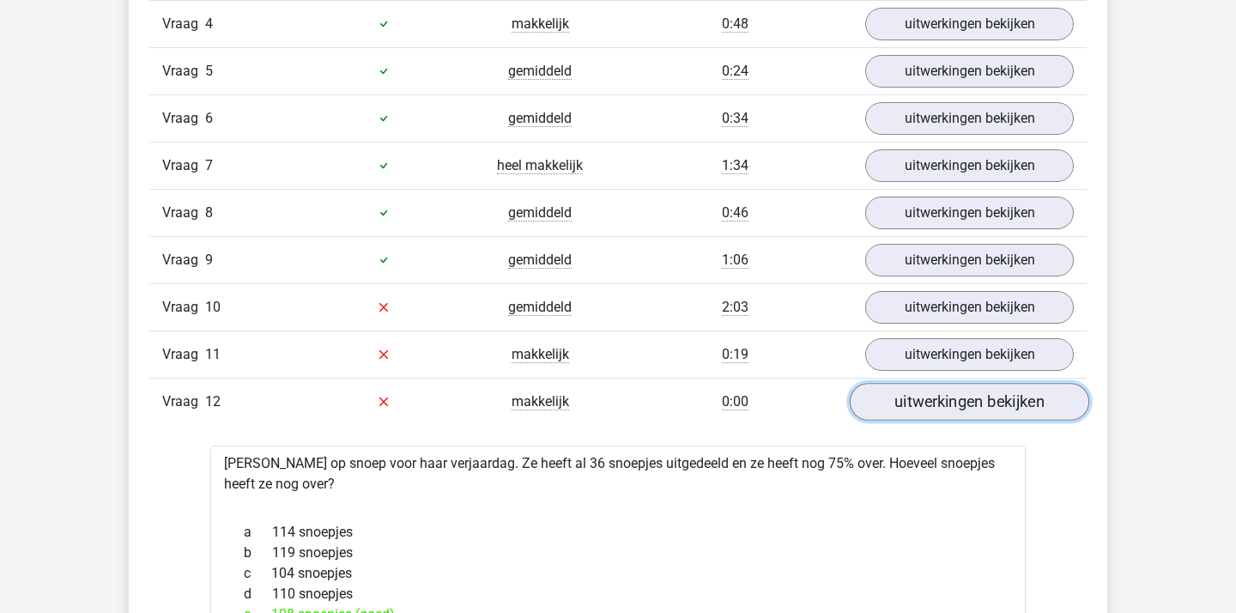
click at [892, 409] on link "uitwerkingen bekijken" at bounding box center [968, 402] width 239 height 38
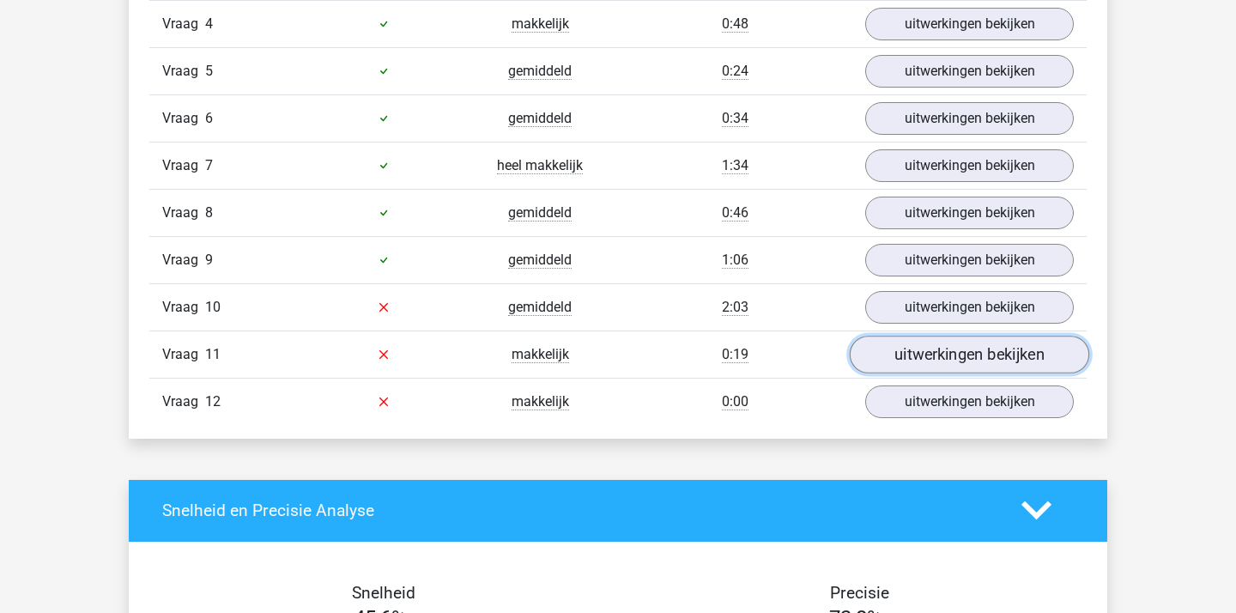
click at [915, 367] on link "uitwerkingen bekijken" at bounding box center [968, 354] width 239 height 38
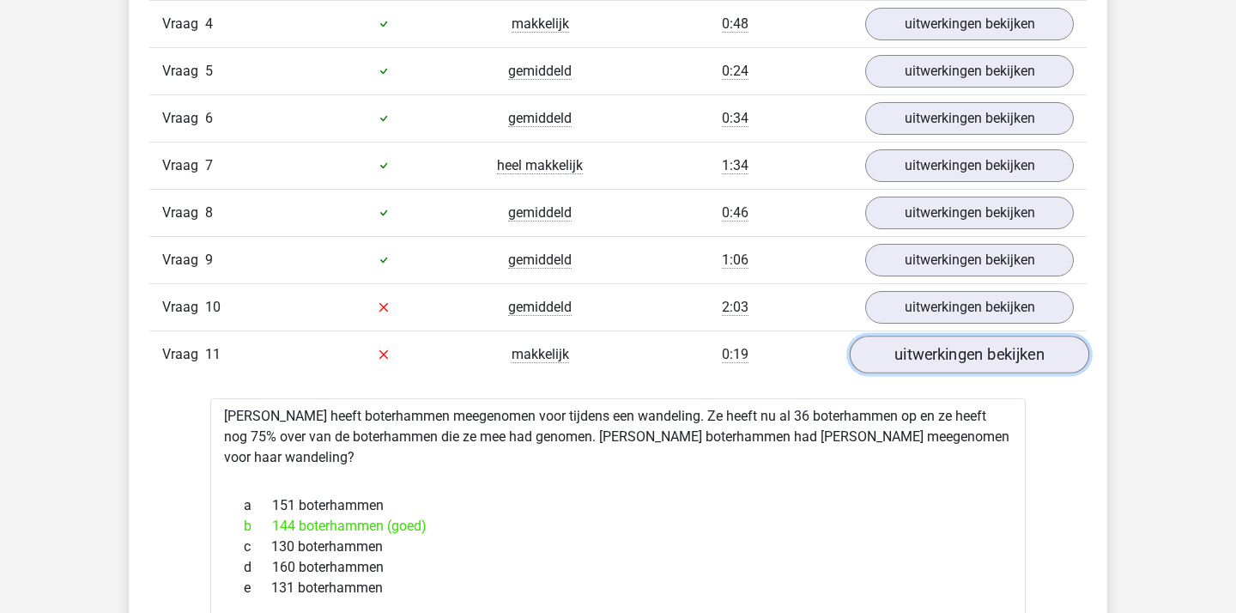
click at [915, 367] on link "uitwerkingen bekijken" at bounding box center [968, 354] width 239 height 38
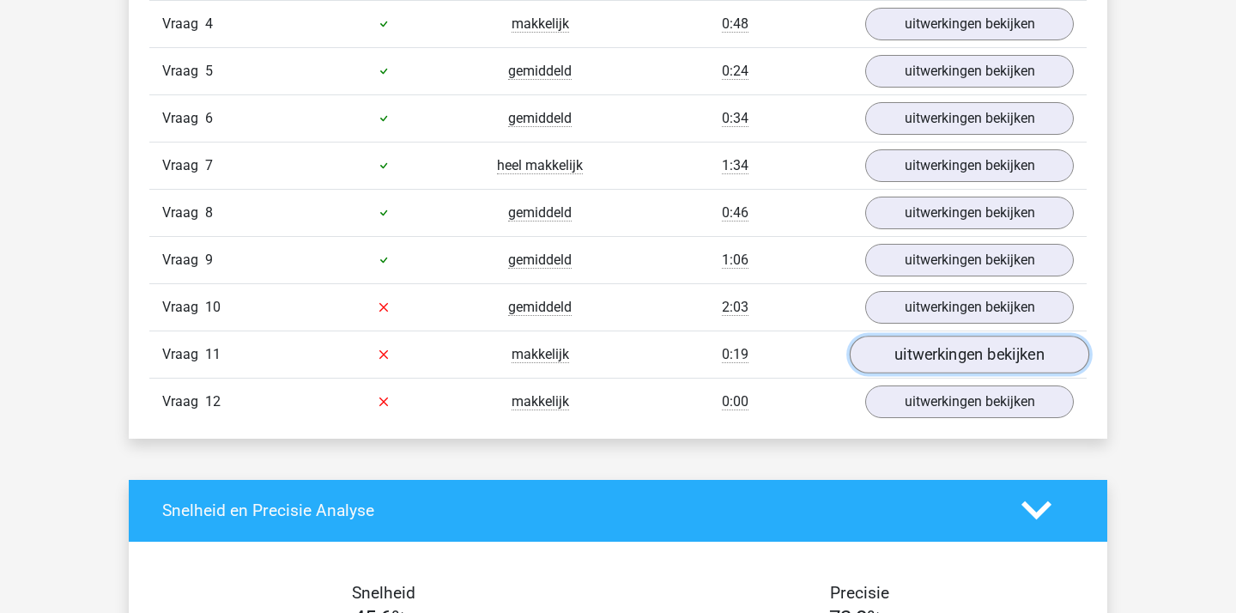
click at [915, 365] on link "uitwerkingen bekijken" at bounding box center [968, 354] width 239 height 38
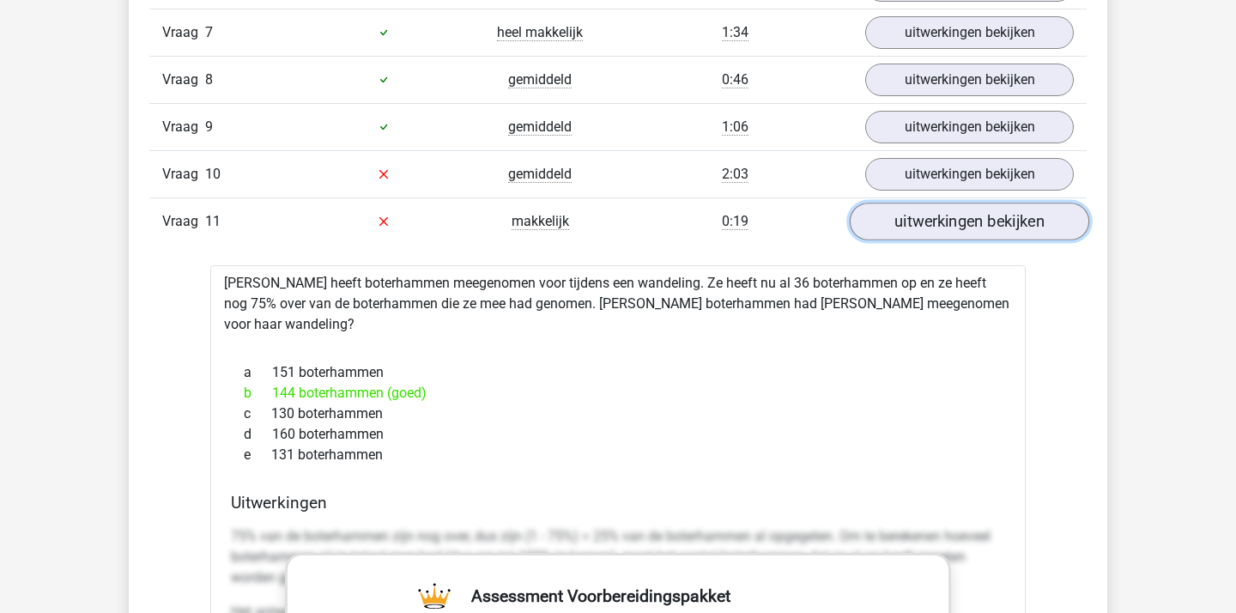
scroll to position [1730, 0]
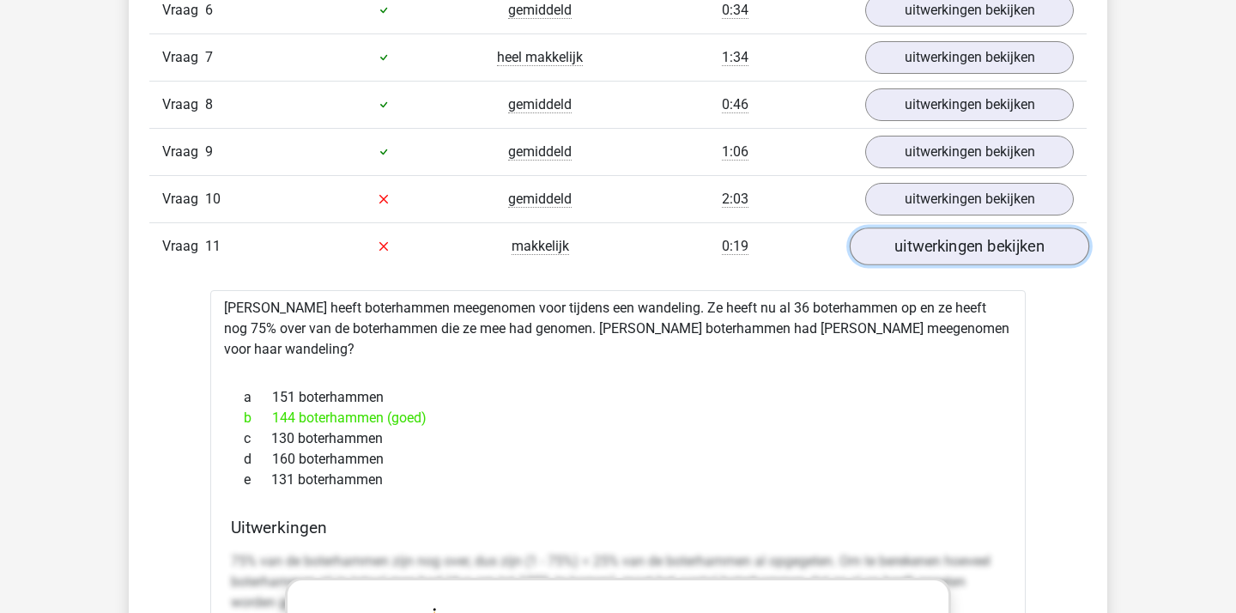
click at [925, 239] on link "uitwerkingen bekijken" at bounding box center [968, 246] width 239 height 38
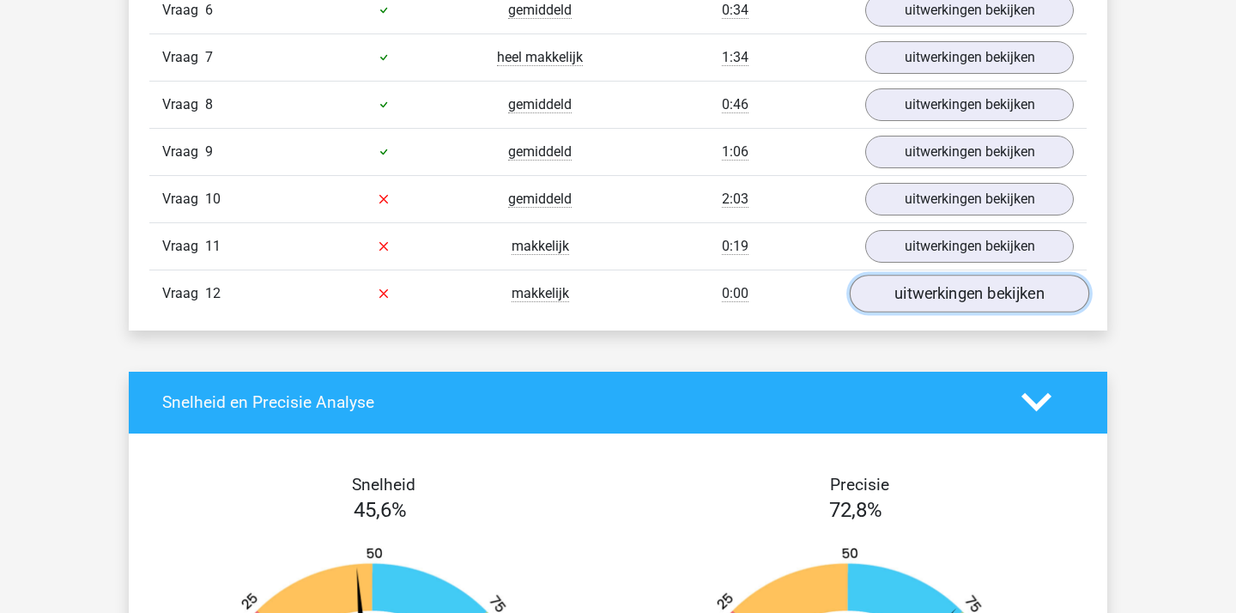
click at [916, 280] on link "uitwerkingen bekijken" at bounding box center [968, 294] width 239 height 38
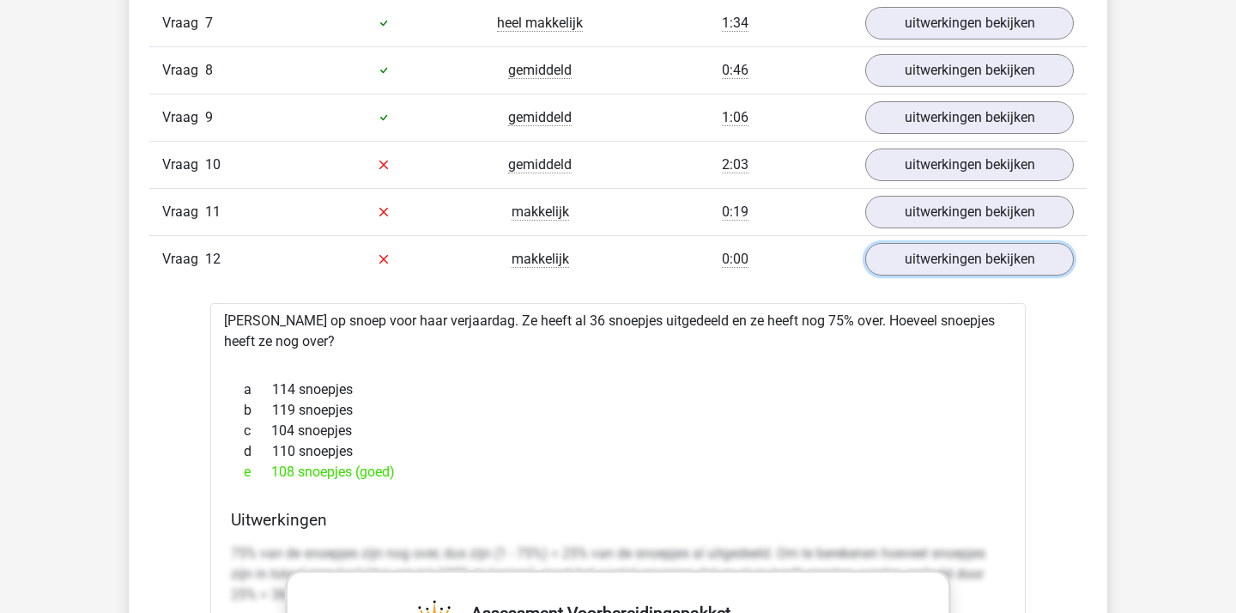
scroll to position [1766, 0]
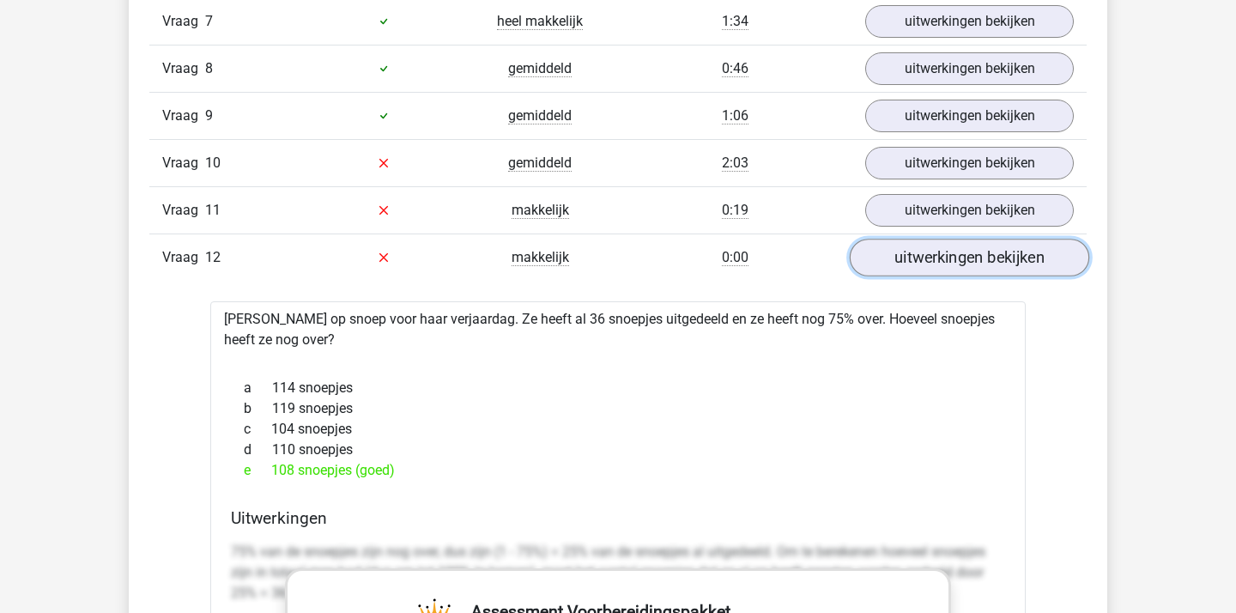
click at [931, 257] on link "uitwerkingen bekijken" at bounding box center [968, 258] width 239 height 38
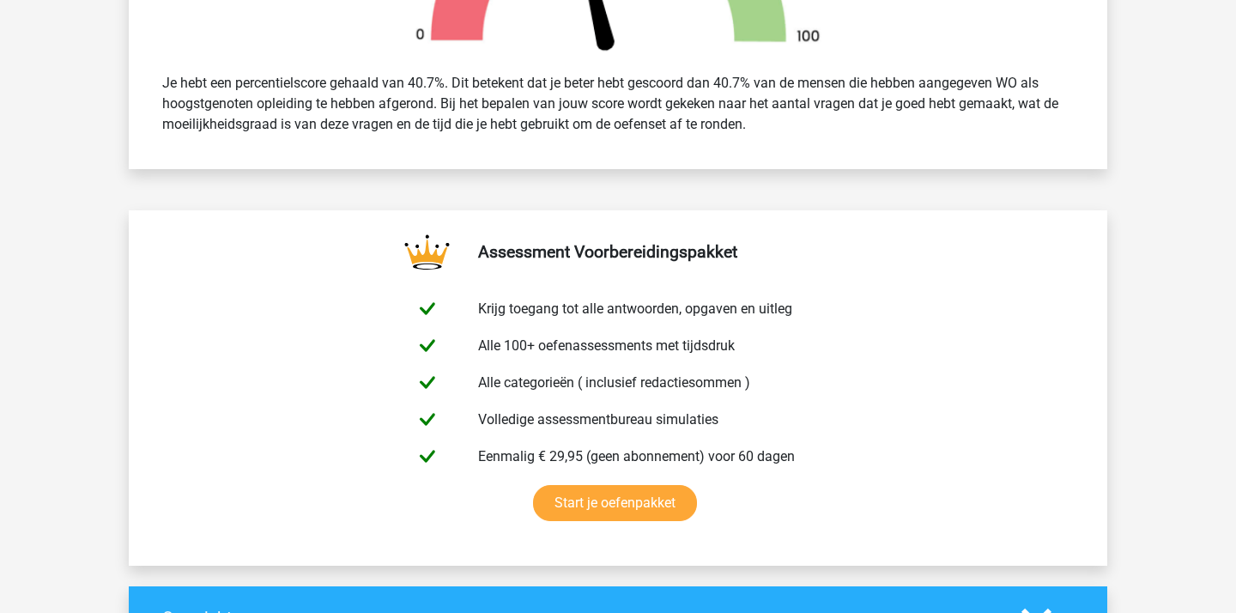
scroll to position [0, 0]
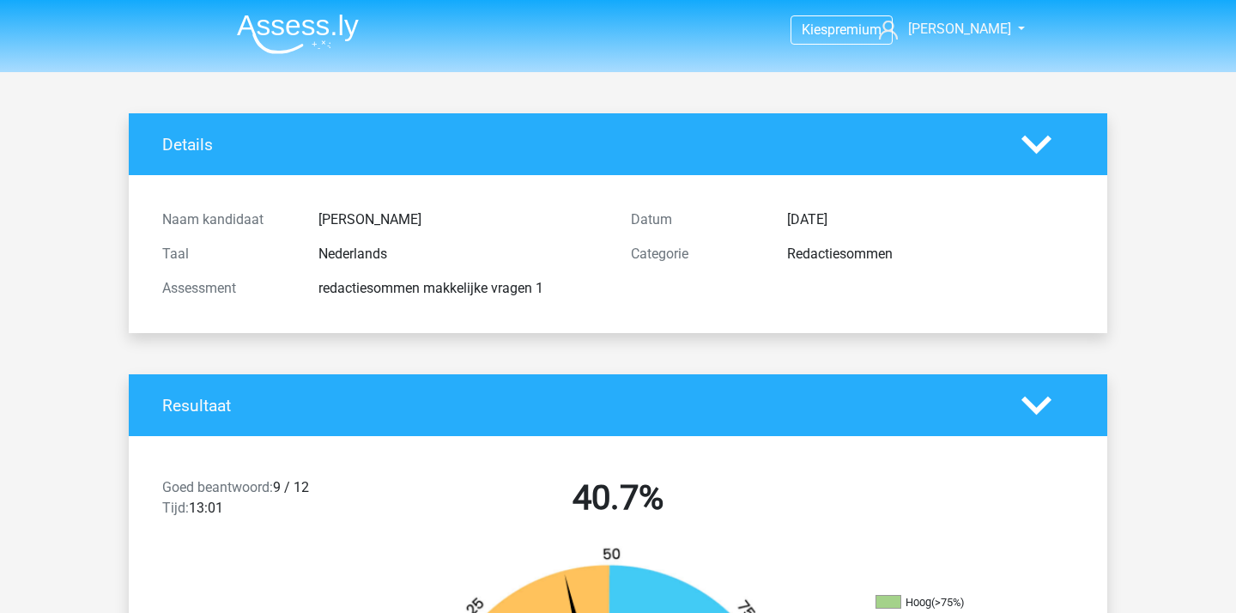
click at [315, 33] on img at bounding box center [298, 34] width 122 height 40
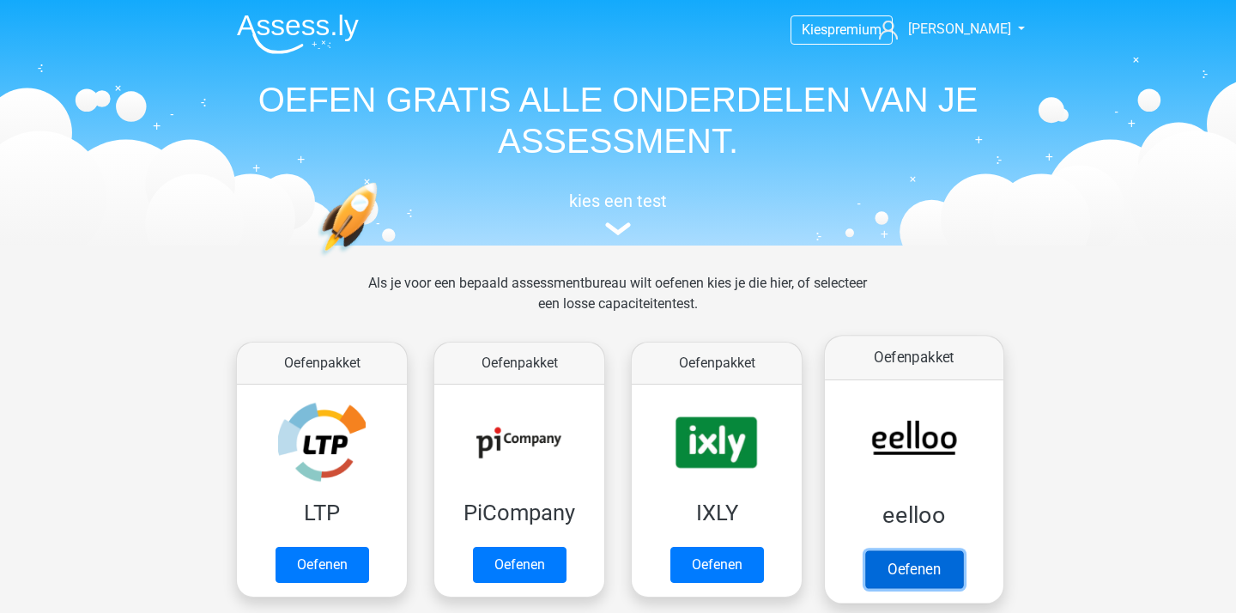
click at [869, 550] on link "Oefenen" at bounding box center [914, 569] width 98 height 38
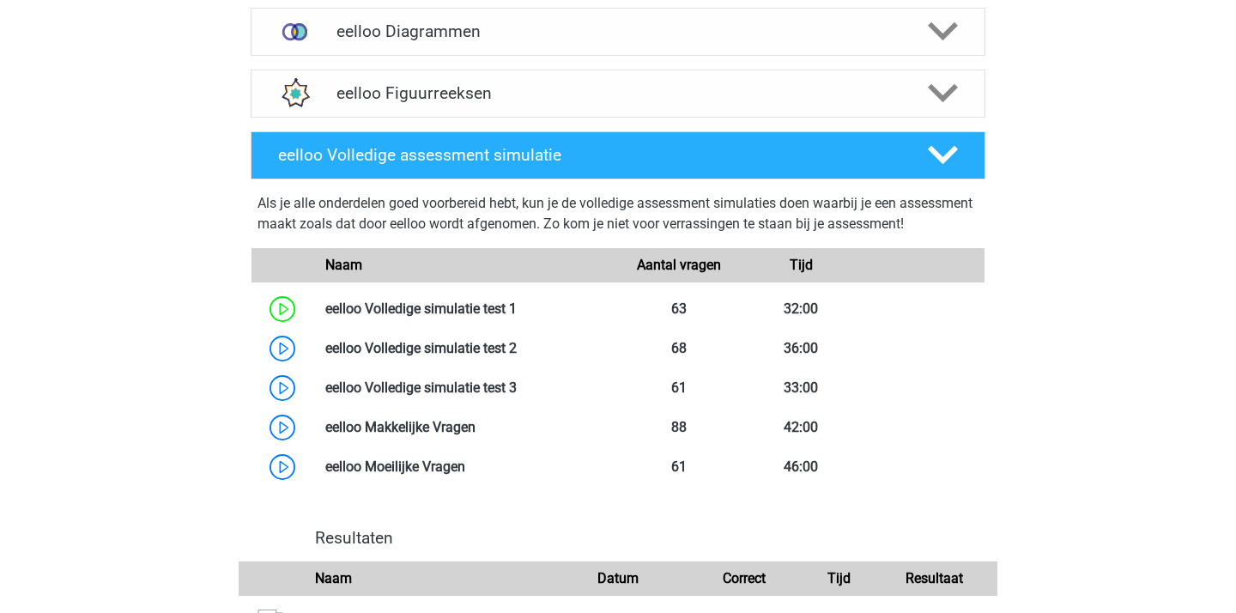
scroll to position [1309, 0]
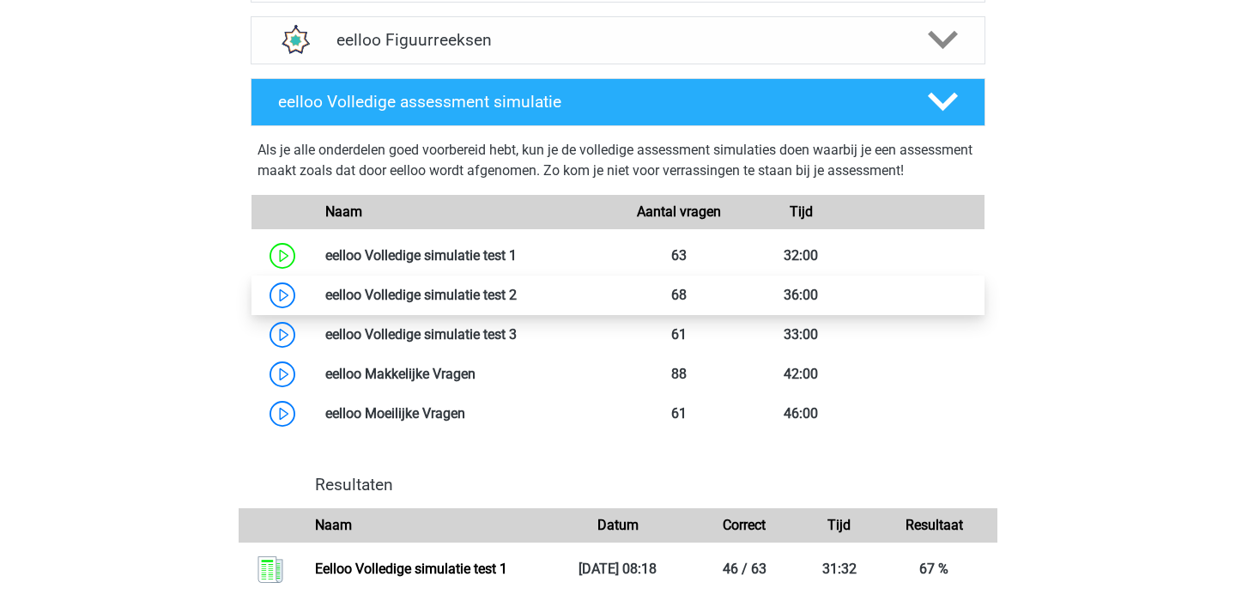
click at [517, 303] on link at bounding box center [517, 295] width 0 height 16
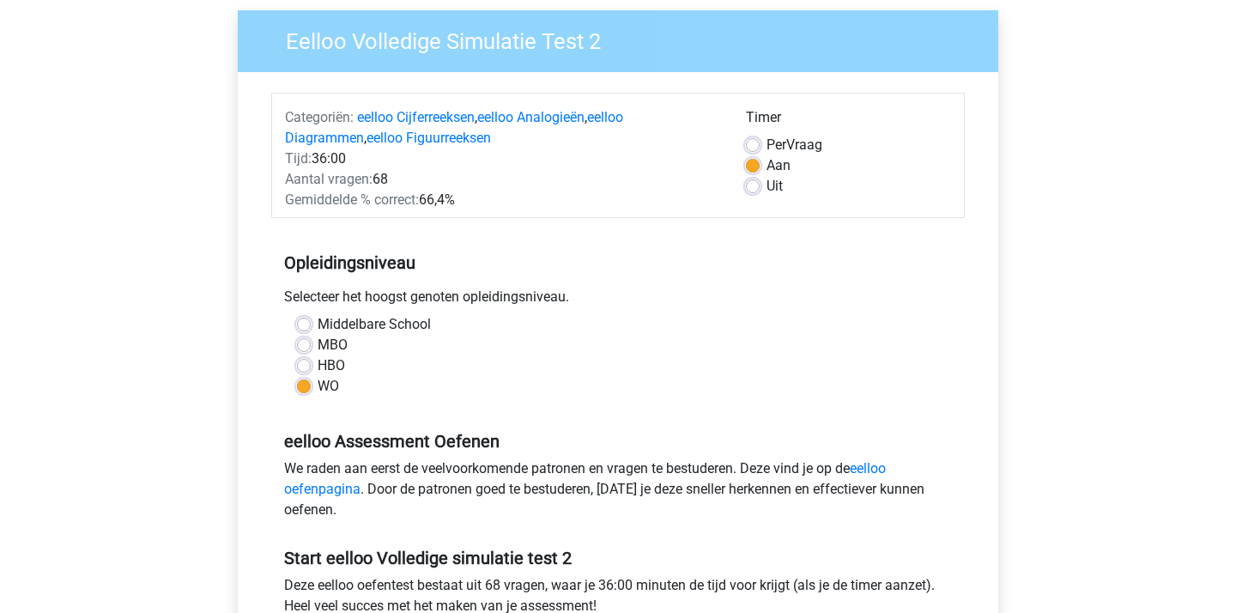
scroll to position [124, 0]
